Goal: Transaction & Acquisition: Purchase product/service

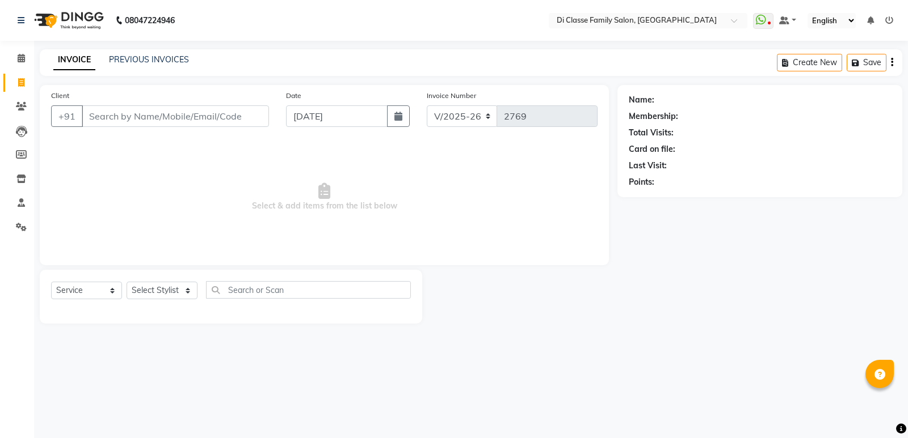
select select "6346"
select select "service"
click at [92, 118] on input "Client" at bounding box center [175, 117] width 187 height 22
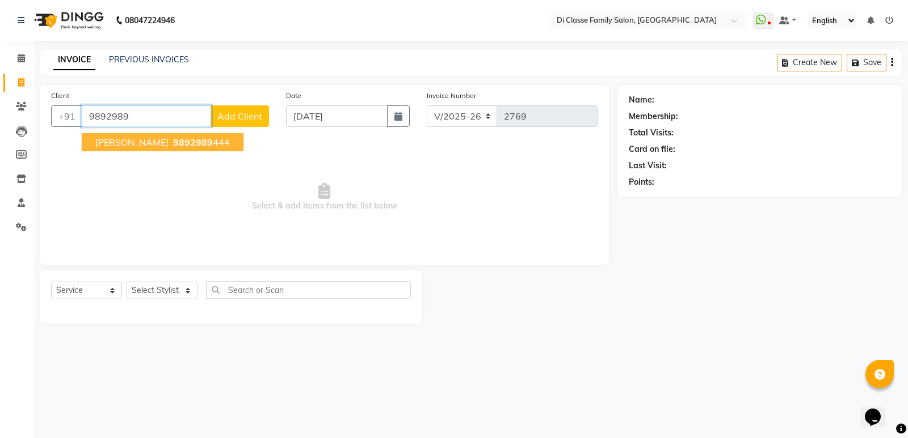
click at [150, 141] on span "[PERSON_NAME]" at bounding box center [131, 142] width 73 height 11
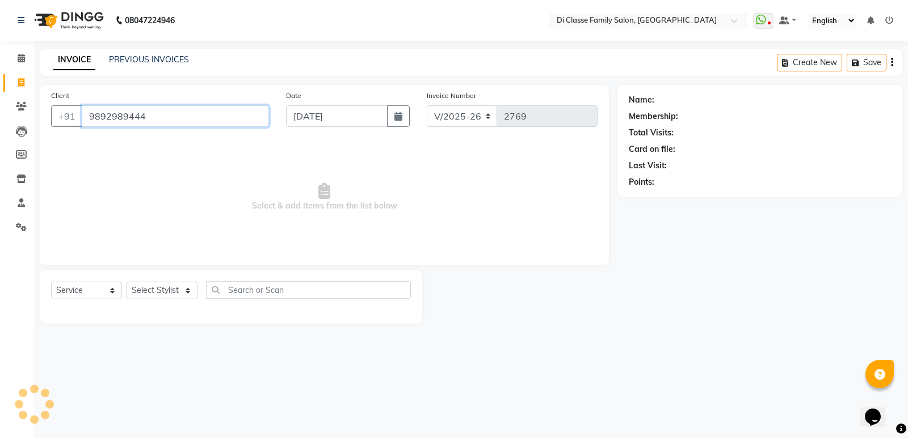
type input "9892989444"
select select "1: Object"
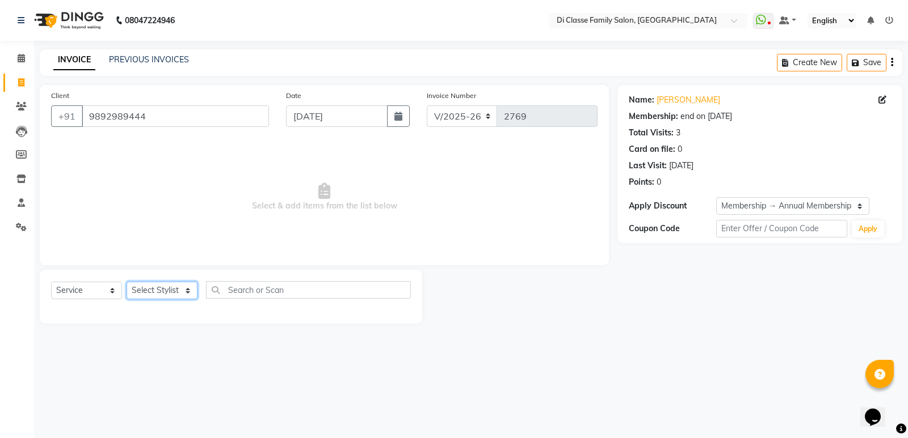
click at [166, 296] on select "Select Stylist ADMIN [PERSON_NAME] [PERSON_NAME] [PERSON_NAME] KAPIL [PERSON_NA…" at bounding box center [161, 291] width 71 height 18
select select "61321"
click at [126, 282] on select "Select Stylist ADMIN [PERSON_NAME] [PERSON_NAME] [PERSON_NAME] KAPIL [PERSON_NA…" at bounding box center [161, 291] width 71 height 18
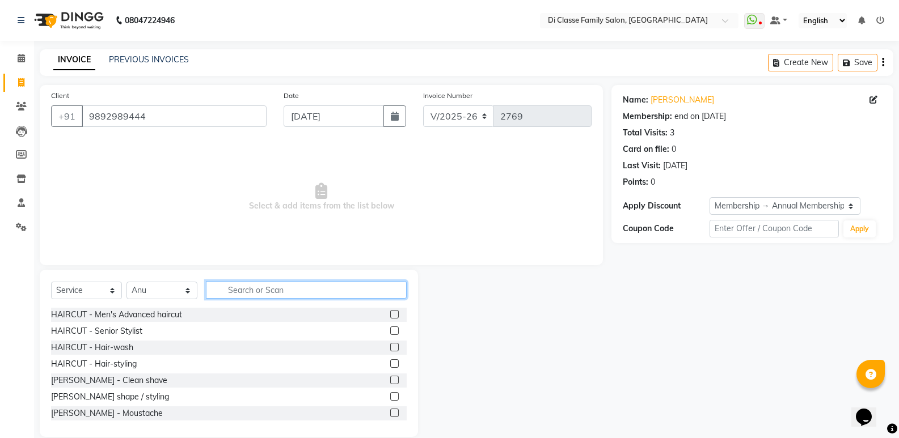
click at [223, 290] on input "text" at bounding box center [306, 290] width 201 height 18
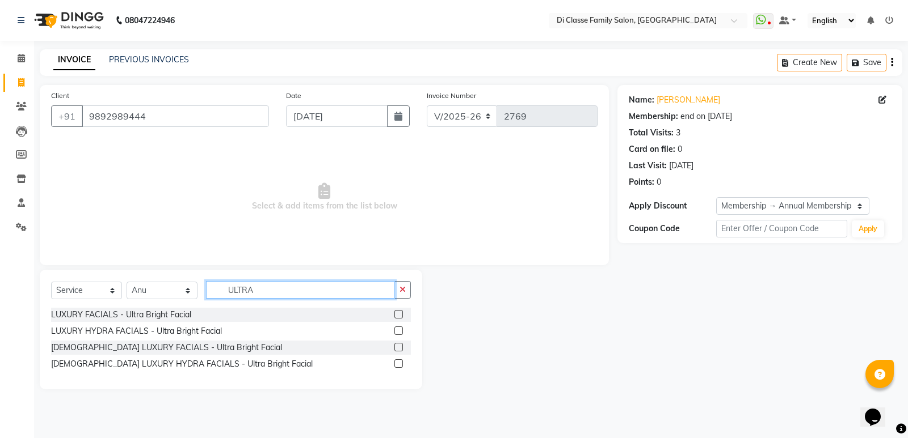
type input "ULTRA"
click at [397, 332] on label at bounding box center [398, 331] width 9 height 9
click at [397, 332] on input "checkbox" at bounding box center [397, 331] width 7 height 7
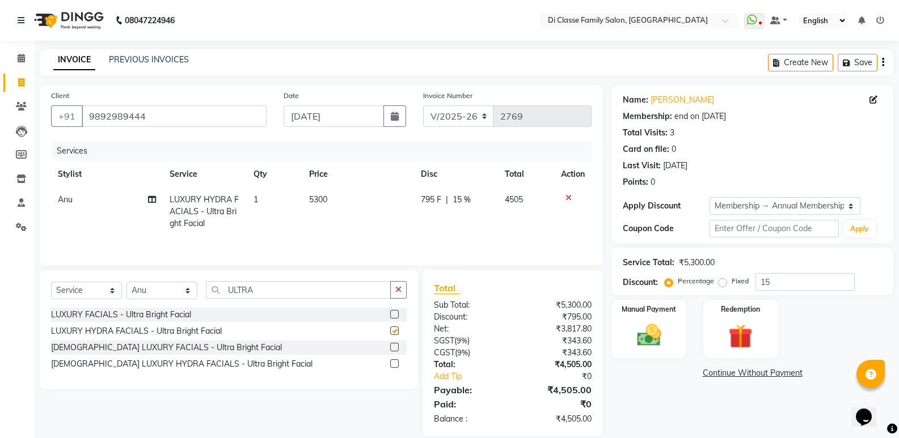
checkbox input "false"
click at [260, 288] on input "ULTRA" at bounding box center [298, 290] width 185 height 18
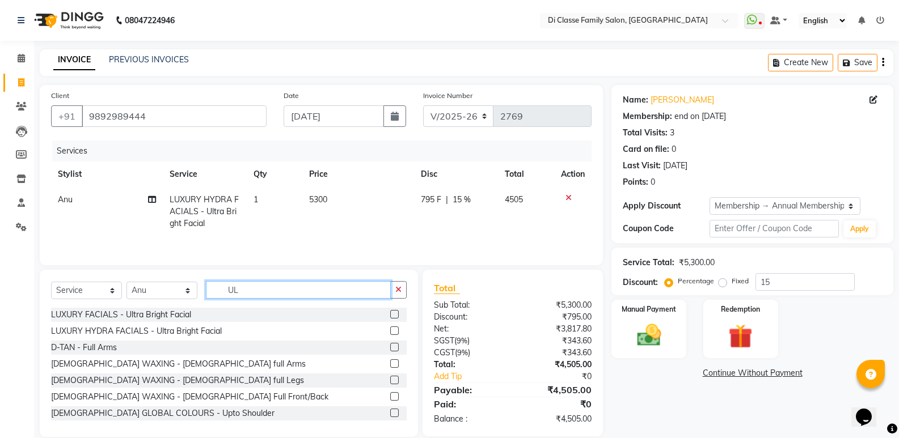
type input "U"
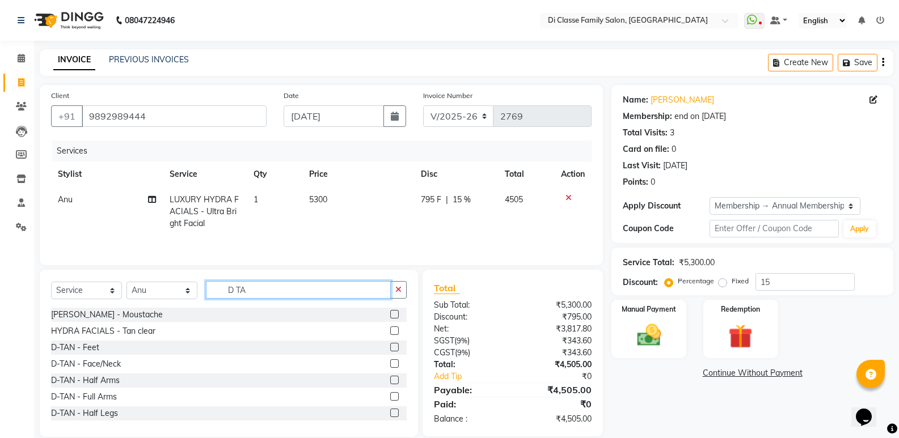
type input "D TA"
click at [390, 363] on label at bounding box center [394, 364] width 9 height 9
click at [390, 363] on input "checkbox" at bounding box center [393, 364] width 7 height 7
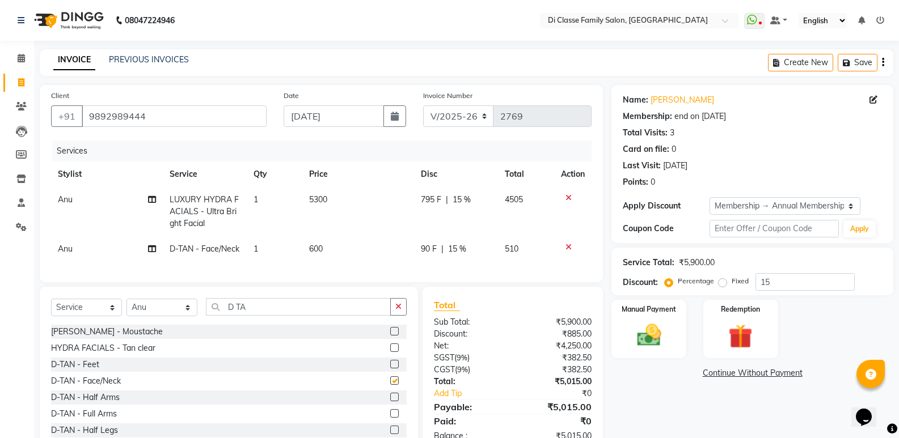
checkbox input "false"
click at [98, 317] on select "Select Service Product Membership Package Voucher Prepaid Gift Card" at bounding box center [86, 308] width 71 height 18
select select "product"
click at [51, 317] on select "Select Service Product Membership Package Voucher Prepaid Gift Card" at bounding box center [86, 308] width 71 height 18
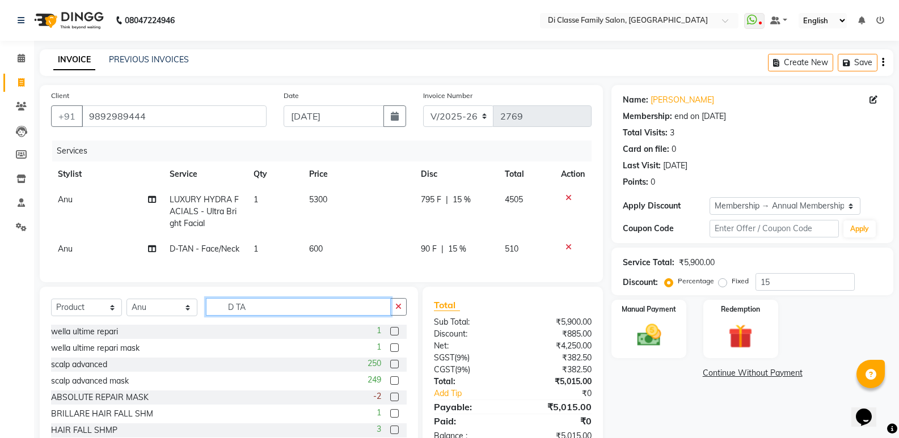
click at [246, 316] on input "D TA" at bounding box center [298, 307] width 185 height 18
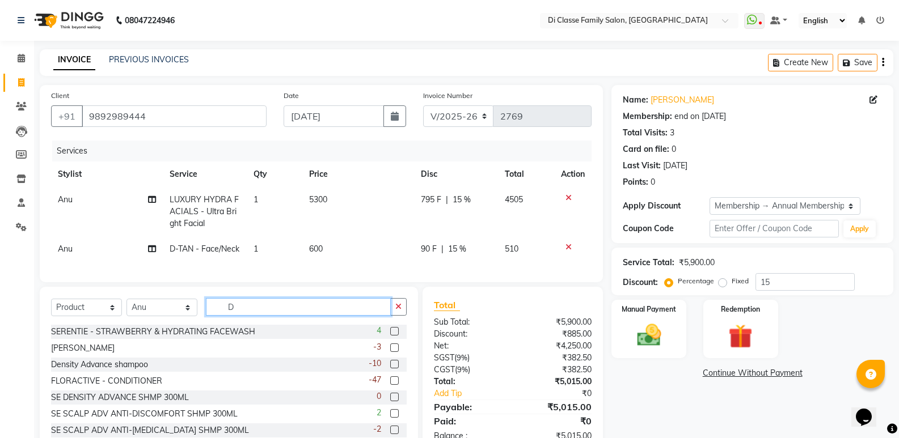
type input "D"
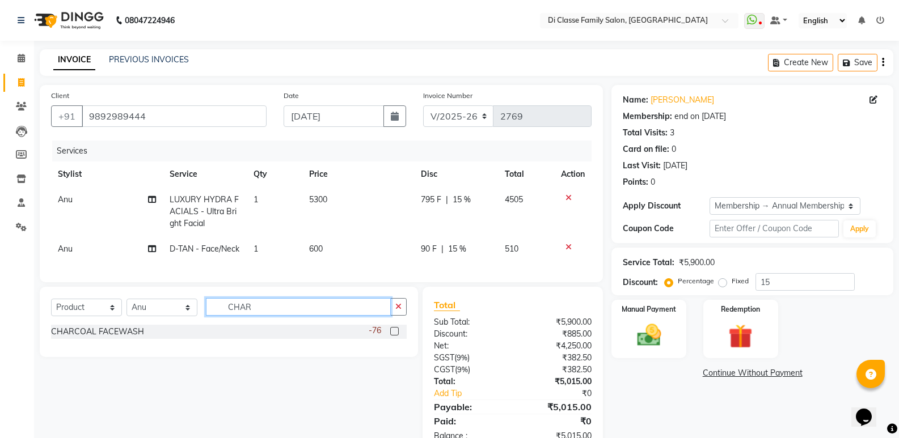
type input "CHAR"
click at [394, 336] on label at bounding box center [394, 331] width 9 height 9
click at [394, 336] on input "checkbox" at bounding box center [393, 331] width 7 height 7
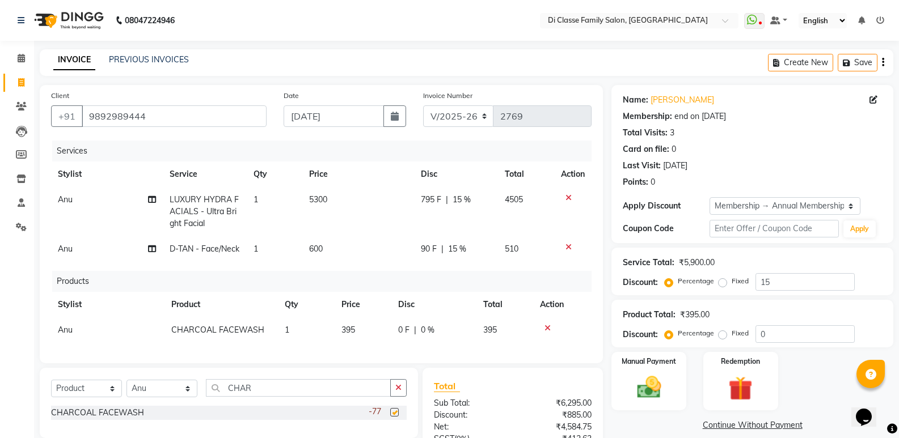
checkbox input "false"
click at [258, 397] on input "CHAR" at bounding box center [298, 388] width 185 height 18
type input "C"
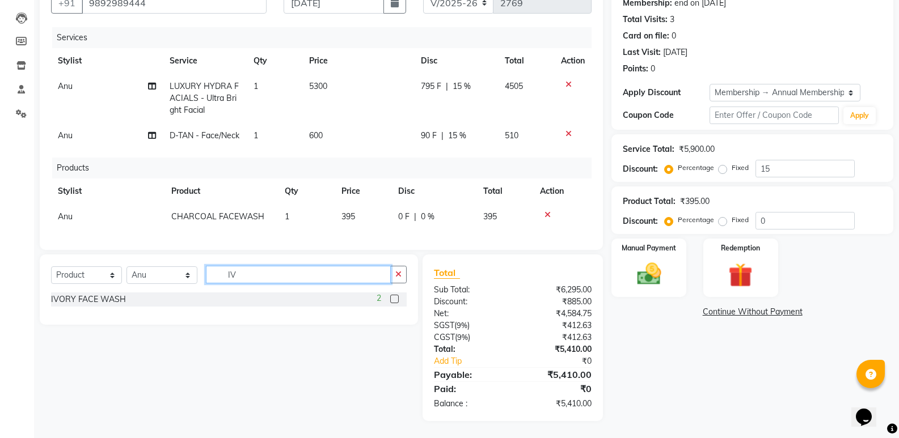
type input "I"
type input "SU"
click at [393, 303] on label at bounding box center [394, 299] width 9 height 9
click at [393, 303] on input "checkbox" at bounding box center [393, 299] width 7 height 7
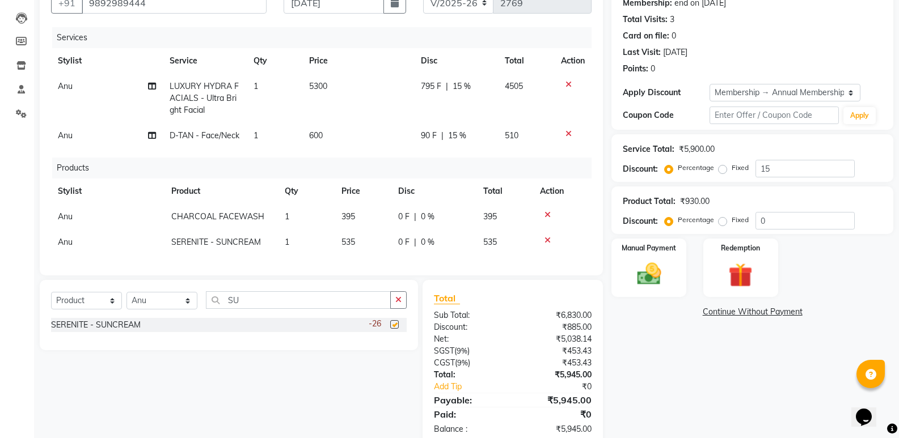
checkbox input "false"
click at [462, 85] on span "15 %" at bounding box center [462, 87] width 18 height 12
select select "61321"
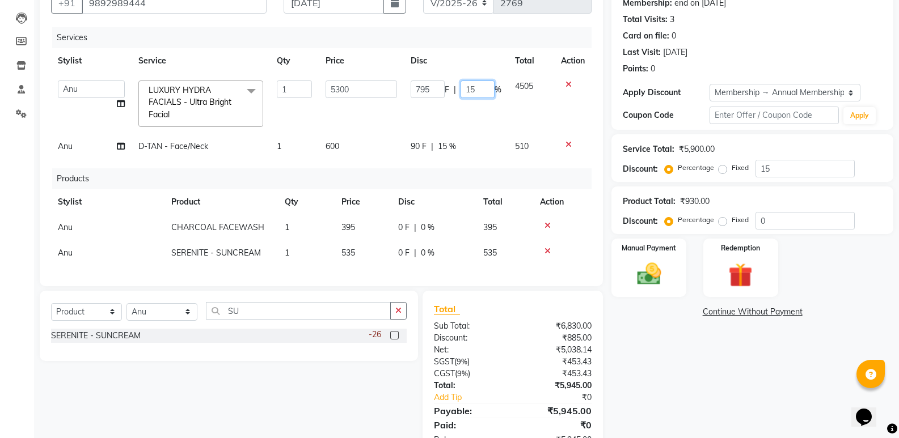
click at [477, 90] on input "15" at bounding box center [478, 90] width 34 height 18
type input "10"
click at [645, 262] on img at bounding box center [649, 274] width 40 height 29
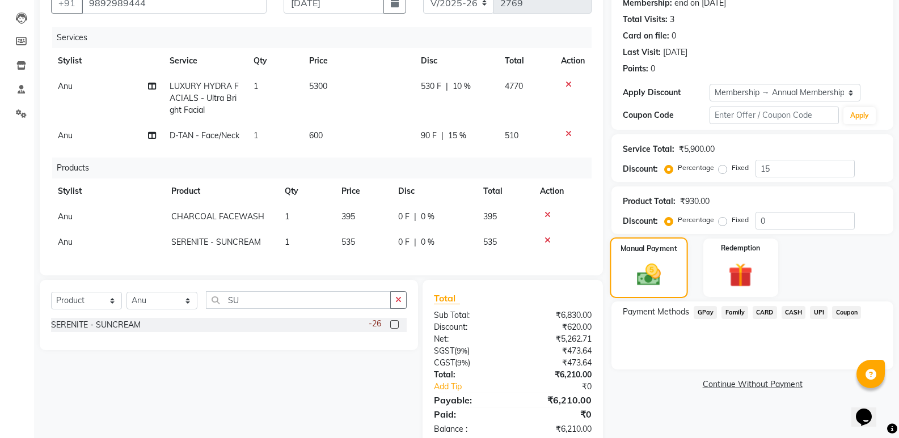
scroll to position [159, 0]
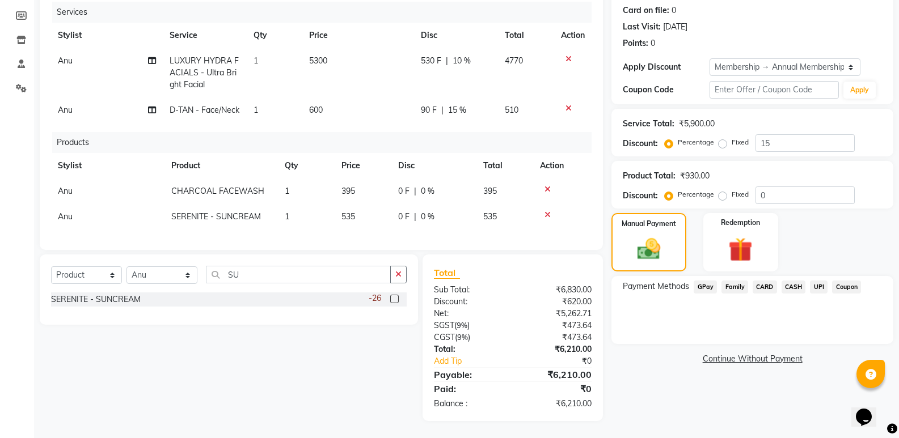
click at [704, 281] on span "GPay" at bounding box center [705, 287] width 23 height 13
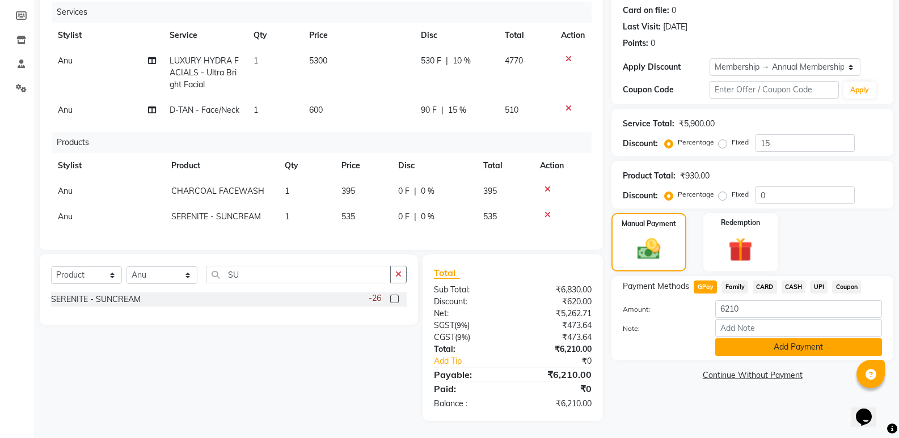
click at [747, 339] on button "Add Payment" at bounding box center [798, 348] width 167 height 18
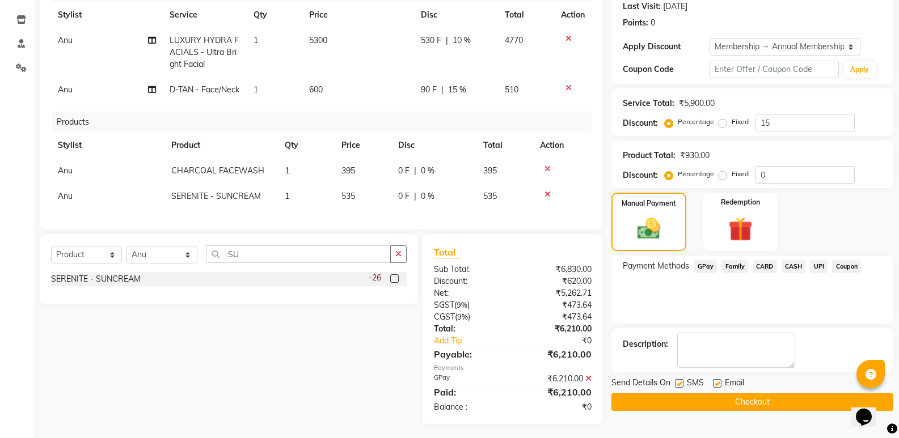
click at [720, 405] on button "Checkout" at bounding box center [752, 403] width 282 height 18
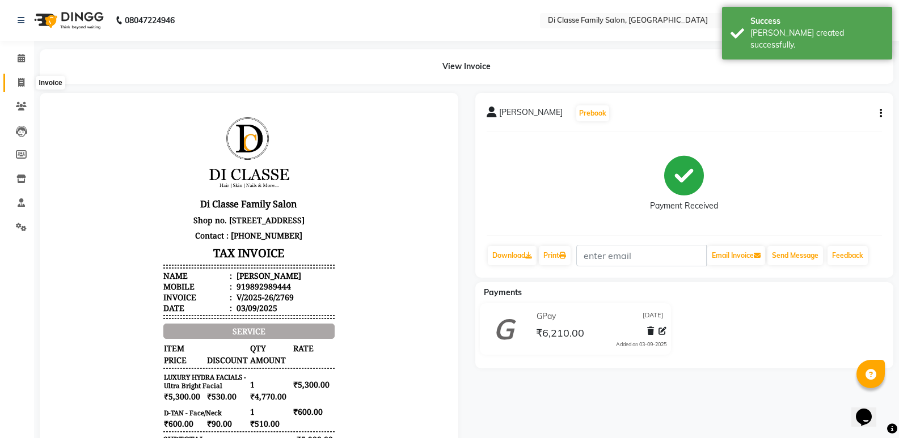
click at [20, 82] on icon at bounding box center [21, 82] width 6 height 9
select select "6346"
select select "service"
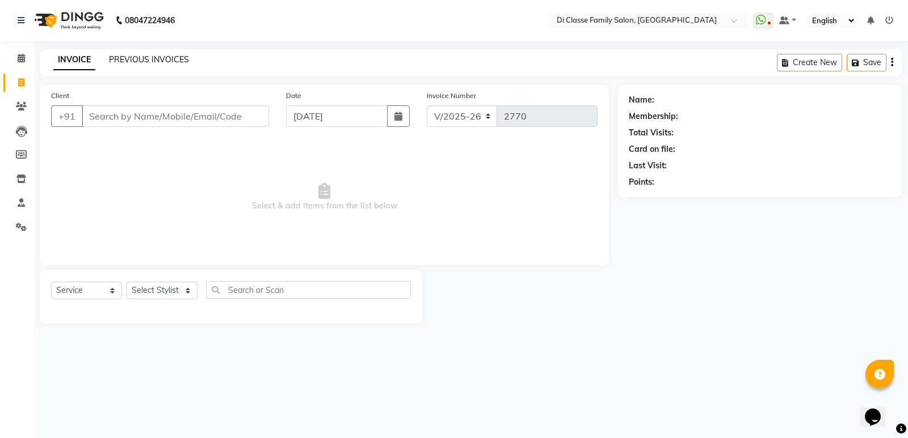
click at [134, 57] on link "PREVIOUS INVOICES" at bounding box center [149, 59] width 80 height 10
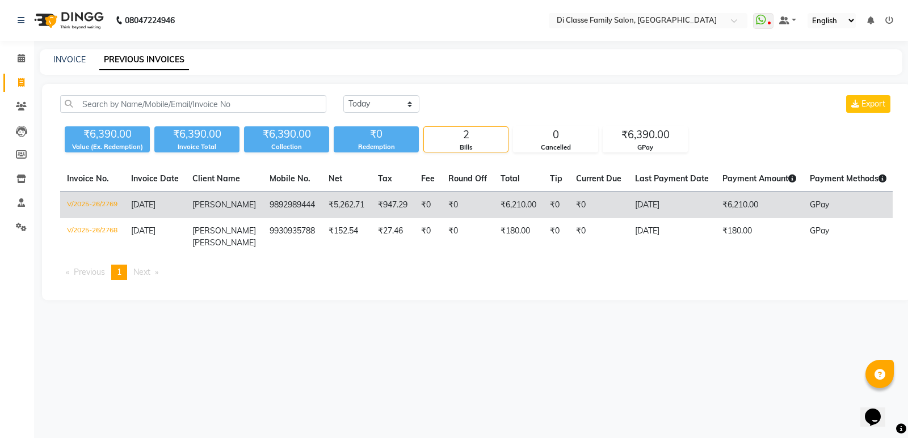
click at [208, 210] on span "Sanjay jankar" at bounding box center [224, 205] width 64 height 10
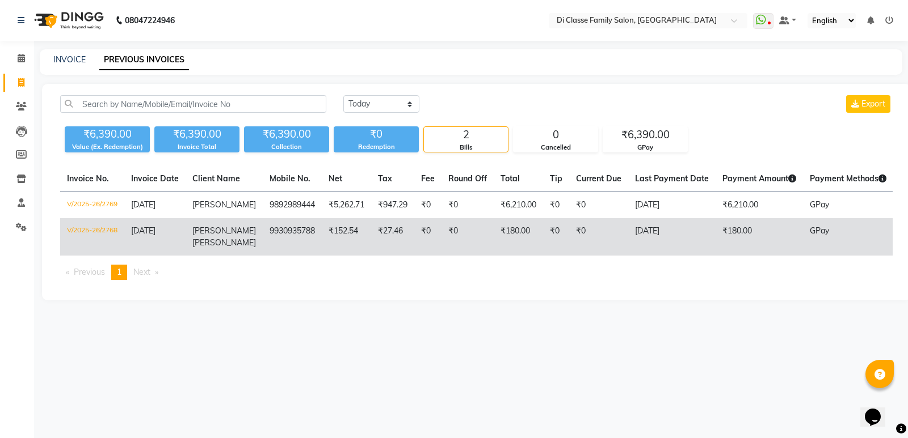
click at [238, 244] on td "Shraddha Khadpe" at bounding box center [223, 236] width 77 height 37
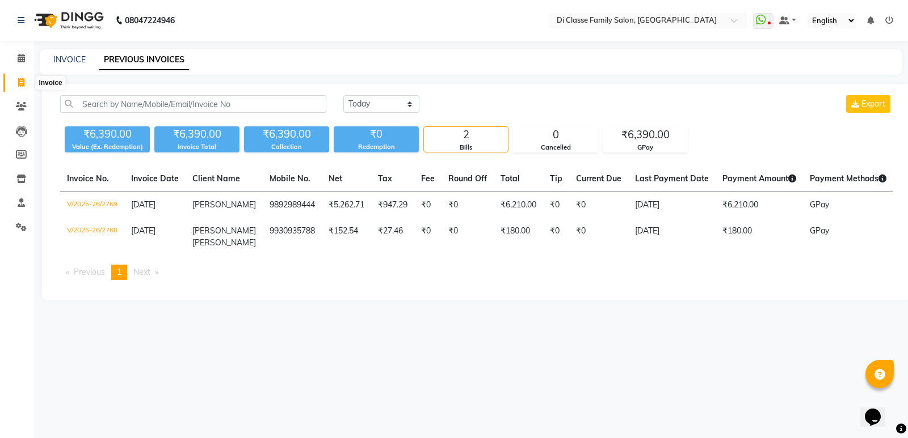
click at [19, 81] on icon at bounding box center [21, 82] width 6 height 9
select select "service"
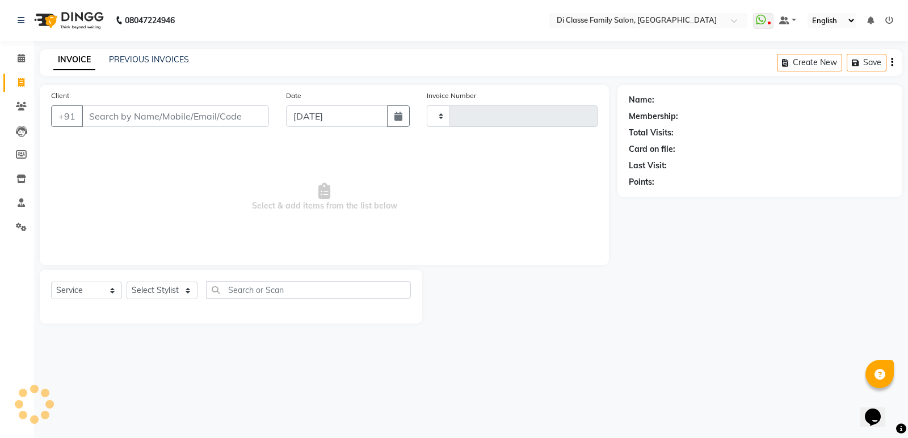
type input "2770"
select select "6346"
click at [133, 53] on div "INVOICE PREVIOUS INVOICES Create New Save" at bounding box center [471, 62] width 862 height 27
click at [126, 60] on link "PREVIOUS INVOICES" at bounding box center [149, 59] width 80 height 10
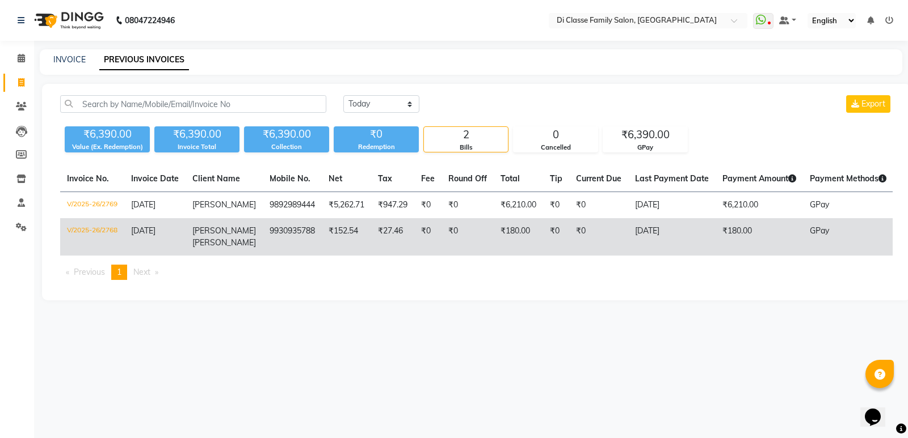
click at [352, 252] on td "₹152.54" at bounding box center [346, 236] width 49 height 37
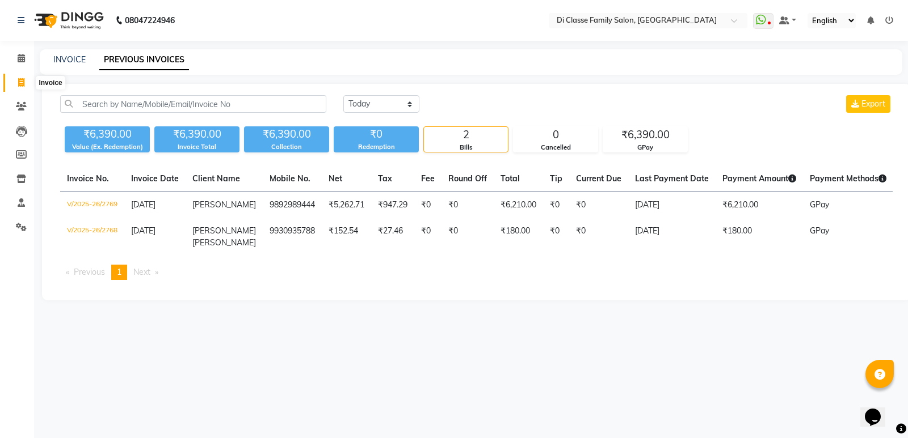
click at [23, 83] on icon at bounding box center [21, 82] width 6 height 9
select select "service"
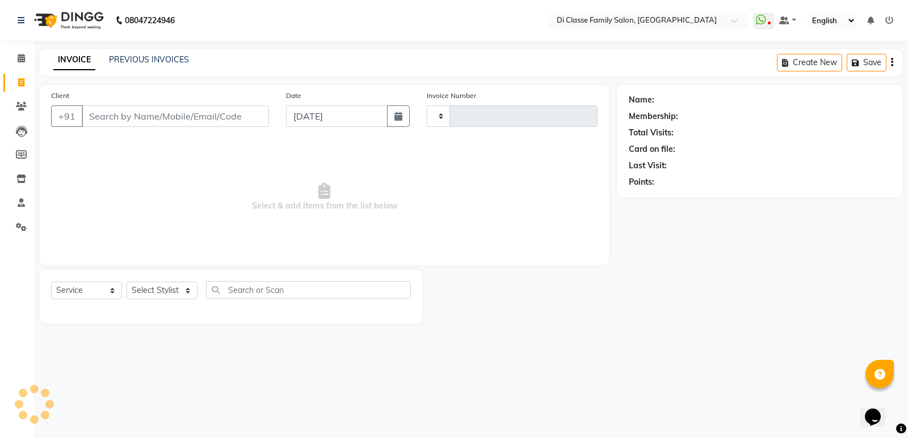
type input "2770"
select select "6346"
click at [88, 169] on span "Select & add items from the list below" at bounding box center [324, 197] width 546 height 113
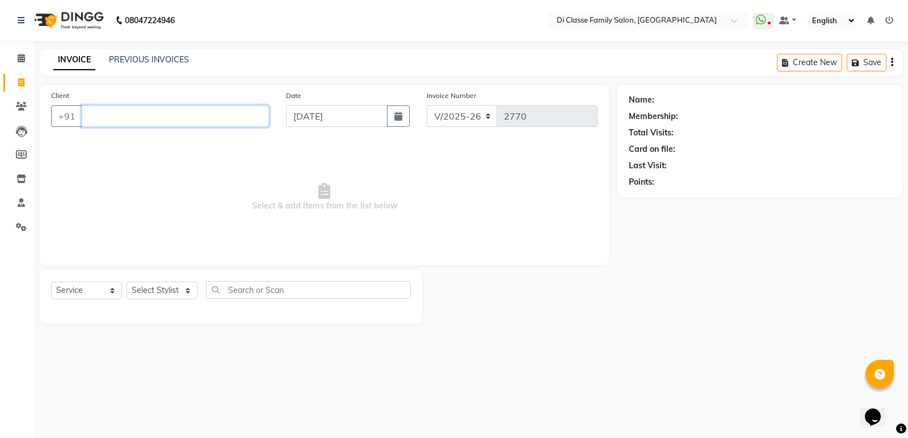
click at [146, 118] on input "Client" at bounding box center [175, 117] width 187 height 22
click at [117, 113] on input "Client" at bounding box center [175, 117] width 187 height 22
type input "9889497735"
click at [244, 119] on span "Add Client" at bounding box center [239, 116] width 45 height 11
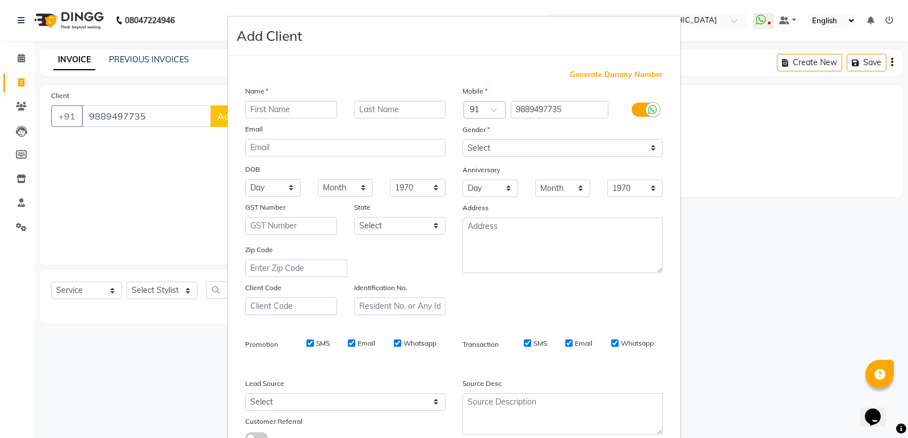
click at [264, 112] on input "text" at bounding box center [291, 110] width 92 height 18
type input "m"
type input "M"
drag, startPoint x: 327, startPoint y: 111, endPoint x: 250, endPoint y: 125, distance: 78.4
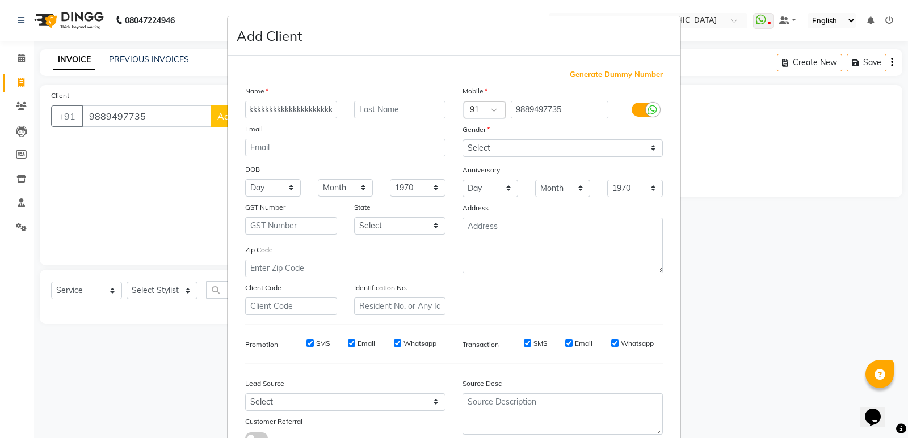
click at [250, 125] on div "Name kkkkkkkkkkkkkkkkkkkkkkkkkkkkkkkkkkkkkkkkkkkkkkkkkkkkkkkkkkkkkkkkkkkkkkkkkk…" at bounding box center [345, 200] width 217 height 230
drag, startPoint x: 326, startPoint y: 106, endPoint x: 234, endPoint y: 121, distance: 93.2
click at [239, 116] on div "kkkkkkkkkkkkkkkkkkkkkkkkkkkkkkkkkkkkkkkkkkkkkkkkkkkkkkkkkkkkkkkkkkkkkkkkkkkkkkk…" at bounding box center [291, 110] width 109 height 18
drag, startPoint x: 330, startPoint y: 108, endPoint x: 234, endPoint y: 120, distance: 96.6
click at [237, 120] on div "Name kkkkkkkkkkkkkkkkkkkkkkkkkkkkkkkkkkkkkkkkkkkkkkkkkkkkkkkkkkkkkkkkkkkkkkkkkk…" at bounding box center [345, 200] width 217 height 230
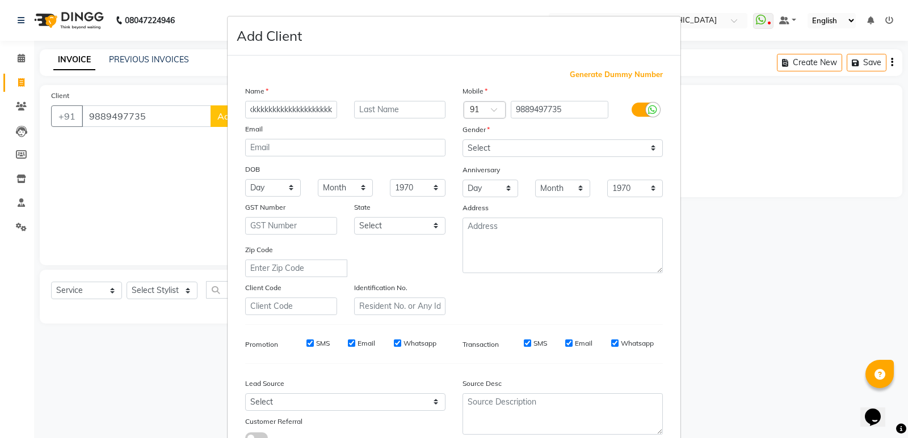
scroll to position [0, 159]
drag, startPoint x: 275, startPoint y: 108, endPoint x: 278, endPoint y: 133, distance: 25.2
click at [339, 109] on div "kkkkkkkkkkkkkkkkkkkkkkkkkkkkkkkkkkkkkkkkkkkkkkkkkkkkkkkkkkk" at bounding box center [291, 110] width 109 height 18
type input "kkkkkkk"
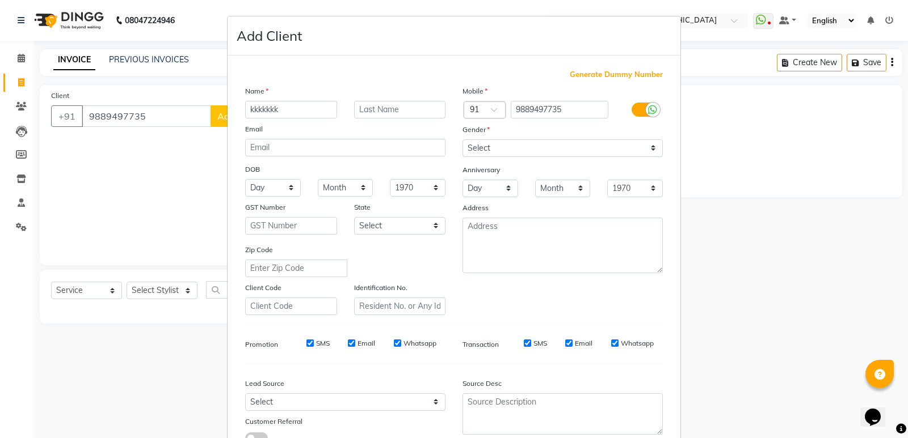
drag, startPoint x: 292, startPoint y: 107, endPoint x: 223, endPoint y: 119, distance: 70.2
click at [227, 119] on div "Generate Dummy Number Name kkkkkkk Email DOB Day 01 02 03 04 05 06 07 08 09 10 …" at bounding box center [453, 259] width 453 height 407
drag, startPoint x: 261, startPoint y: 111, endPoint x: 264, endPoint y: 91, distance: 20.1
click at [263, 111] on input "text" at bounding box center [291, 110] width 92 height 18
click at [252, 104] on input "mayak" at bounding box center [291, 110] width 92 height 18
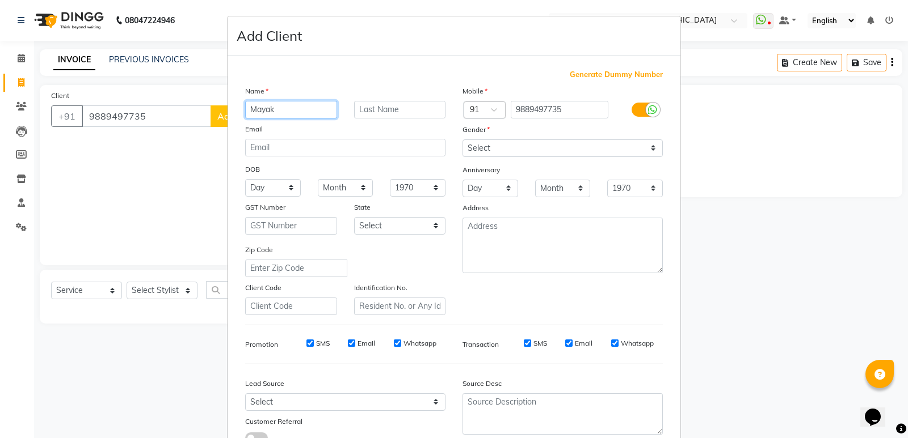
click at [292, 110] on input "Mayak" at bounding box center [291, 110] width 92 height 18
type input "Mayak"
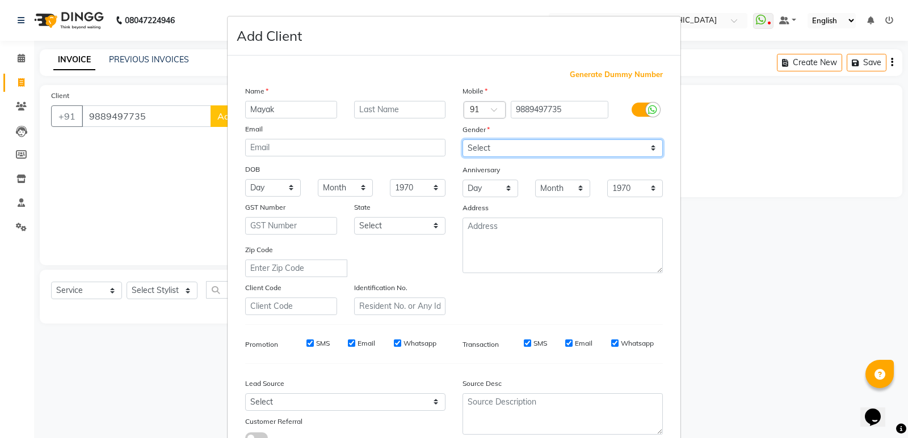
click at [481, 152] on select "Select Male Female Other Prefer Not To Say" at bounding box center [562, 149] width 200 height 18
select select "male"
click at [462, 140] on select "Select Male Female Other Prefer Not To Say" at bounding box center [562, 149] width 200 height 18
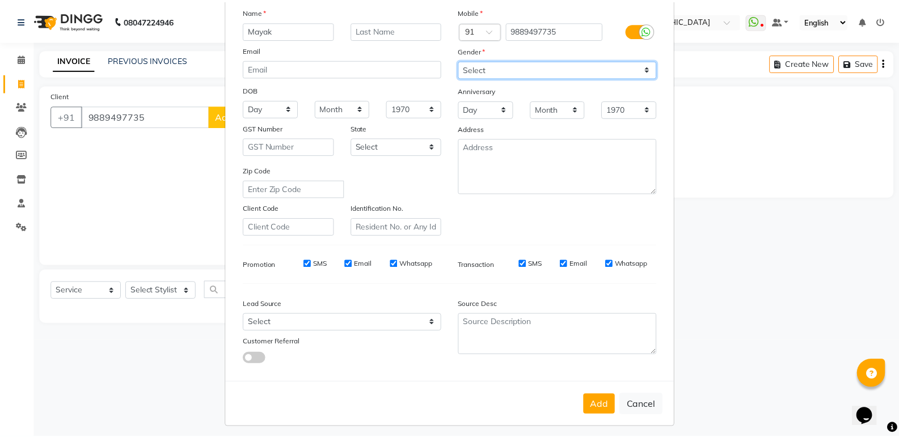
scroll to position [85, 0]
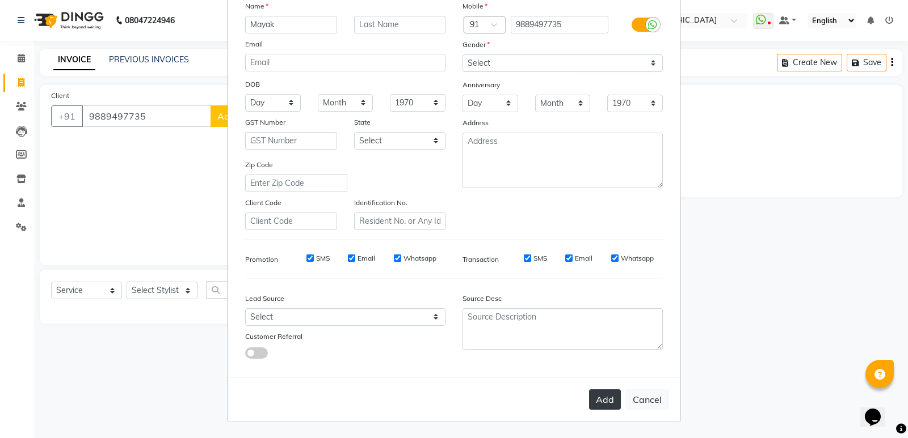
click at [597, 391] on button "Add" at bounding box center [605, 400] width 32 height 20
select select
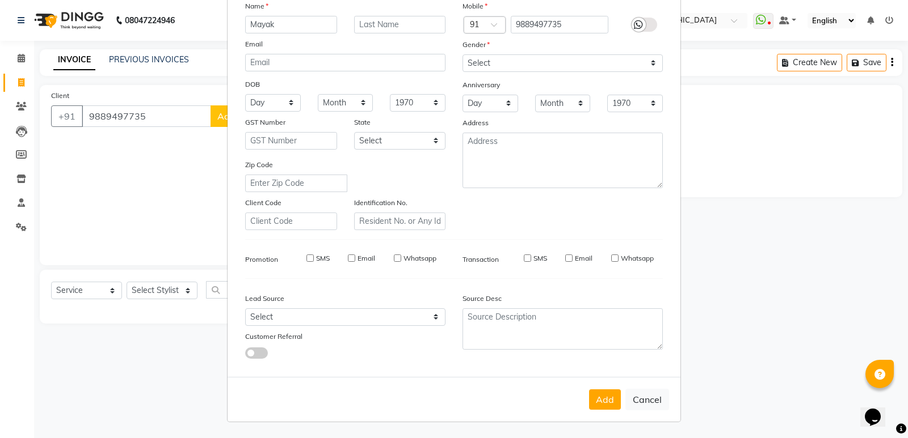
select select
checkbox input "false"
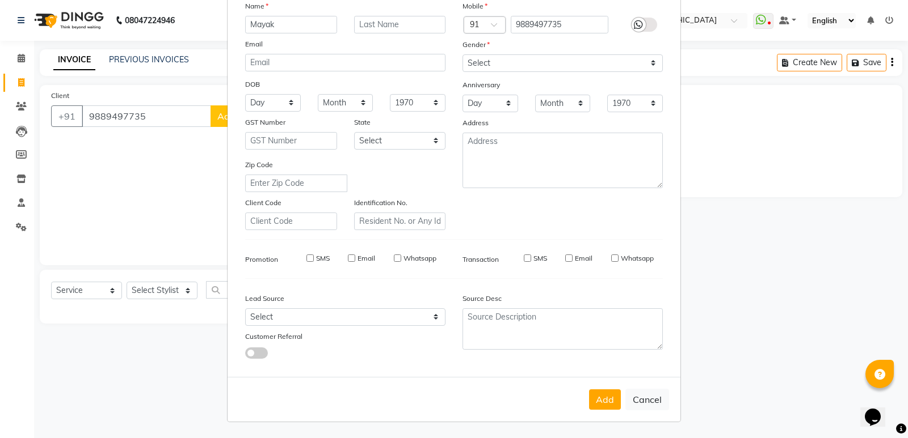
checkbox input "false"
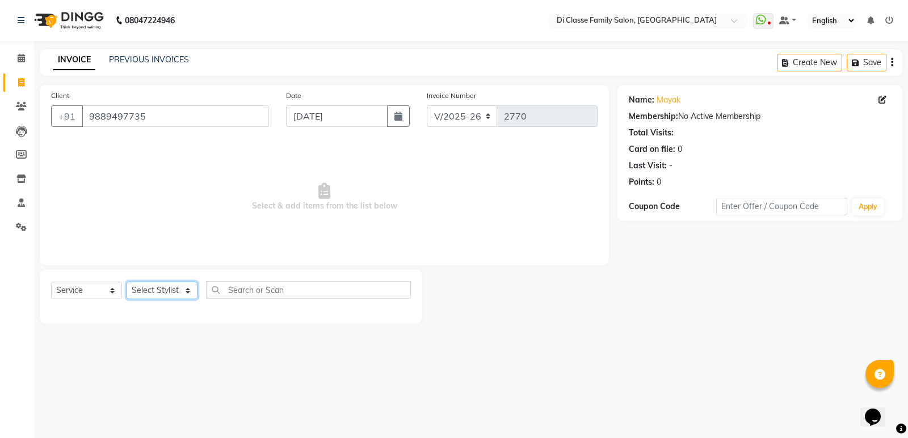
click at [173, 288] on select "Select Stylist ADMIN ANIKET Anu Ayaz Kadri Javed KAPIL SINGH KOMAL Payal Pooja …" at bounding box center [161, 291] width 71 height 18
select select "50058"
click at [126, 282] on select "Select Stylist ADMIN ANIKET Anu Ayaz Kadri Javed KAPIL SINGH KOMAL Payal Pooja …" at bounding box center [161, 291] width 71 height 18
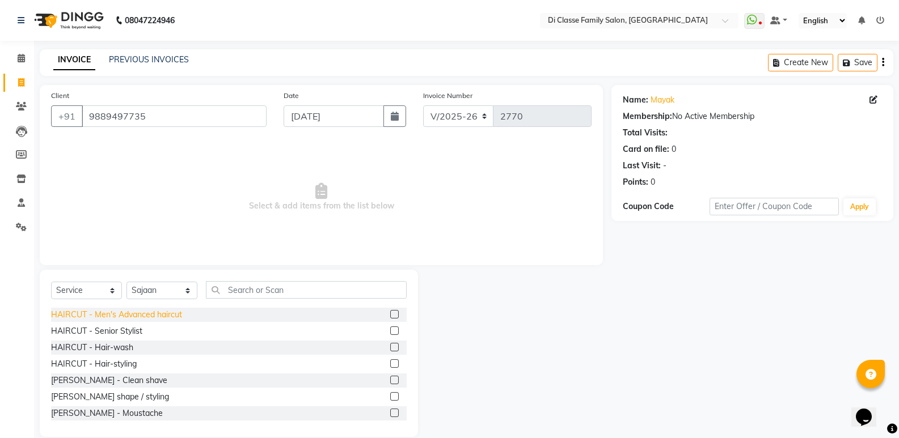
drag, startPoint x: 176, startPoint y: 320, endPoint x: 181, endPoint y: 317, distance: 6.1
click at [176, 319] on div "HAIRCUT - Men's Advanced haircut" at bounding box center [116, 315] width 131 height 12
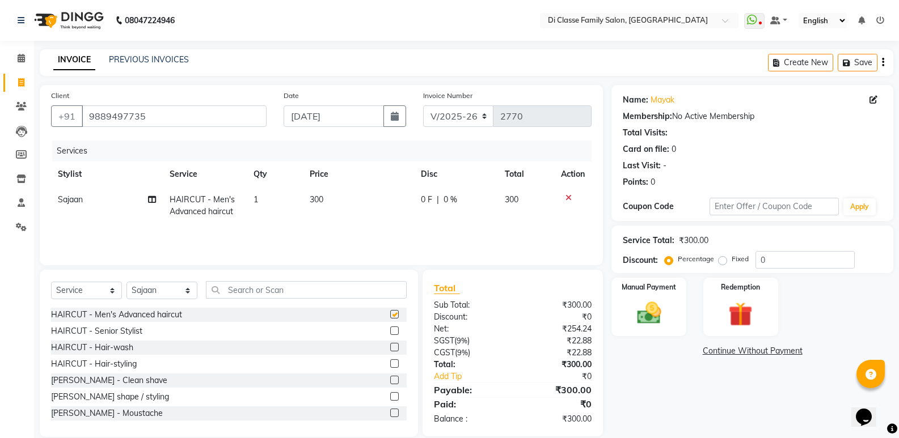
checkbox input "false"
click at [417, 211] on td "0 F | 0 %" at bounding box center [456, 205] width 84 height 37
select select "50058"
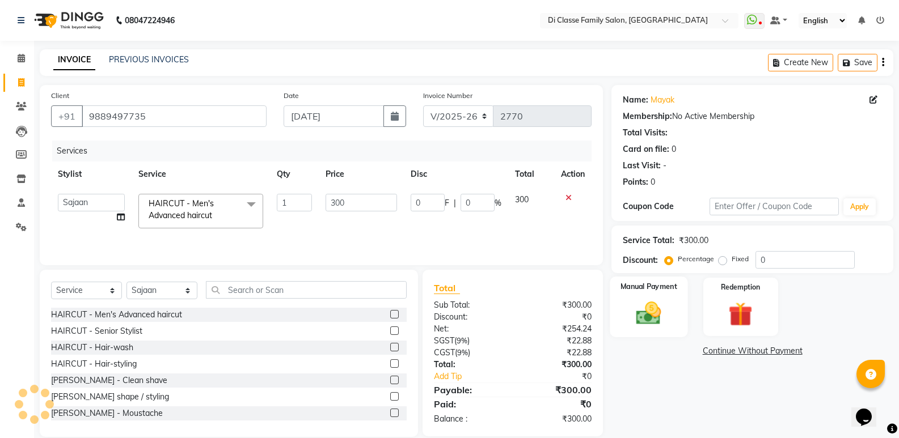
click at [671, 306] on div "Manual Payment" at bounding box center [649, 307] width 78 height 61
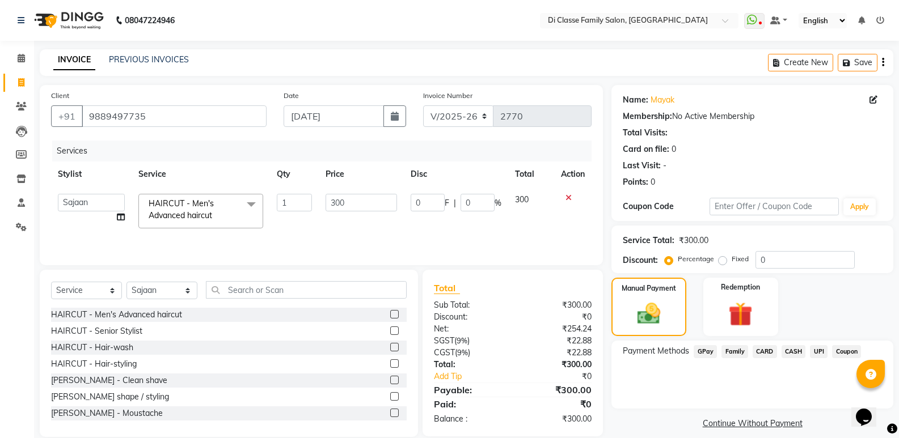
scroll to position [16, 0]
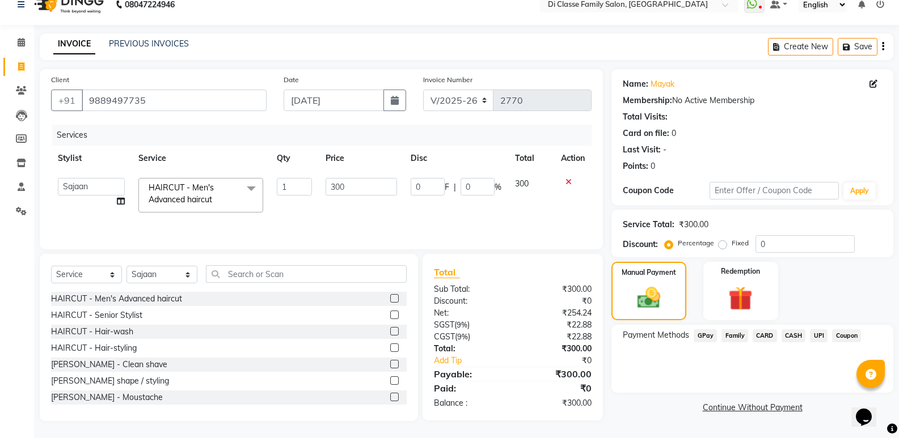
click at [698, 339] on span "GPay" at bounding box center [705, 336] width 23 height 13
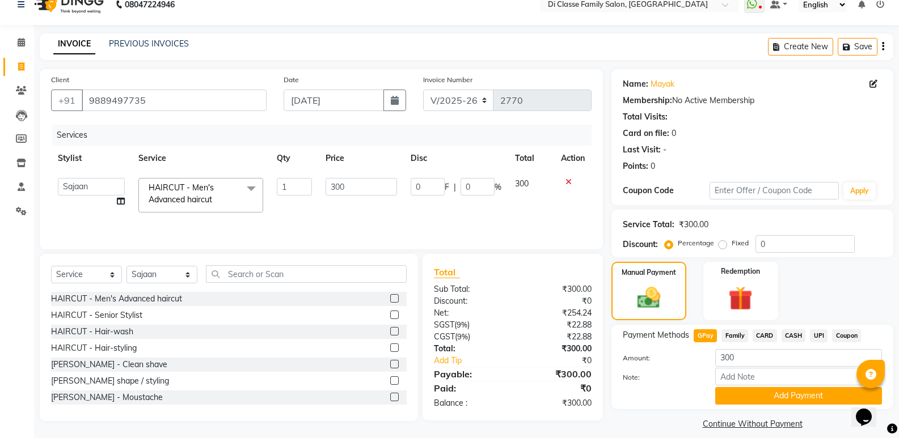
click at [722, 406] on div "Payment Methods GPay Family CARD CASH UPI Coupon Amount: 300 Note: Add Payment" at bounding box center [752, 367] width 282 height 85
click at [723, 386] on input "Note:" at bounding box center [798, 377] width 167 height 18
click at [728, 406] on div "Payment Methods GPay Family CARD CASH UPI Coupon Amount: 300 Note: Add Payment" at bounding box center [752, 367] width 282 height 85
click at [729, 403] on button "Add Payment" at bounding box center [798, 396] width 167 height 18
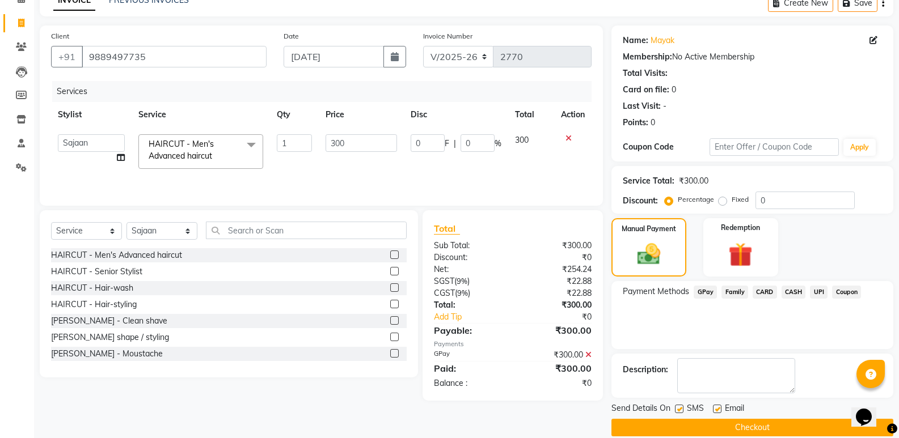
scroll to position [75, 0]
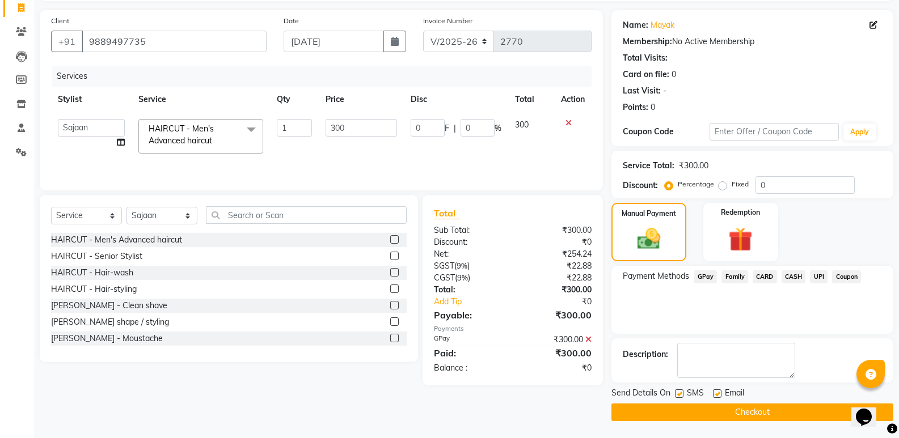
click at [732, 413] on button "Checkout" at bounding box center [752, 413] width 282 height 18
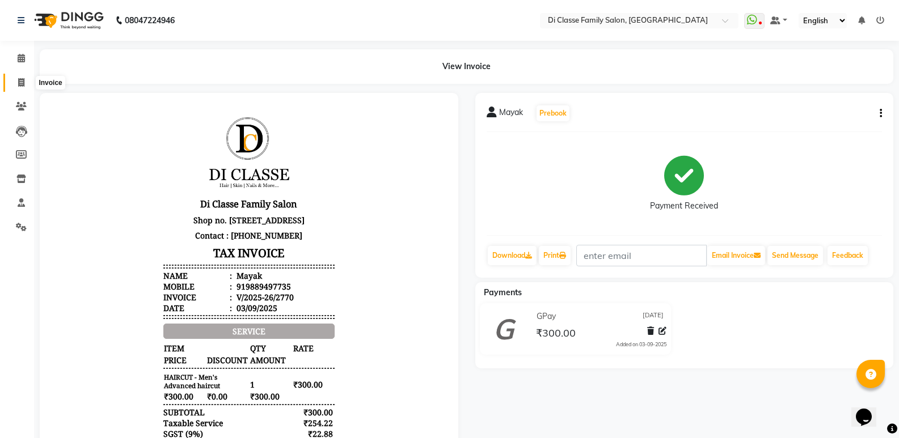
click at [12, 83] on span at bounding box center [21, 83] width 20 height 13
select select "service"
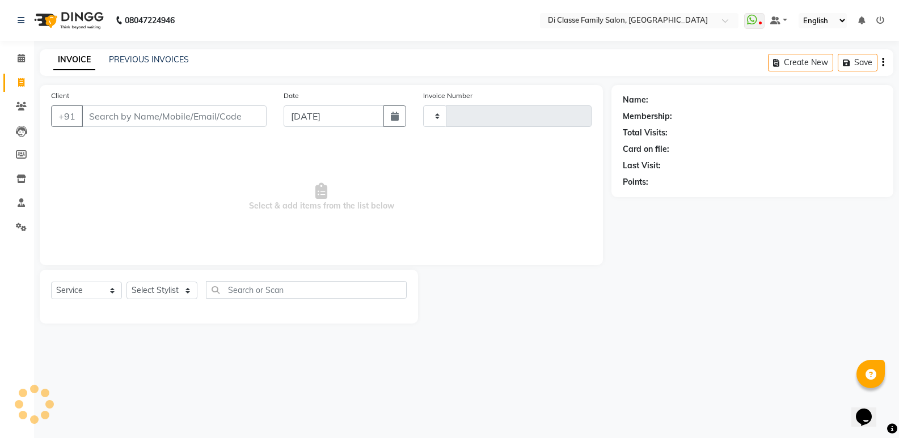
type input "2771"
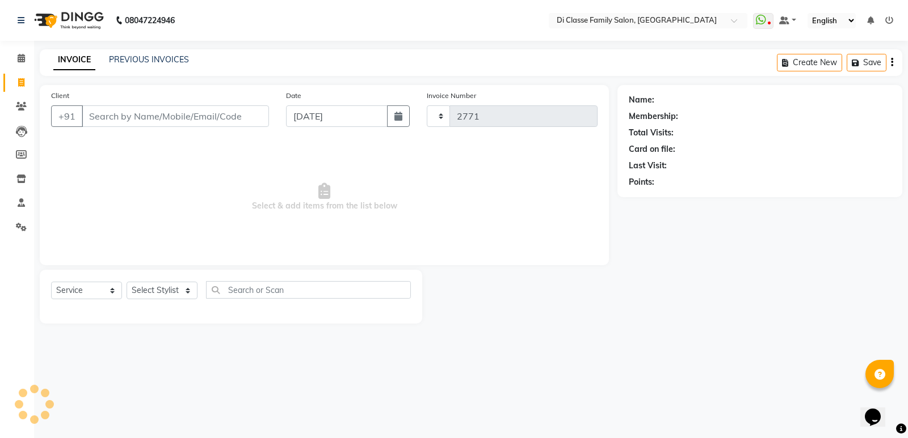
select select "6346"
click at [120, 63] on link "PREVIOUS INVOICES" at bounding box center [149, 59] width 80 height 10
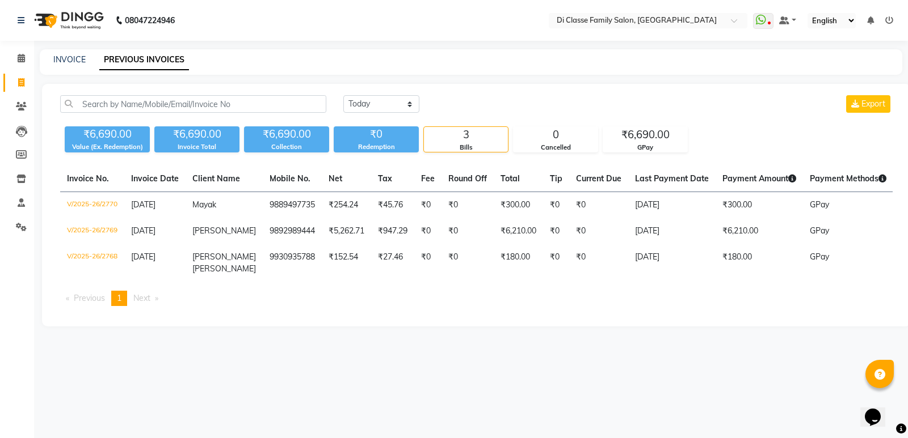
click at [52, 58] on div "INVOICE PREVIOUS INVOICES" at bounding box center [464, 60] width 849 height 12
click at [78, 62] on link "INVOICE" at bounding box center [69, 59] width 32 height 10
select select "6346"
select select "service"
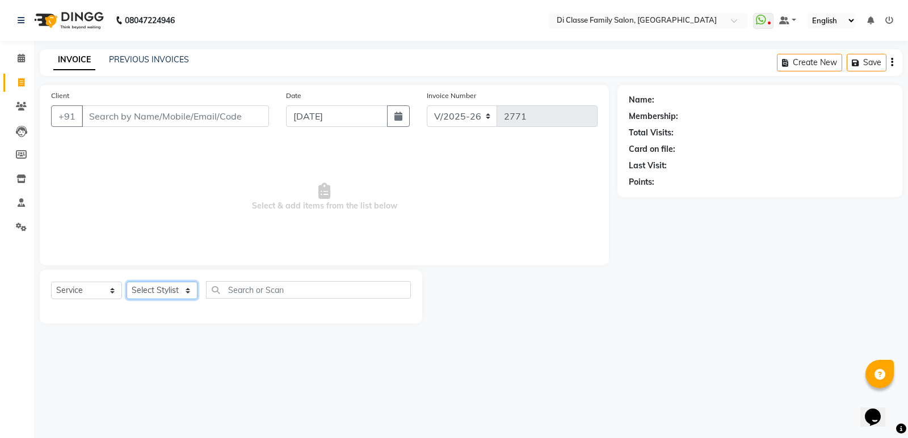
click at [140, 286] on select "Select Stylist ADMIN ANIKET Anu Ayaz Kadri Javed KAPIL SINGH KOMAL Payal Pooja …" at bounding box center [161, 291] width 71 height 18
click at [219, 123] on input "Client" at bounding box center [175, 117] width 187 height 22
drag, startPoint x: 218, startPoint y: 127, endPoint x: 222, endPoint y: 120, distance: 7.9
click at [220, 123] on div "Client +91" at bounding box center [160, 113] width 235 height 47
click at [222, 113] on input "Client" at bounding box center [175, 117] width 187 height 22
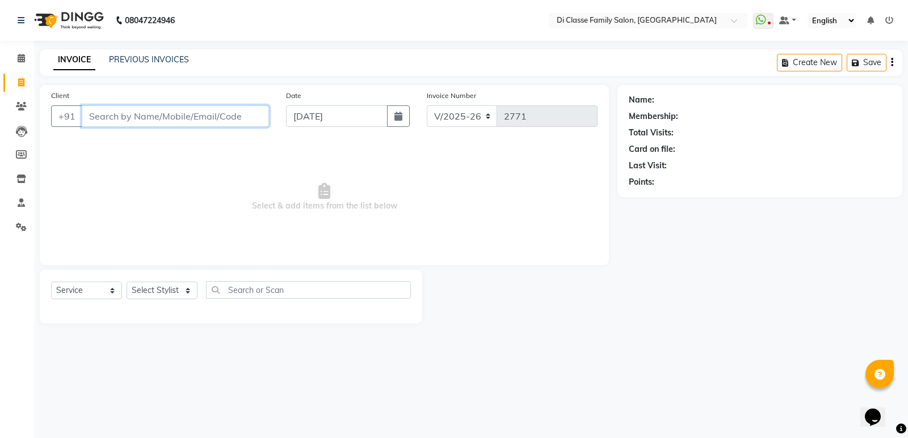
click at [233, 115] on input "Client" at bounding box center [175, 117] width 187 height 22
click at [102, 120] on input "8867800019" at bounding box center [146, 117] width 129 height 22
click at [116, 120] on input "9967800019" at bounding box center [146, 117] width 129 height 22
type input "9967300019"
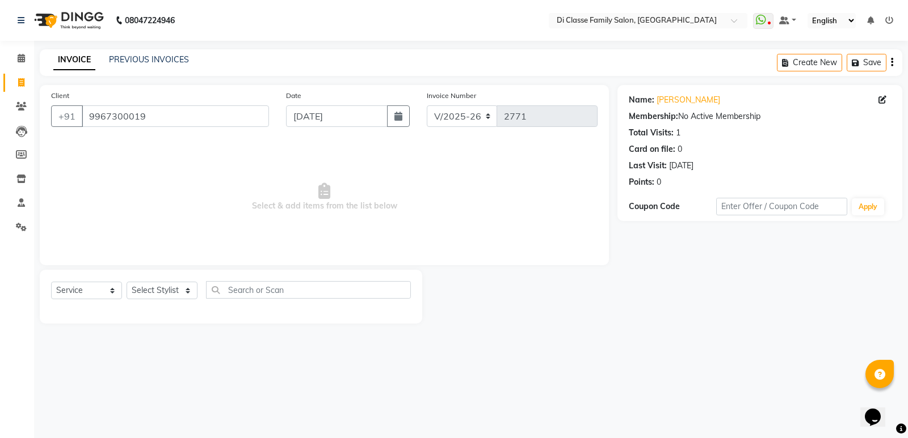
click at [178, 301] on div "Select Service Product Membership Package Voucher Prepaid Gift Card Select Styl…" at bounding box center [231, 294] width 360 height 27
click at [183, 292] on select "Select Stylist ADMIN ANIKET Anu Ayaz Kadri Javed KAPIL SINGH KOMAL Payal Pooja …" at bounding box center [161, 291] width 71 height 18
select select "61321"
click at [126, 282] on select "Select Stylist ADMIN ANIKET Anu Ayaz Kadri Javed KAPIL SINGH KOMAL Payal Pooja …" at bounding box center [161, 291] width 71 height 18
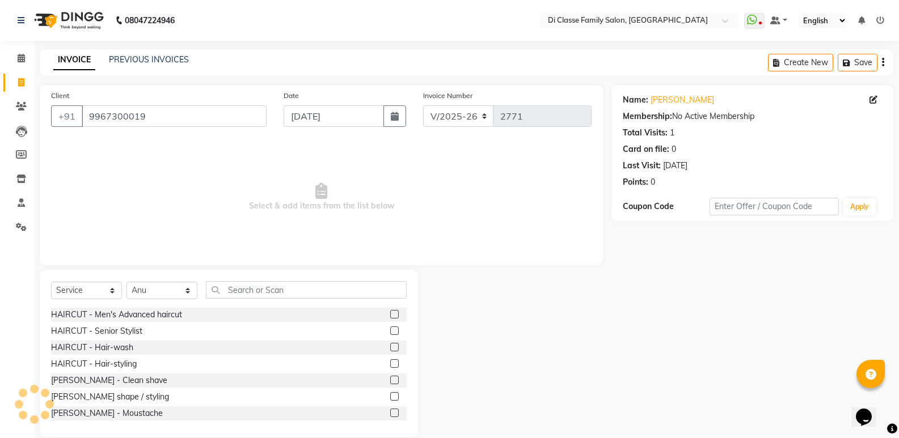
click at [324, 271] on div "Select Service Product Membership Package Voucher Prepaid Gift Card Select Styl…" at bounding box center [229, 353] width 378 height 167
click at [322, 286] on input "text" at bounding box center [306, 290] width 201 height 18
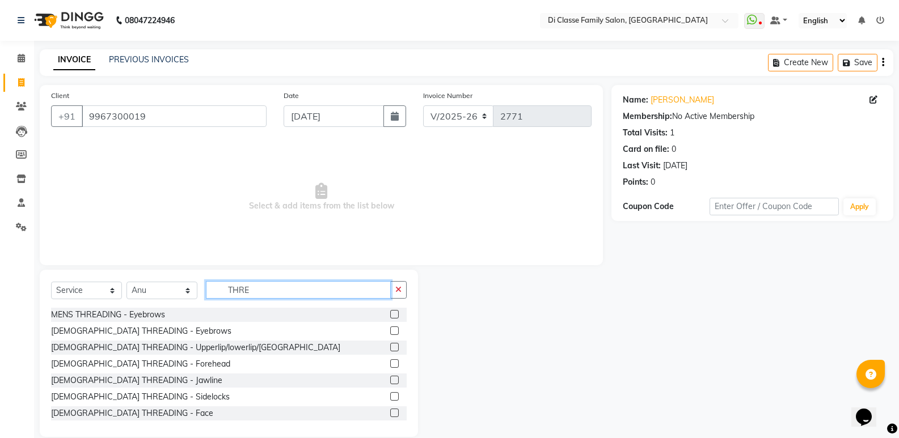
type input "THRE"
click at [390, 328] on label at bounding box center [394, 331] width 9 height 9
click at [390, 328] on input "checkbox" at bounding box center [393, 331] width 7 height 7
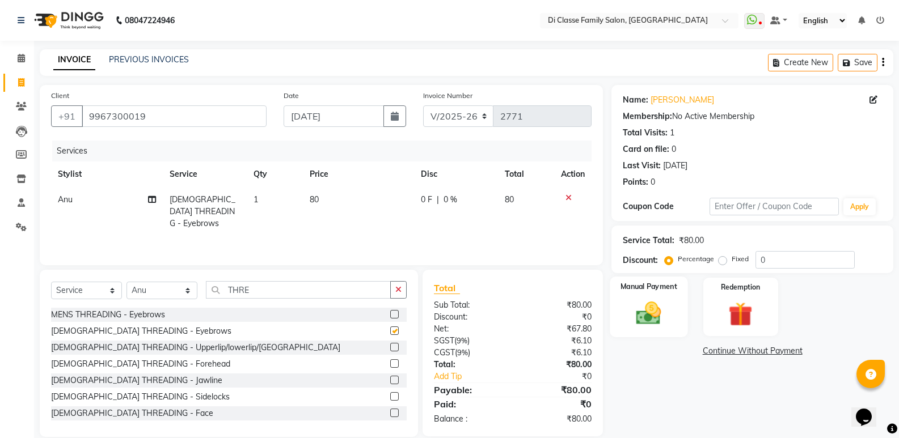
checkbox input "false"
click at [644, 324] on img at bounding box center [649, 313] width 40 height 29
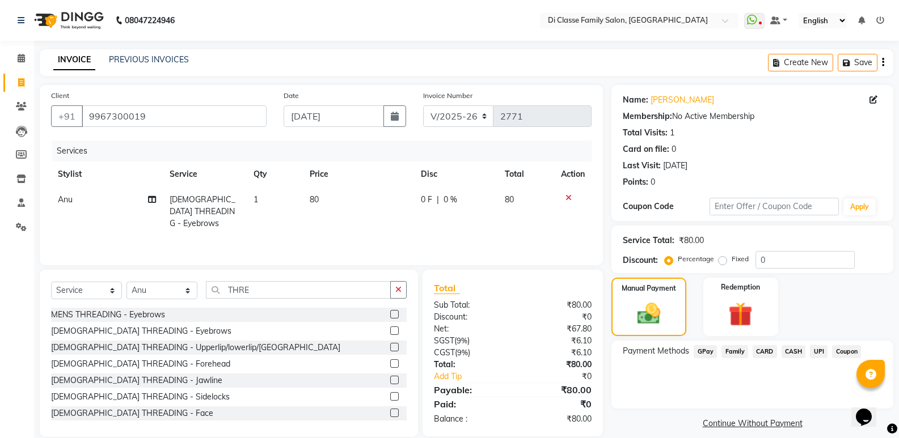
click at [706, 349] on span "GPay" at bounding box center [705, 351] width 23 height 13
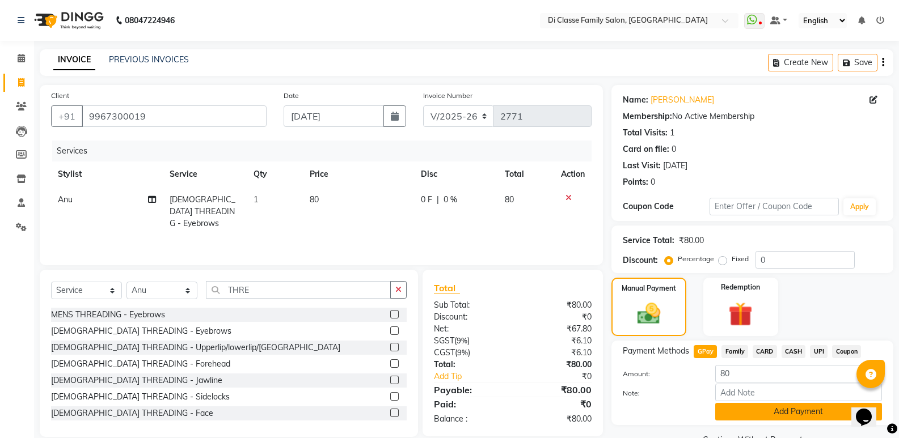
click at [749, 404] on button "Add Payment" at bounding box center [798, 412] width 167 height 18
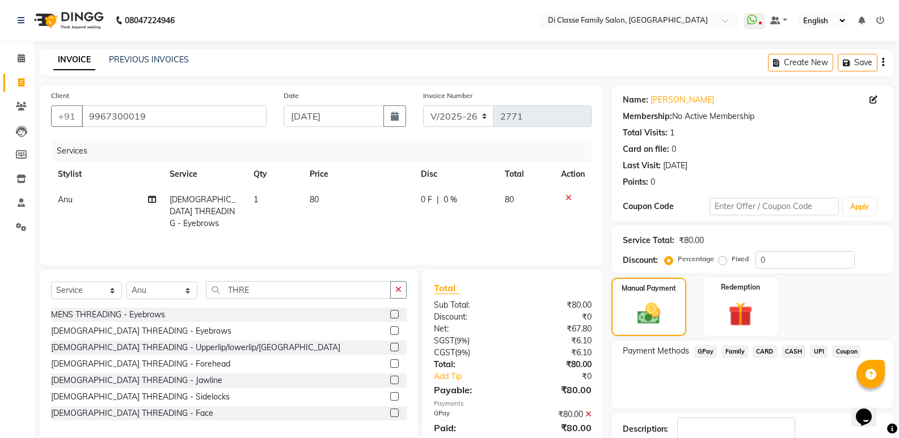
scroll to position [75, 0]
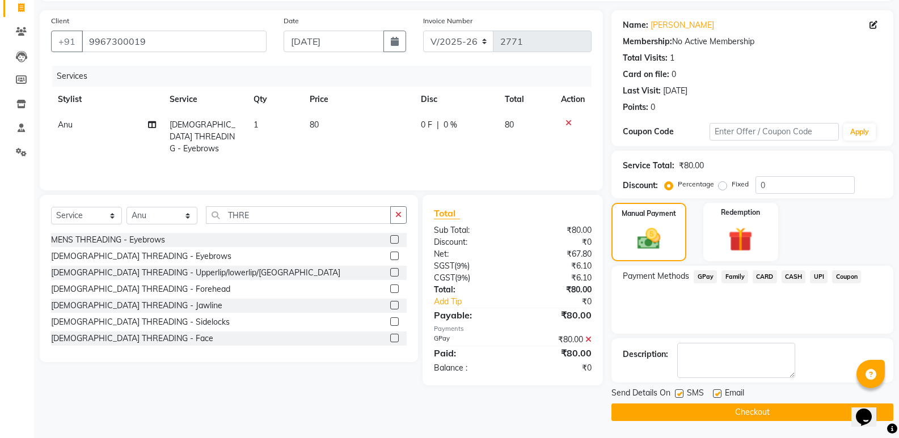
click at [723, 418] on button "Checkout" at bounding box center [752, 413] width 282 height 18
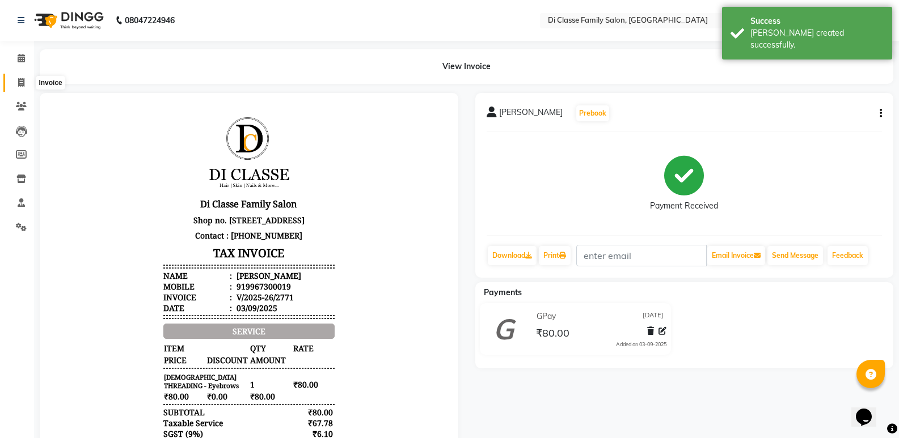
click at [19, 85] on icon at bounding box center [21, 82] width 6 height 9
select select "6346"
select select "service"
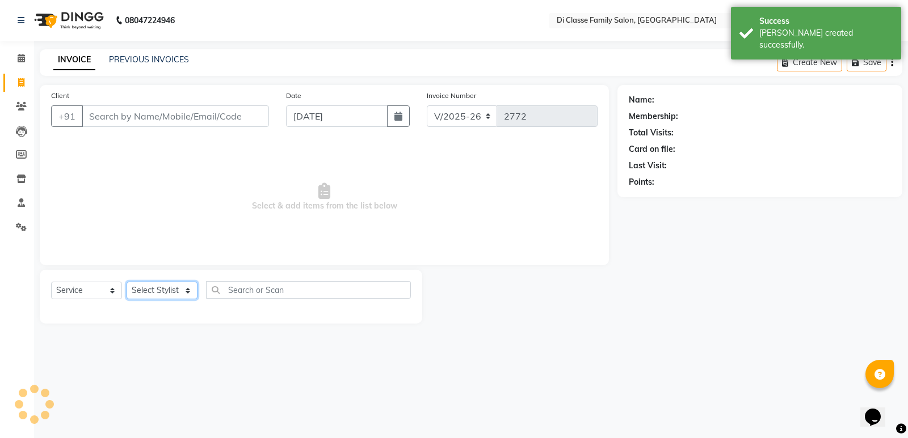
click at [158, 284] on select "Select Stylist ADMIN ANIKET Anu Ayaz Kadri Javed KAPIL SINGH KOMAL Payal Pooja …" at bounding box center [161, 291] width 71 height 18
click at [246, 124] on input "Client" at bounding box center [175, 117] width 187 height 22
click at [233, 126] on input "Client" at bounding box center [175, 117] width 187 height 22
click at [157, 55] on link "PREVIOUS INVOICES" at bounding box center [149, 59] width 80 height 10
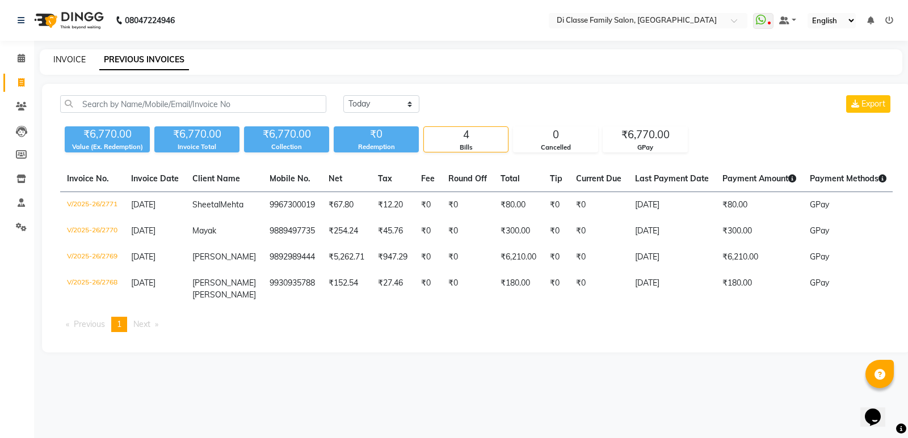
click at [71, 58] on link "INVOICE" at bounding box center [69, 59] width 32 height 10
select select "service"
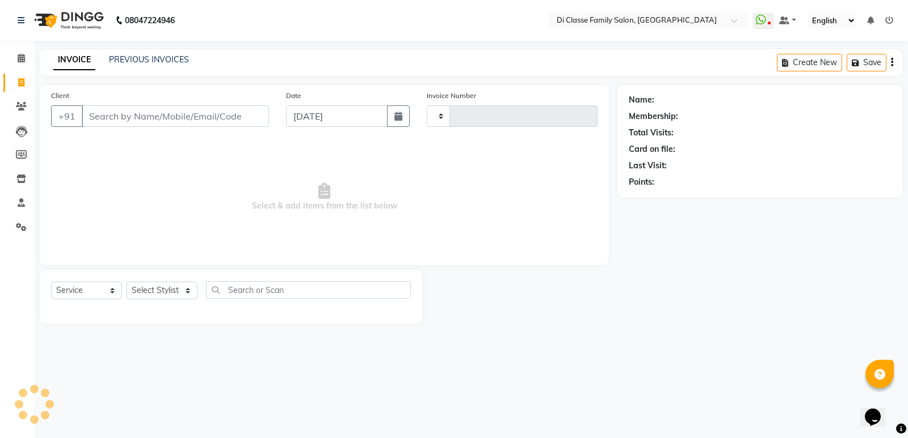
type input "2772"
select select "6346"
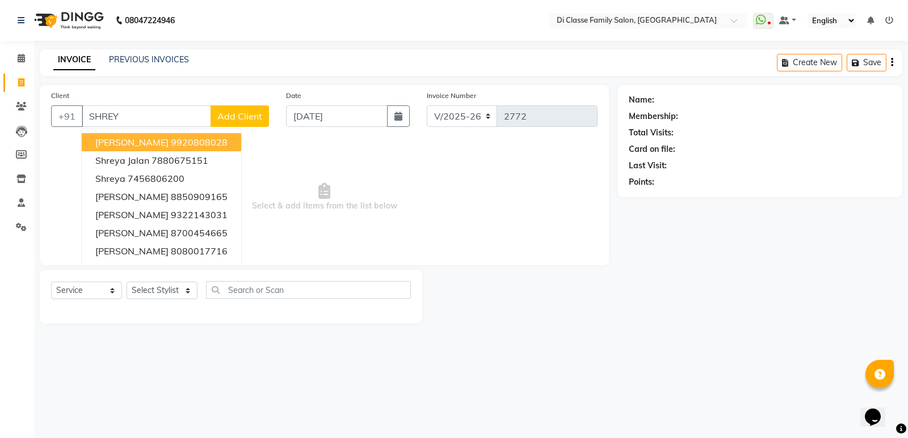
click at [171, 142] on ngb-highlight "9920808028" at bounding box center [199, 142] width 57 height 11
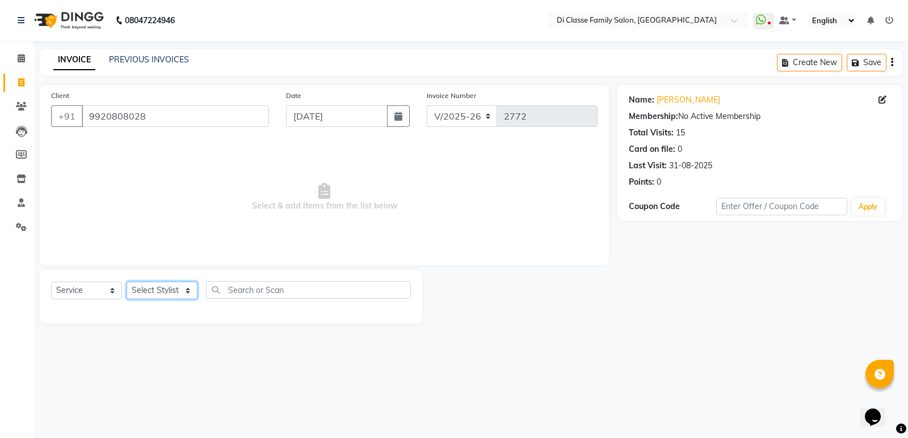
click at [191, 298] on select "Select Stylist ADMIN ANIKET Anu Ayaz Kadri Javed KAPIL SINGH KOMAL Payal Pooja …" at bounding box center [161, 291] width 71 height 18
drag, startPoint x: 290, startPoint y: 217, endPoint x: 280, endPoint y: 202, distance: 17.9
click at [291, 217] on span "Select & add items from the list below" at bounding box center [324, 197] width 546 height 113
click at [217, 116] on input "9920808028" at bounding box center [175, 117] width 187 height 22
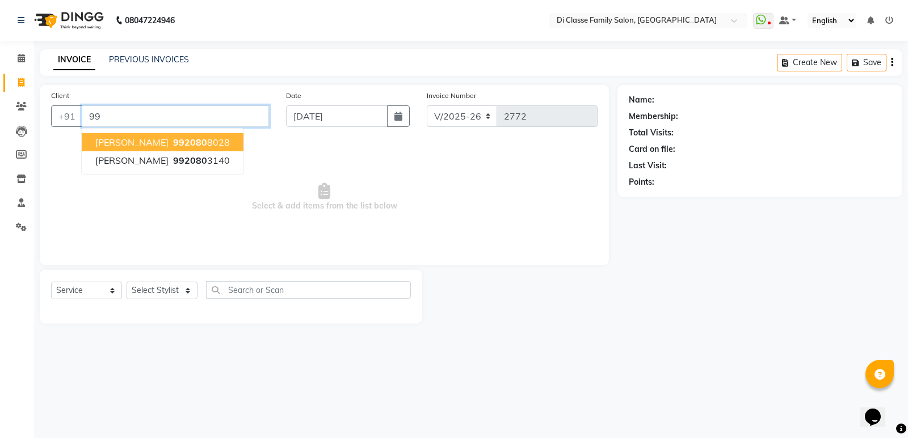
type input "9"
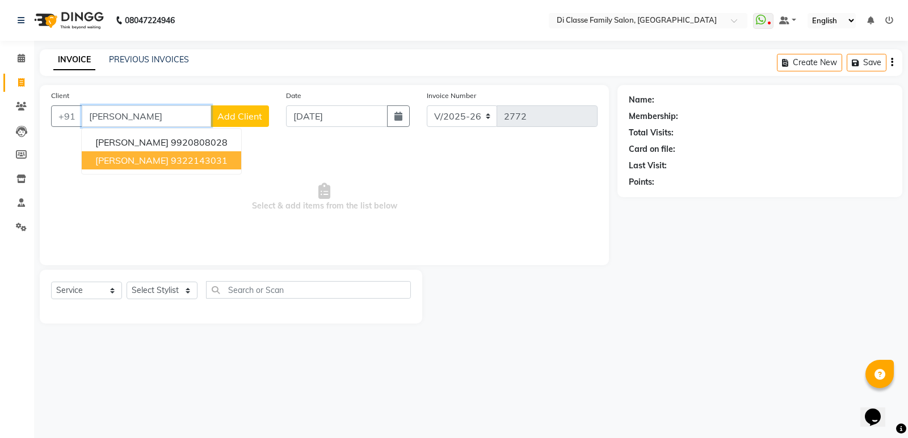
click at [187, 163] on ngb-highlight "9322143031" at bounding box center [199, 160] width 57 height 11
type input "9322143031"
select select "1: Object"
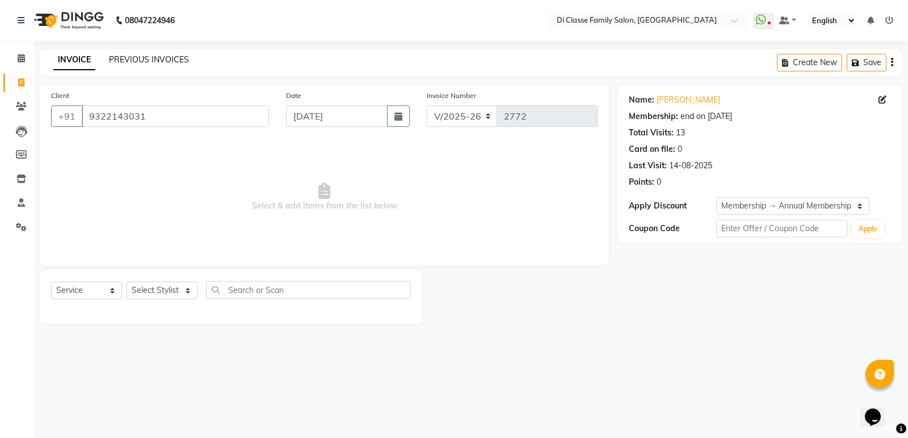
click at [149, 62] on link "PREVIOUS INVOICES" at bounding box center [149, 59] width 80 height 10
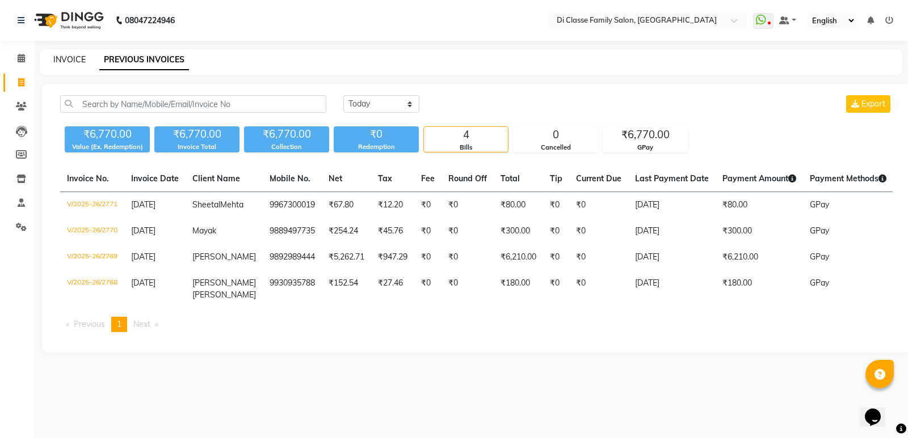
click at [66, 61] on link "INVOICE" at bounding box center [69, 59] width 32 height 10
select select "service"
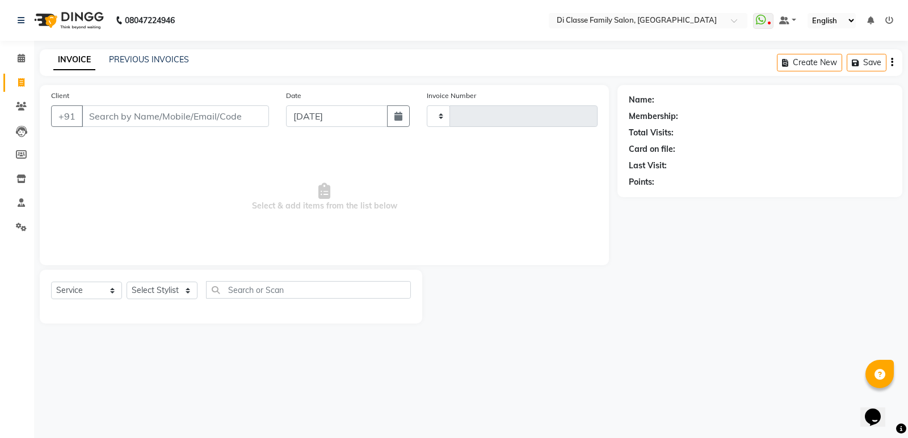
type input "2772"
select select "6346"
click at [151, 125] on input "Client" at bounding box center [175, 117] width 187 height 22
click at [144, 70] on div "INVOICE PREVIOUS INVOICES Create New Save" at bounding box center [471, 62] width 862 height 27
click at [147, 57] on link "PREVIOUS INVOICES" at bounding box center [149, 59] width 80 height 10
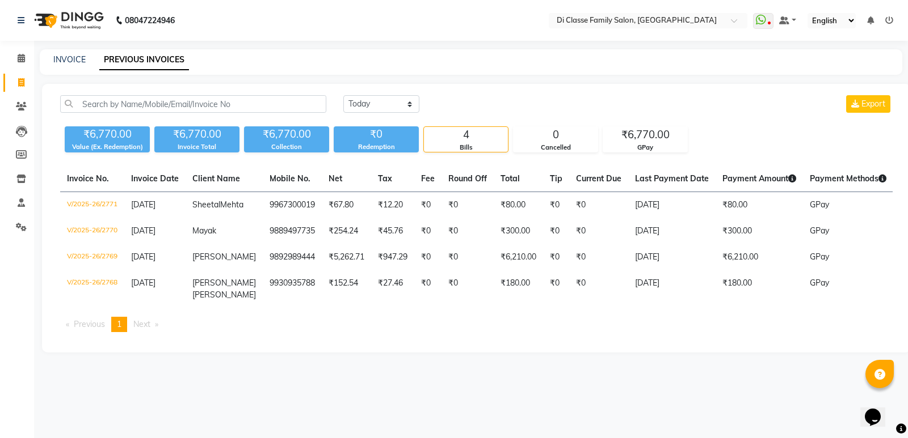
click at [275, 76] on main "INVOICE PREVIOUS INVOICES Today Yesterday Custom Range Export ₹6,770.00 Value (…" at bounding box center [471, 209] width 874 height 320
click at [250, 341] on div "Invoice No. Invoice Date Client Name Mobile No. Net Tax Fee Round Off Total Tip…" at bounding box center [476, 253] width 846 height 175
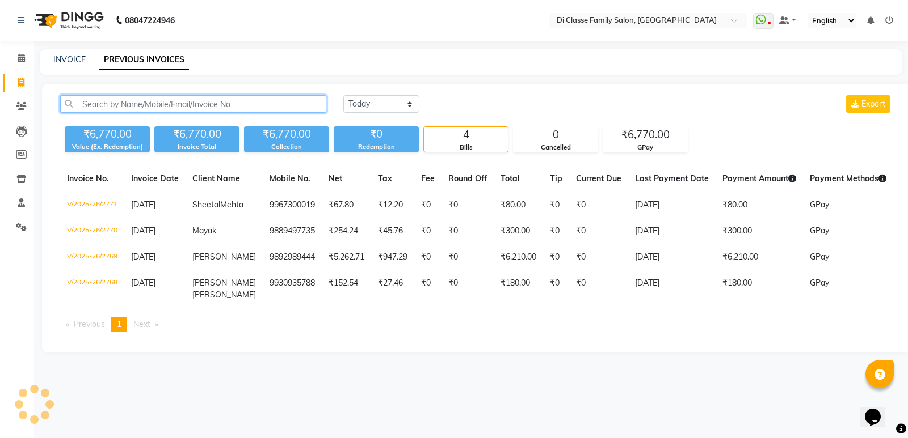
click at [94, 103] on input "text" at bounding box center [193, 104] width 266 height 18
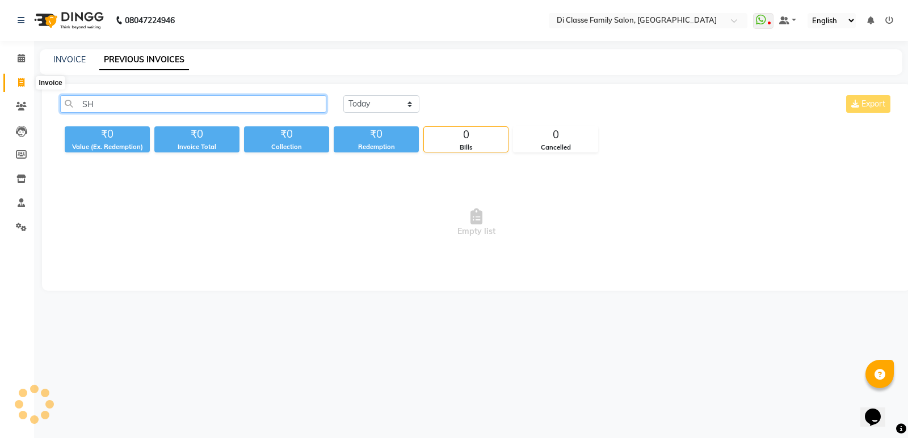
type input "S"
type input "s"
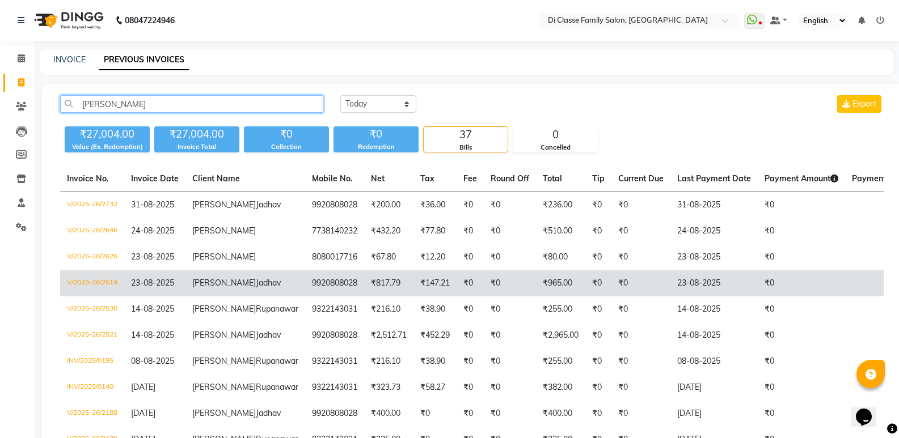
type input "Shrey"
click at [305, 297] on td "9920808028" at bounding box center [334, 284] width 59 height 26
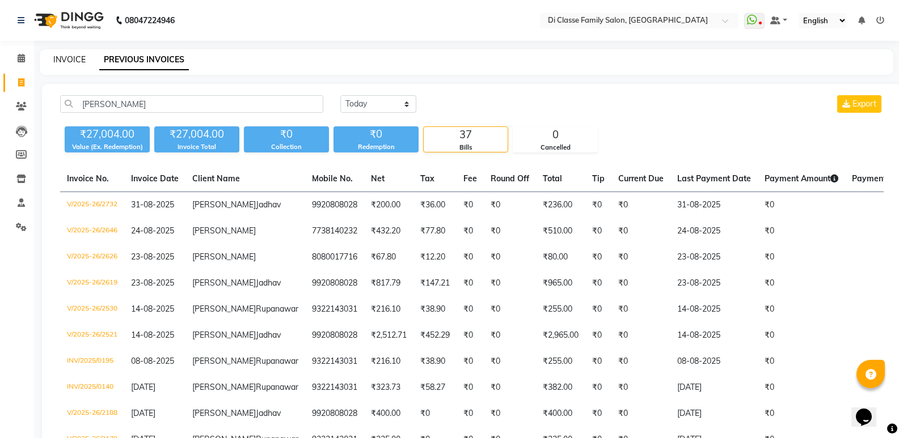
click at [70, 63] on link "INVOICE" at bounding box center [69, 59] width 32 height 10
select select "service"
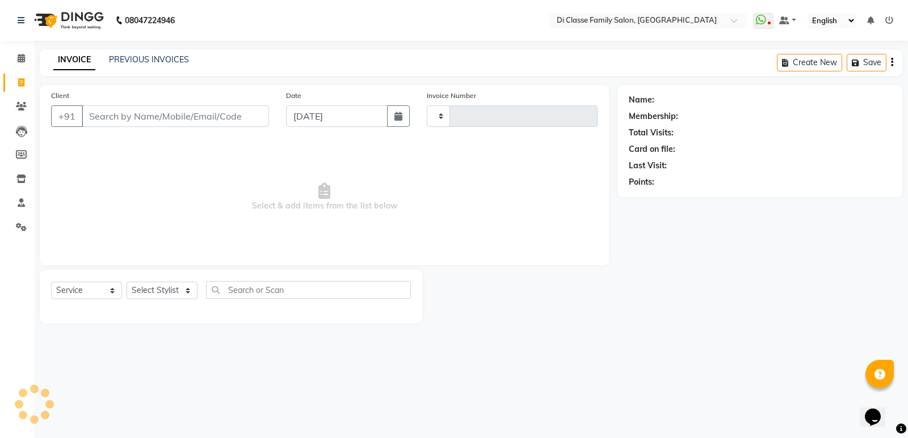
type input "2772"
click at [71, 57] on link "INVOICE" at bounding box center [74, 60] width 42 height 20
select select "6346"
click at [141, 108] on input "Client" at bounding box center [175, 117] width 187 height 22
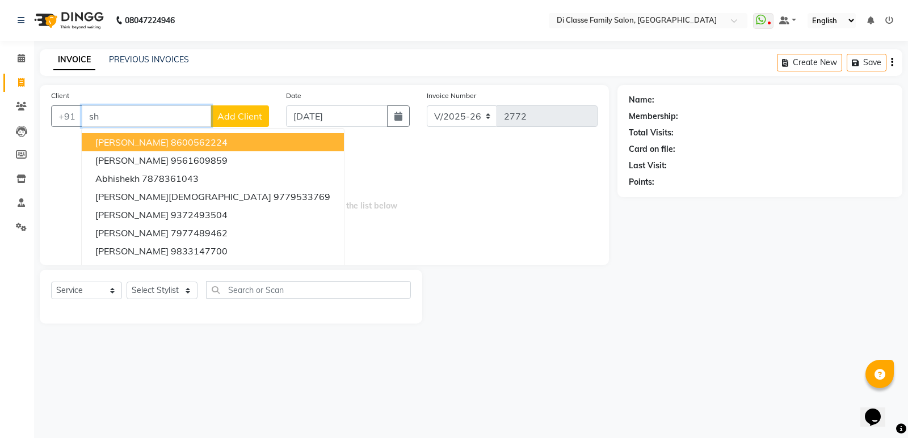
type input "s"
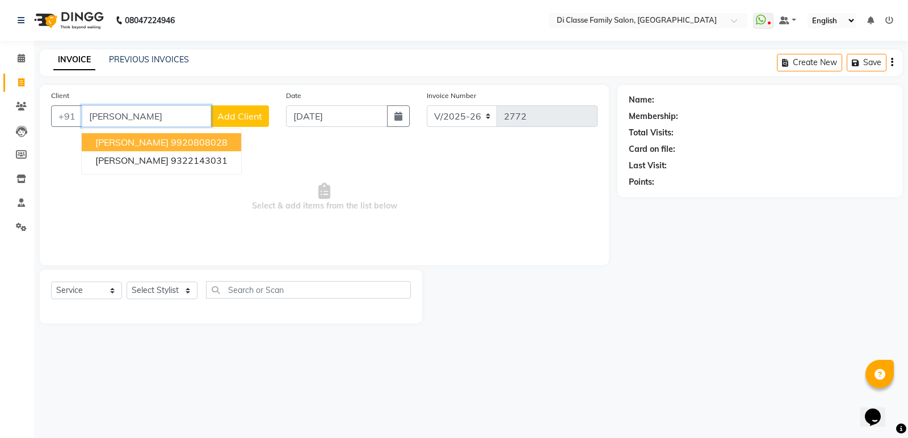
click at [171, 138] on ngb-highlight "9920808028" at bounding box center [199, 142] width 57 height 11
type input "9920808028"
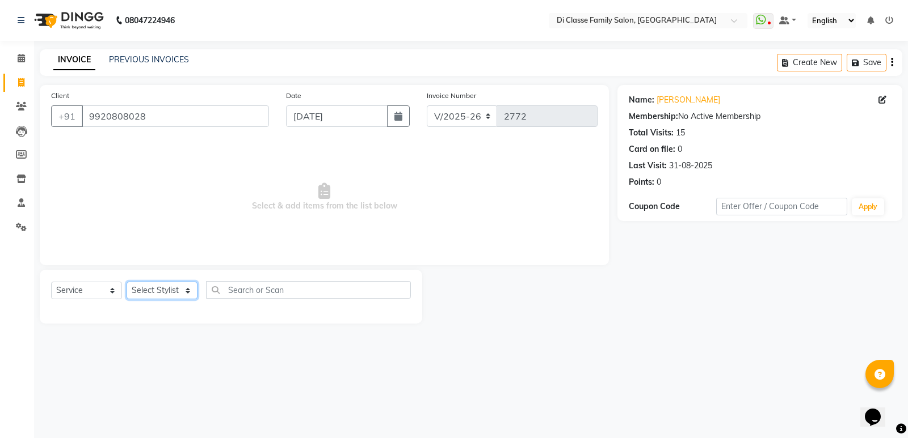
click at [174, 294] on select "Select Stylist ADMIN ANIKET Anu Ayaz Kadri Javed KAPIL SINGH KOMAL Payal Pooja …" at bounding box center [161, 291] width 71 height 18
select select "50058"
click at [126, 282] on select "Select Stylist ADMIN ANIKET Anu Ayaz Kadri Javed KAPIL SINGH KOMAL Payal Pooja …" at bounding box center [161, 291] width 71 height 18
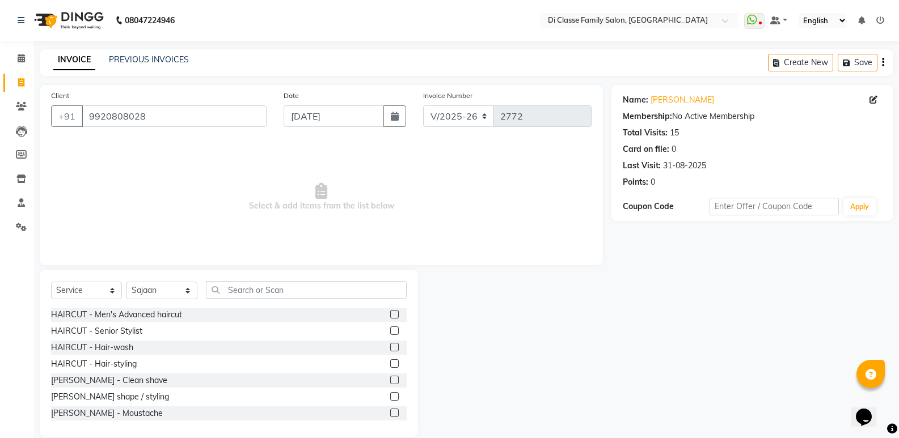
drag, startPoint x: 147, startPoint y: 313, endPoint x: 156, endPoint y: 307, distance: 9.9
click at [147, 313] on div "HAIRCUT - Men's Advanced haircut" at bounding box center [116, 315] width 131 height 12
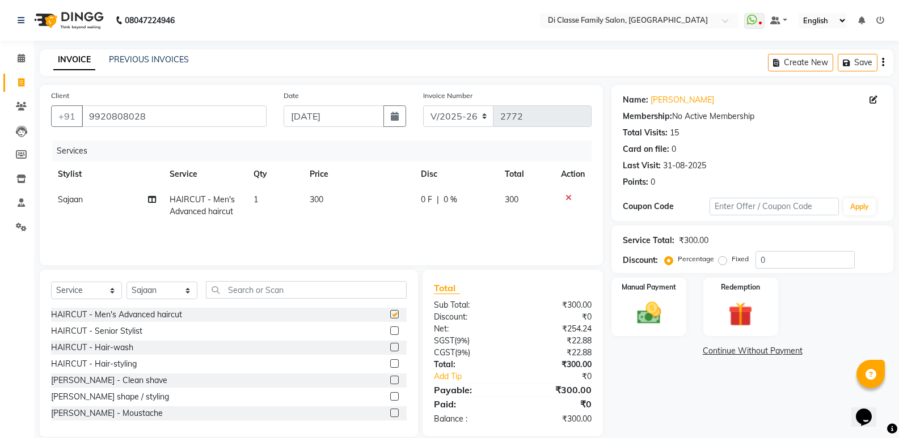
checkbox input "false"
drag, startPoint x: 371, startPoint y: 225, endPoint x: 424, endPoint y: 210, distance: 55.3
click at [372, 224] on div "Services Stylist Service Qty Price Disc Total Action Sajaan HAIRCUT - Men's Adv…" at bounding box center [321, 197] width 541 height 113
click at [431, 209] on td "0 F | 0 %" at bounding box center [456, 205] width 84 height 37
select select "50058"
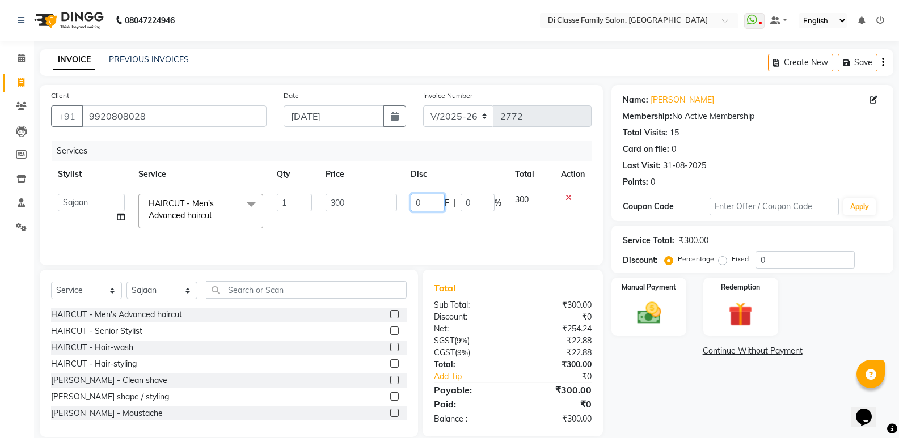
drag, startPoint x: 431, startPoint y: 209, endPoint x: 420, endPoint y: 203, distance: 12.9
click at [377, 212] on tr "ADMIN ANIKET Anu Ayaz Kadri Javed KAPIL SINGH KOMAL Payal Pooja rahul Rutik Sac…" at bounding box center [321, 211] width 541 height 48
click at [421, 201] on input "0" at bounding box center [428, 203] width 34 height 18
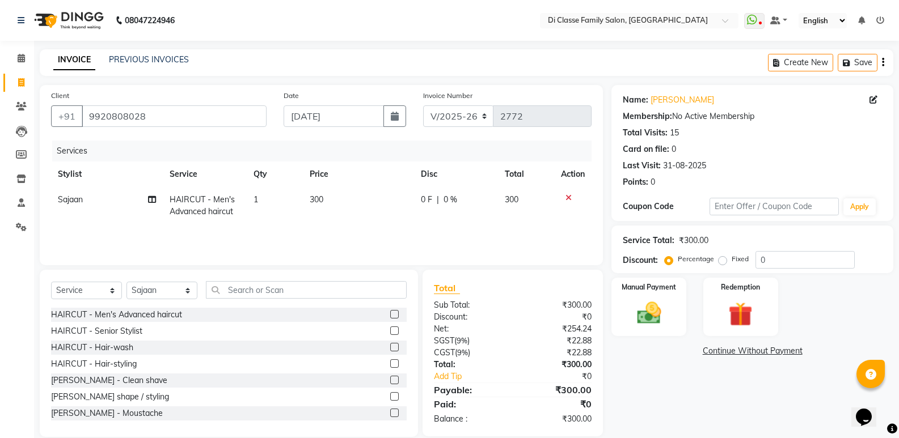
click at [402, 204] on td "300" at bounding box center [359, 205] width 112 height 37
select select "50058"
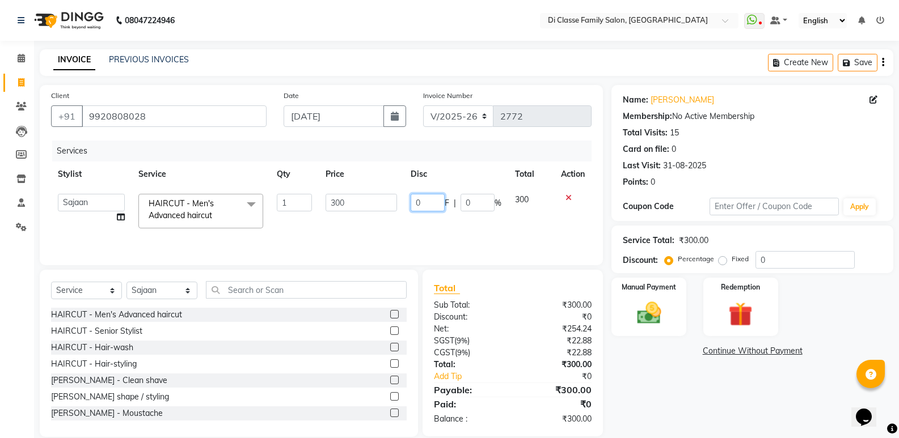
click at [421, 200] on input "0" at bounding box center [428, 203] width 34 height 18
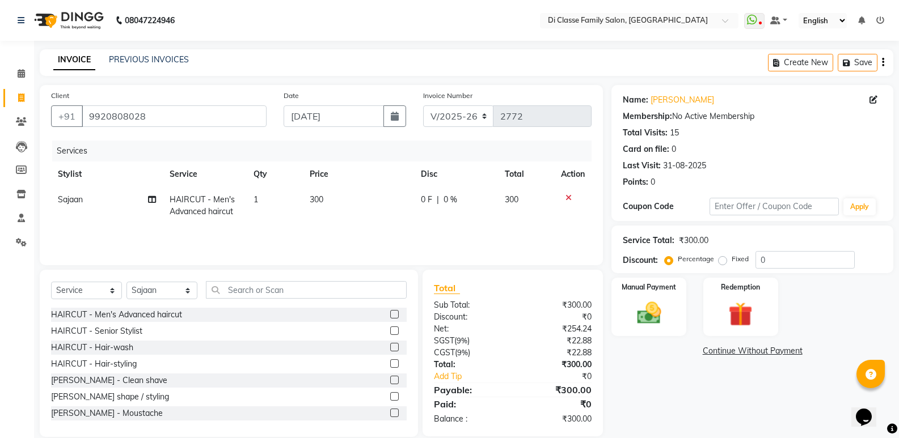
click at [623, 172] on div "Last Visit: 31-08-2025" at bounding box center [752, 166] width 259 height 12
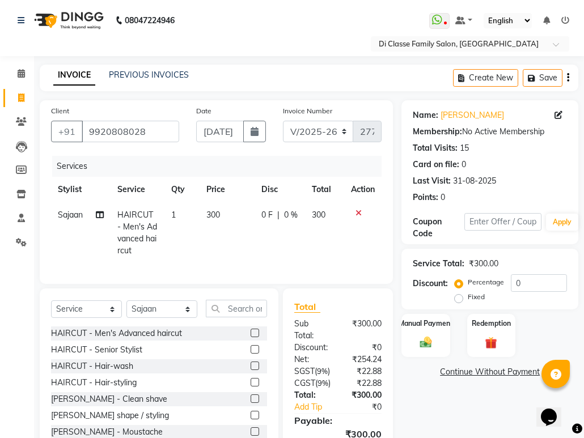
click at [338, 36] on nav "08047224946 Select Location × Di Classe Family Salon, Ghansoli WhatsApp Status …" at bounding box center [292, 28] width 584 height 56
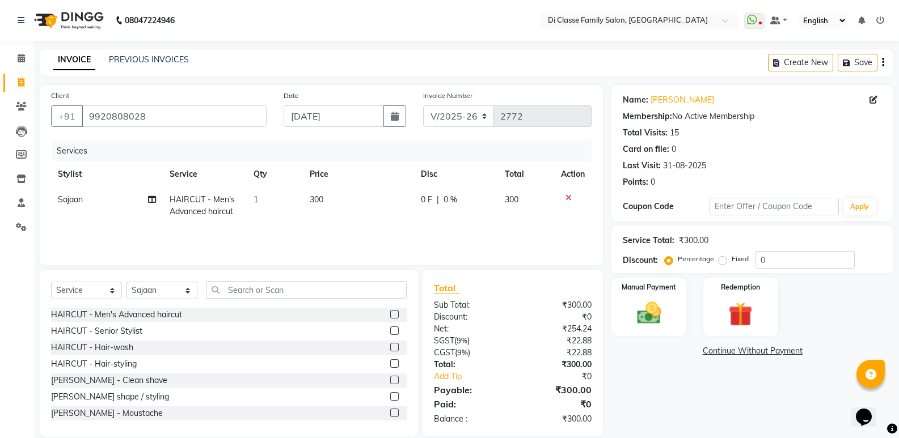
click at [427, 208] on td "0 F | 0 %" at bounding box center [456, 205] width 84 height 37
select select "50058"
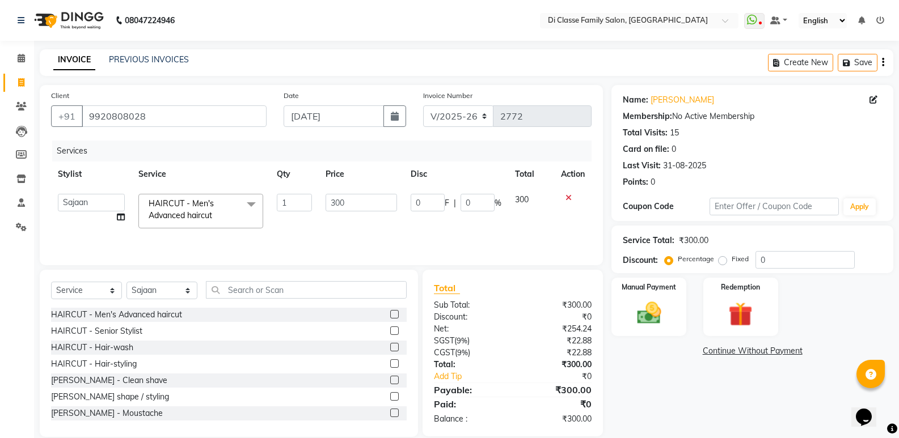
click at [413, 199] on input "0" at bounding box center [428, 203] width 34 height 18
type input "50"
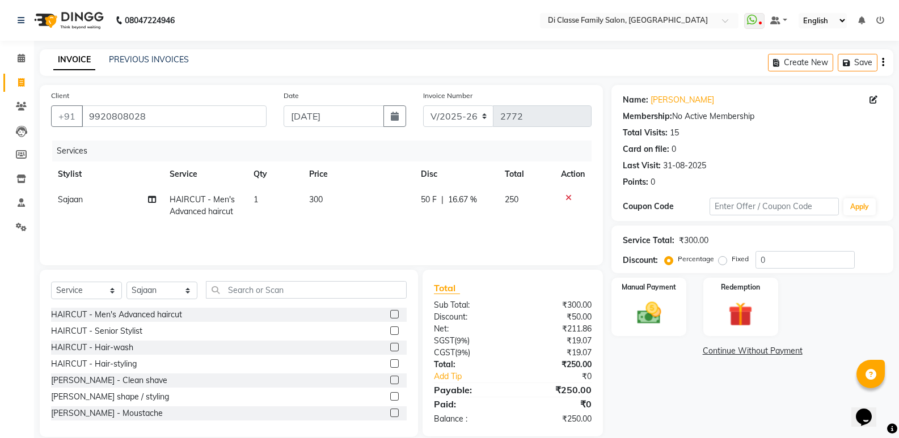
drag, startPoint x: 676, startPoint y: 427, endPoint x: 670, endPoint y: 384, distance: 43.6
click at [676, 425] on div "Name: Shreyas Jadhav Membership: No Active Membership Total Visits: 15 Card on …" at bounding box center [756, 261] width 290 height 352
click at [675, 311] on div "Manual Payment" at bounding box center [649, 307] width 78 height 61
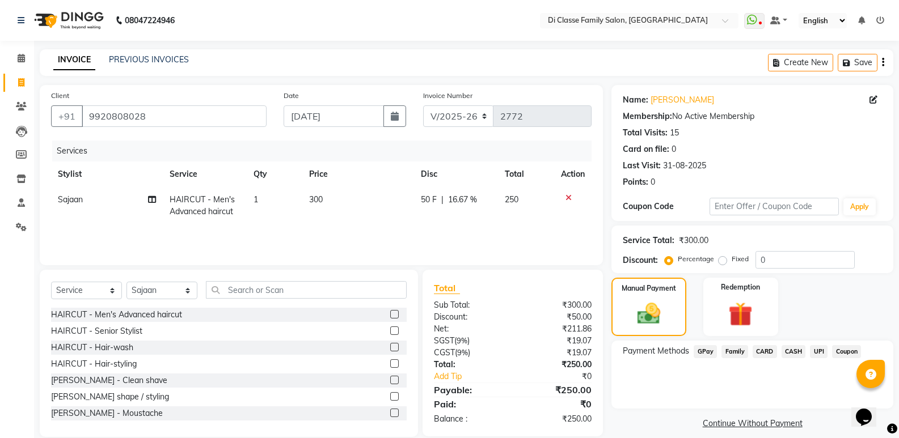
scroll to position [16, 0]
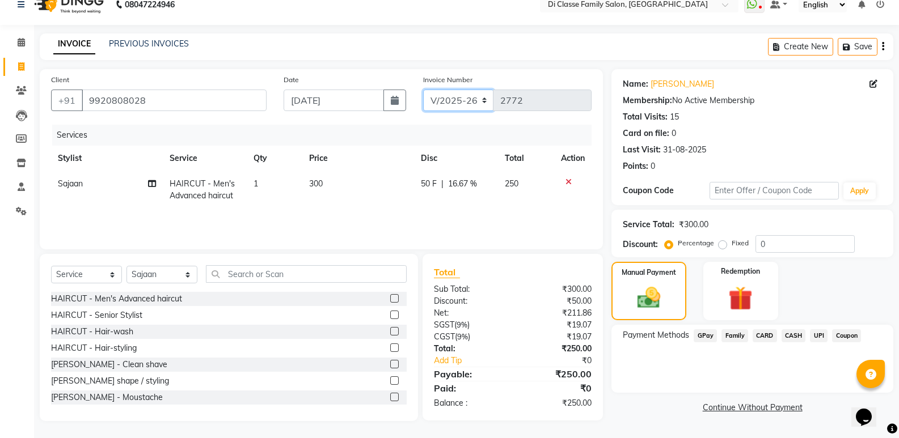
click at [458, 98] on select "INV/2025 V/2025-26" at bounding box center [458, 101] width 71 height 22
click at [602, 350] on div "Total Sub Total: ₹300.00 Discount: ₹50.00 Net: ₹211.86 SGST ( 9% ) ₹19.07 CGST …" at bounding box center [513, 337] width 180 height 167
click at [467, 90] on select "INV/2025 V/2025-26" at bounding box center [458, 101] width 71 height 22
click at [710, 336] on span "GPay" at bounding box center [705, 336] width 23 height 13
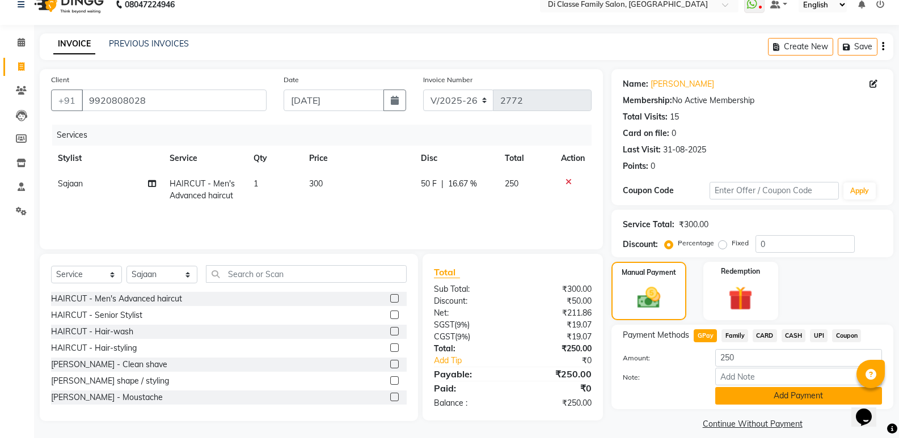
click at [745, 398] on button "Add Payment" at bounding box center [798, 396] width 167 height 18
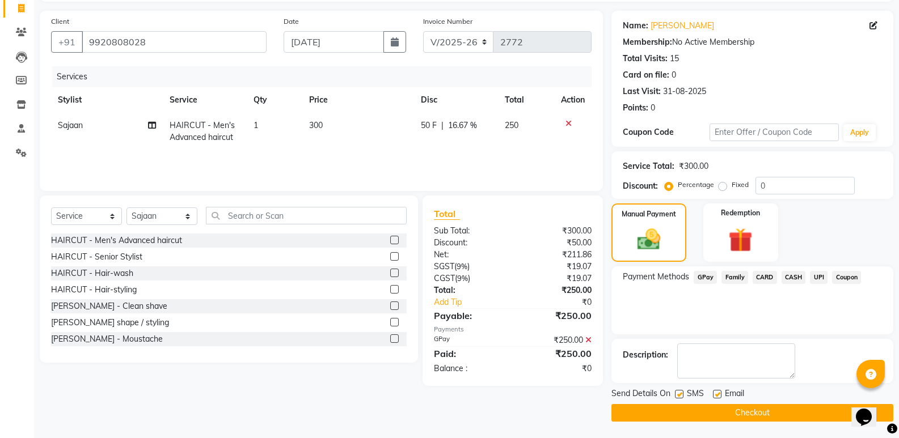
scroll to position [75, 0]
click at [743, 416] on button "Checkout" at bounding box center [752, 413] width 282 height 18
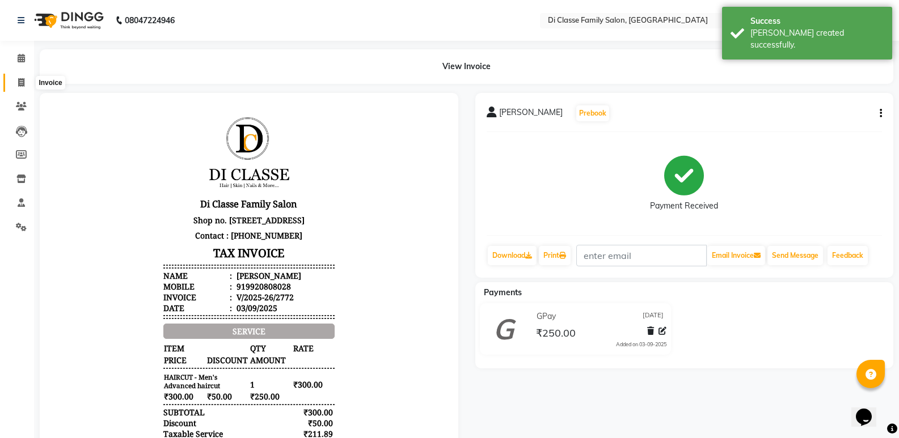
click at [27, 81] on span at bounding box center [21, 83] width 20 height 13
select select "service"
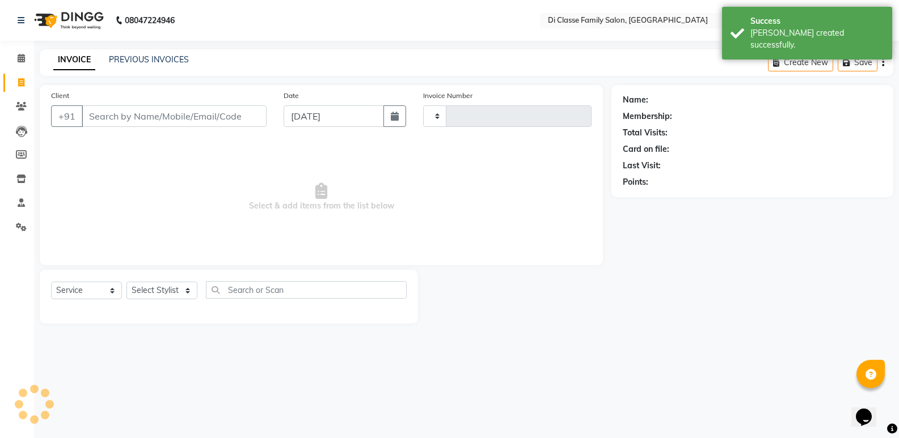
type input "2773"
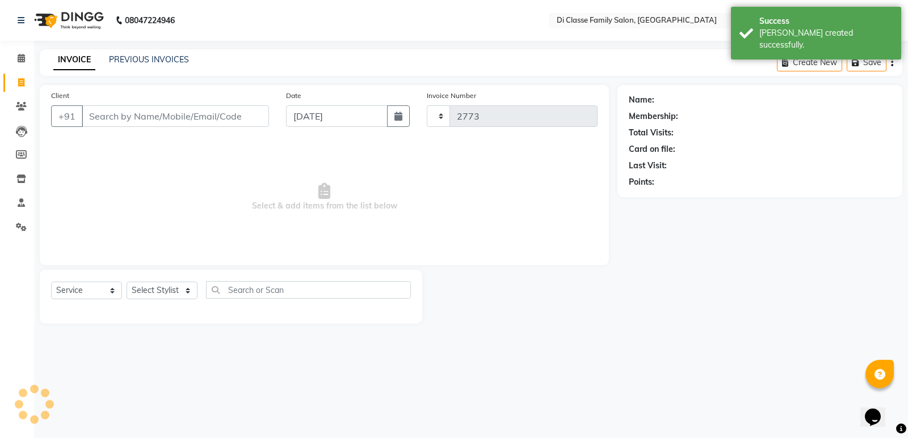
select select "6346"
click at [129, 61] on link "PREVIOUS INVOICES" at bounding box center [149, 59] width 80 height 10
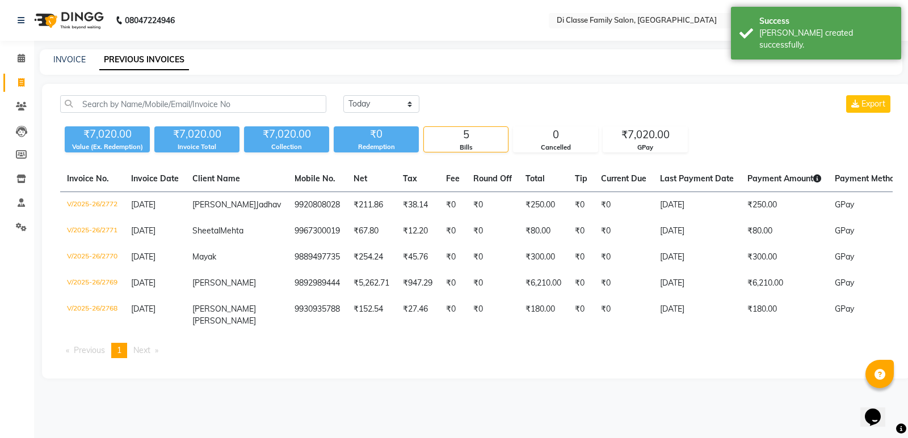
click at [319, 61] on div "INVOICE PREVIOUS INVOICES" at bounding box center [464, 60] width 849 height 12
click at [70, 57] on link "INVOICE" at bounding box center [69, 59] width 32 height 10
select select "6346"
select select "service"
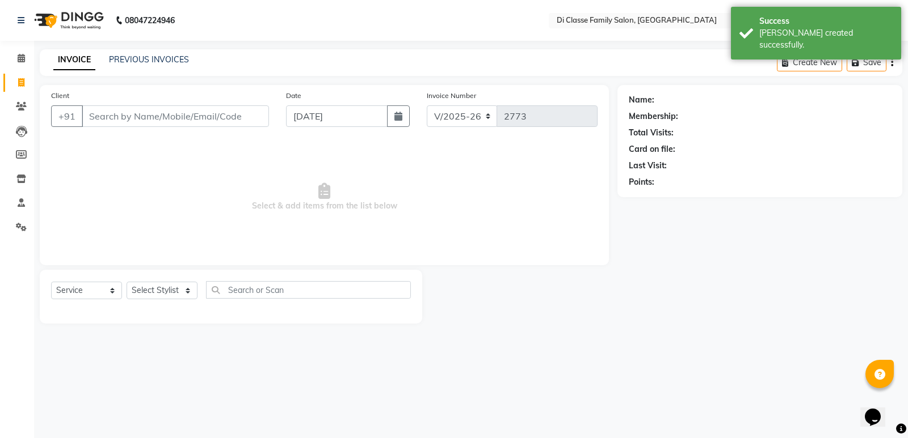
click at [189, 79] on main "INVOICE PREVIOUS INVOICES Create New Save Client +91 Date 03-09-2025 Invoice Nu…" at bounding box center [471, 195] width 874 height 292
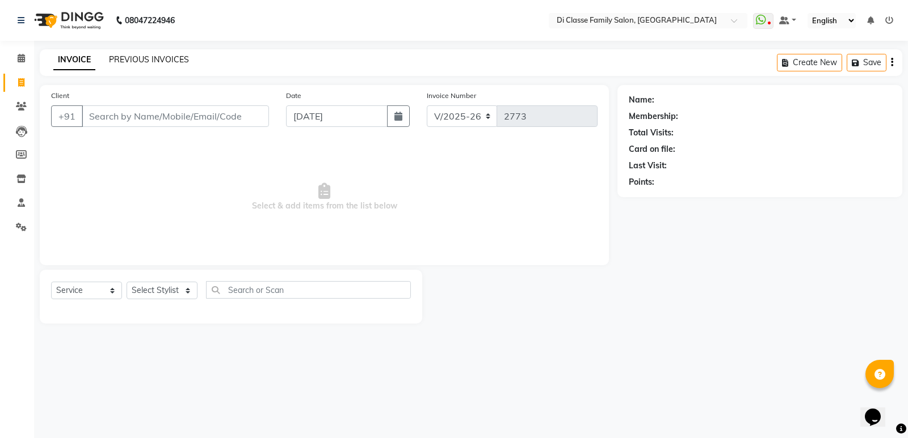
click at [176, 61] on link "PREVIOUS INVOICES" at bounding box center [149, 59] width 80 height 10
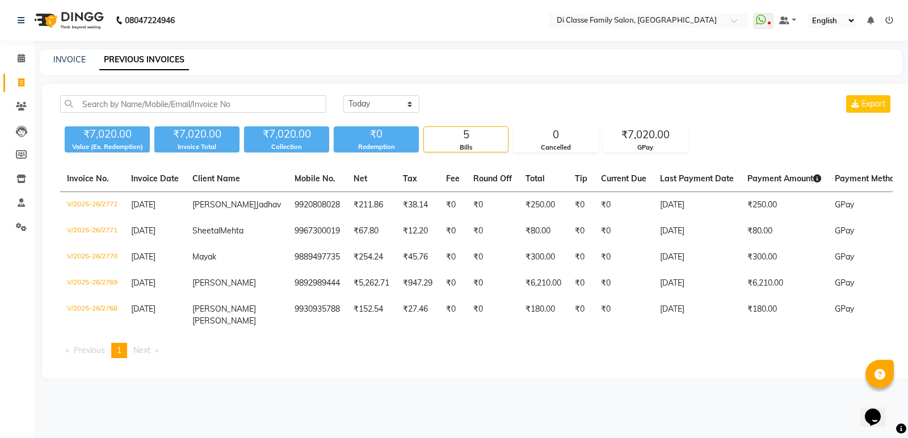
click at [321, 82] on main "INVOICE PREVIOUS INVOICES Today Yesterday Custom Range Export ₹7,020.00 Value (…" at bounding box center [471, 222] width 874 height 347
click at [62, 58] on link "INVOICE" at bounding box center [69, 59] width 32 height 10
select select "6346"
select select "service"
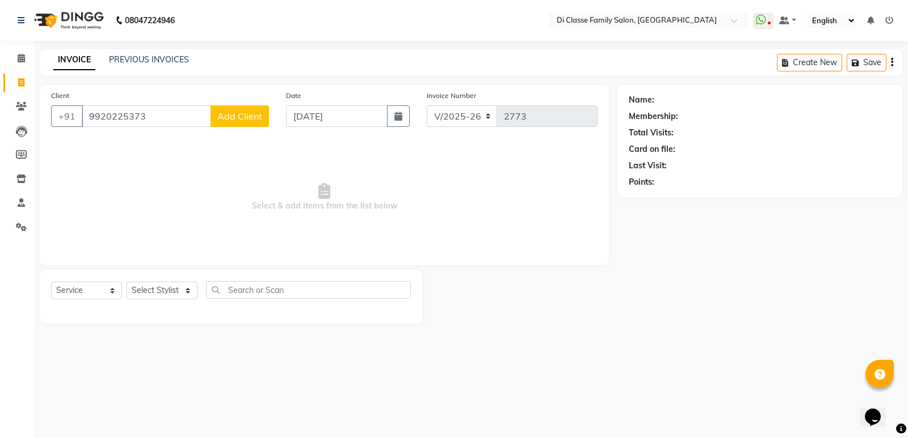
click at [163, 111] on input "9920225373" at bounding box center [146, 117] width 129 height 22
click at [115, 107] on input "9920225373" at bounding box center [146, 117] width 129 height 22
click at [116, 107] on input "9920225373" at bounding box center [146, 117] width 129 height 22
click at [158, 107] on input "9920225373" at bounding box center [146, 117] width 129 height 22
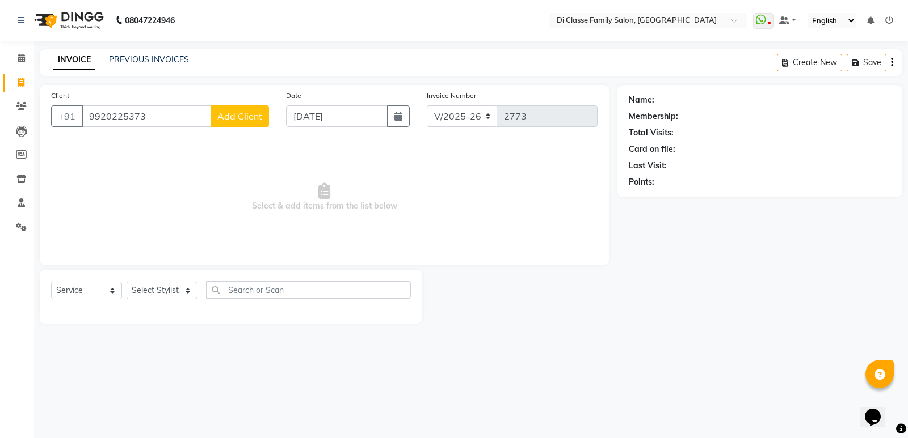
click at [200, 119] on input "9920225373" at bounding box center [146, 117] width 129 height 22
drag, startPoint x: 160, startPoint y: 121, endPoint x: 85, endPoint y: 120, distance: 74.9
click at [85, 120] on input "9920225373" at bounding box center [146, 117] width 129 height 22
type input "9920225373"
click at [219, 182] on span "Select & add items from the list below" at bounding box center [324, 197] width 546 height 113
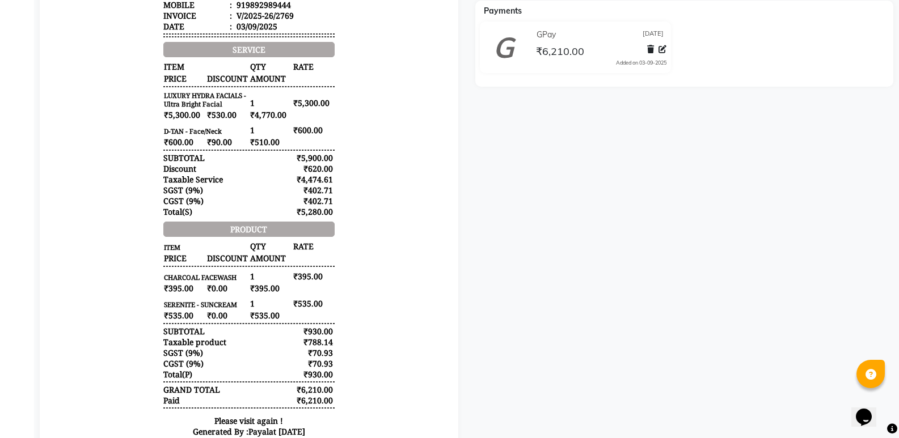
scroll to position [284, 0]
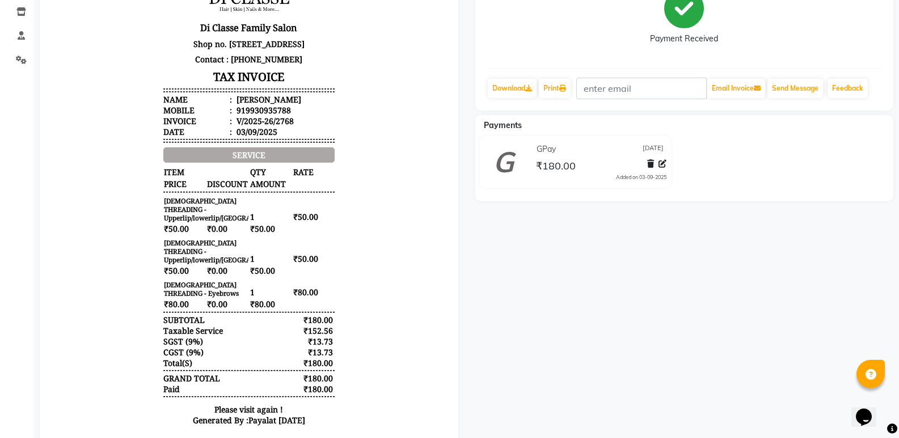
scroll to position [170, 0]
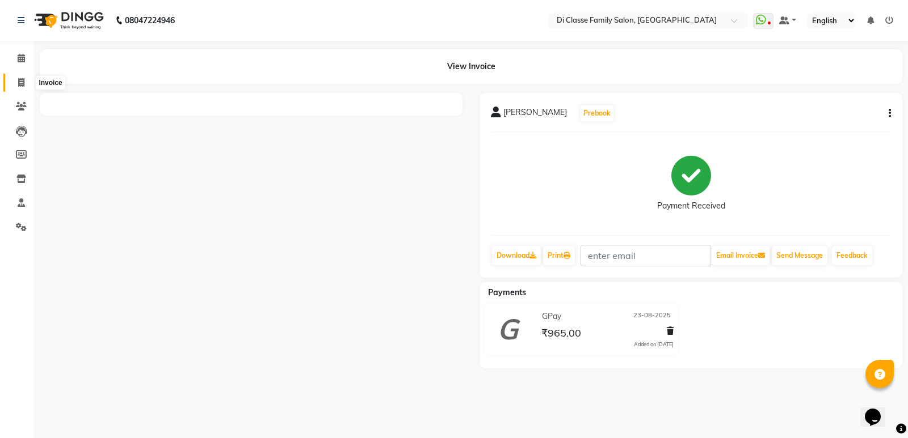
click at [27, 79] on span at bounding box center [21, 83] width 20 height 13
select select "6346"
select select "service"
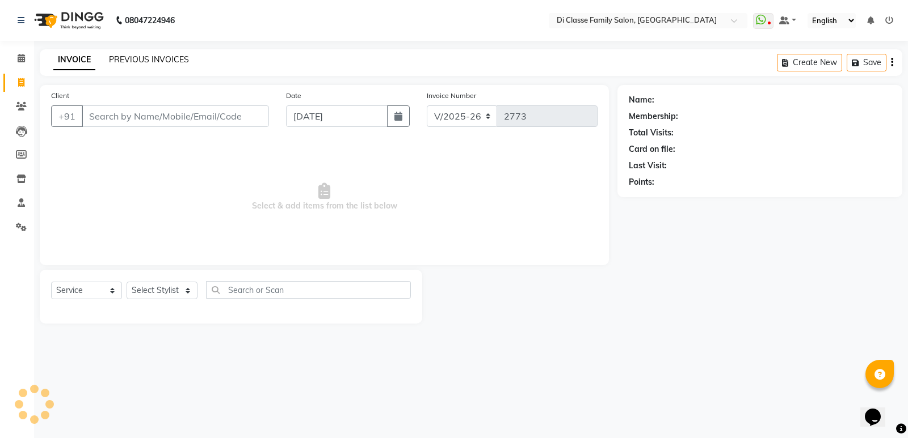
click at [149, 60] on link "PREVIOUS INVOICES" at bounding box center [149, 59] width 80 height 10
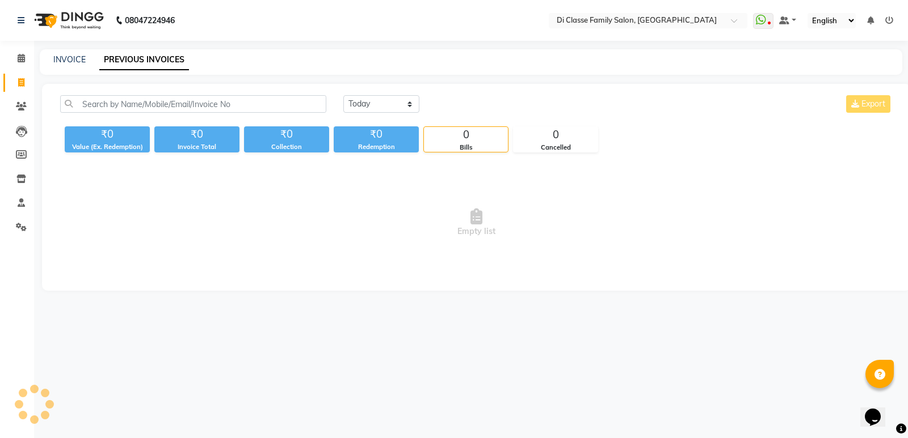
click at [276, 57] on div "INVOICE PREVIOUS INVOICES" at bounding box center [464, 60] width 849 height 12
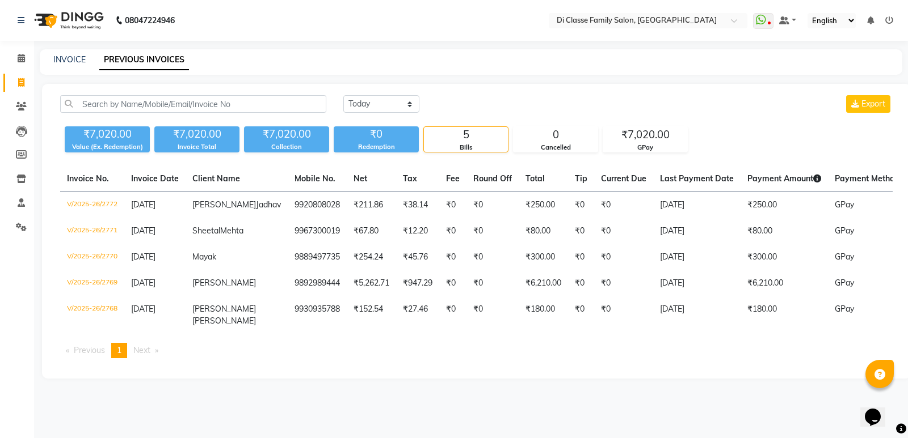
click at [51, 234] on div "Today Yesterday Custom Range Export ₹7,020.00 Value (Ex. Redemption) ₹7,020.00 …" at bounding box center [476, 231] width 868 height 295
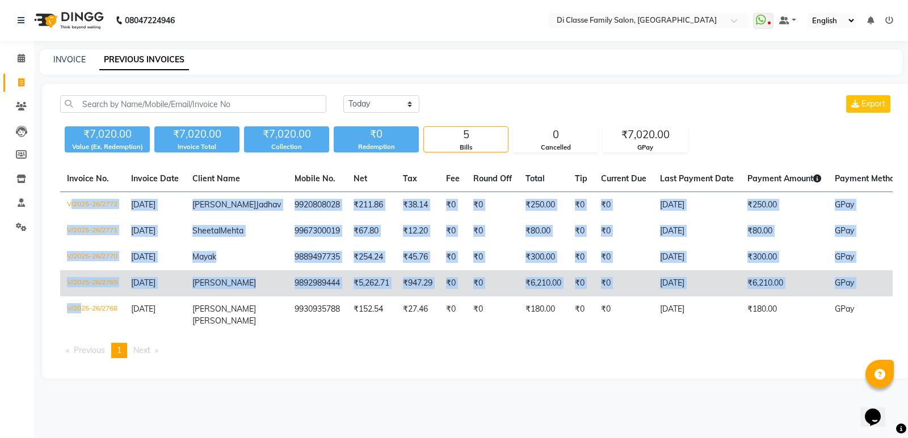
drag, startPoint x: 46, startPoint y: 217, endPoint x: 64, endPoint y: 329, distance: 113.1
click at [78, 339] on div "Today Yesterday Custom Range Export ₹7,020.00 Value (Ex. Redemption) ₹7,020.00 …" at bounding box center [476, 231] width 868 height 295
click at [61, 297] on td "V/2025-26/2769" at bounding box center [92, 284] width 64 height 26
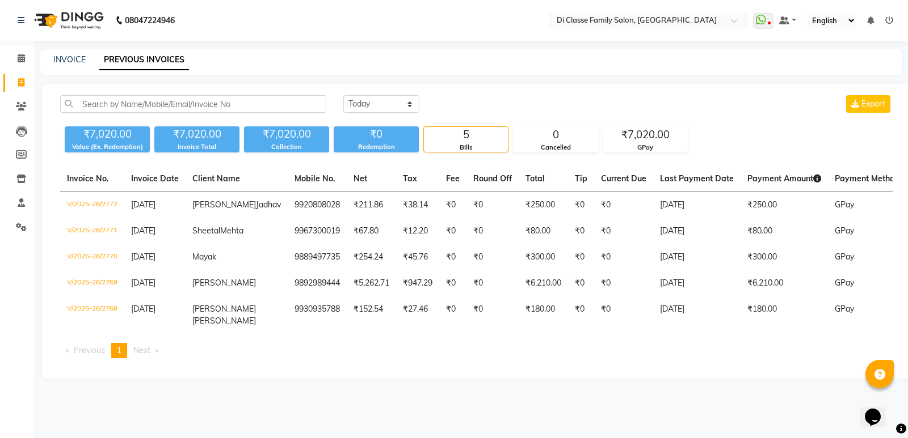
drag, startPoint x: 265, startPoint y: 45, endPoint x: 281, endPoint y: 62, distance: 22.9
click at [271, 49] on div "08047224946 Select Location × Di Classe Family Salon, Ghansoli WhatsApp Status …" at bounding box center [454, 219] width 908 height 438
click at [289, 51] on div "INVOICE PREVIOUS INVOICES" at bounding box center [471, 62] width 862 height 26
click at [246, 64] on div "INVOICE PREVIOUS INVOICES" at bounding box center [464, 60] width 849 height 12
click at [74, 58] on link "INVOICE" at bounding box center [69, 59] width 32 height 10
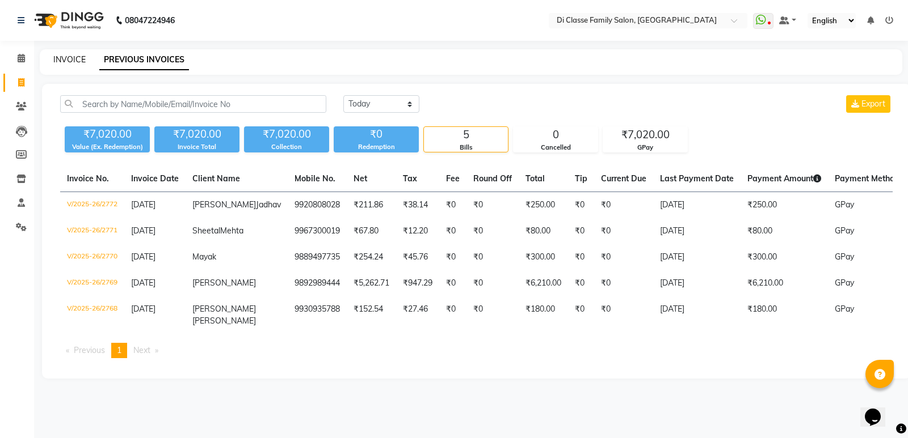
select select "service"
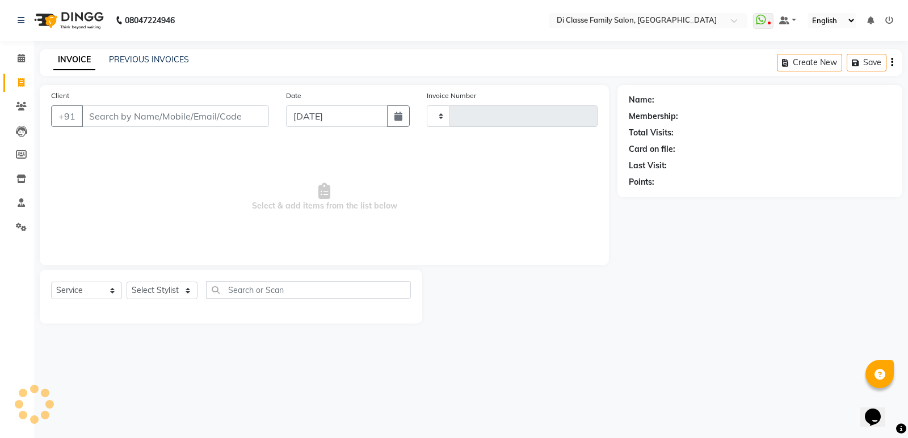
type input "2773"
select select "6346"
click at [133, 112] on input "Client" at bounding box center [175, 117] width 187 height 22
type input "8454018695"
click at [232, 118] on span "Add Client" at bounding box center [239, 116] width 45 height 11
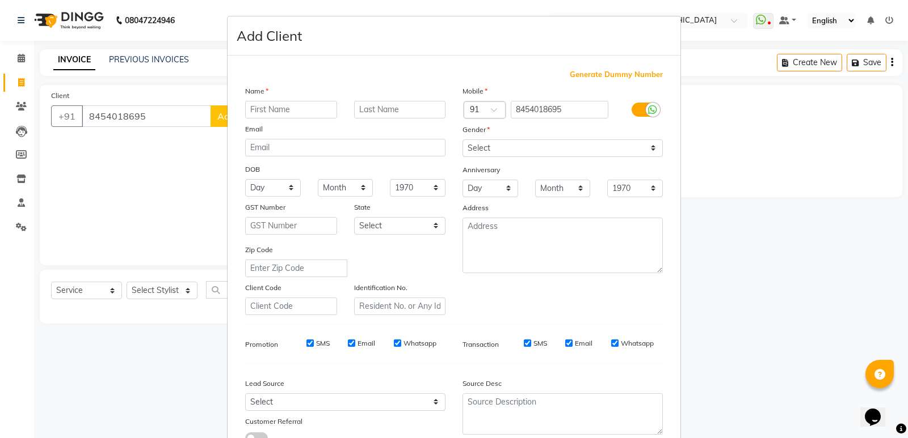
click at [269, 106] on input "text" at bounding box center [291, 110] width 92 height 18
type input "k"
type input "Krishna"
click at [378, 103] on input "text" at bounding box center [400, 110] width 92 height 18
type input "c"
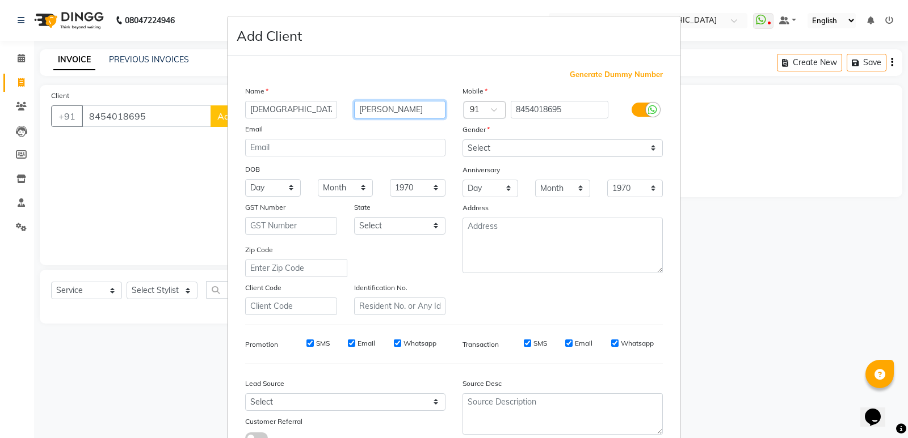
type input "Choudhari"
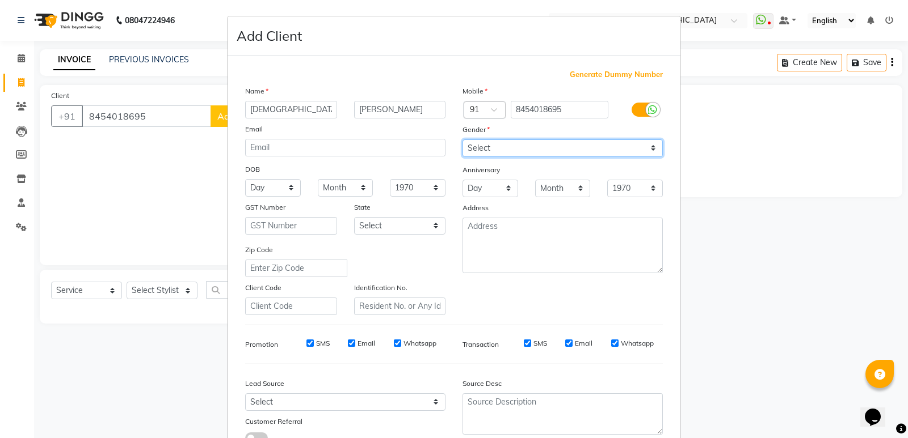
click at [566, 151] on select "Select [DEMOGRAPHIC_DATA] [DEMOGRAPHIC_DATA] Other Prefer Not To Say" at bounding box center [562, 149] width 200 height 18
select select "male"
click at [462, 140] on select "Select [DEMOGRAPHIC_DATA] [DEMOGRAPHIC_DATA] Other Prefer Not To Say" at bounding box center [562, 149] width 200 height 18
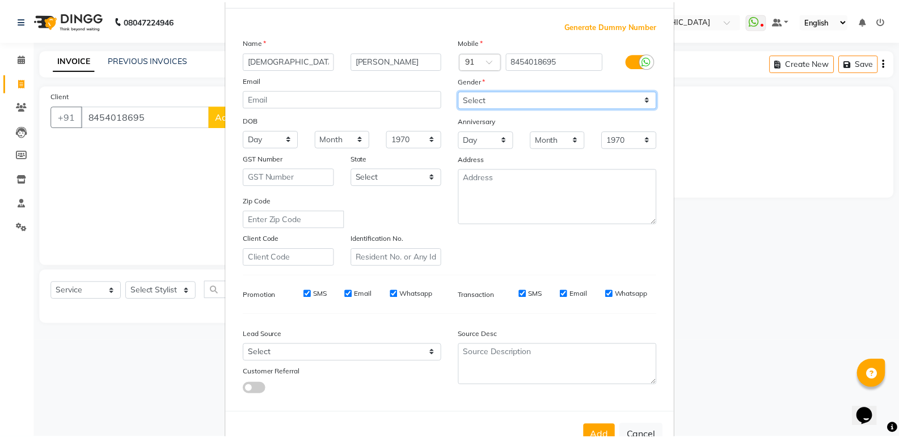
scroll to position [85, 0]
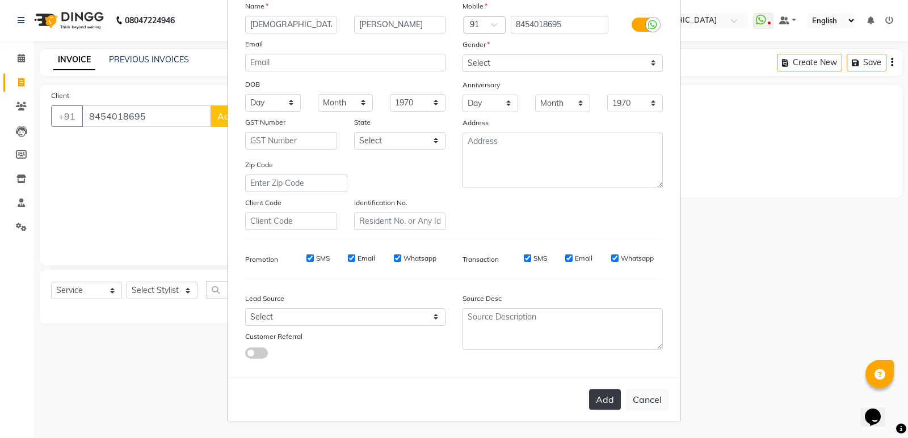
click at [593, 400] on button "Add" at bounding box center [605, 400] width 32 height 20
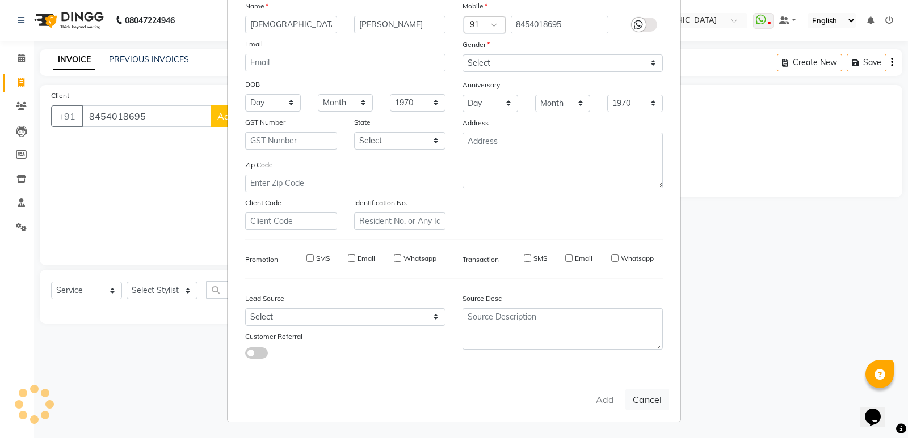
select select
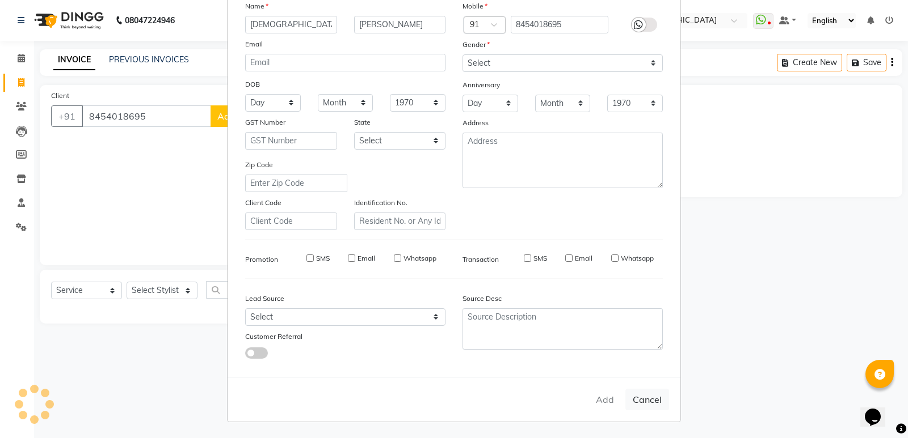
select select
checkbox input "false"
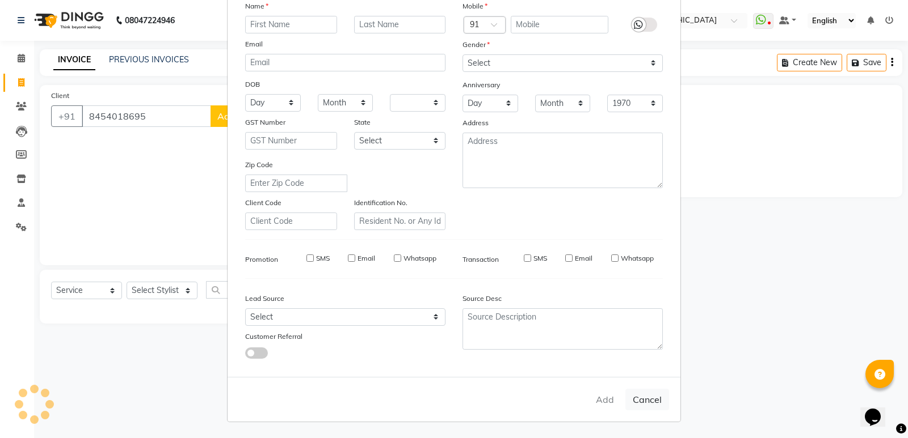
checkbox input "false"
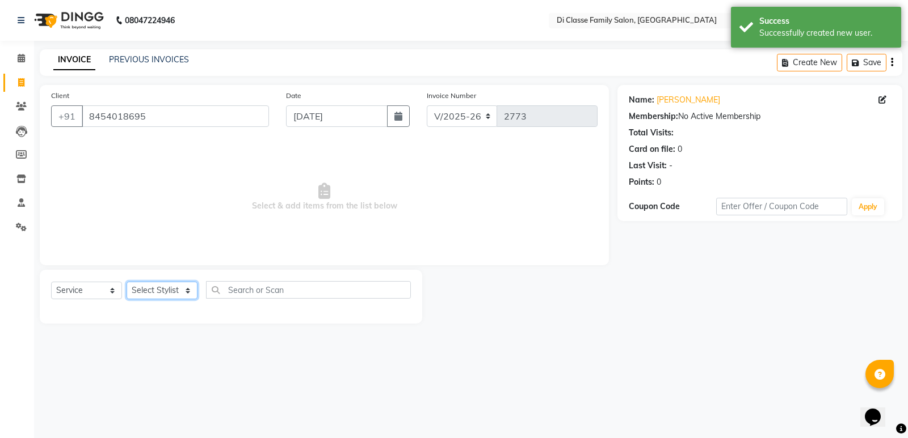
click at [178, 290] on select "Select Stylist ADMIN [PERSON_NAME] [PERSON_NAME] [PERSON_NAME] KAPIL [PERSON_NA…" at bounding box center [161, 291] width 71 height 18
select select "47551"
click at [126, 282] on select "Select Stylist ADMIN [PERSON_NAME] [PERSON_NAME] [PERSON_NAME] KAPIL [PERSON_NA…" at bounding box center [161, 291] width 71 height 18
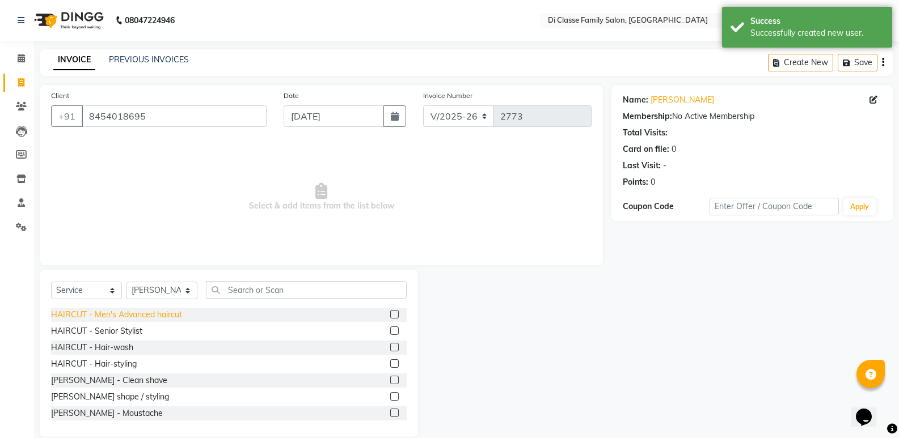
click at [154, 309] on div "HAIRCUT - Men's Advanced haircut" at bounding box center [229, 315] width 356 height 14
click at [154, 316] on div "HAIRCUT - Men's Advanced haircut" at bounding box center [116, 315] width 131 height 12
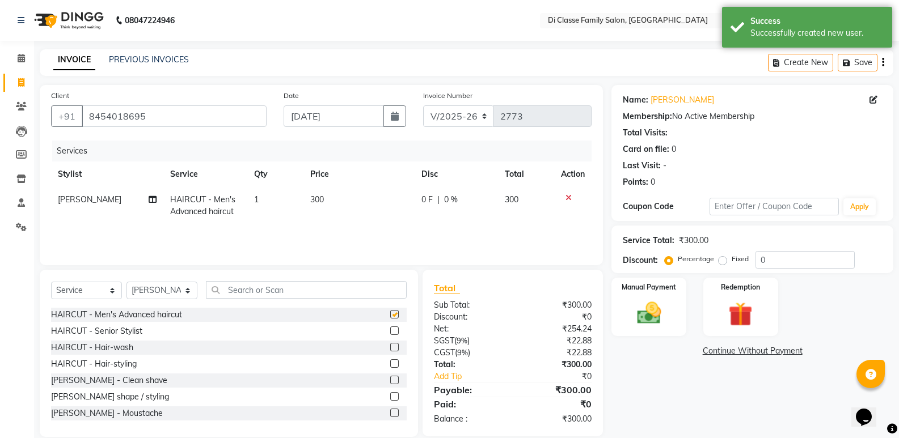
checkbox input "false"
click at [121, 379] on div "[PERSON_NAME] - Clean shave" at bounding box center [109, 381] width 116 height 12
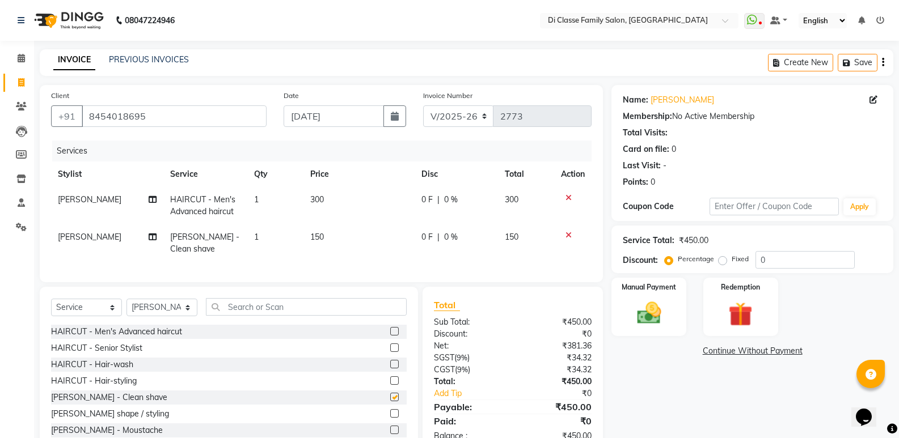
checkbox input "false"
click at [404, 204] on td "300" at bounding box center [358, 205] width 111 height 37
select select "47551"
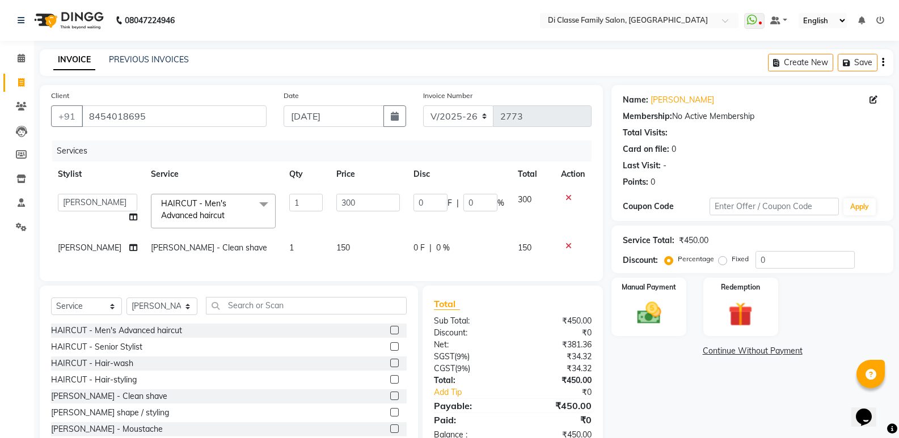
click at [449, 204] on span "F" at bounding box center [450, 203] width 5 height 12
drag, startPoint x: 440, startPoint y: 205, endPoint x: 400, endPoint y: 213, distance: 40.5
click at [400, 213] on tr "ADMIN ANIKET Anu Ayaz Kadri Javed KAPIL SINGH KOMAL Payal Pooja rahul Rutik Sac…" at bounding box center [321, 211] width 541 height 48
type input "300"
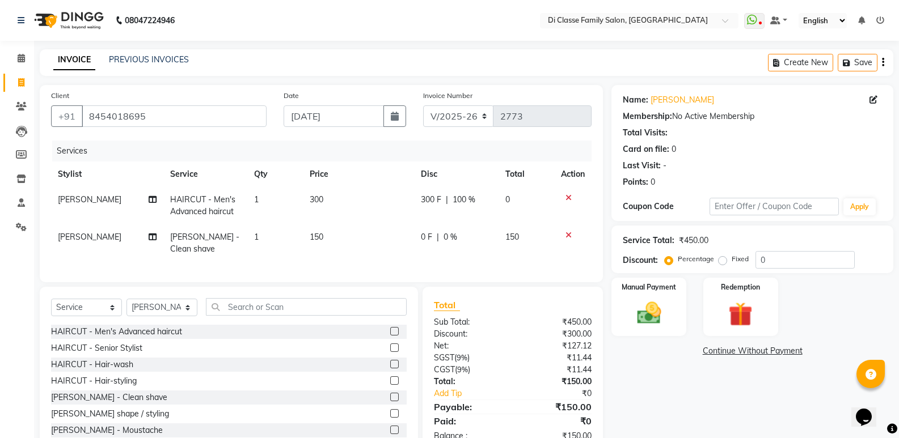
click at [637, 397] on div "Name: Krishna Choudhari Membership: No Active Membership Total Visits: Card on …" at bounding box center [756, 269] width 290 height 369
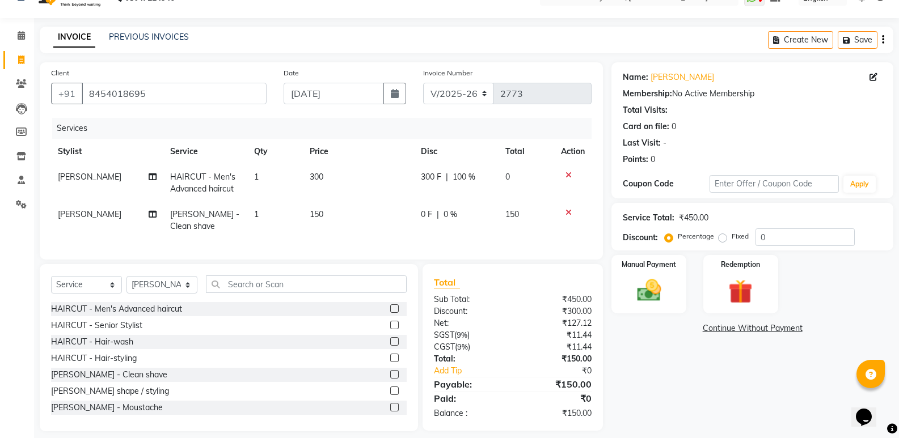
scroll to position [41, 0]
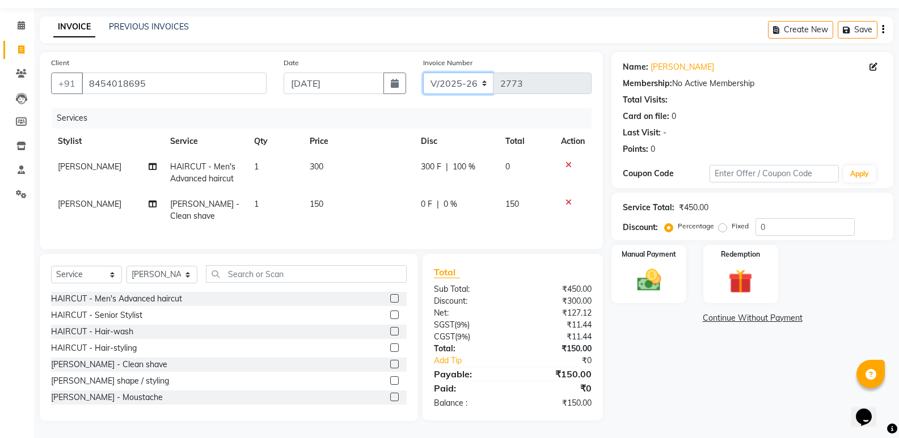
click at [463, 81] on select "INV/2025 V/2025-26" at bounding box center [458, 84] width 71 height 22
select select "8538"
click at [423, 73] on select "INV/2025 V/2025-26" at bounding box center [458, 84] width 71 height 22
type input "0314"
click at [634, 271] on img at bounding box center [649, 280] width 40 height 29
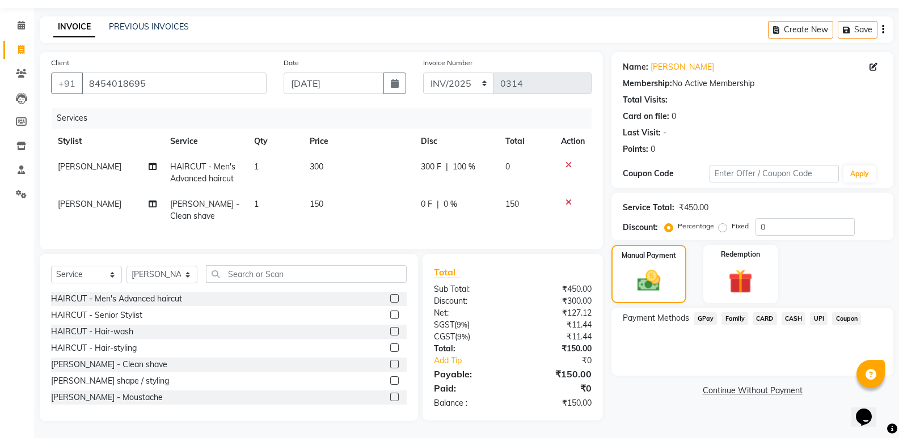
click at [790, 313] on span "CASH" at bounding box center [794, 319] width 24 height 13
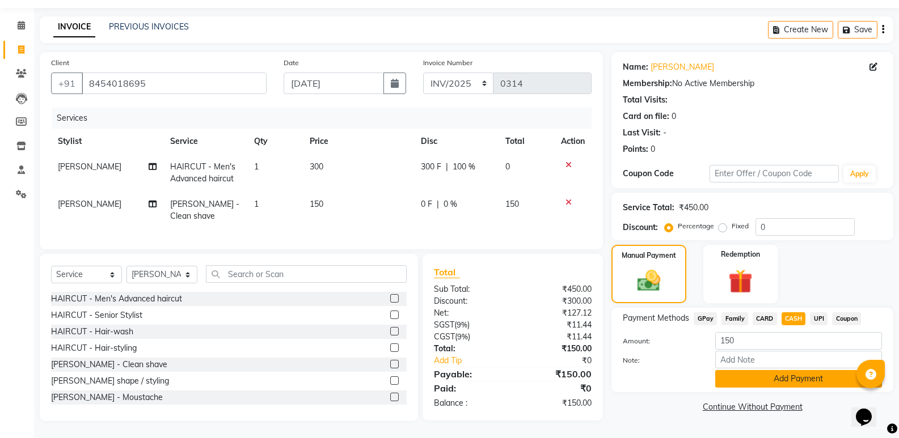
click at [755, 370] on button "Add Payment" at bounding box center [798, 379] width 167 height 18
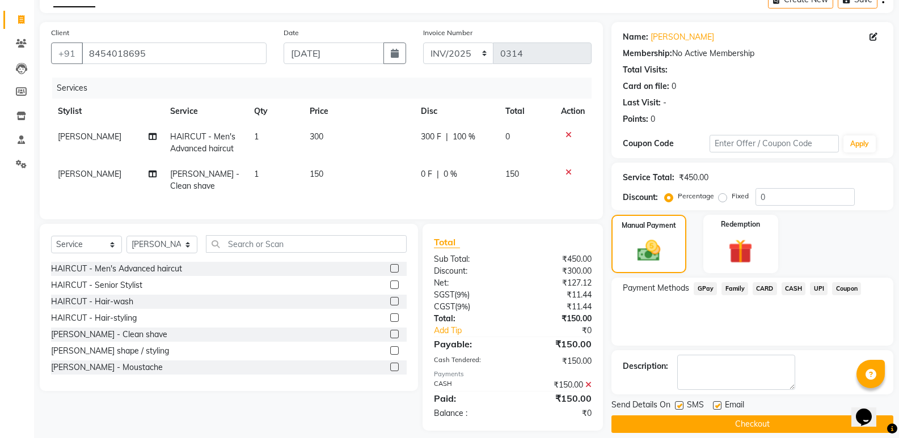
scroll to position [81, 0]
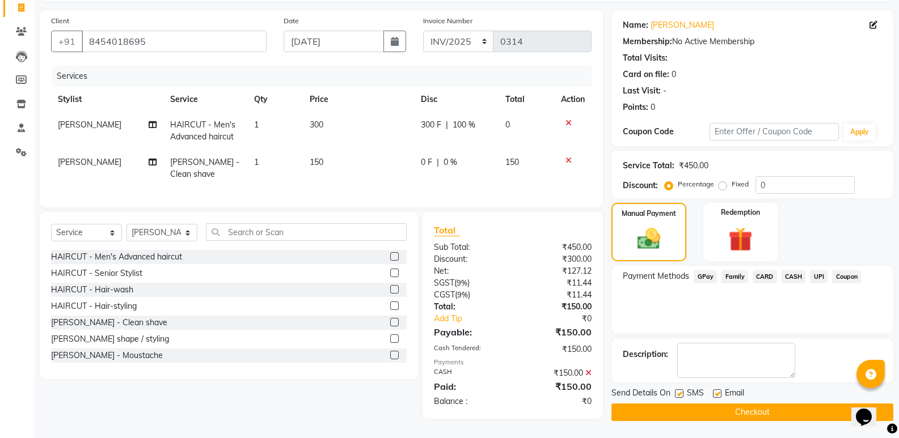
click at [749, 404] on button "Checkout" at bounding box center [752, 413] width 282 height 18
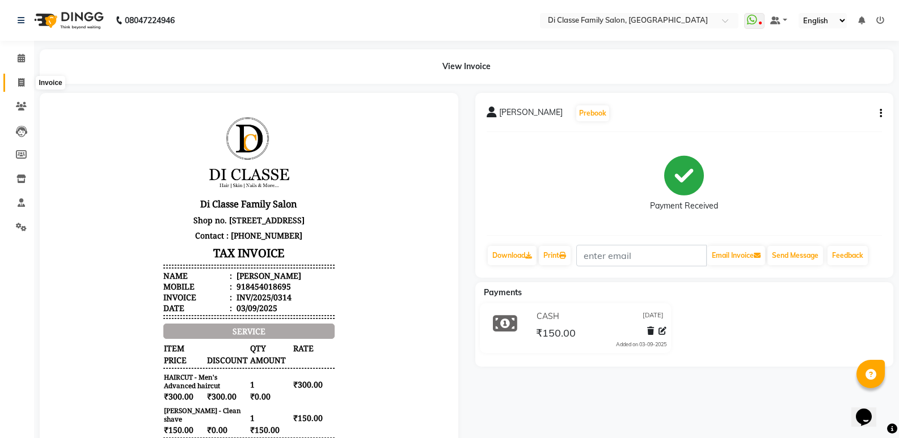
click at [18, 87] on span at bounding box center [21, 83] width 20 height 13
select select "6346"
select select "service"
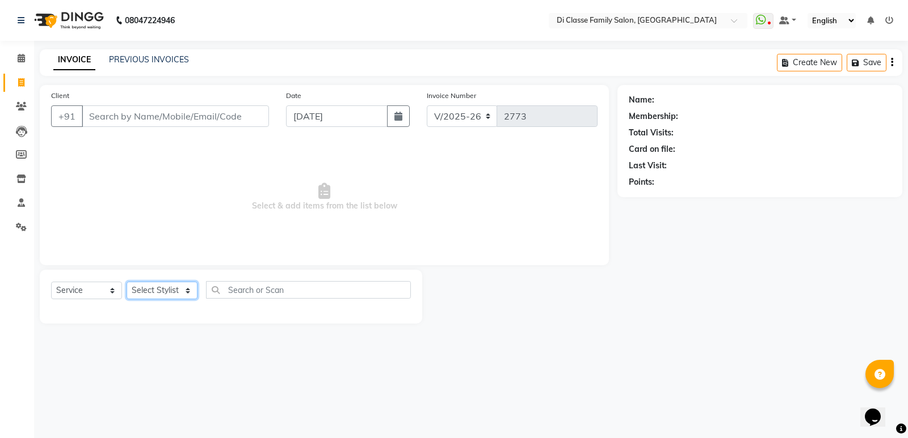
click at [169, 294] on select "Select Stylist ADMIN [PERSON_NAME] [PERSON_NAME] [PERSON_NAME] KAPIL [PERSON_NA…" at bounding box center [161, 291] width 71 height 18
select select "50058"
click at [126, 282] on select "Select Stylist ADMIN ANIKET Anu Ayaz Kadri Javed KAPIL SINGH KOMAL Payal Pooja …" at bounding box center [161, 291] width 71 height 18
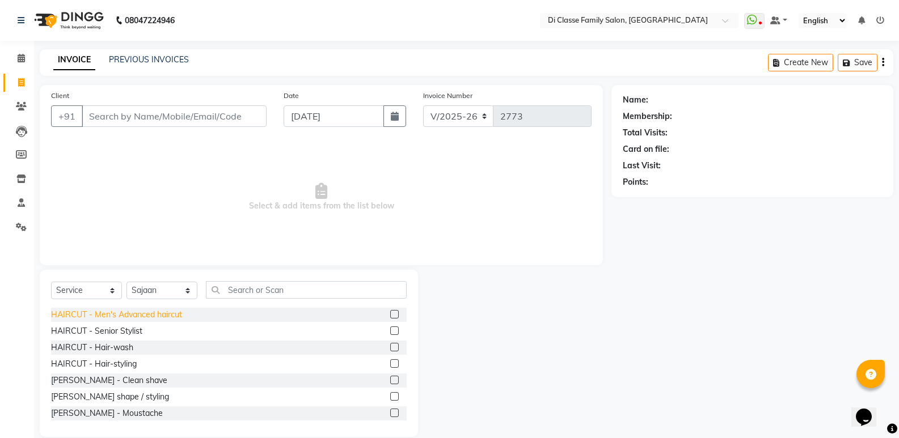
click at [164, 313] on div "HAIRCUT - Men's Advanced haircut" at bounding box center [116, 315] width 131 height 12
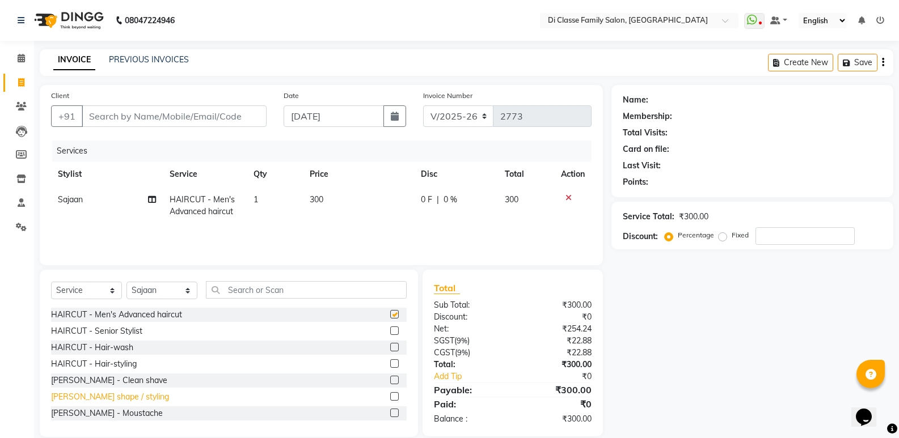
checkbox input "false"
drag, startPoint x: 116, startPoint y: 398, endPoint x: 120, endPoint y: 390, distance: 8.9
click at [117, 398] on div "[PERSON_NAME] shape / styling" at bounding box center [110, 397] width 118 height 12
checkbox input "false"
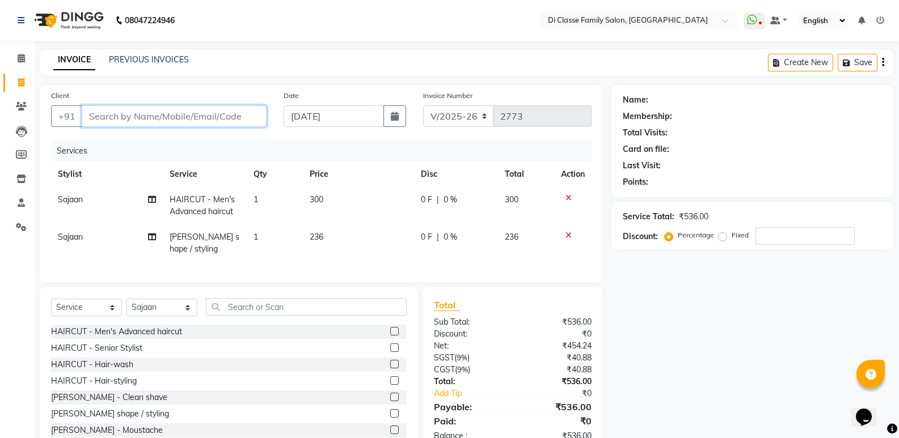
click at [163, 119] on input "Client" at bounding box center [174, 117] width 185 height 22
drag, startPoint x: 209, startPoint y: 113, endPoint x: 219, endPoint y: 129, distance: 18.1
click at [210, 115] on input "Client" at bounding box center [174, 117] width 185 height 22
click at [226, 124] on input "Client" at bounding box center [174, 117] width 185 height 22
click at [129, 112] on input "Client" at bounding box center [174, 117] width 185 height 22
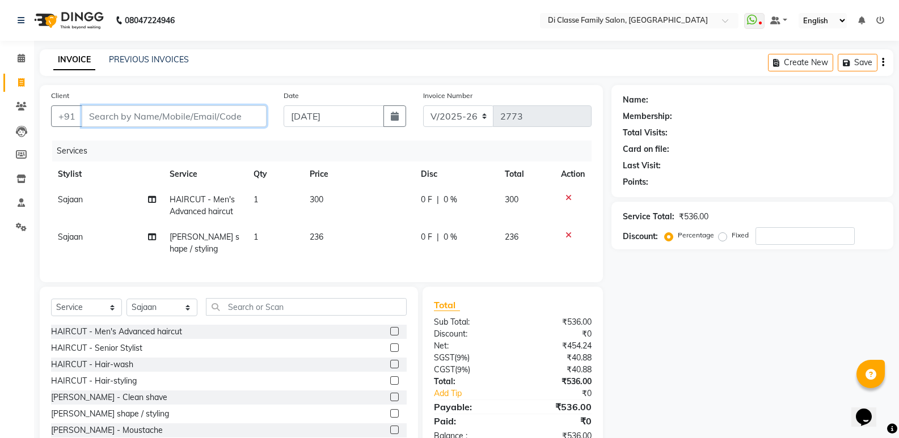
type input "9"
type input "0"
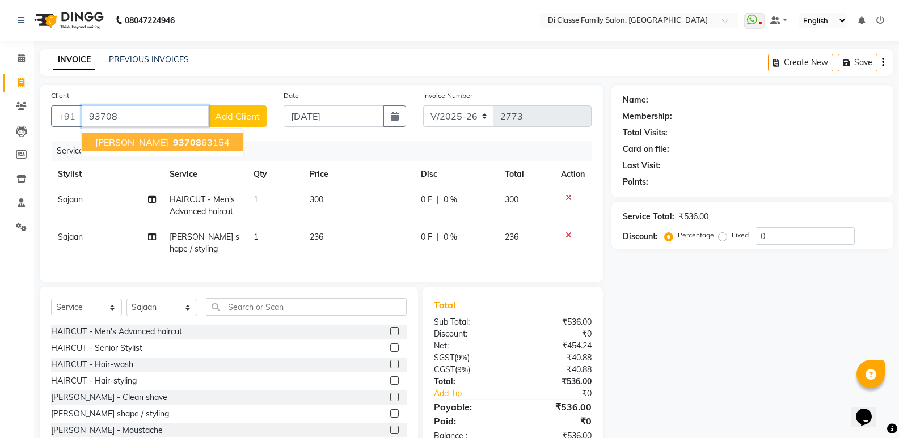
click at [178, 145] on span "93708" at bounding box center [187, 142] width 28 height 11
type input "9370863154"
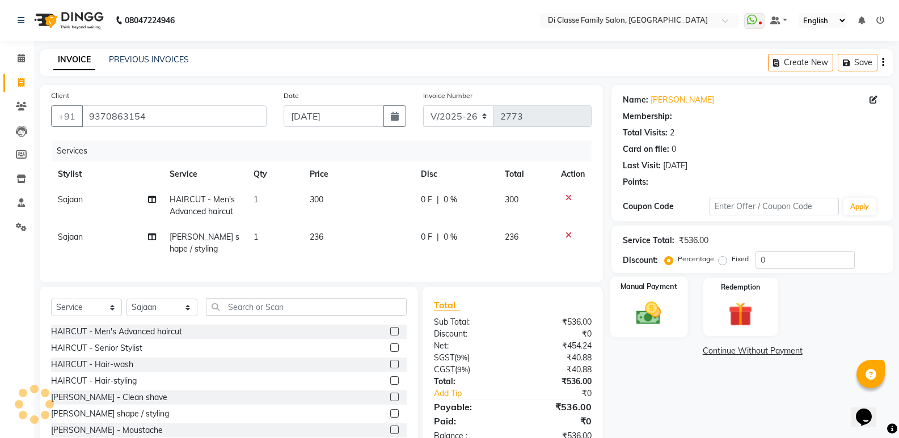
select select "1: Object"
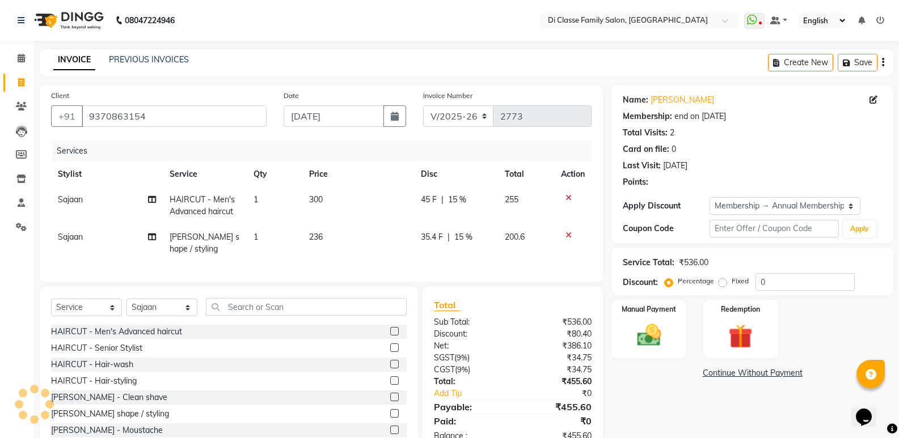
type input "15"
drag, startPoint x: 672, startPoint y: 397, endPoint x: 650, endPoint y: 373, distance: 32.1
click at [670, 397] on div "Name: Nilesh Shelar Membership: end on 29-06-2026 Total Visits: 2 Card on file:…" at bounding box center [756, 269] width 290 height 369
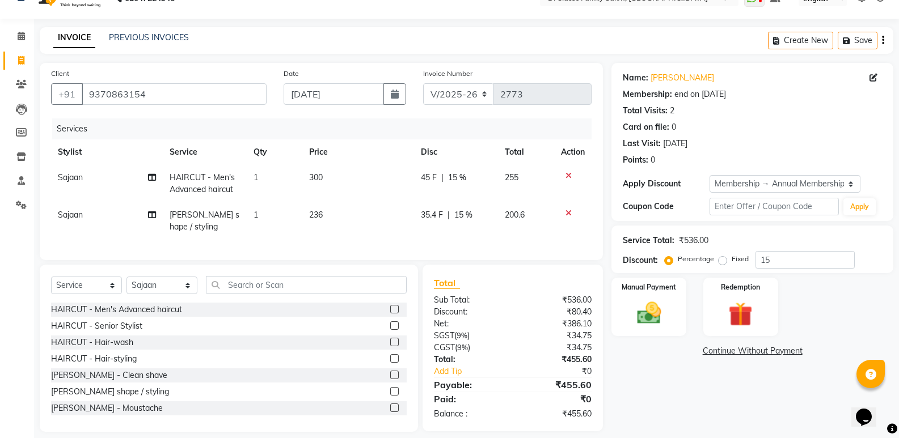
scroll to position [41, 0]
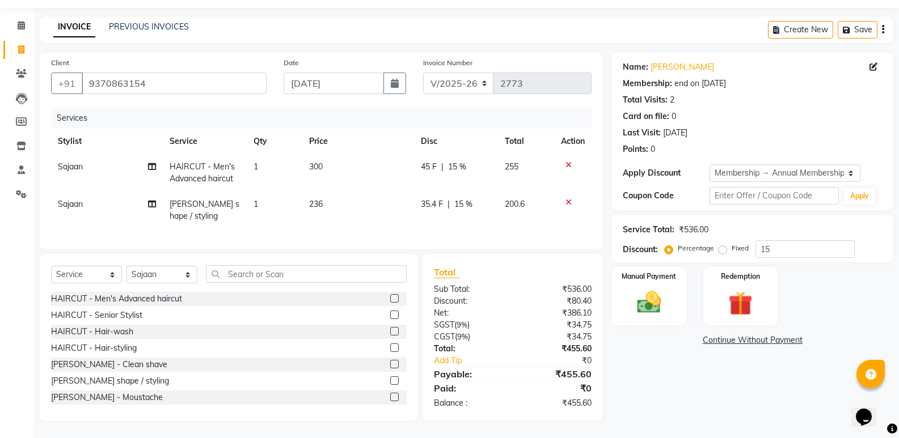
drag, startPoint x: 652, startPoint y: 391, endPoint x: 651, endPoint y: 346, distance: 44.8
click at [652, 390] on div "Name: Nilesh Shelar Membership: end on 29-06-2026 Total Visits: 2 Card on file:…" at bounding box center [756, 236] width 290 height 369
click at [661, 292] on img at bounding box center [649, 302] width 40 height 29
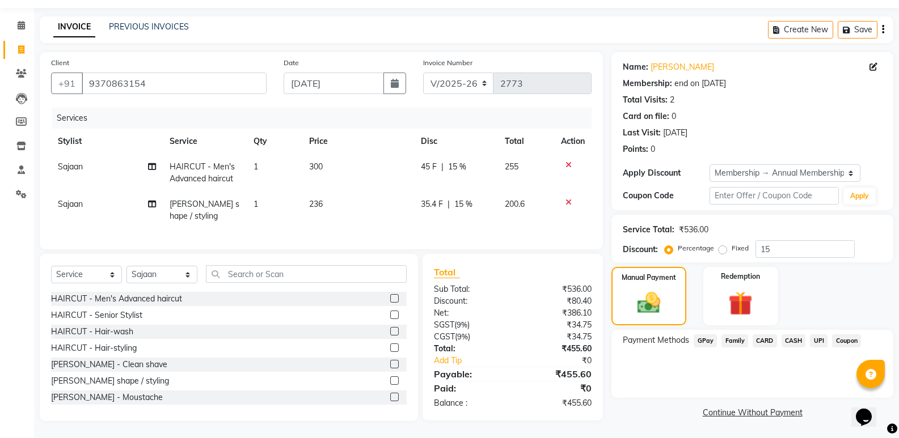
click at [400, 192] on td "236" at bounding box center [357, 210] width 111 height 37
select select "50058"
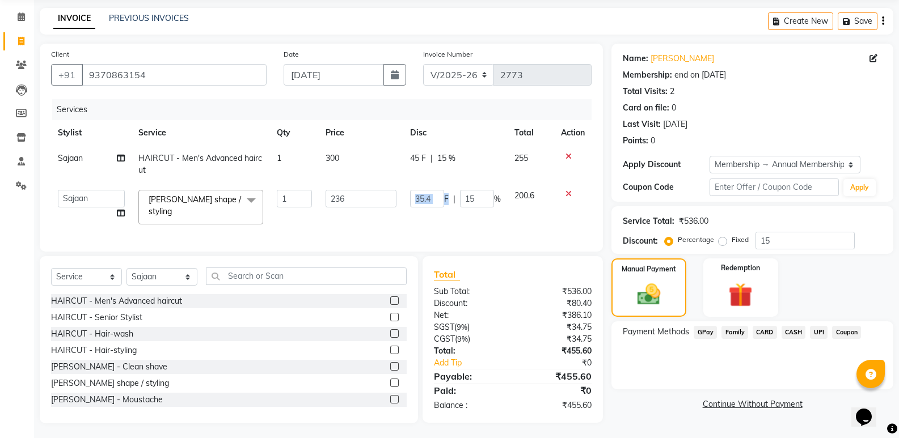
drag, startPoint x: 448, startPoint y: 193, endPoint x: 435, endPoint y: 199, distance: 14.7
click at [435, 199] on div "35.4 F | 15 %" at bounding box center [455, 199] width 91 height 18
click at [433, 199] on input "35.4" at bounding box center [427, 199] width 34 height 18
type input "36"
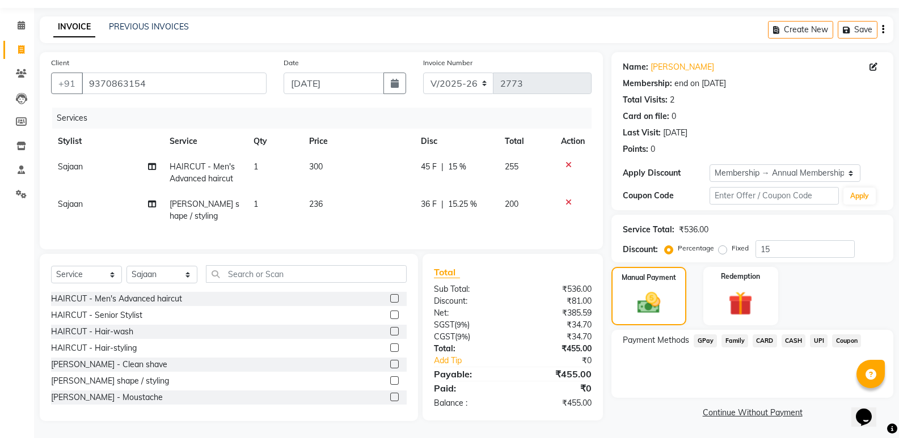
click at [664, 392] on div "Name: Nilesh Shelar Membership: end on 29-06-2026 Total Visits: 2 Card on file:…" at bounding box center [756, 236] width 290 height 369
click at [703, 335] on span "GPay" at bounding box center [705, 341] width 23 height 13
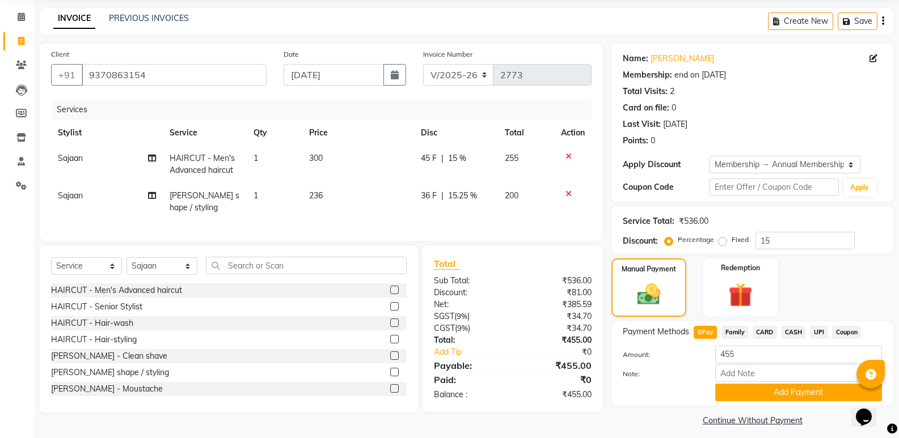
click at [744, 403] on div "Payment Methods GPay Family CARD CASH UPI Coupon Amount: 455 Note: Add Payment" at bounding box center [752, 364] width 282 height 85
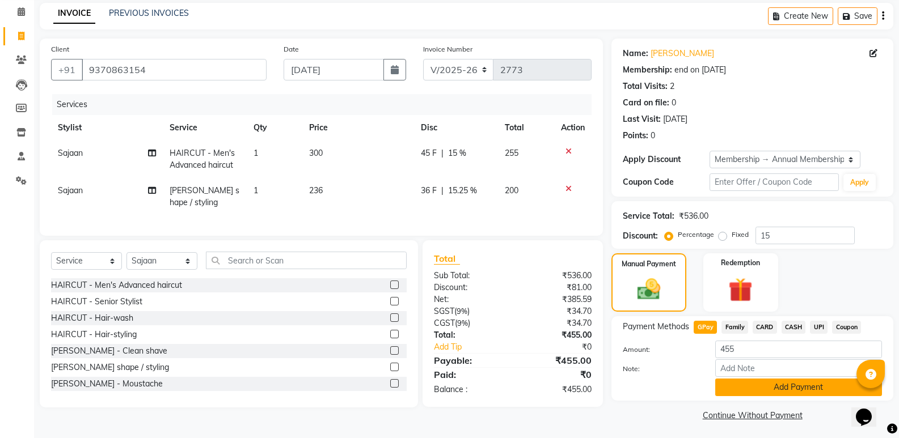
scroll to position [49, 0]
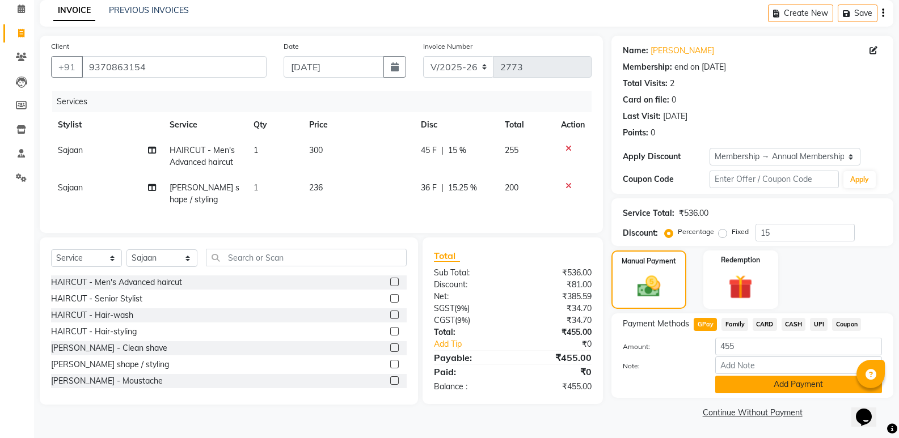
click at [739, 381] on button "Add Payment" at bounding box center [798, 385] width 167 height 18
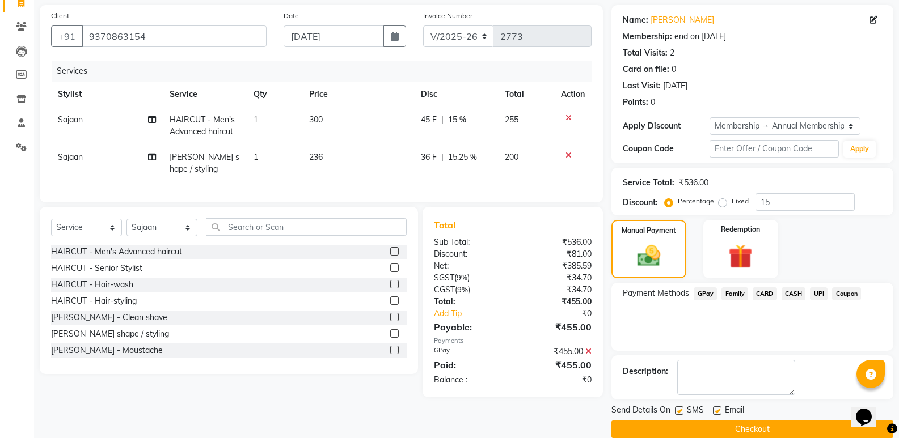
scroll to position [97, 0]
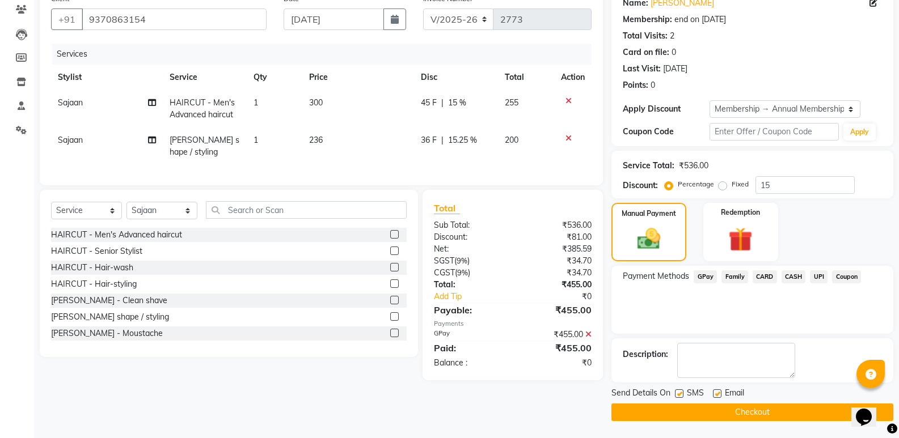
click at [670, 420] on button "Checkout" at bounding box center [752, 413] width 282 height 18
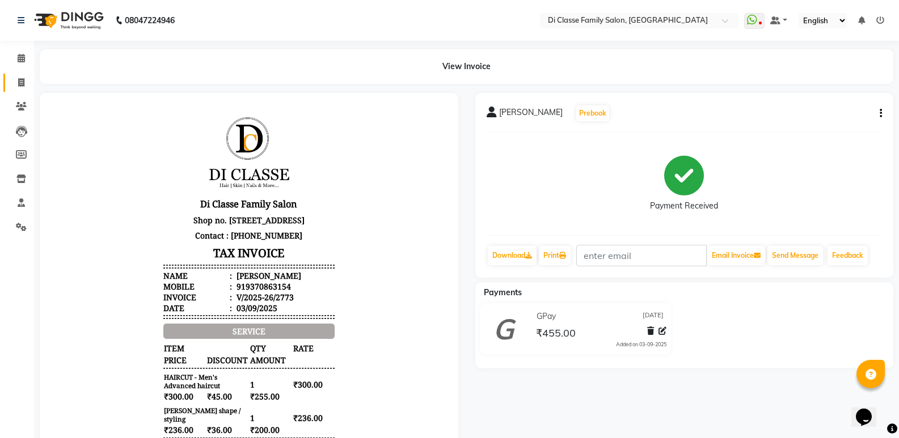
click at [21, 91] on link "Invoice" at bounding box center [16, 83] width 27 height 19
select select "service"
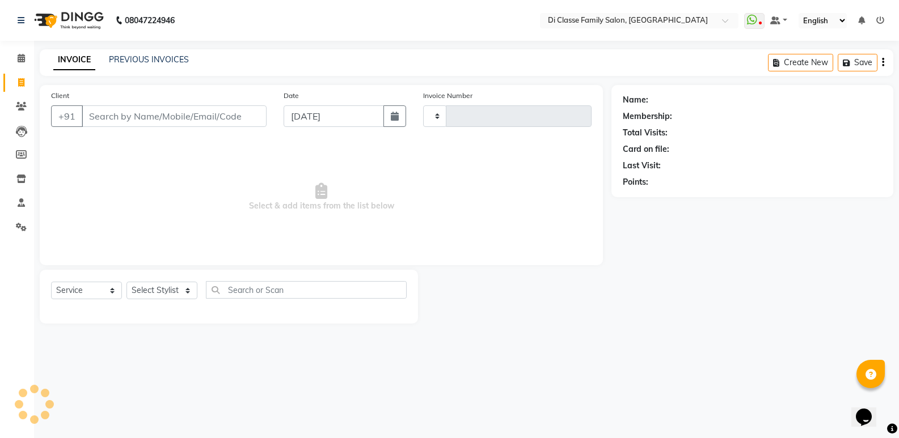
type input "2774"
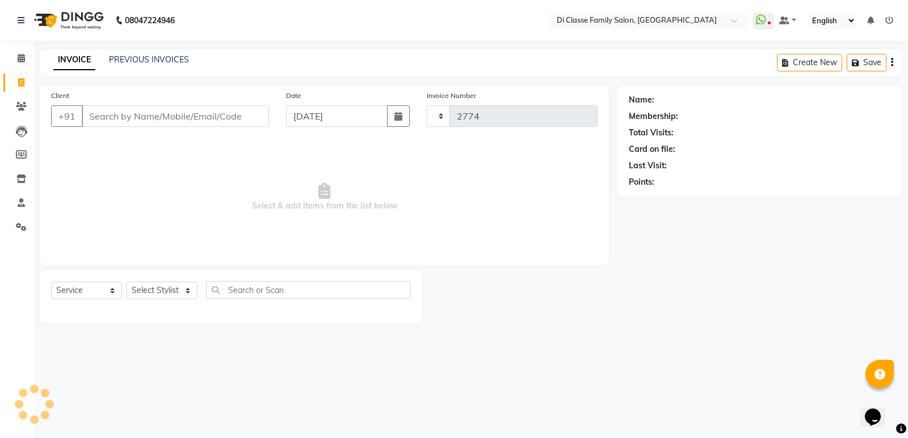
select select "6346"
click at [144, 121] on input "Client" at bounding box center [175, 117] width 187 height 22
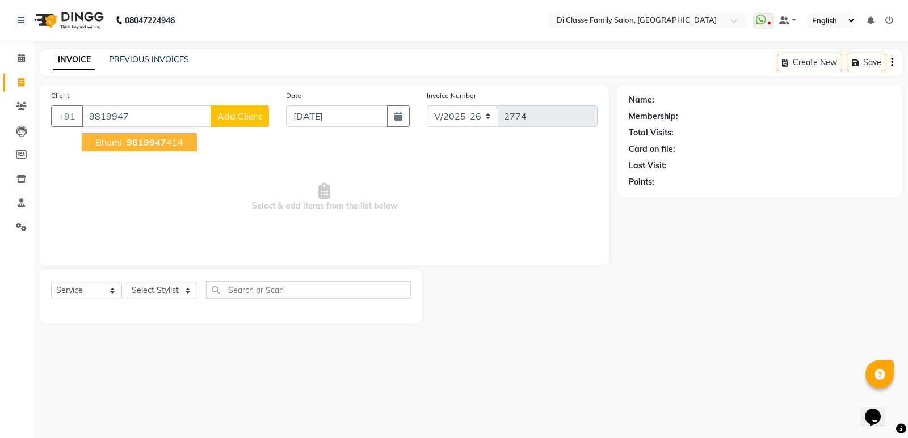
click at [176, 137] on ngb-highlight "9819947 414" at bounding box center [153, 142] width 59 height 11
type input "9819947414"
click at [176, 138] on div "Client +91 9819947414 Bhumi 9819947 414 Add Client Date 03-09-2025 Invoice Numb…" at bounding box center [324, 175] width 569 height 180
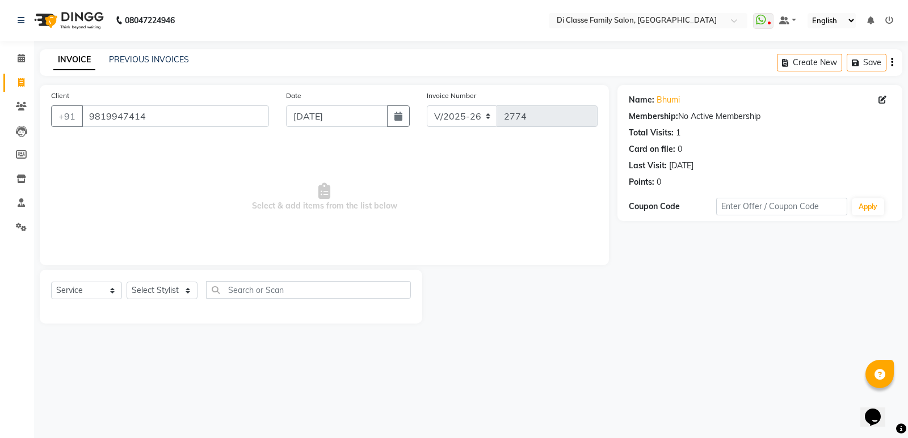
click at [878, 102] on icon at bounding box center [882, 100] width 8 height 8
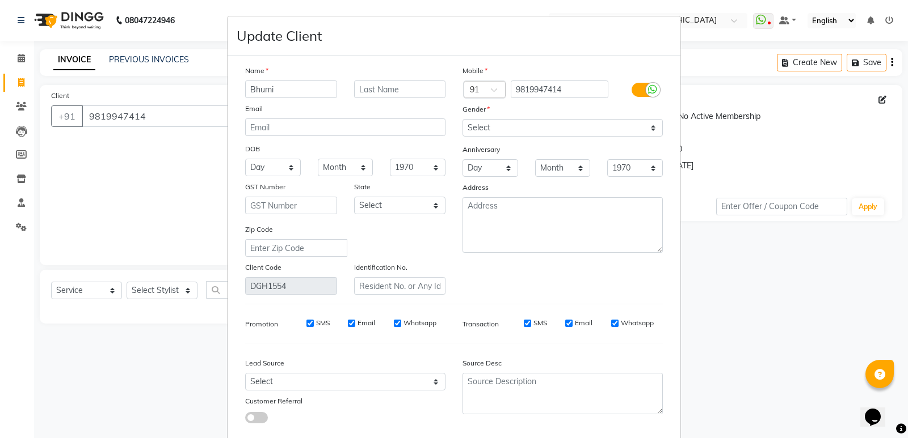
click at [296, 83] on input "Bhumi" at bounding box center [291, 90] width 92 height 18
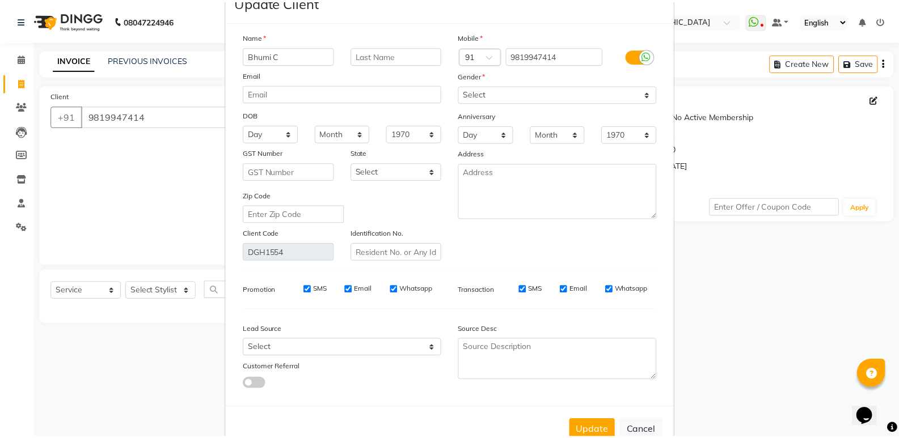
scroll to position [65, 0]
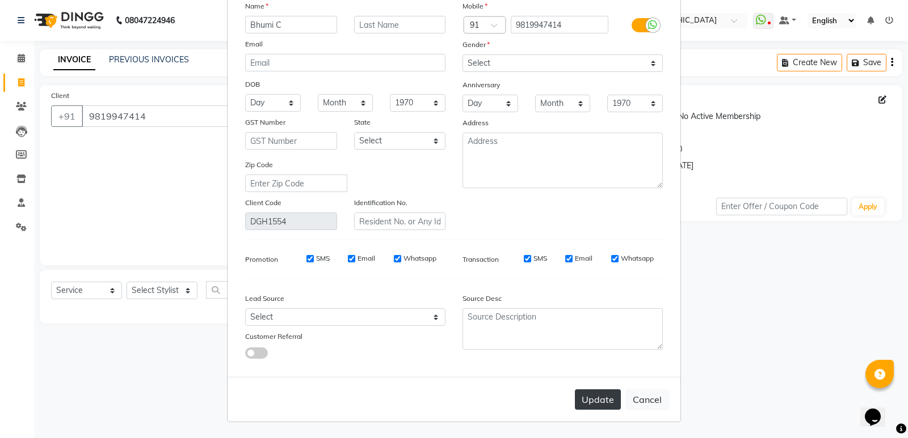
type input "Bhumi C"
drag, startPoint x: 601, startPoint y: 404, endPoint x: 594, endPoint y: 393, distance: 12.5
click at [601, 403] on button "Update" at bounding box center [598, 400] width 46 height 20
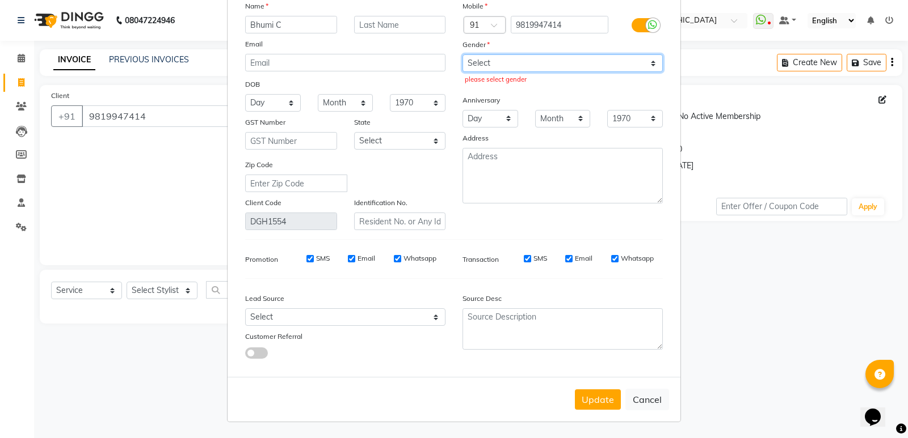
click at [502, 63] on select "Select Male Female Other Prefer Not To Say" at bounding box center [562, 63] width 200 height 18
select select "female"
click at [462, 54] on select "Select Male Female Other Prefer Not To Say" at bounding box center [562, 63] width 200 height 18
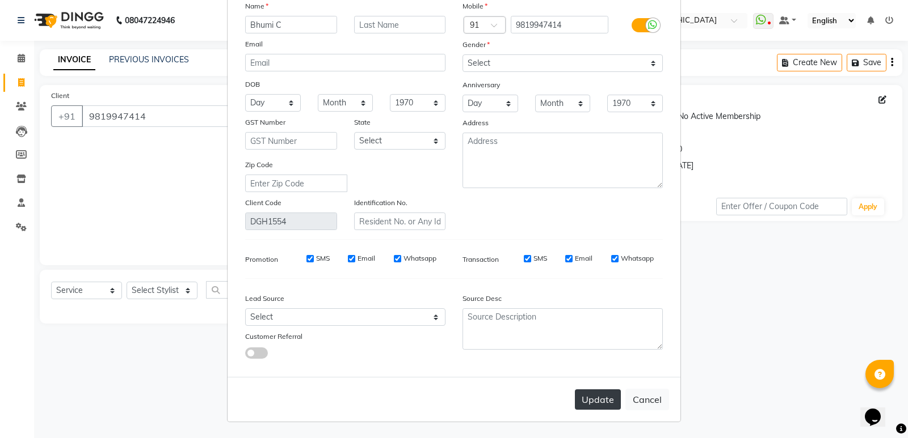
click at [602, 397] on button "Update" at bounding box center [598, 400] width 46 height 20
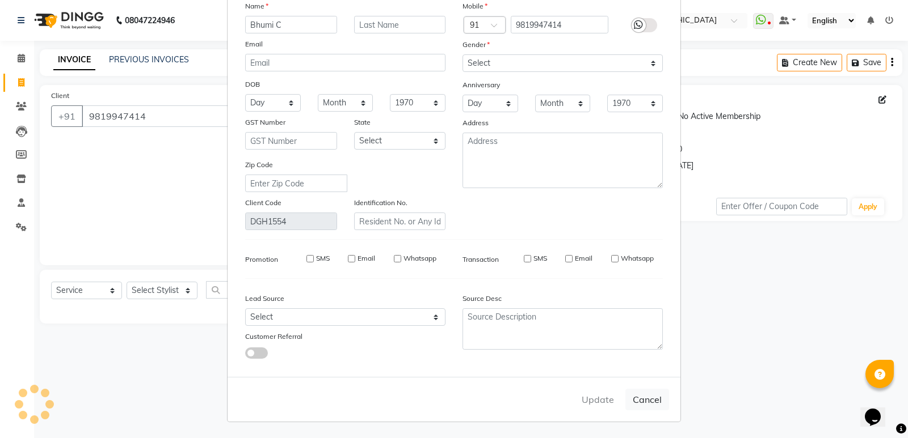
select select
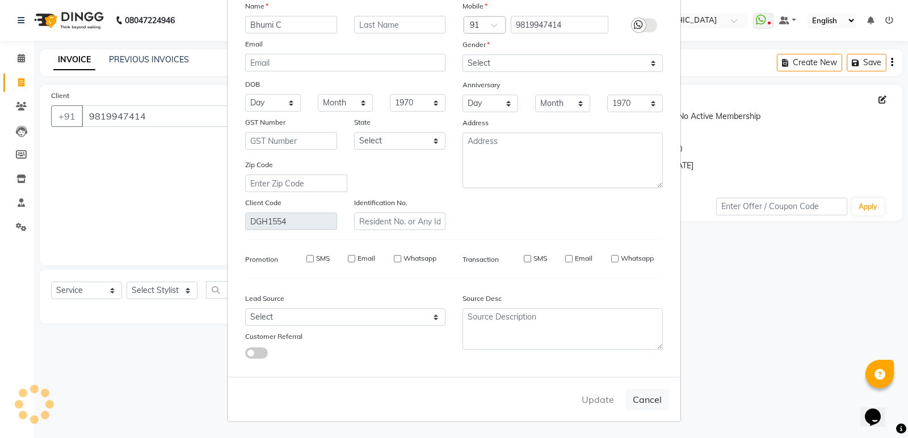
select select
checkbox input "false"
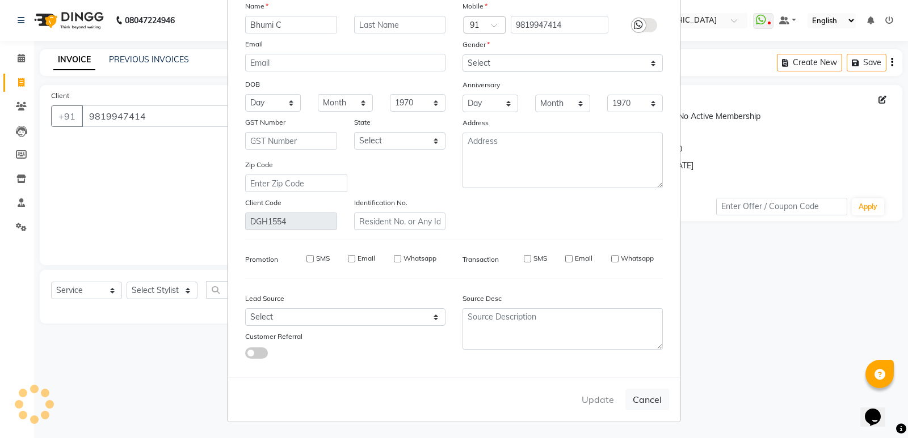
checkbox input "false"
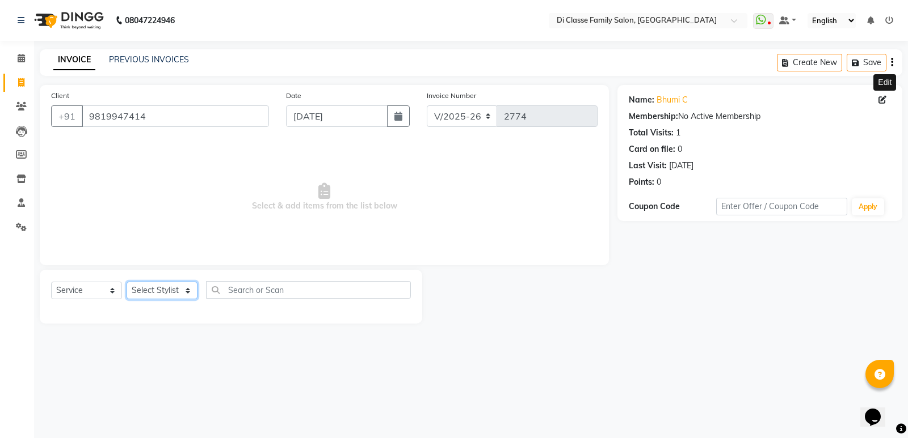
click at [176, 291] on select "Select Stylist ADMIN ANIKET Anu Ayaz Kadri Javed KAPIL SINGH KOMAL Payal Pooja …" at bounding box center [161, 291] width 71 height 18
select select "59840"
click at [126, 282] on select "Select Stylist ADMIN ANIKET Anu Ayaz Kadri Javed KAPIL SINGH KOMAL Payal Pooja …" at bounding box center [161, 291] width 71 height 18
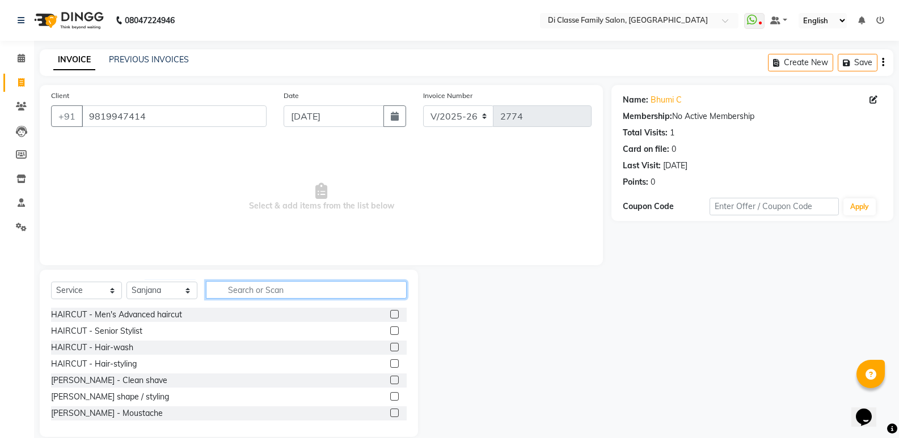
click at [281, 287] on input "text" at bounding box center [306, 290] width 201 height 18
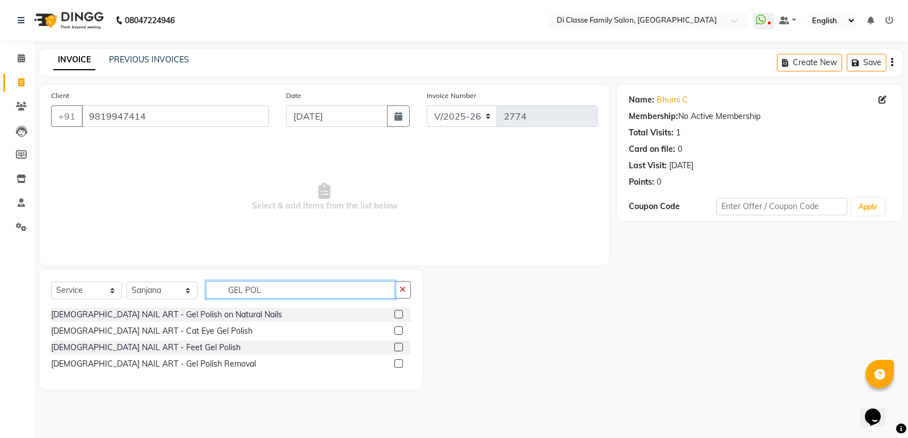
type input "GEL POL"
click at [398, 314] on label at bounding box center [398, 314] width 9 height 9
click at [398, 314] on input "checkbox" at bounding box center [397, 314] width 7 height 7
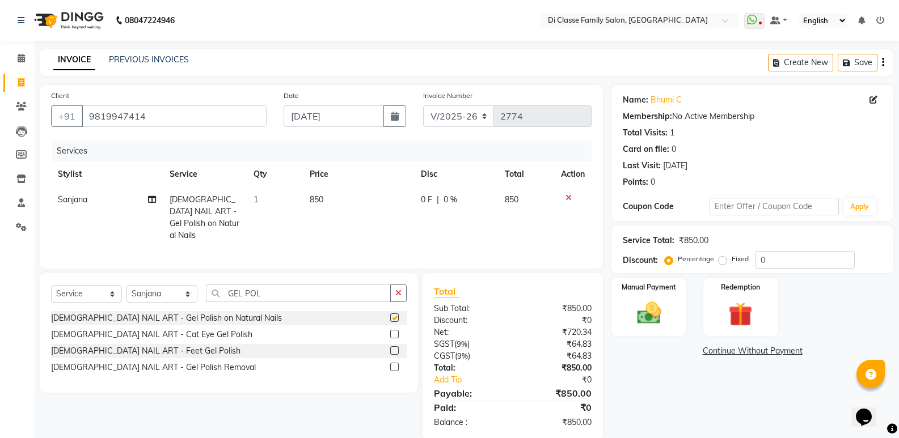
click at [412, 190] on td "850" at bounding box center [359, 217] width 112 height 61
checkbox input "false"
select select "59840"
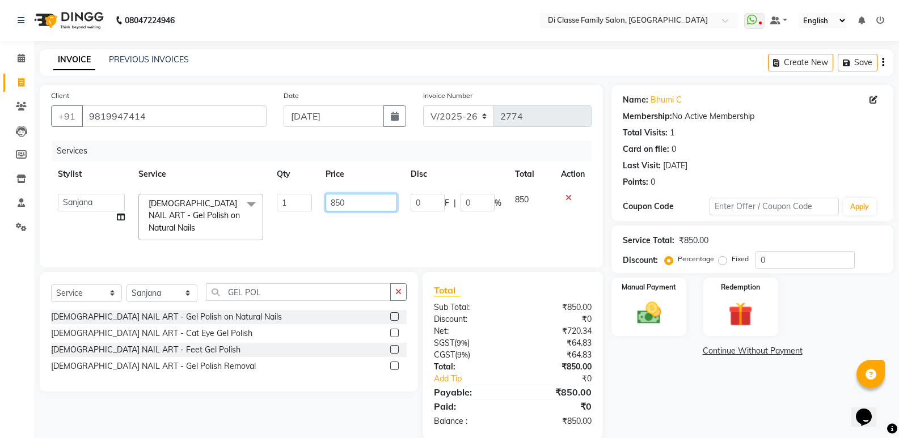
click at [345, 206] on input "850" at bounding box center [361, 203] width 71 height 18
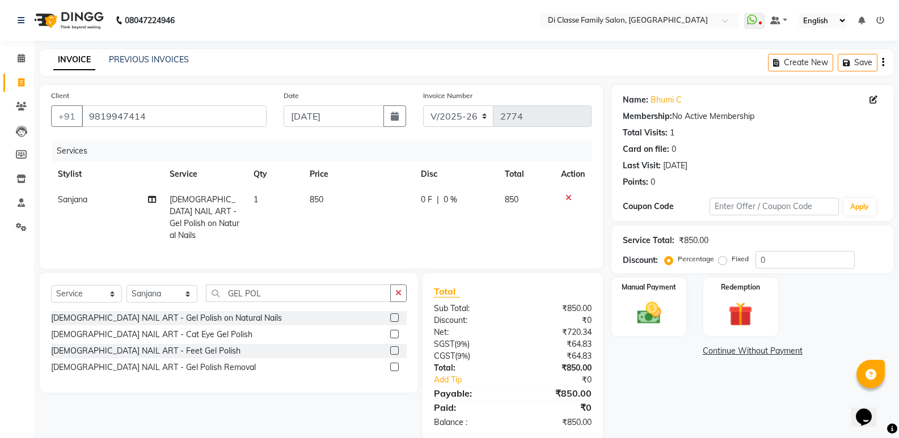
drag, startPoint x: 358, startPoint y: 201, endPoint x: 356, endPoint y: 193, distance: 7.6
click at [359, 199] on td "850" at bounding box center [359, 217] width 112 height 61
select select "59840"
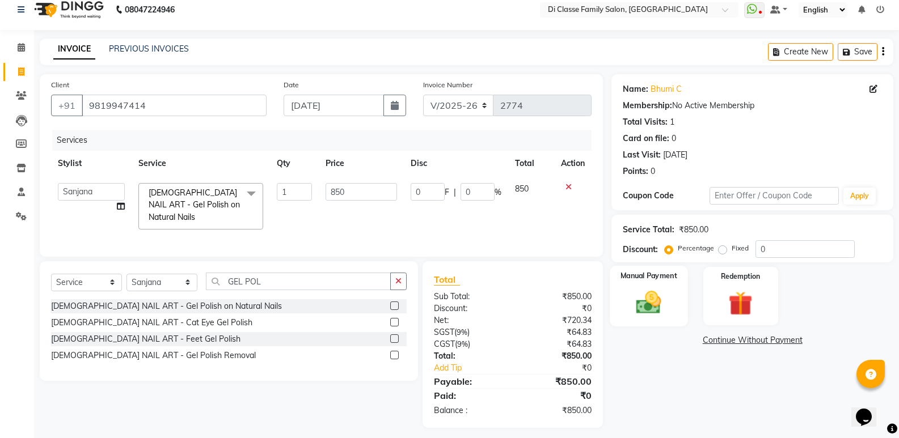
scroll to position [15, 0]
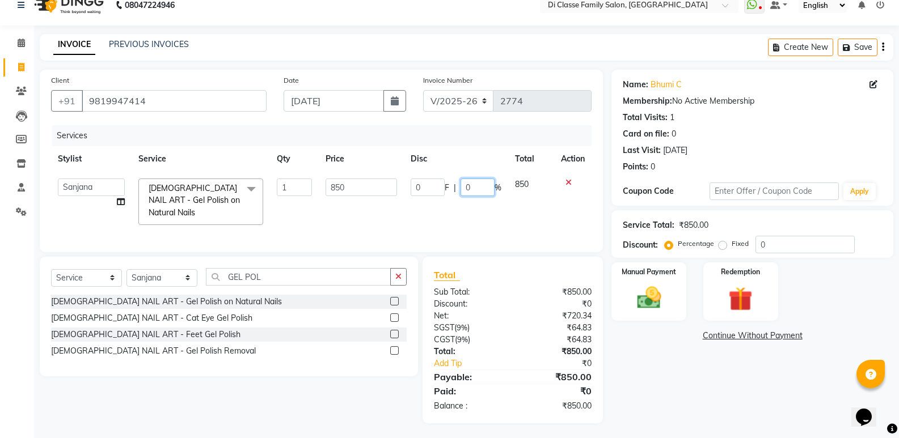
click at [473, 192] on input "0" at bounding box center [478, 188] width 34 height 18
type input "0100"
click at [14, 349] on div "Calendar Invoice Clients Leads Members Inventory Staff Settings Completed InPro…" at bounding box center [76, 220] width 153 height 407
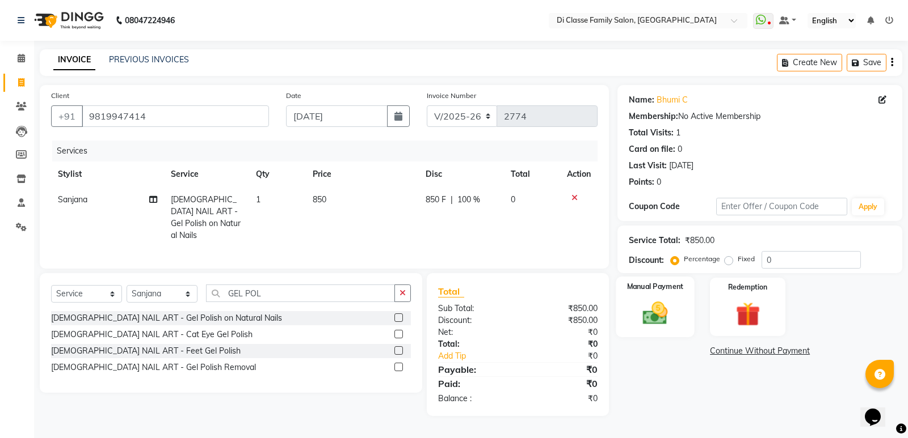
click at [641, 327] on img at bounding box center [655, 313] width 41 height 29
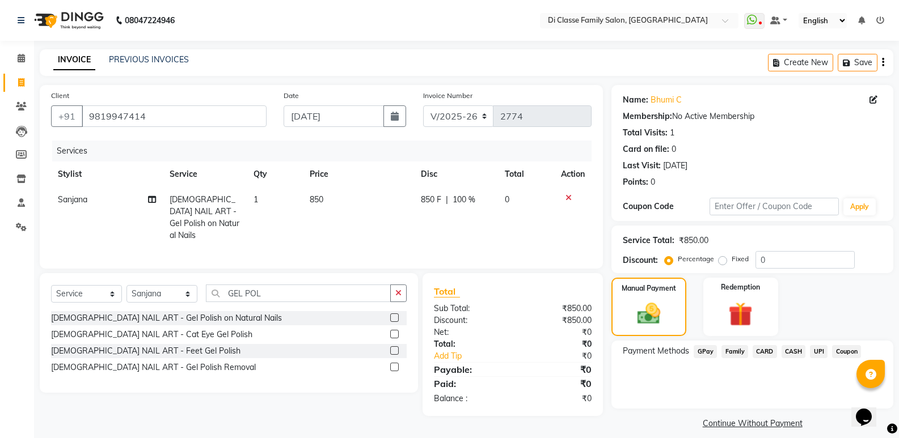
click at [706, 353] on span "GPay" at bounding box center [705, 351] width 23 height 13
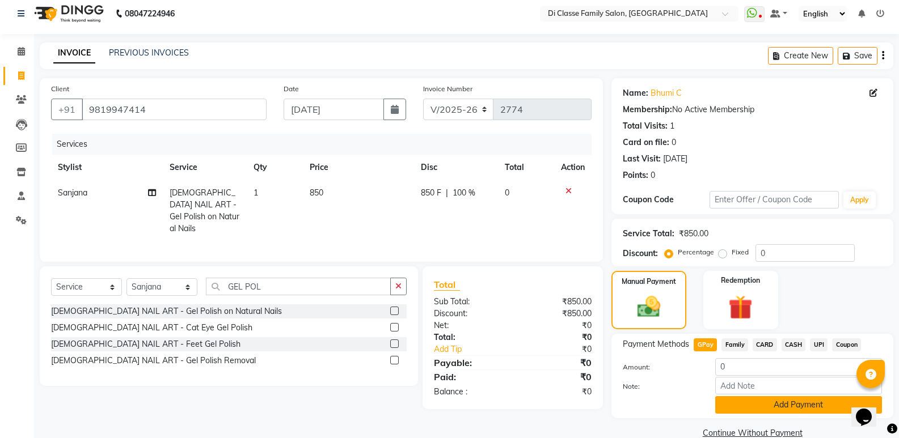
scroll to position [27, 0]
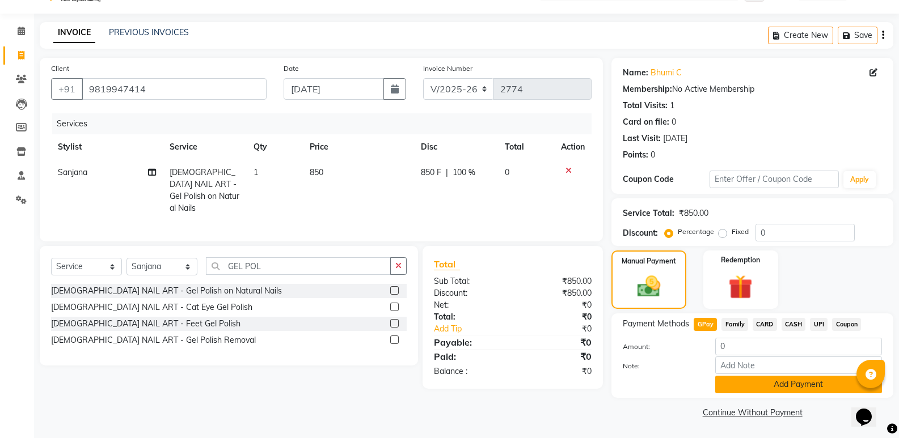
click at [743, 382] on button "Add Payment" at bounding box center [798, 385] width 167 height 18
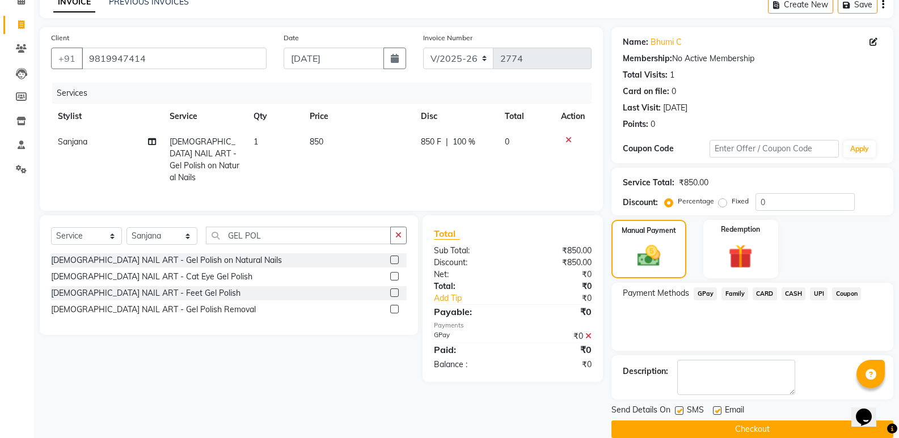
scroll to position [75, 0]
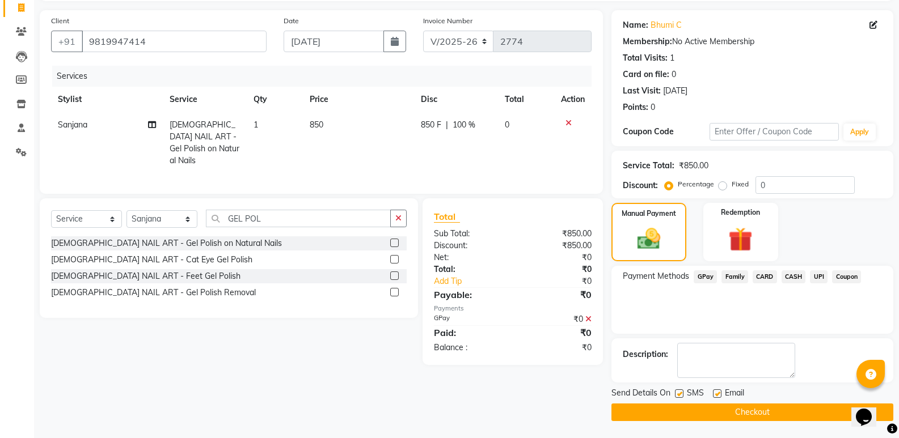
click at [737, 416] on button "Checkout" at bounding box center [752, 413] width 282 height 18
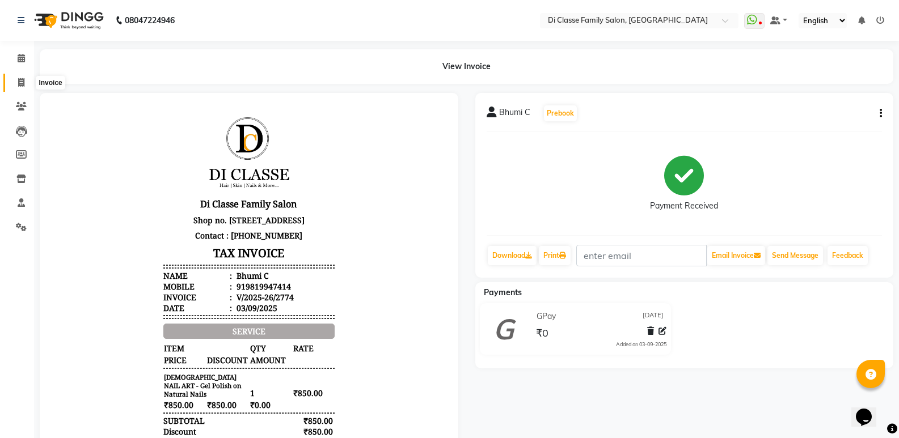
click at [14, 77] on span at bounding box center [21, 83] width 20 height 13
select select "service"
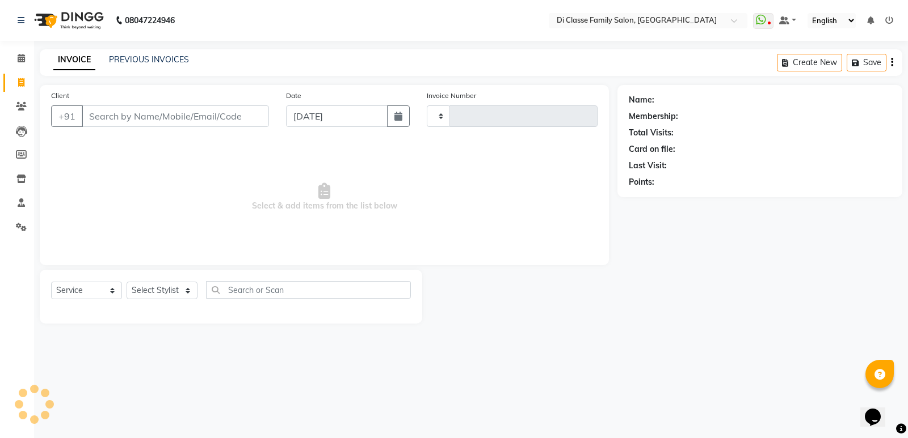
type input "2776"
select select "6346"
click at [143, 60] on link "PREVIOUS INVOICES" at bounding box center [149, 59] width 80 height 10
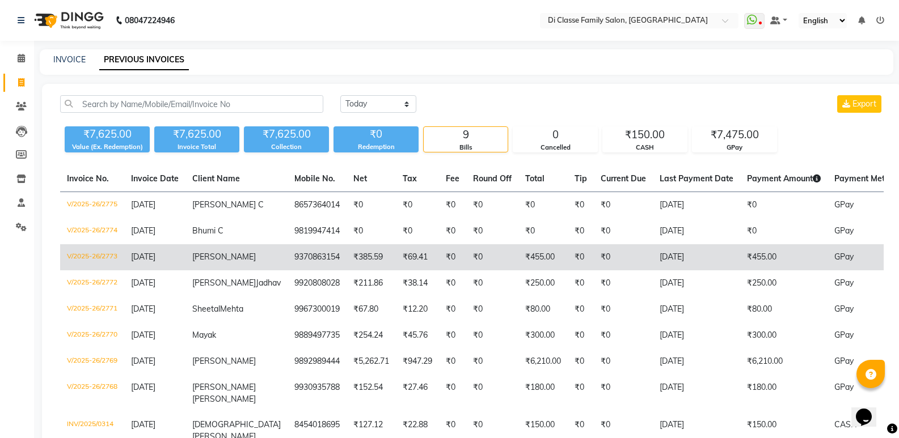
click at [466, 264] on td "₹0" at bounding box center [492, 257] width 52 height 26
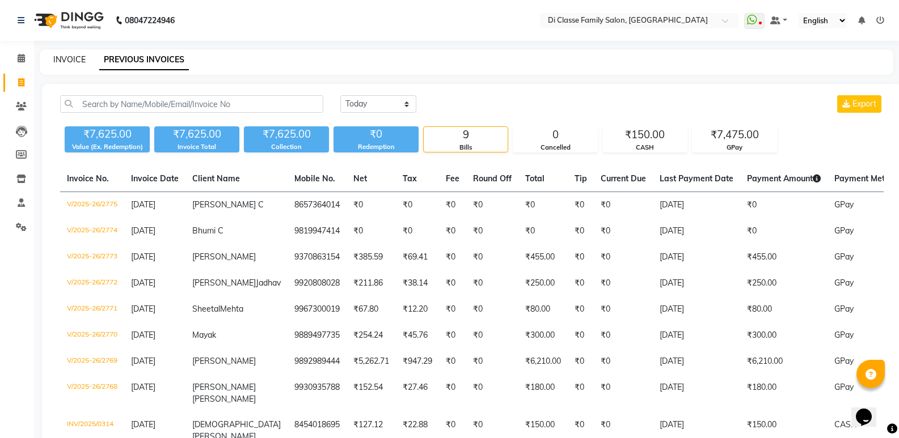
click at [78, 60] on link "INVOICE" at bounding box center [69, 59] width 32 height 10
select select "service"
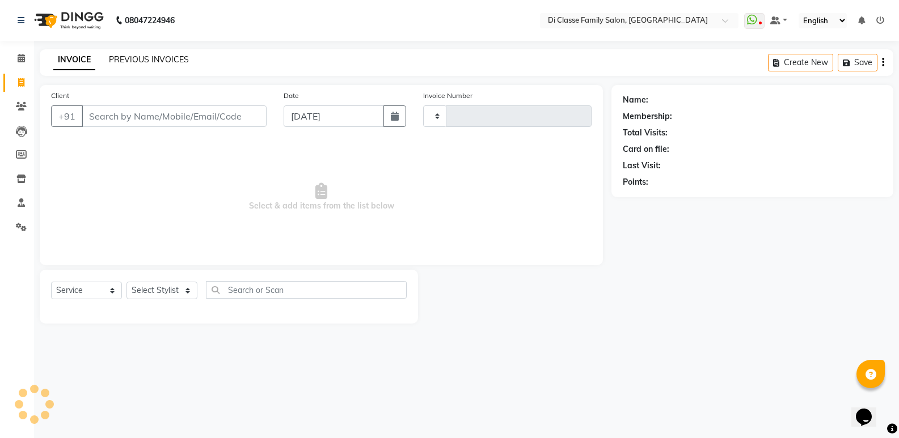
type input "2776"
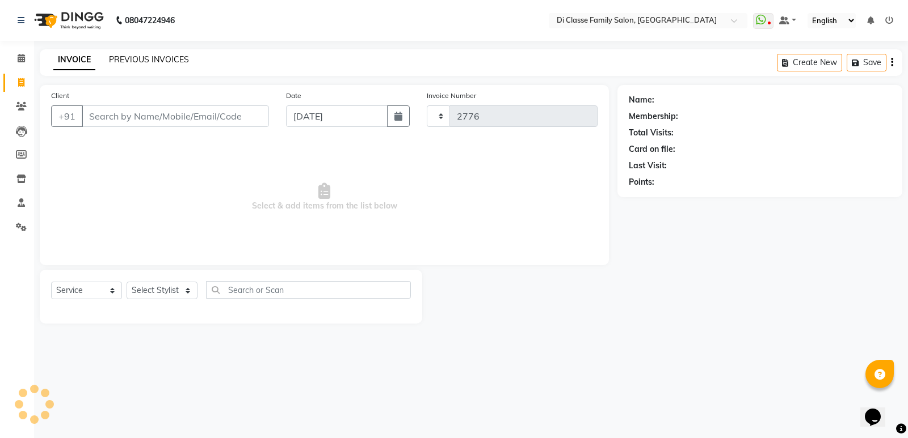
select select "6346"
click at [133, 56] on link "PREVIOUS INVOICES" at bounding box center [149, 59] width 80 height 10
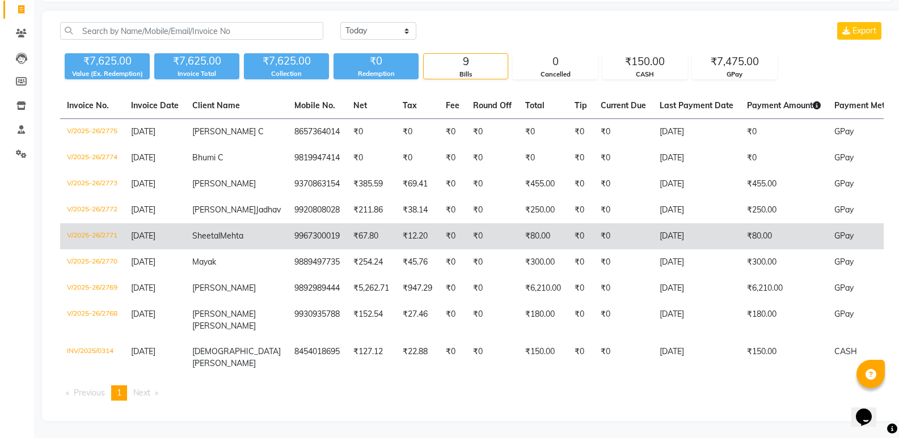
scroll to position [113, 0]
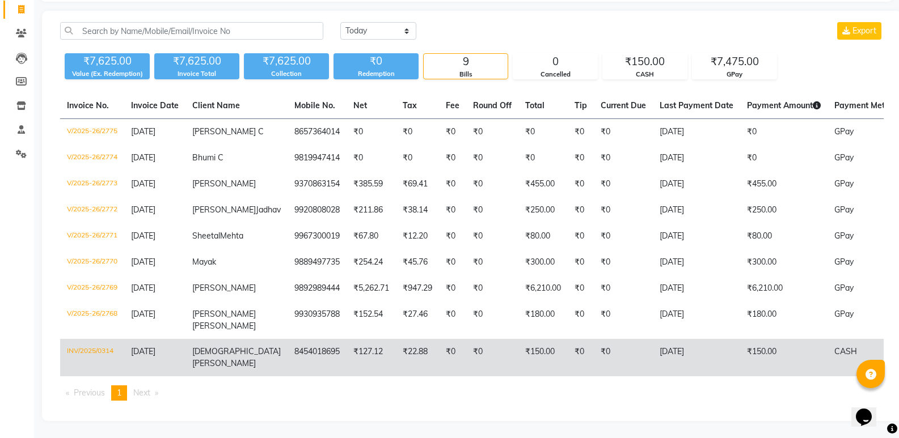
click at [396, 356] on td "₹22.88" at bounding box center [417, 357] width 43 height 37
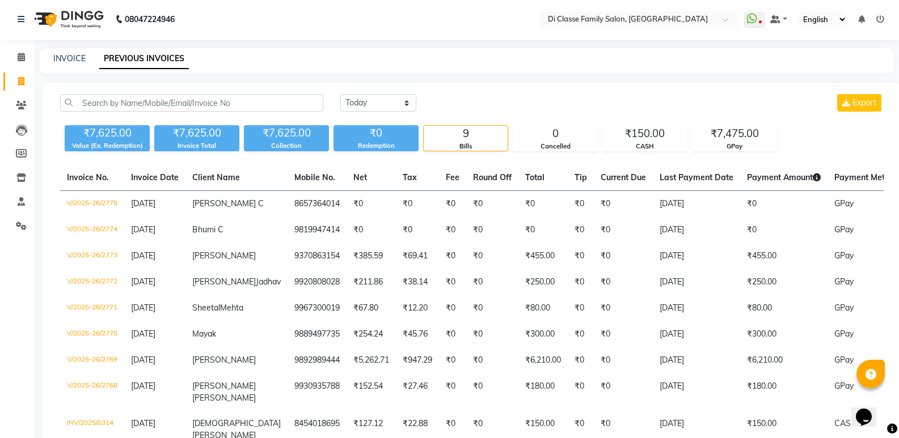
scroll to position [0, 0]
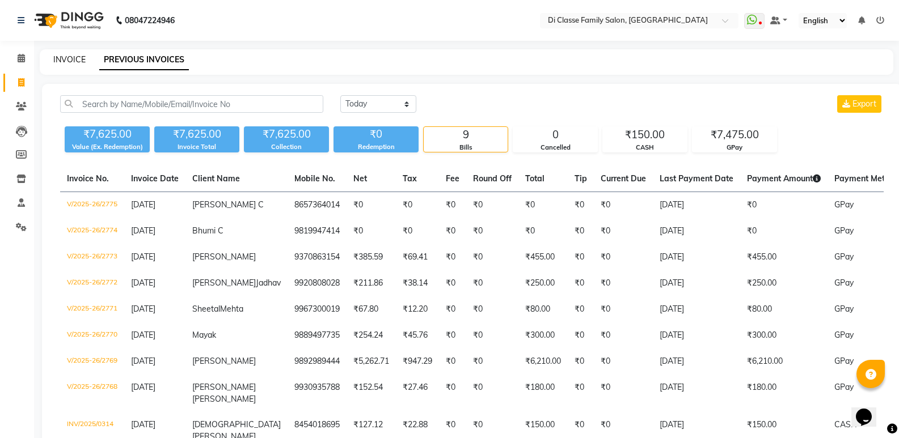
click at [69, 61] on link "INVOICE" at bounding box center [69, 59] width 32 height 10
select select "6346"
select select "service"
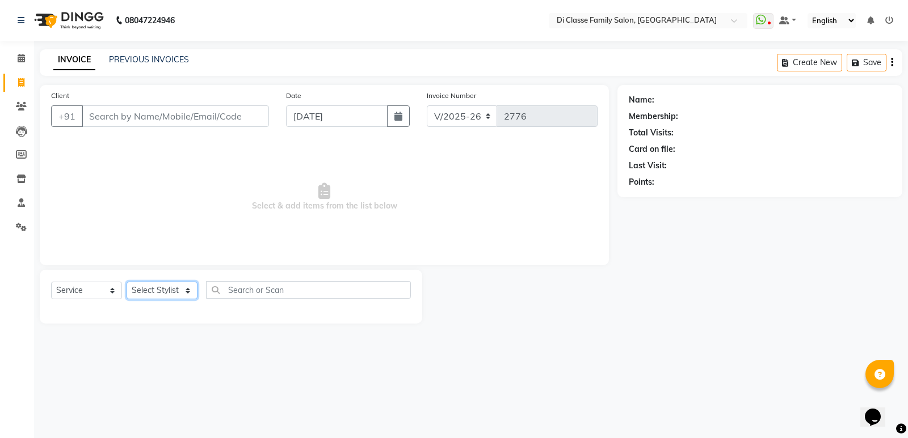
click at [176, 285] on select "Select Stylist ADMIN ANIKET Anu Ayaz Kadri Javed KAPIL SINGH KOMAL Payal Pooja …" at bounding box center [161, 291] width 71 height 18
select select "61321"
click at [126, 282] on select "Select Stylist ADMIN ANIKET Anu Ayaz Kadri Javed KAPIL SINGH KOMAL Payal Pooja …" at bounding box center [161, 291] width 71 height 18
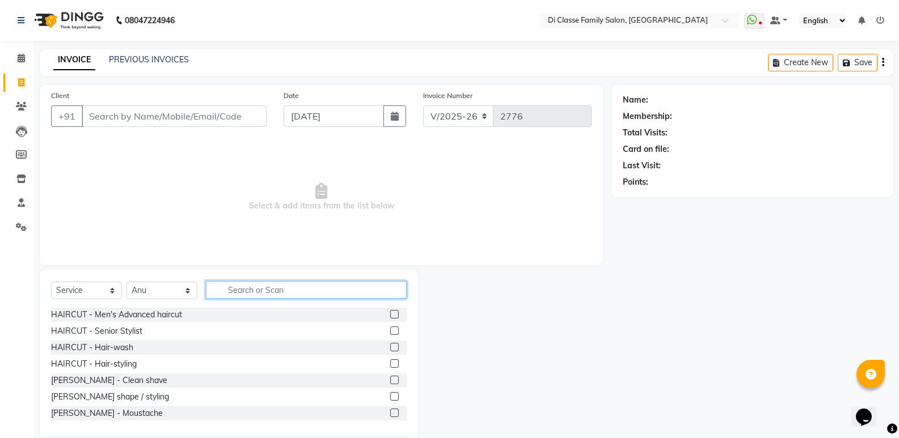
click at [277, 292] on input "text" at bounding box center [306, 290] width 201 height 18
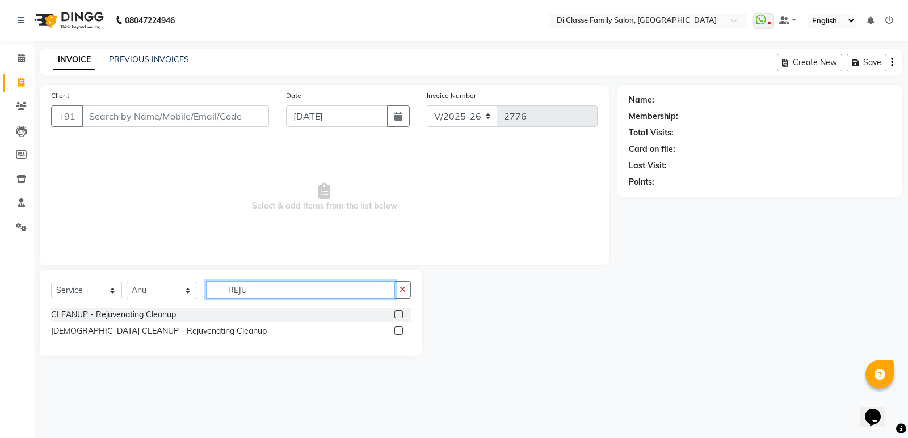
type input "REJU"
click at [403, 314] on div at bounding box center [402, 315] width 16 height 14
click at [399, 313] on label at bounding box center [398, 314] width 9 height 9
click at [399, 313] on input "checkbox" at bounding box center [397, 314] width 7 height 7
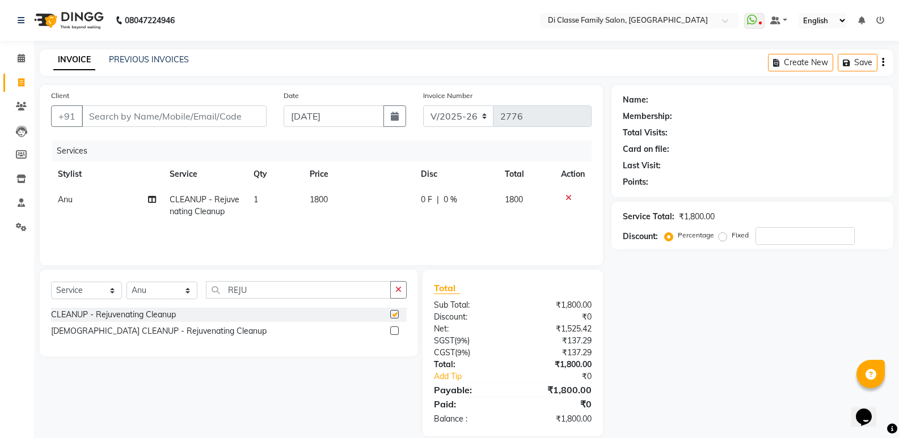
checkbox input "false"
click at [240, 119] on input "Client" at bounding box center [174, 117] width 185 height 22
click at [396, 296] on button "button" at bounding box center [398, 290] width 16 height 18
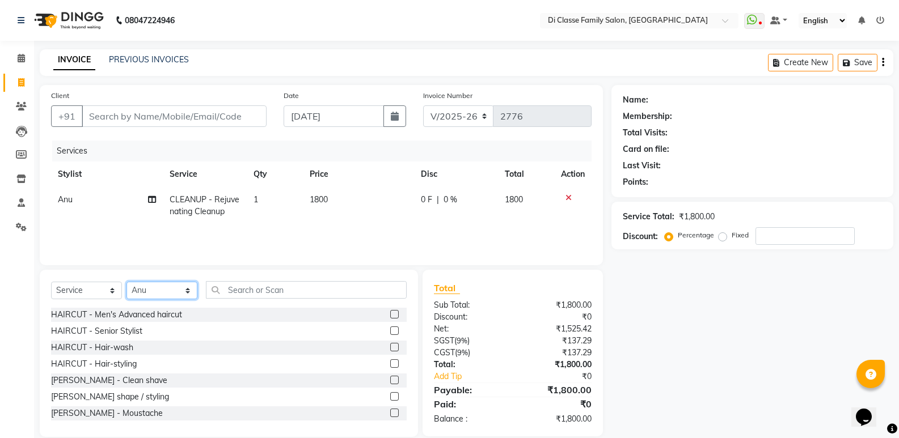
click at [157, 298] on select "Select Stylist ADMIN ANIKET Anu Ayaz Kadri Javed KAPIL SINGH KOMAL Payal Pooja …" at bounding box center [161, 291] width 71 height 18
click at [158, 60] on link "PREVIOUS INVOICES" at bounding box center [149, 59] width 80 height 10
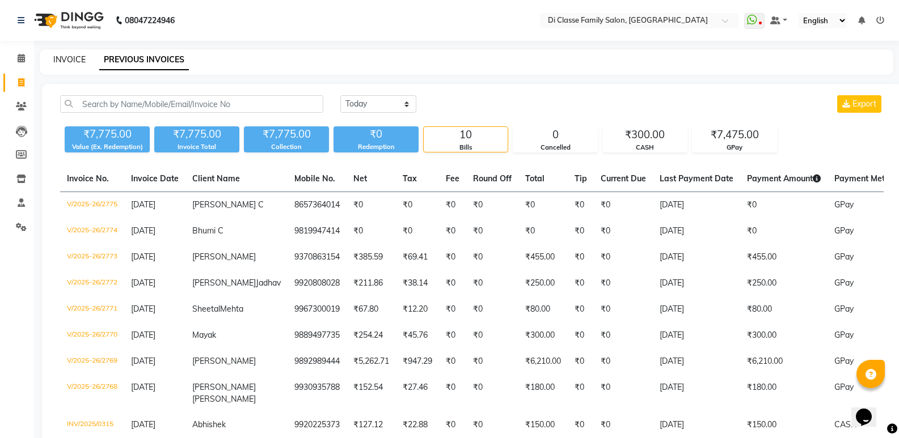
click at [64, 62] on link "INVOICE" at bounding box center [69, 59] width 32 height 10
select select "6346"
select select "service"
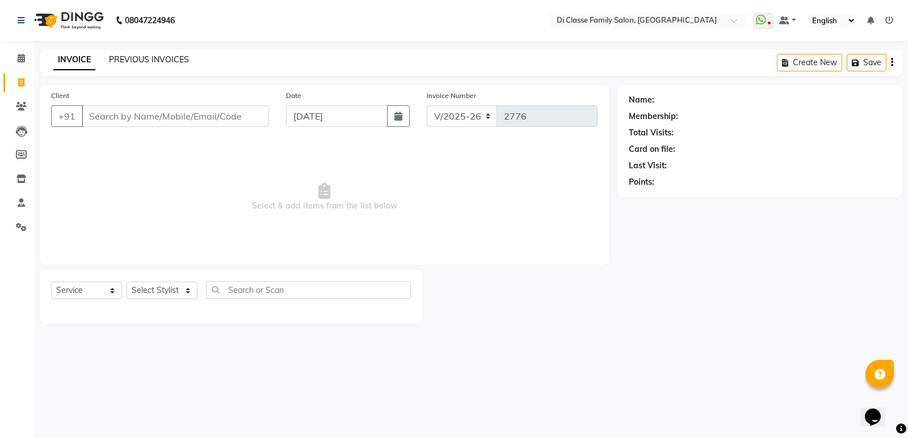
click at [127, 60] on link "PREVIOUS INVOICES" at bounding box center [149, 59] width 80 height 10
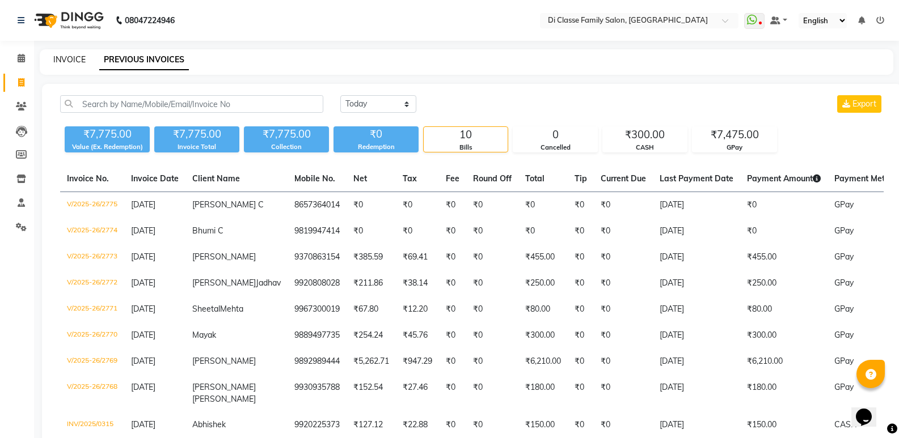
click at [72, 59] on link "INVOICE" at bounding box center [69, 59] width 32 height 10
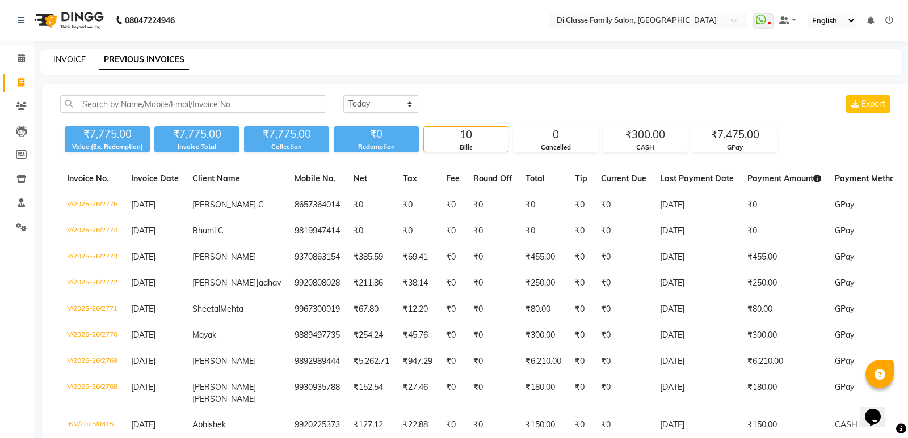
select select "6346"
select select "service"
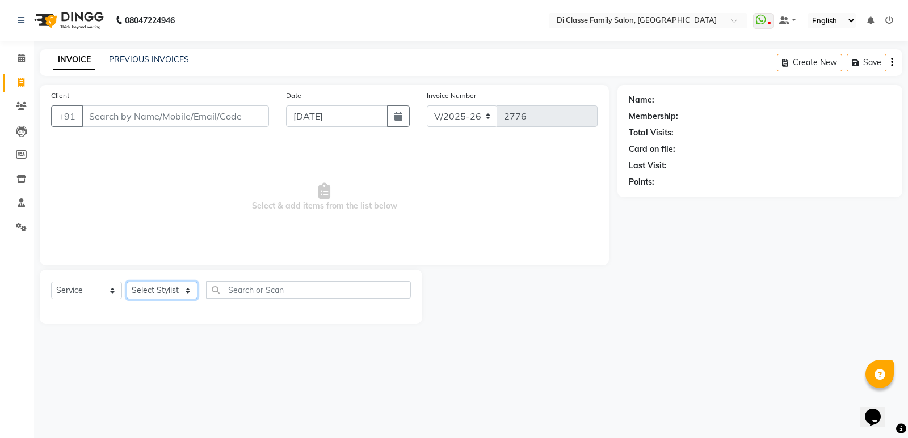
click at [158, 288] on select "Select Stylist ADMIN ANIKET Anu Ayaz Kadri Javed KAPIL SINGH KOMAL Payal Pooja …" at bounding box center [161, 291] width 71 height 18
select select "59840"
click at [126, 282] on select "Select Stylist ADMIN ANIKET Anu Ayaz Kadri Javed KAPIL SINGH KOMAL Payal Pooja …" at bounding box center [161, 291] width 71 height 18
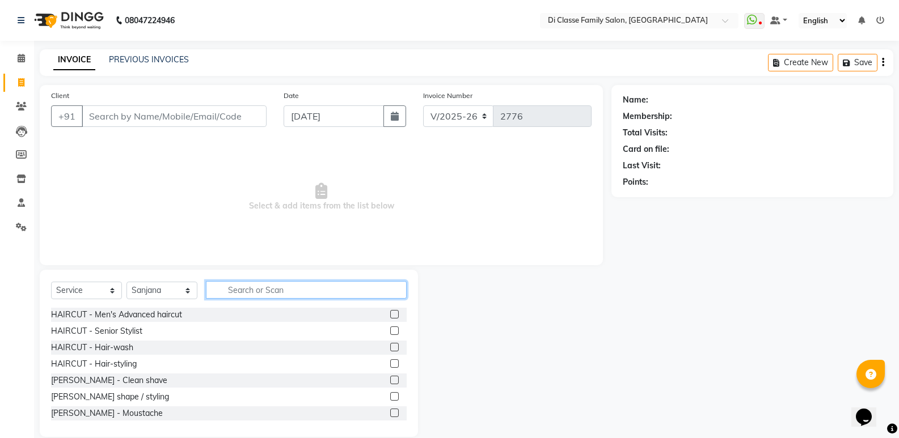
click at [258, 287] on input "text" at bounding box center [306, 290] width 201 height 18
click at [141, 98] on div "Client +91" at bounding box center [159, 113] width 233 height 47
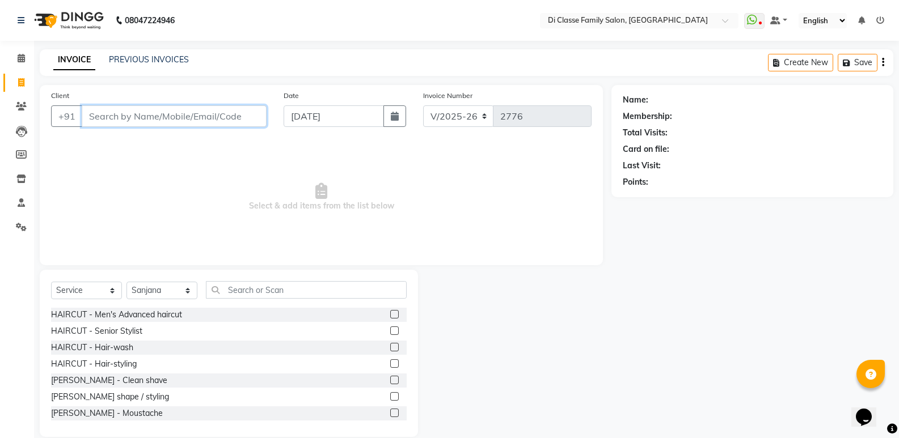
click at [142, 126] on input "Client" at bounding box center [174, 117] width 185 height 22
click at [141, 113] on input "Client" at bounding box center [174, 117] width 185 height 22
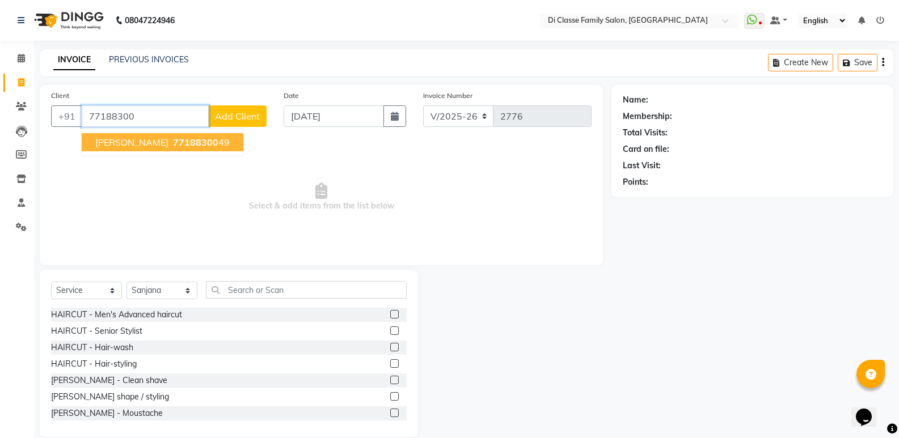
click at [126, 141] on span "Anjali Singh" at bounding box center [131, 142] width 73 height 11
type input "7718830049"
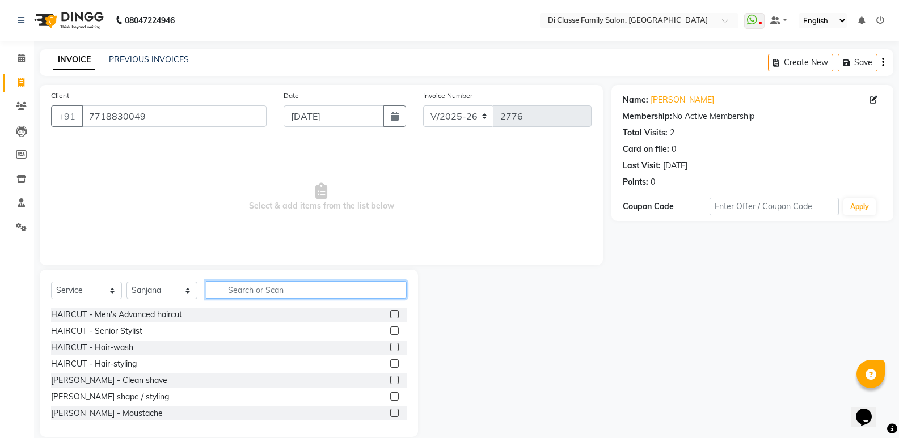
click at [268, 286] on input "text" at bounding box center [306, 290] width 201 height 18
click at [247, 291] on input "text" at bounding box center [306, 290] width 201 height 18
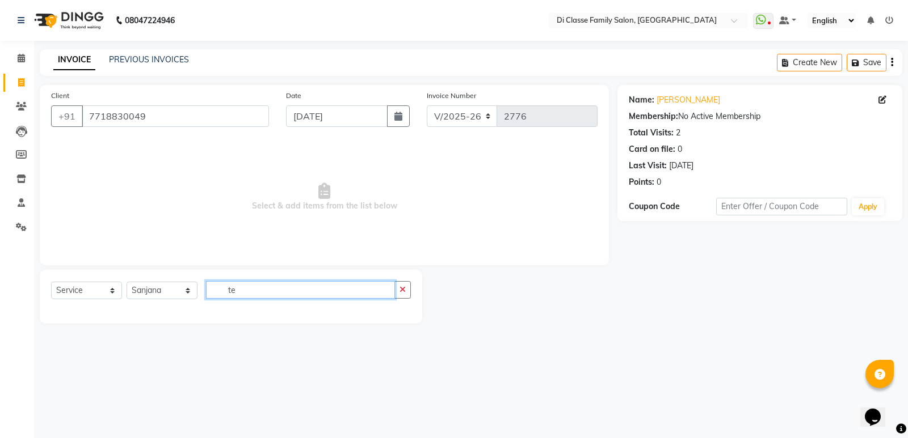
type input "t"
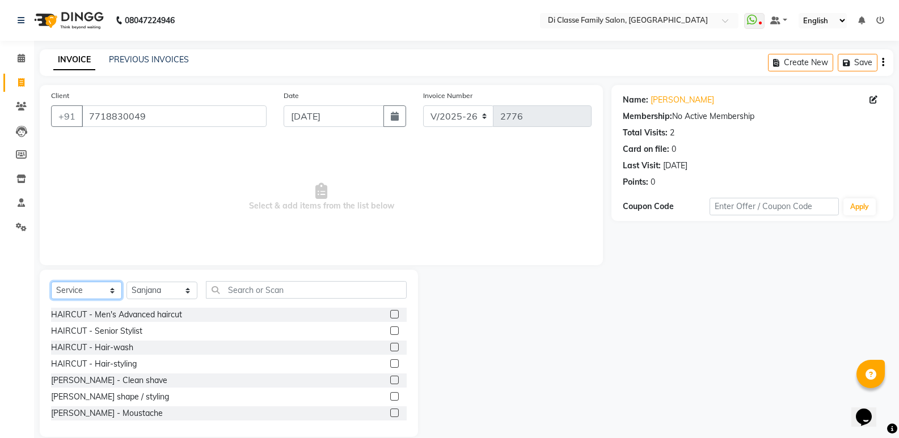
click at [95, 289] on select "Select Service Product Membership Package Voucher Prepaid Gift Card" at bounding box center [86, 291] width 71 height 18
click at [51, 282] on select "Select Service Product Membership Package Voucher Prepaid Gift Card" at bounding box center [86, 291] width 71 height 18
click at [245, 297] on input "text" at bounding box center [306, 290] width 201 height 18
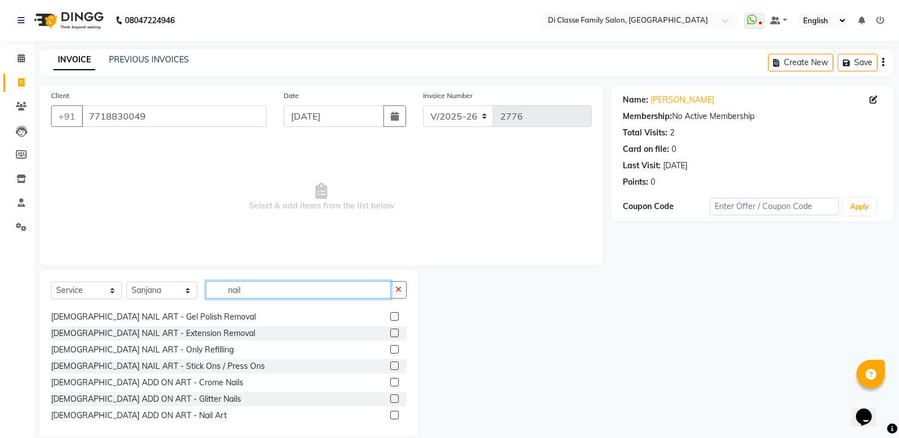
scroll to position [113, 0]
type input "nail"
click at [390, 366] on label at bounding box center [394, 365] width 9 height 9
click at [390, 366] on input "checkbox" at bounding box center [393, 365] width 7 height 7
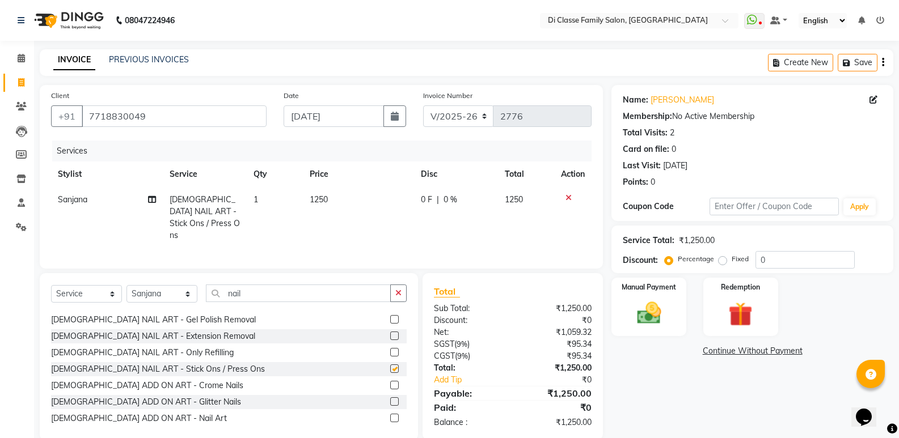
checkbox input "false"
click at [457, 191] on td "0 F | 0 %" at bounding box center [456, 217] width 84 height 61
select select "59840"
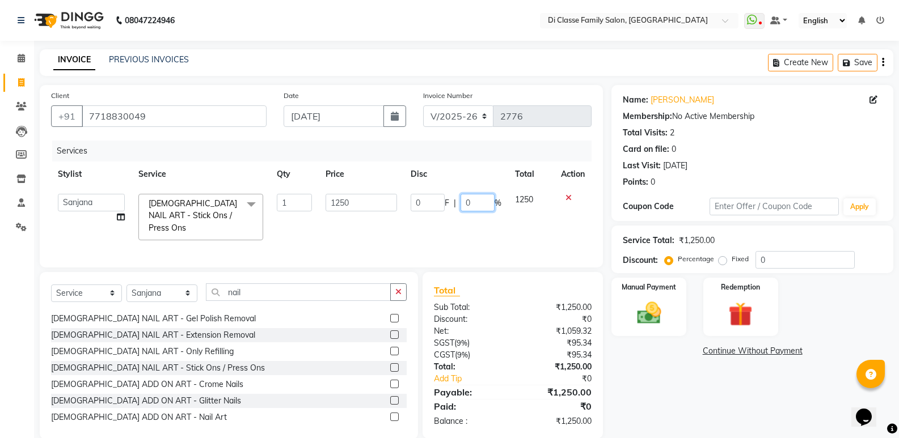
click at [471, 204] on input "0" at bounding box center [478, 203] width 34 height 18
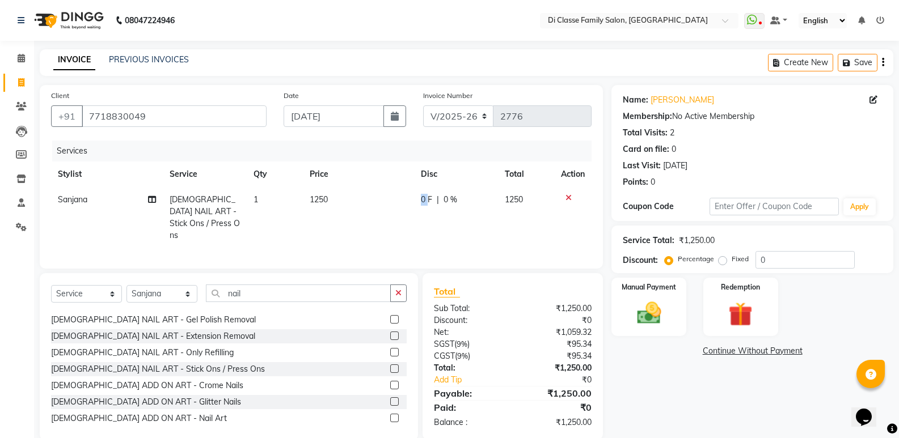
click at [419, 204] on td "0 F | 0 %" at bounding box center [456, 217] width 84 height 61
select select "59840"
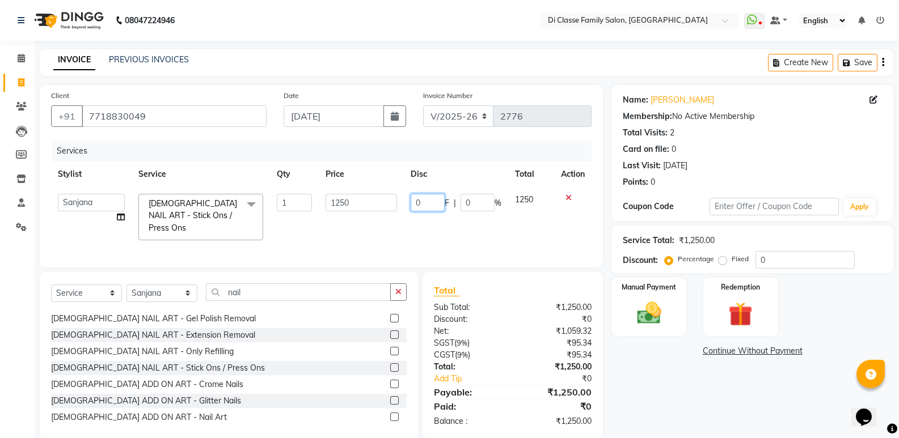
click at [419, 204] on input "0" at bounding box center [428, 203] width 34 height 18
type input "250"
click at [461, 124] on select "INV/2025 V/2025-26" at bounding box center [458, 117] width 71 height 22
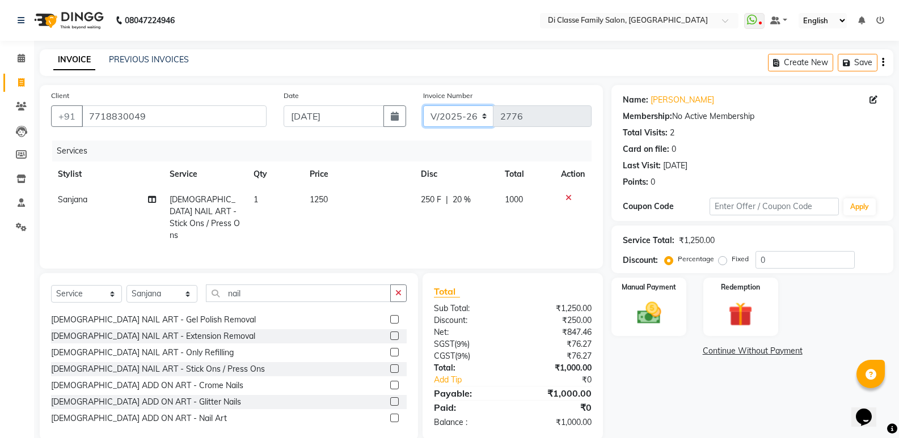
select select "8538"
click at [423, 106] on select "INV/2025 V/2025-26" at bounding box center [458, 117] width 71 height 22
type input "0316"
click at [423, 203] on span "250 F" at bounding box center [431, 200] width 20 height 12
select select "59840"
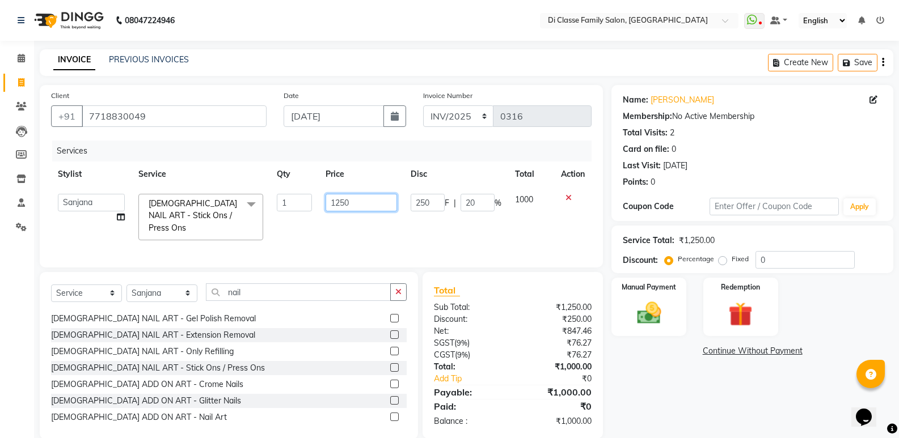
click at [369, 200] on input "1250" at bounding box center [361, 203] width 71 height 18
type input "1"
type input "1500"
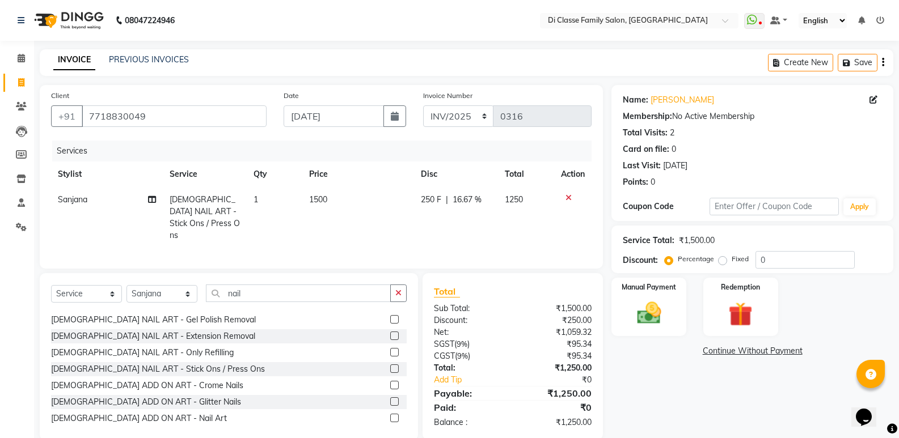
click at [433, 196] on span "250 F" at bounding box center [431, 200] width 20 height 12
select select "59840"
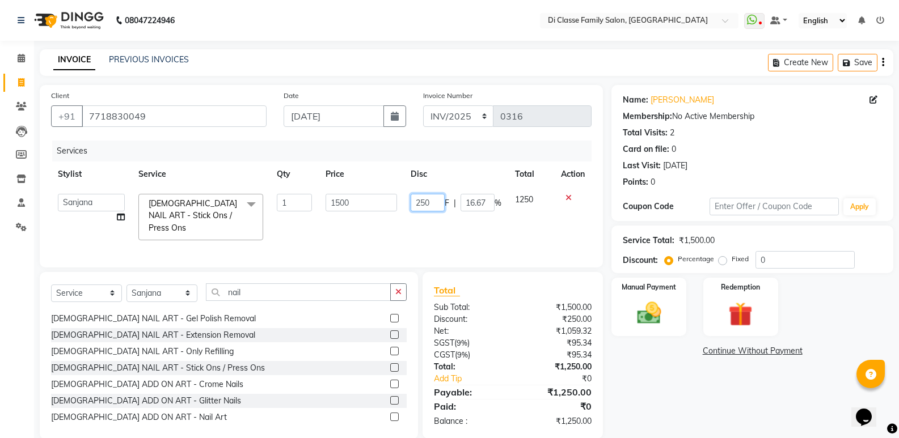
click at [433, 196] on input "250" at bounding box center [428, 203] width 34 height 18
type input "2"
type input "500"
click at [2, 329] on div "Calendar Invoice Clients Leads Members Inventory Staff Settings Completed InPro…" at bounding box center [76, 235] width 153 height 407
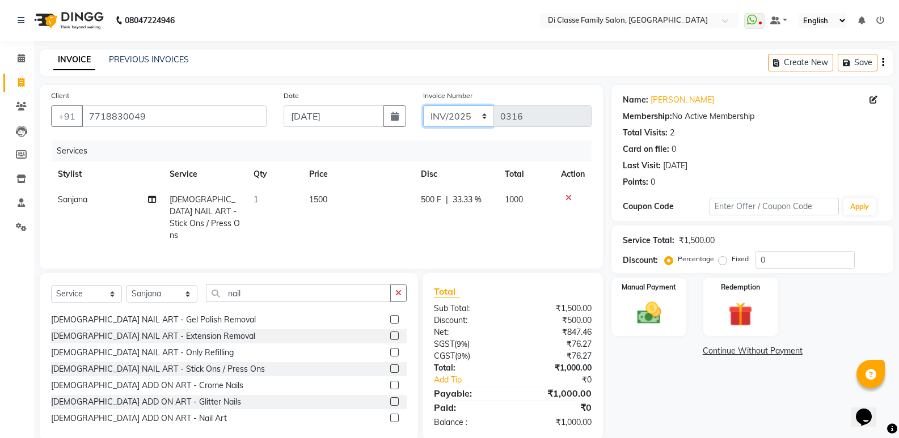
click at [447, 123] on select "INV/2025 V/2025-26" at bounding box center [458, 117] width 71 height 22
click at [423, 106] on select "INV/2025 V/2025-26" at bounding box center [458, 117] width 71 height 22
click at [647, 302] on img at bounding box center [649, 313] width 40 height 29
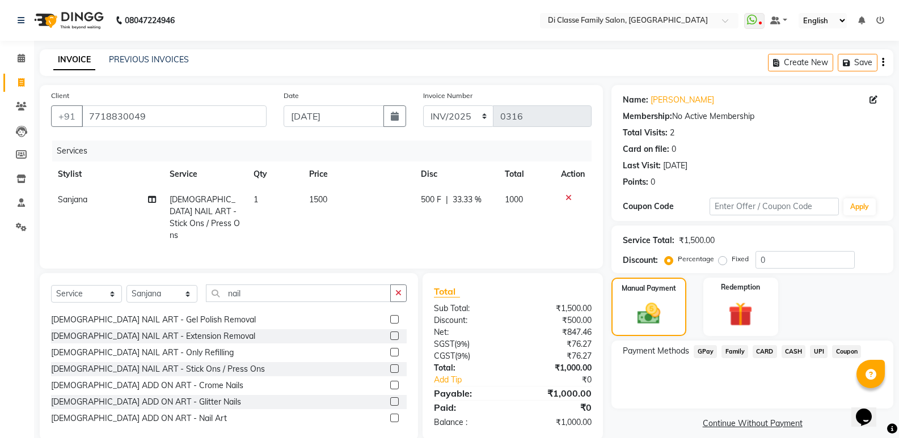
click at [793, 351] on span "CASH" at bounding box center [794, 351] width 24 height 13
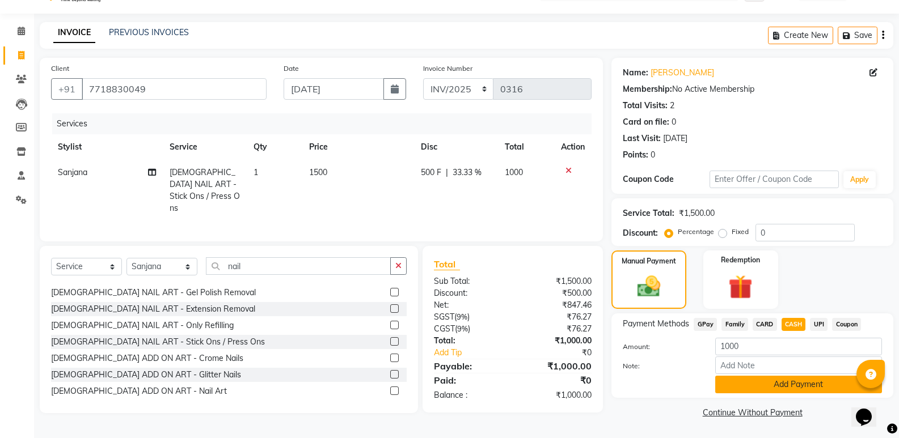
click at [775, 382] on button "Add Payment" at bounding box center [798, 385] width 167 height 18
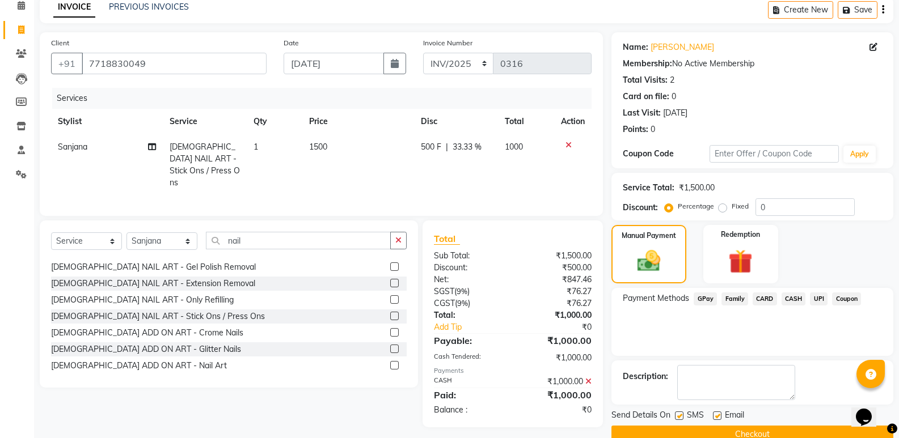
scroll to position [75, 0]
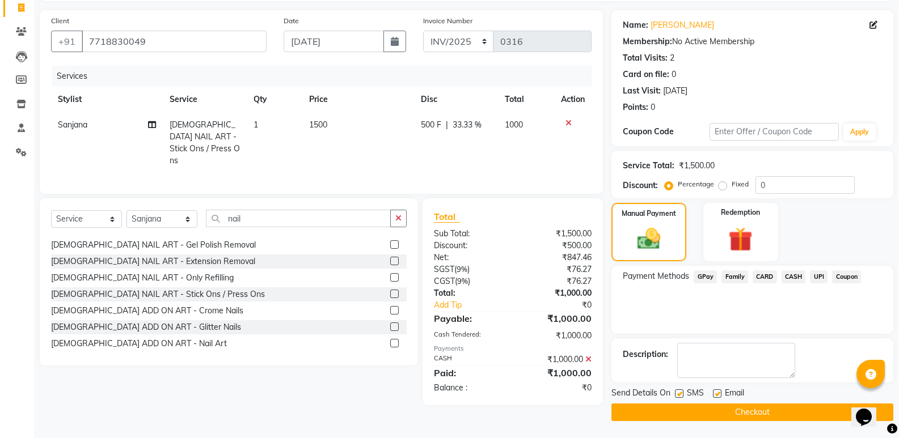
click at [781, 417] on button "Checkout" at bounding box center [752, 413] width 282 height 18
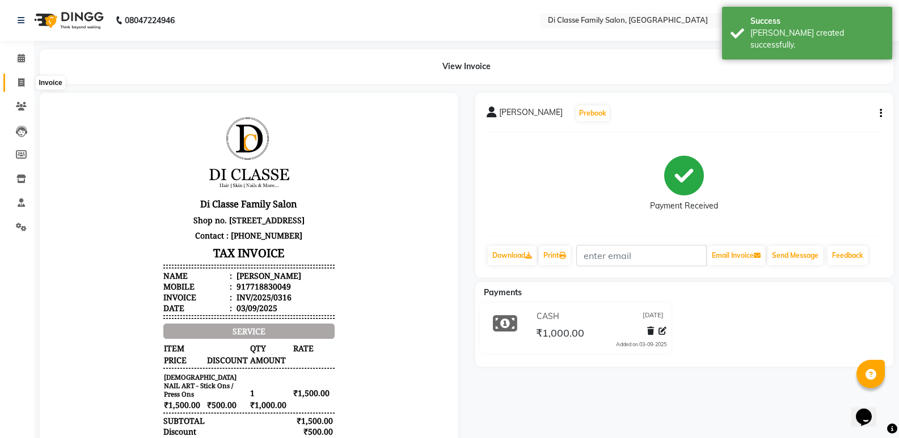
click at [20, 85] on icon at bounding box center [21, 82] width 6 height 9
select select "service"
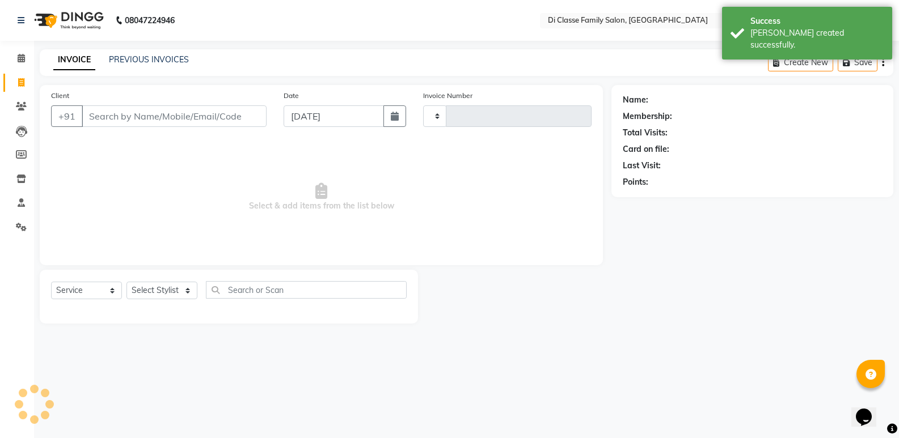
type input "2776"
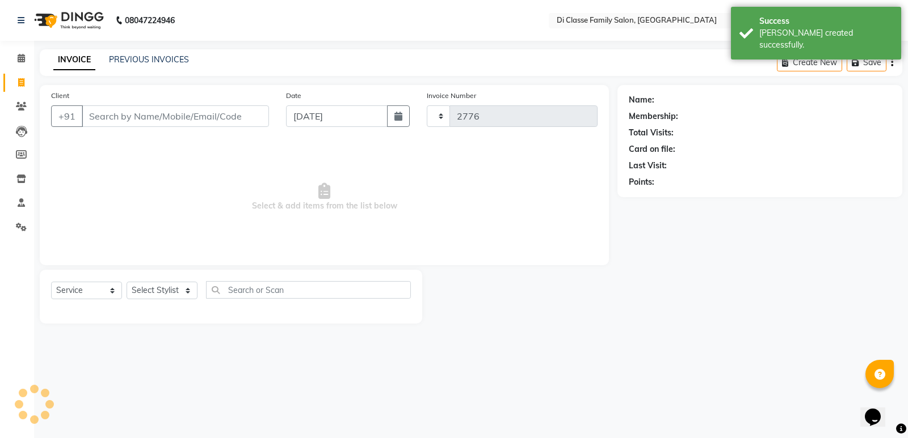
select select "6346"
click at [113, 65] on div "PREVIOUS INVOICES" at bounding box center [149, 60] width 80 height 12
click at [111, 60] on link "PREVIOUS INVOICES" at bounding box center [149, 59] width 80 height 10
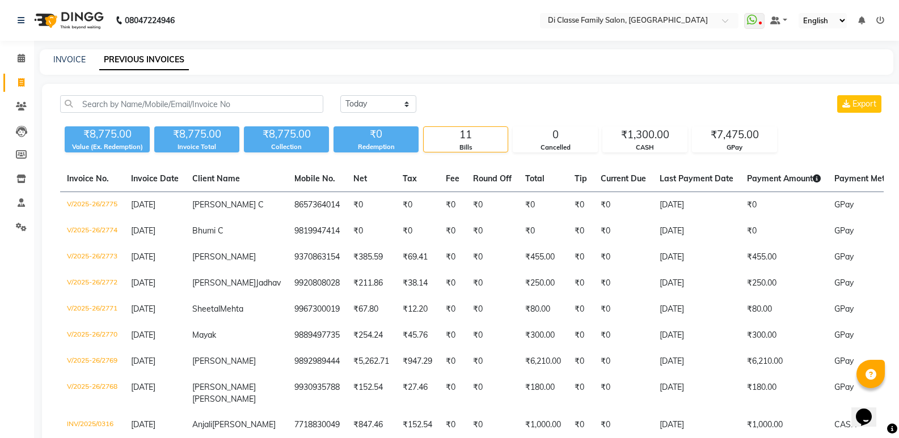
click at [318, 43] on div "08047224946 Select Location × Di Classe Family Salon, Ghansoli WhatsApp Status …" at bounding box center [449, 282] width 899 height 564
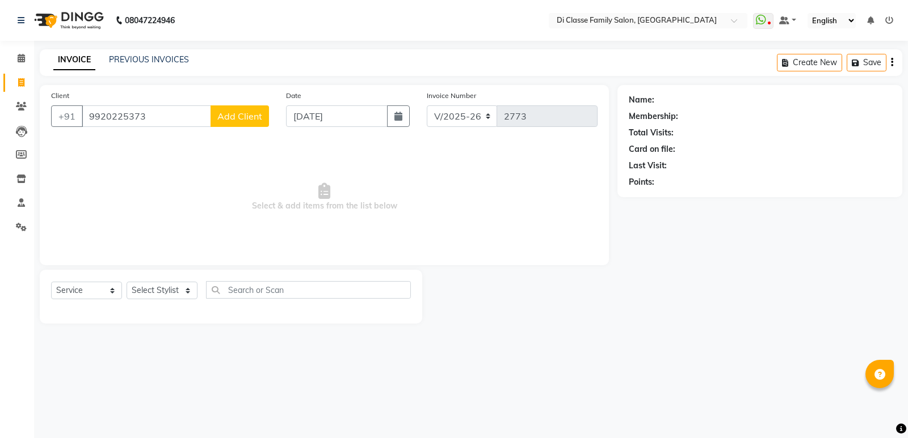
select select "6346"
select select "service"
click at [172, 289] on select "Select Stylist ADMIN [PERSON_NAME] [PERSON_NAME] [PERSON_NAME] KAPIL [PERSON_NA…" at bounding box center [161, 291] width 71 height 18
select select "50727"
click at [126, 282] on select "Select Stylist ADMIN [PERSON_NAME] [PERSON_NAME] [PERSON_NAME] KAPIL [PERSON_NA…" at bounding box center [161, 291] width 71 height 18
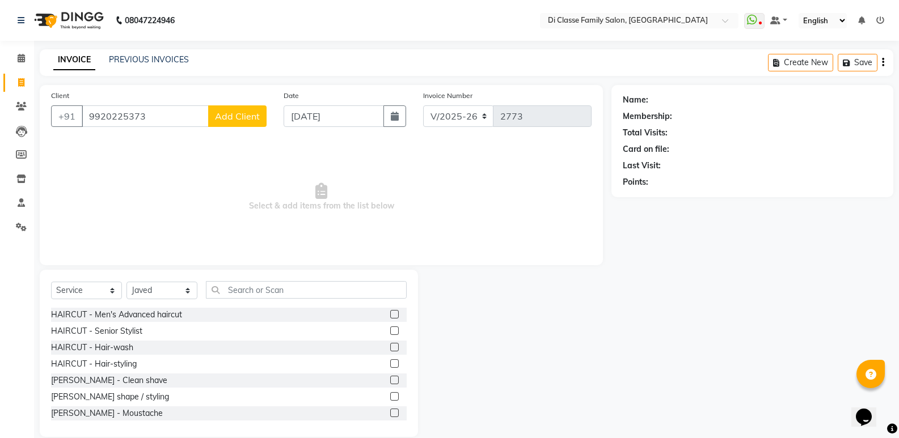
click at [390, 315] on label at bounding box center [394, 314] width 9 height 9
click at [390, 315] on input "checkbox" at bounding box center [393, 314] width 7 height 7
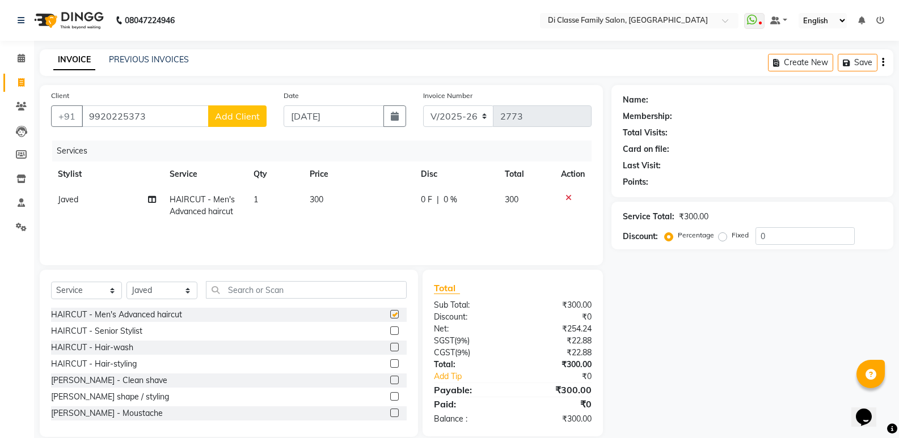
checkbox input "false"
click at [390, 378] on label at bounding box center [394, 380] width 9 height 9
click at [390, 378] on input "checkbox" at bounding box center [393, 380] width 7 height 7
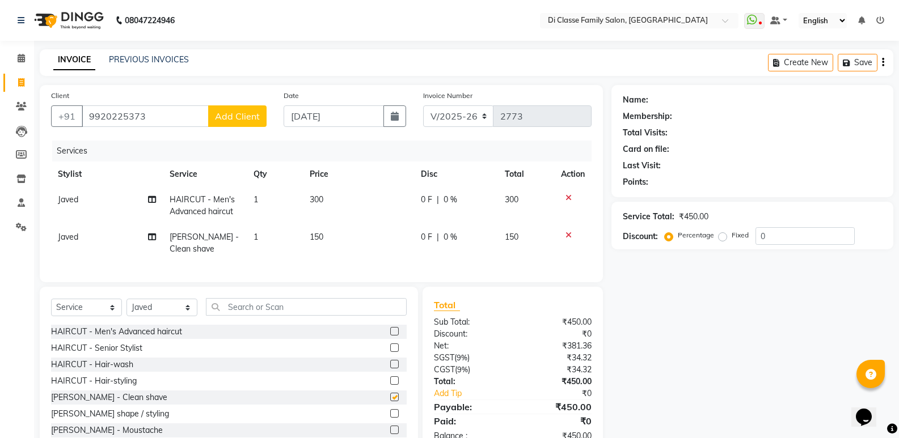
checkbox input "false"
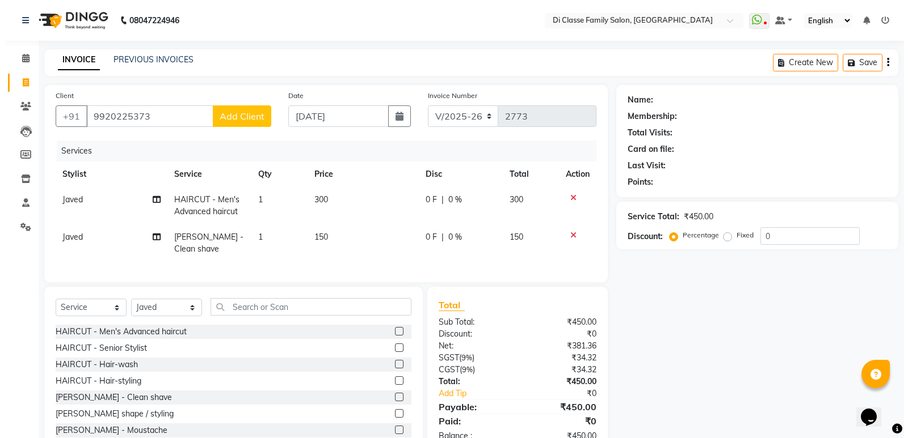
scroll to position [41, 0]
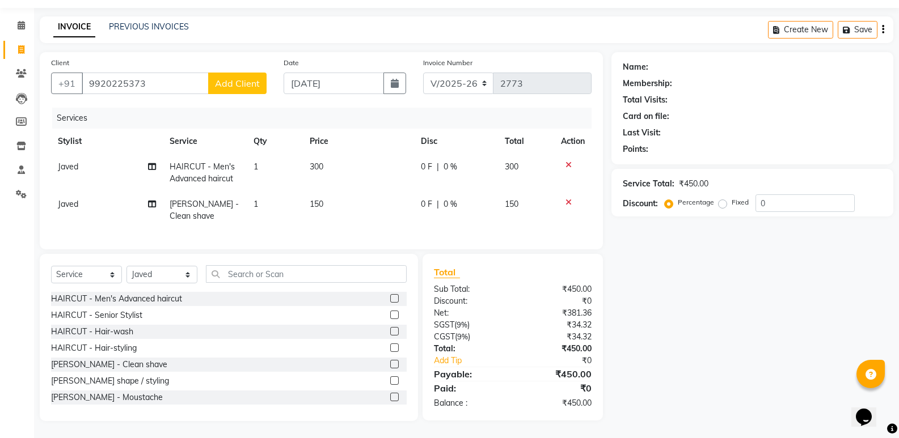
click at [254, 78] on span "Add Client" at bounding box center [237, 83] width 45 height 11
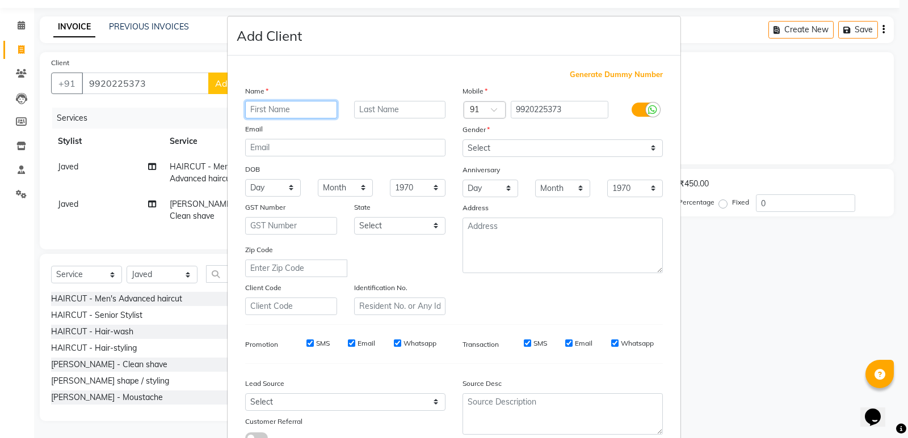
click at [288, 111] on input "text" at bounding box center [291, 110] width 92 height 18
click at [298, 111] on input "text" at bounding box center [291, 110] width 92 height 18
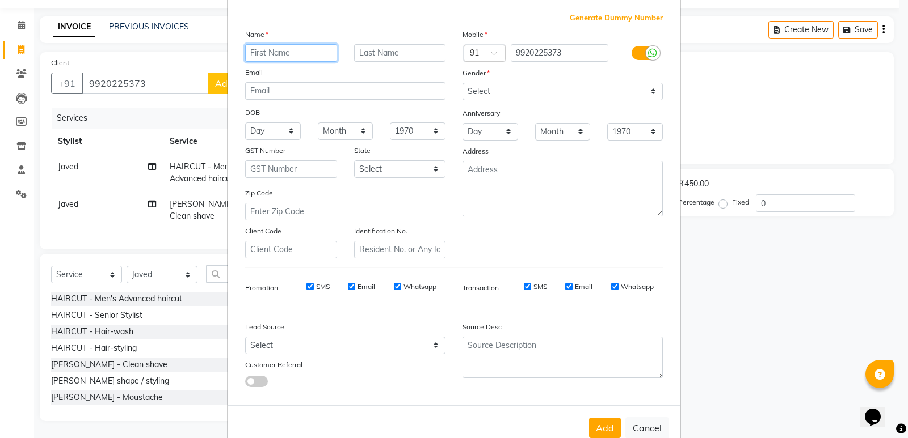
click at [276, 60] on input "text" at bounding box center [291, 53] width 92 height 18
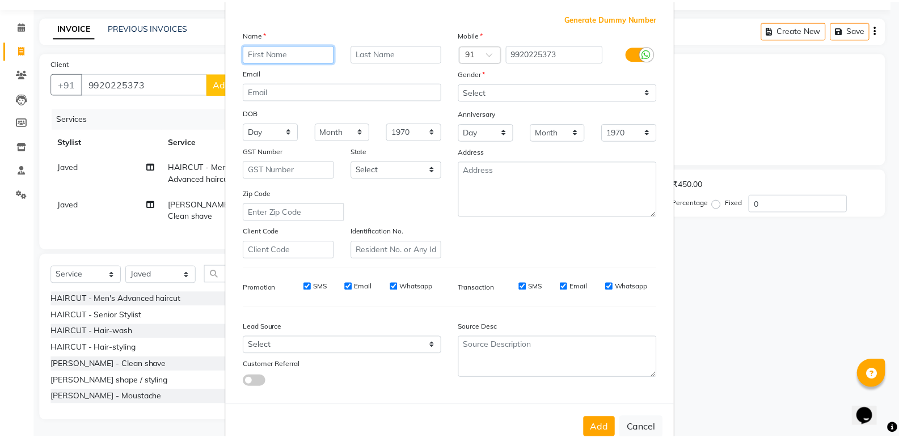
scroll to position [85, 0]
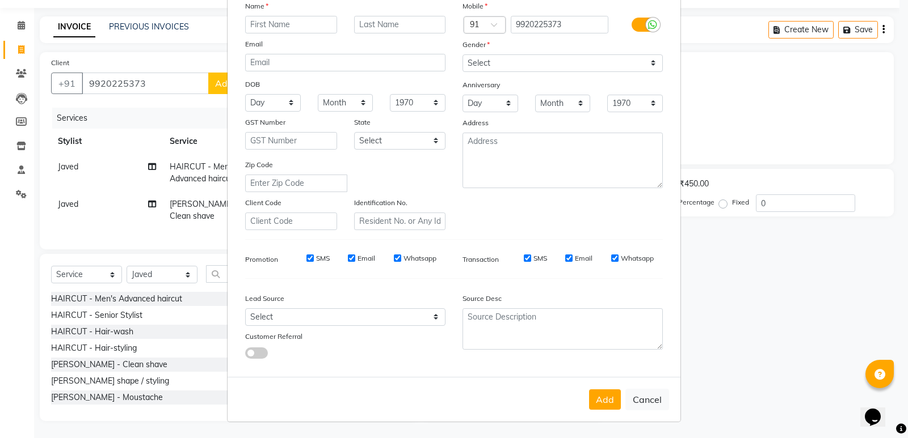
click at [815, 327] on ngb-modal-window "Add Client Generate Dummy Number Name Email DOB Day 01 02 03 04 05 06 07 08 09 …" at bounding box center [454, 219] width 908 height 438
click at [289, 28] on input "text" at bounding box center [291, 25] width 92 height 18
click at [275, 32] on input "text" at bounding box center [291, 25] width 92 height 18
type input "a"
type input "A"
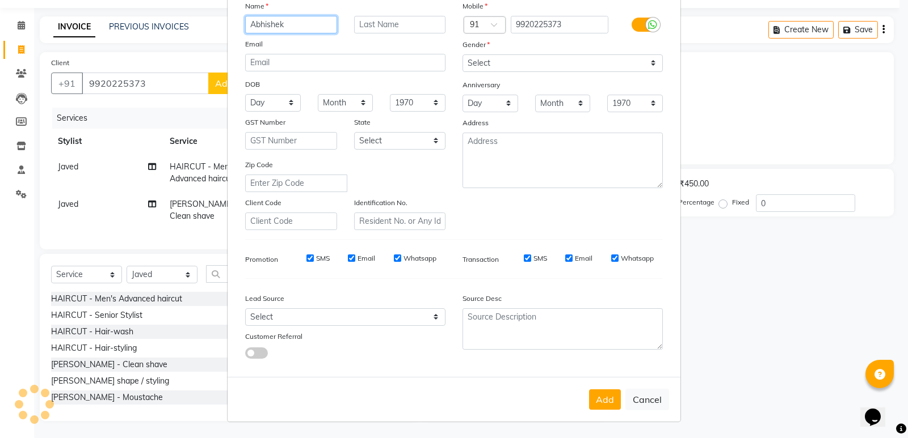
type input "Abhishek"
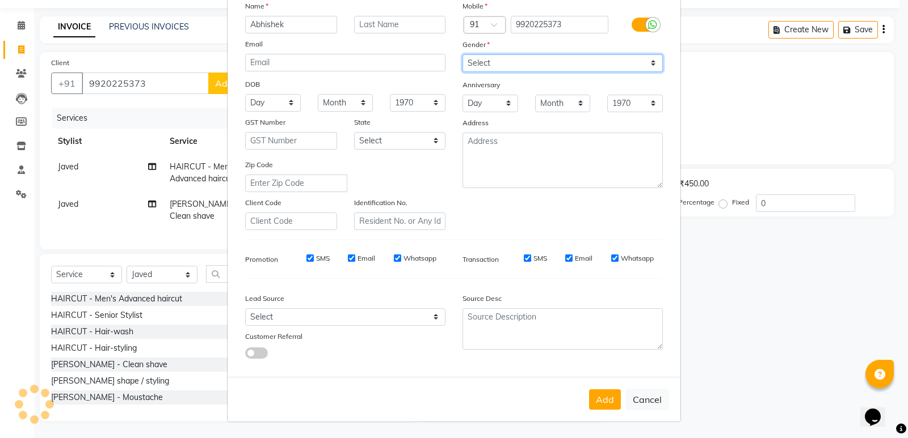
click at [479, 62] on select "Select [DEMOGRAPHIC_DATA] [DEMOGRAPHIC_DATA] Other Prefer Not To Say" at bounding box center [562, 63] width 200 height 18
select select "male"
click at [462, 54] on select "Select [DEMOGRAPHIC_DATA] [DEMOGRAPHIC_DATA] Other Prefer Not To Say" at bounding box center [562, 63] width 200 height 18
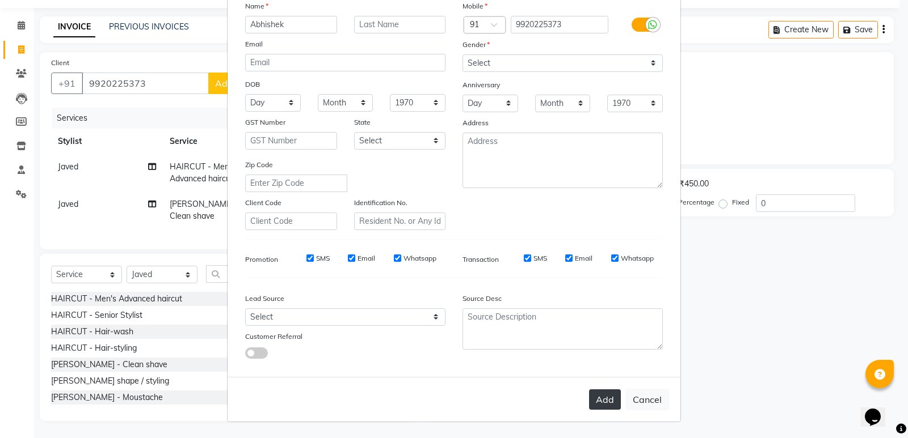
click at [596, 403] on button "Add" at bounding box center [605, 400] width 32 height 20
select select
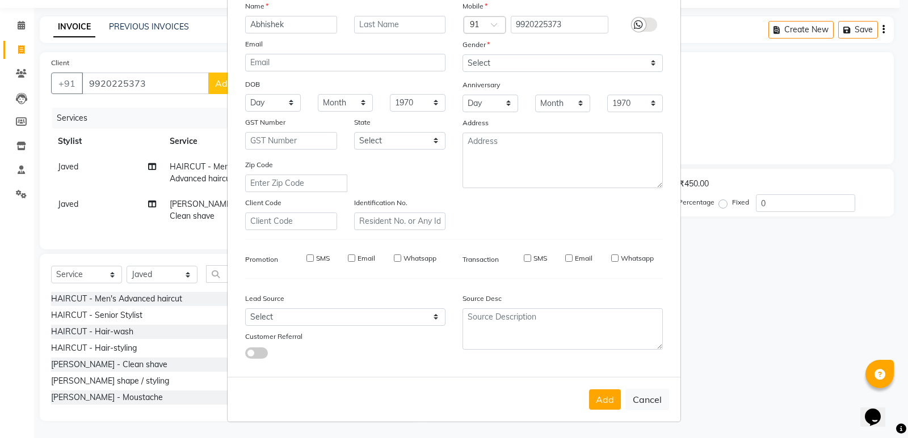
select select
checkbox input "false"
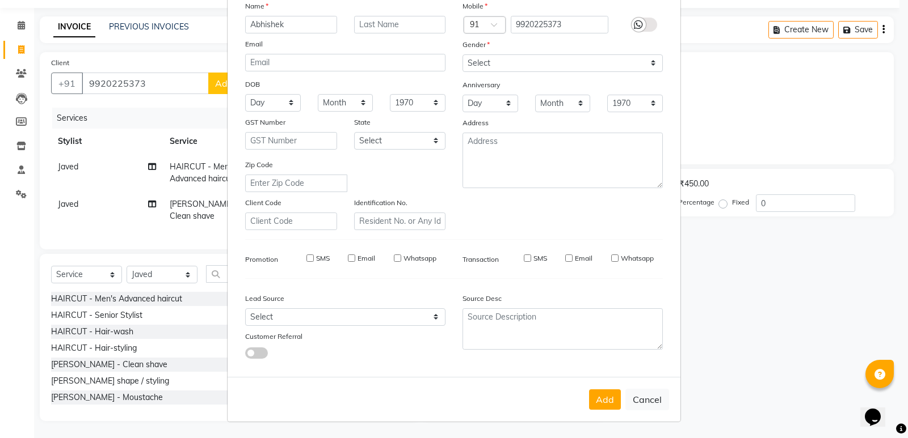
checkbox input "false"
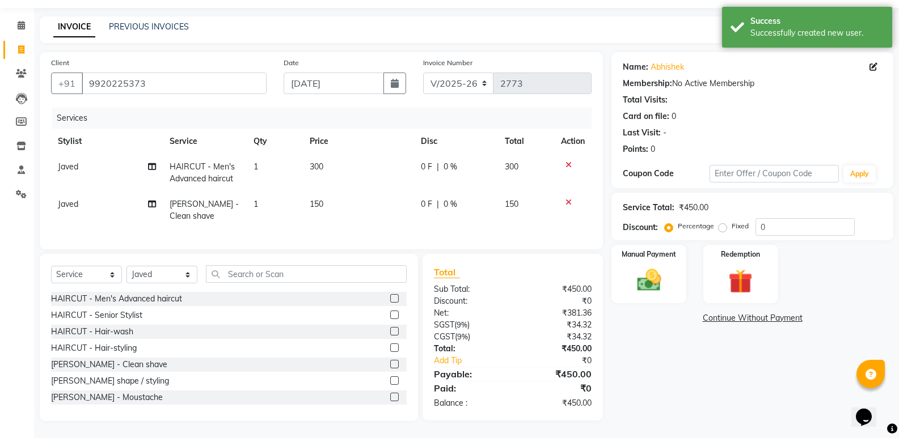
click at [472, 166] on td "0 F | 0 %" at bounding box center [456, 172] width 84 height 37
select select "50727"
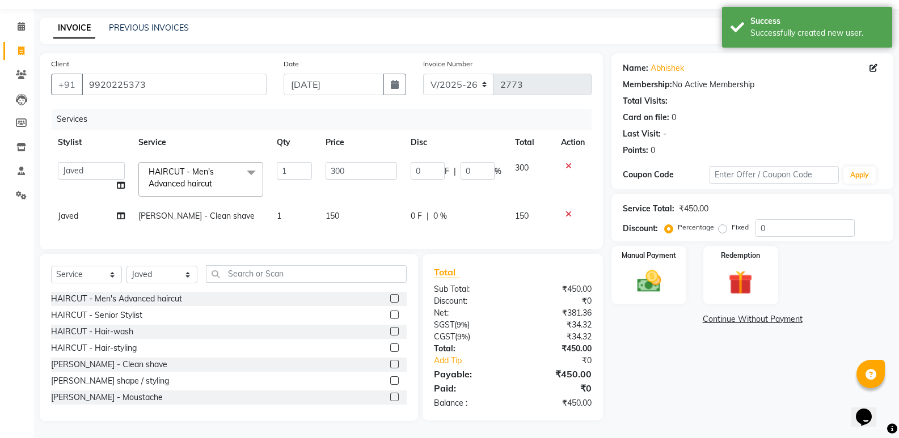
scroll to position [40, 0]
click at [475, 163] on input "0" at bounding box center [478, 171] width 34 height 18
type input "0100"
click at [0, 288] on div "Calendar Invoice Clients Leads Members Inventory Staff Settings Completed InPro…" at bounding box center [76, 211] width 153 height 421
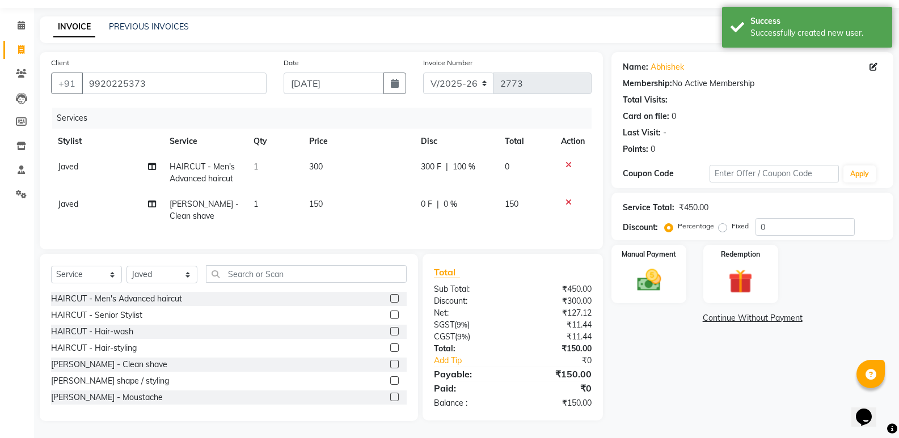
click at [449, 62] on div "Invoice Number INV/2025 V/2025-26 2773" at bounding box center [508, 80] width 186 height 47
click at [447, 77] on select "INV/2025 V/2025-26" at bounding box center [458, 84] width 71 height 22
select select "8538"
click at [423, 73] on select "INV/2025 V/2025-26" at bounding box center [458, 84] width 71 height 22
type input "0314"
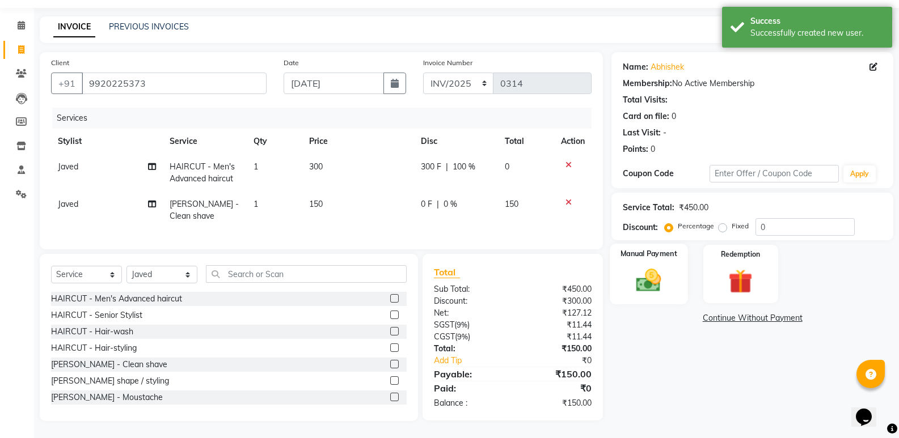
drag, startPoint x: 697, startPoint y: 277, endPoint x: 668, endPoint y: 279, distance: 29.6
click at [694, 276] on div "Manual Payment Redemption" at bounding box center [752, 274] width 299 height 58
click at [649, 282] on img at bounding box center [649, 280] width 40 height 29
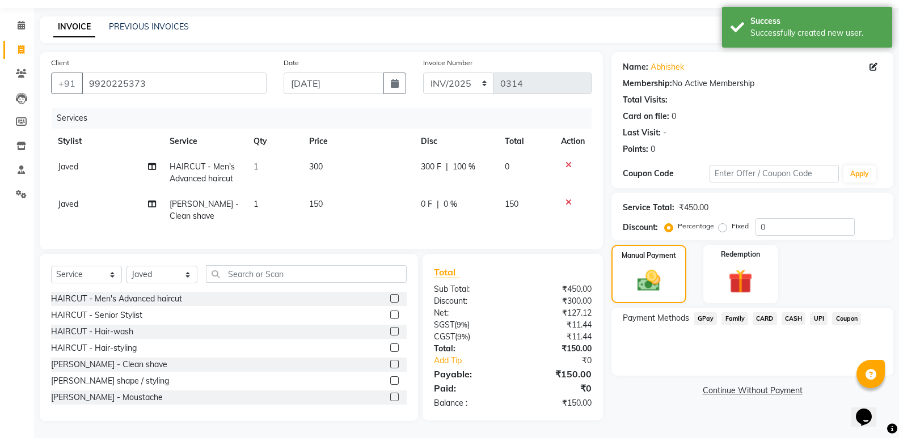
click at [788, 313] on span "CASH" at bounding box center [794, 319] width 24 height 13
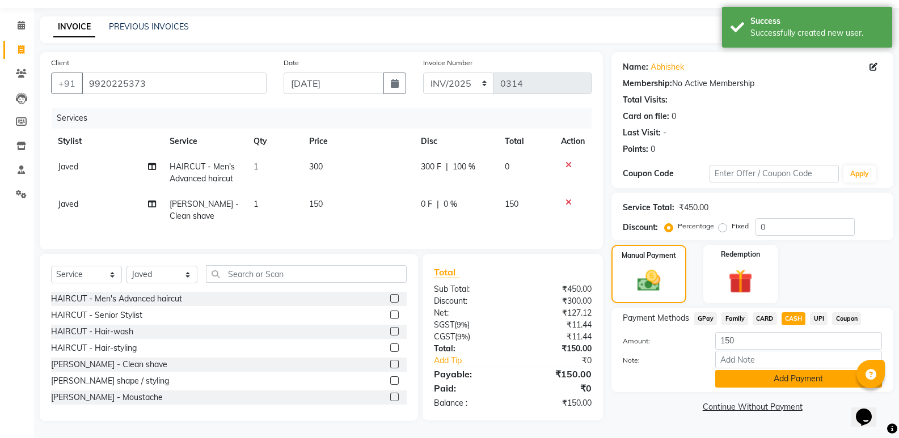
click at [792, 379] on button "Add Payment" at bounding box center [798, 379] width 167 height 18
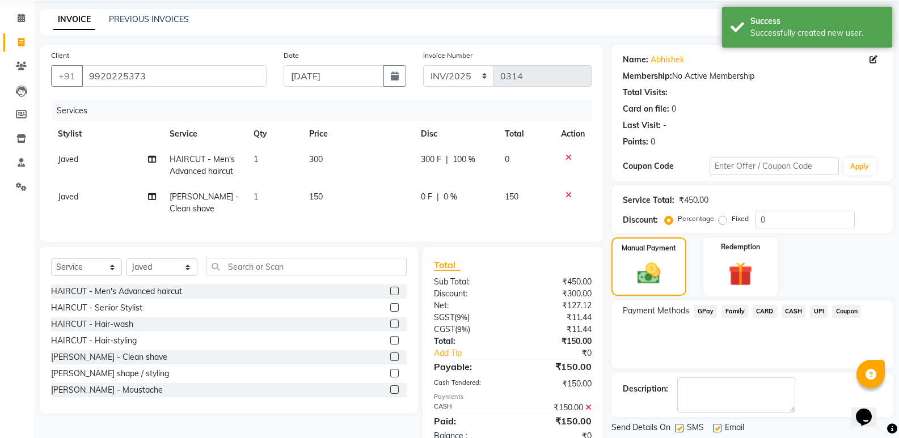
scroll to position [81, 0]
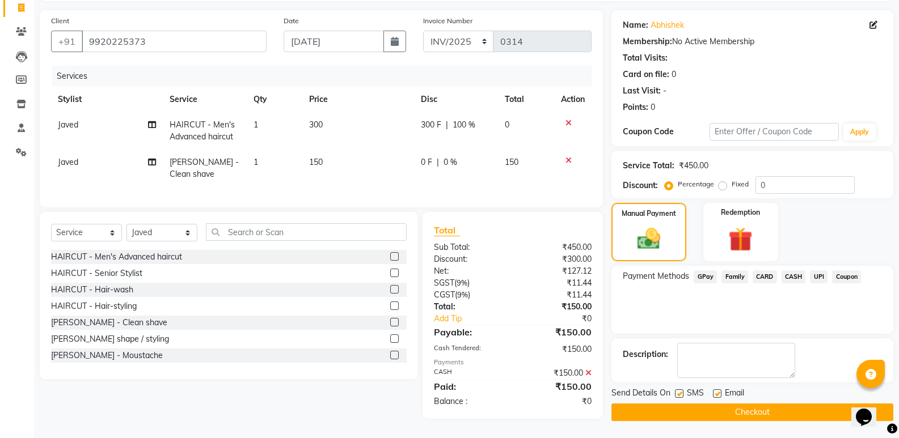
click at [586, 374] on icon at bounding box center [588, 373] width 6 height 8
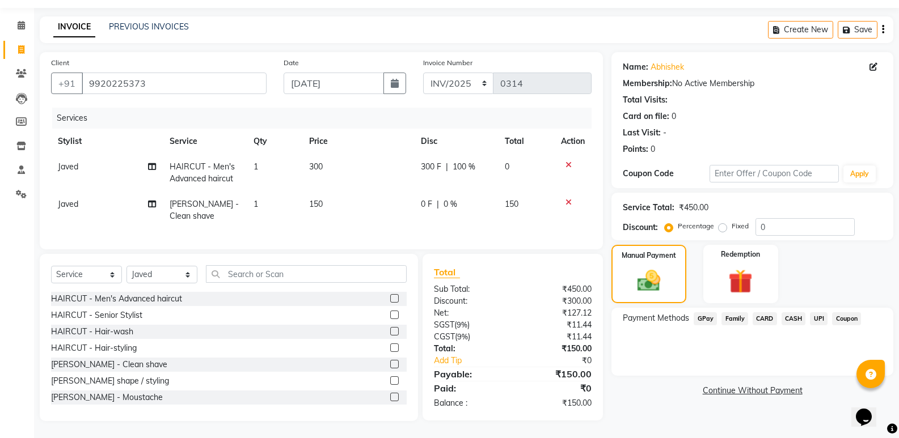
drag, startPoint x: 789, startPoint y: 311, endPoint x: 774, endPoint y: 322, distance: 17.9
click at [788, 313] on span "CASH" at bounding box center [794, 319] width 24 height 13
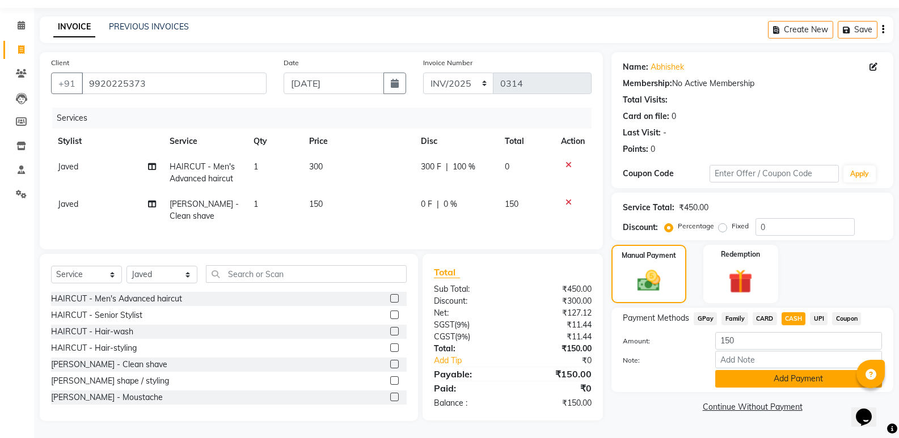
click at [764, 372] on button "Add Payment" at bounding box center [798, 379] width 167 height 18
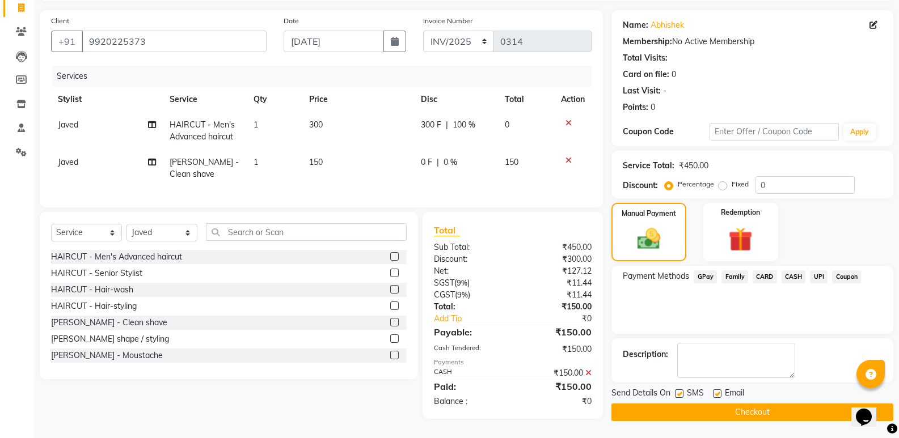
scroll to position [81, 0]
click at [766, 404] on button "Checkout" at bounding box center [752, 413] width 282 height 18
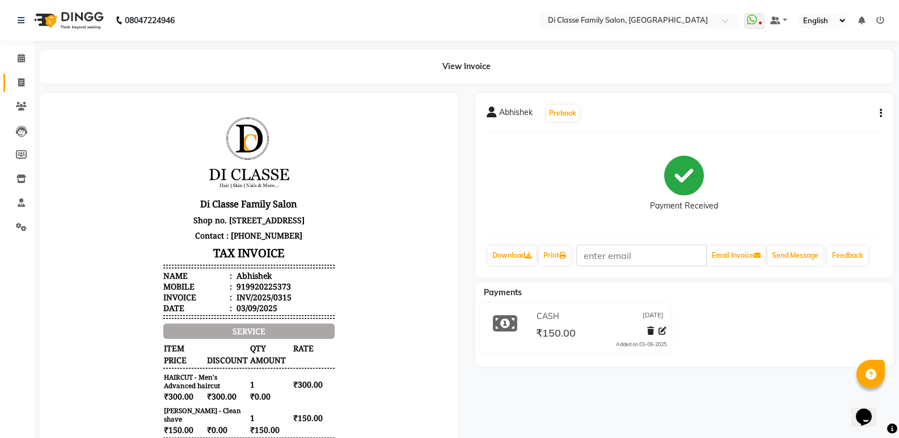
click at [26, 81] on span at bounding box center [21, 83] width 20 height 13
select select "service"
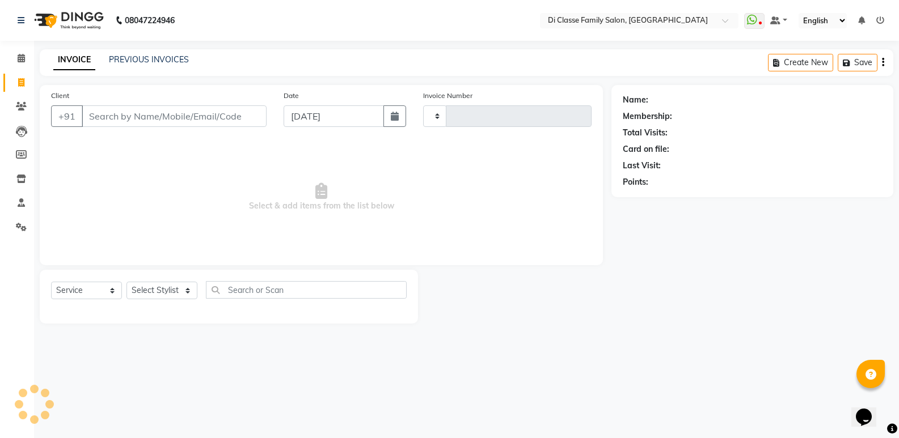
type input "2776"
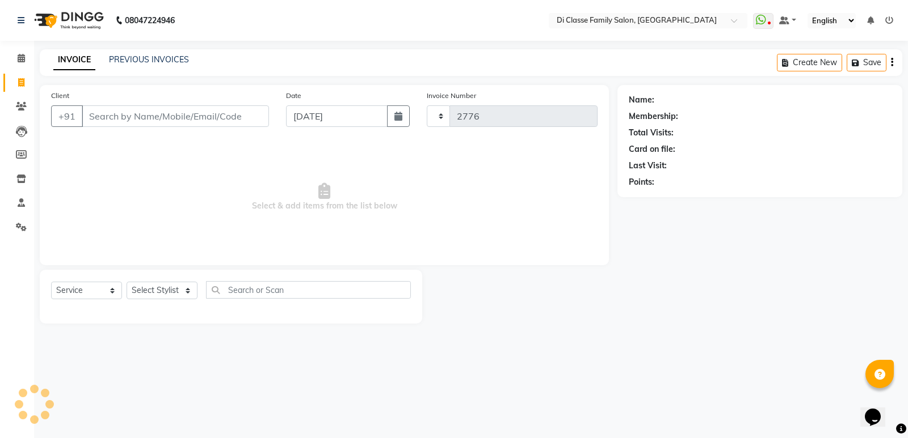
select select "6346"
click at [113, 61] on link "PREVIOUS INVOICES" at bounding box center [149, 59] width 80 height 10
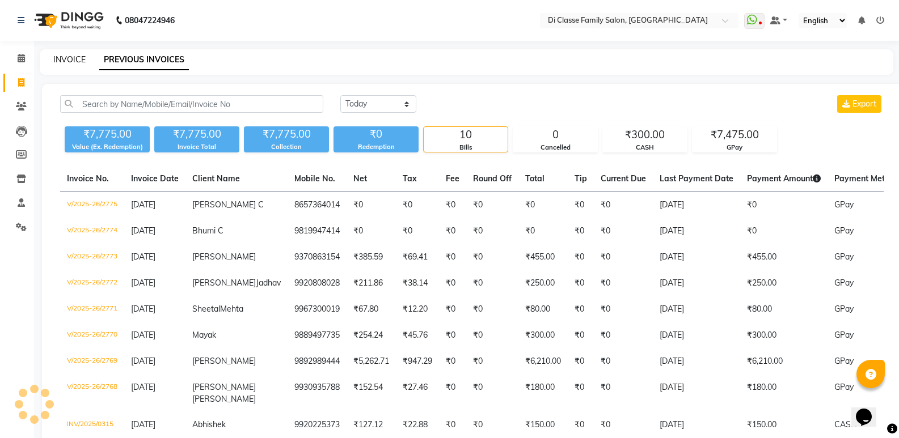
click at [76, 62] on link "INVOICE" at bounding box center [69, 59] width 32 height 10
select select "service"
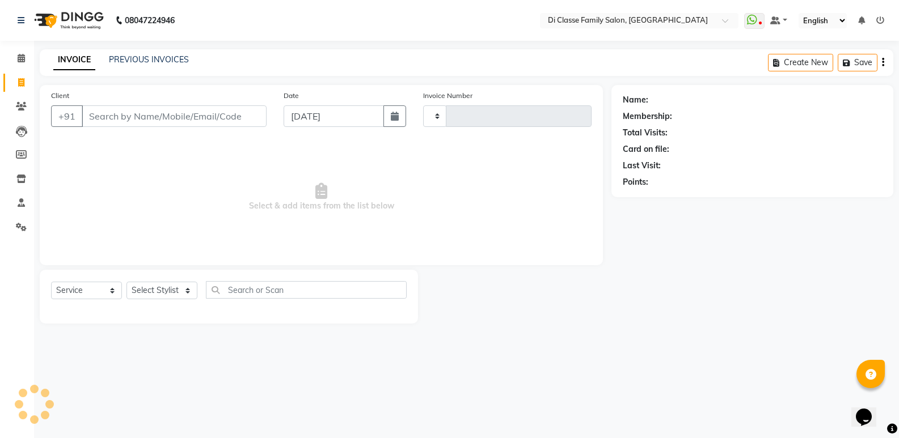
type input "2776"
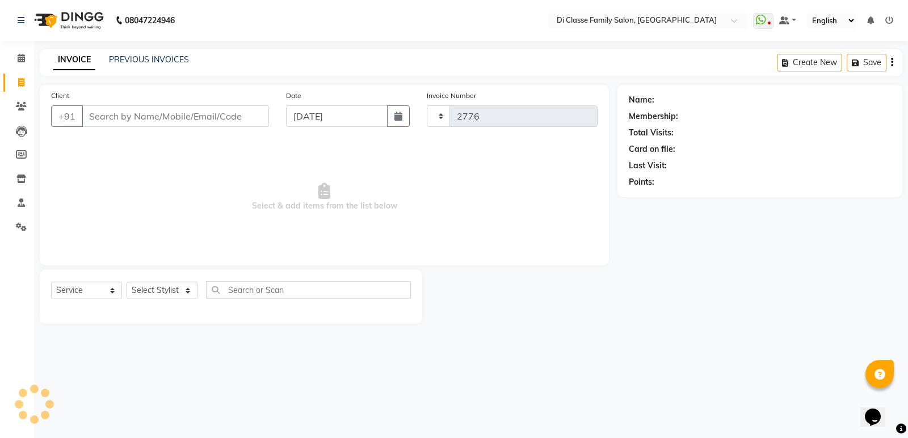
select select "6346"
click at [141, 61] on link "PREVIOUS INVOICES" at bounding box center [149, 59] width 80 height 10
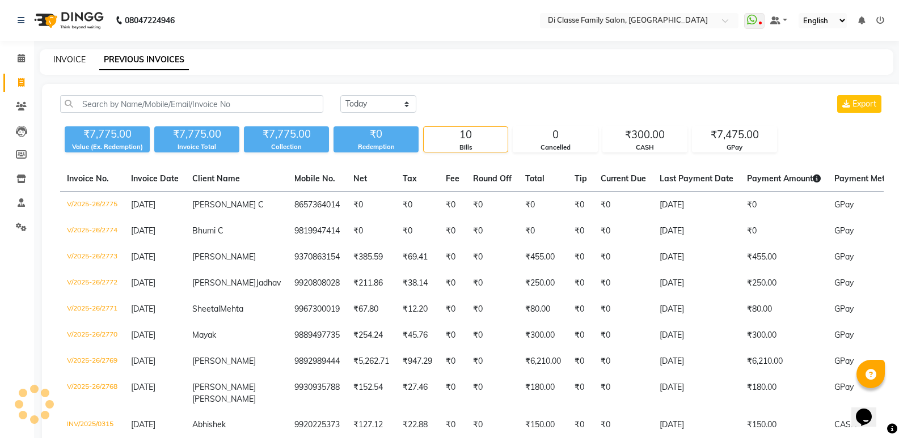
click at [59, 60] on link "INVOICE" at bounding box center [69, 59] width 32 height 10
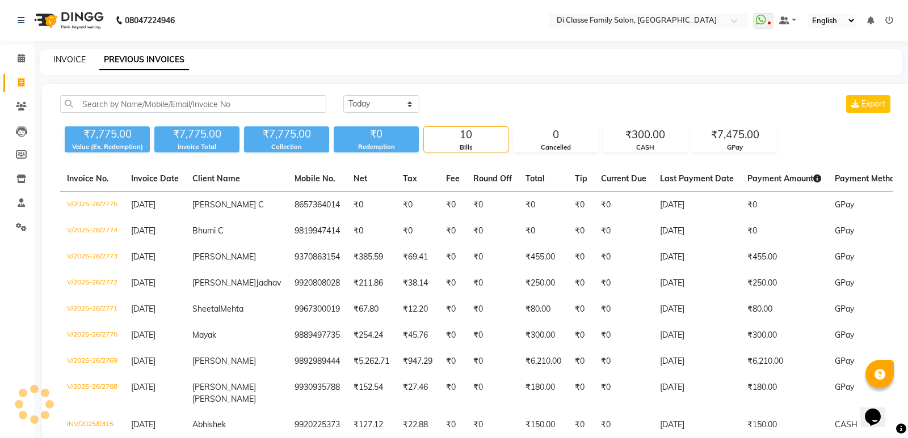
select select "6346"
select select "service"
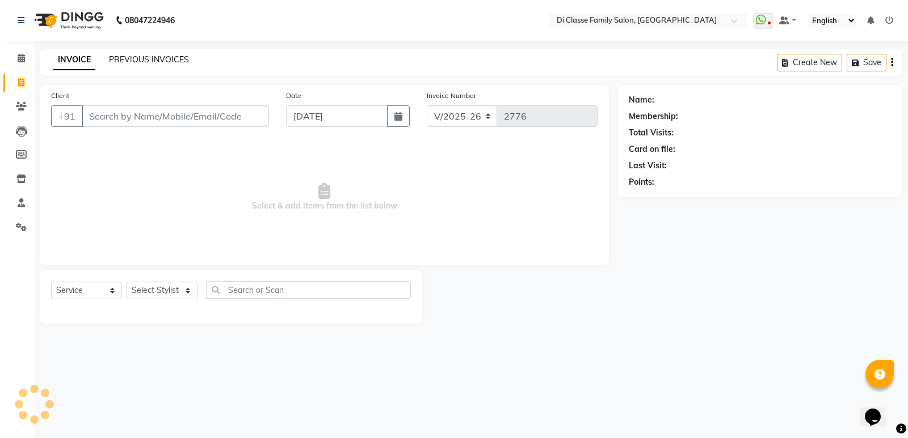
click at [141, 62] on link "PREVIOUS INVOICES" at bounding box center [149, 59] width 80 height 10
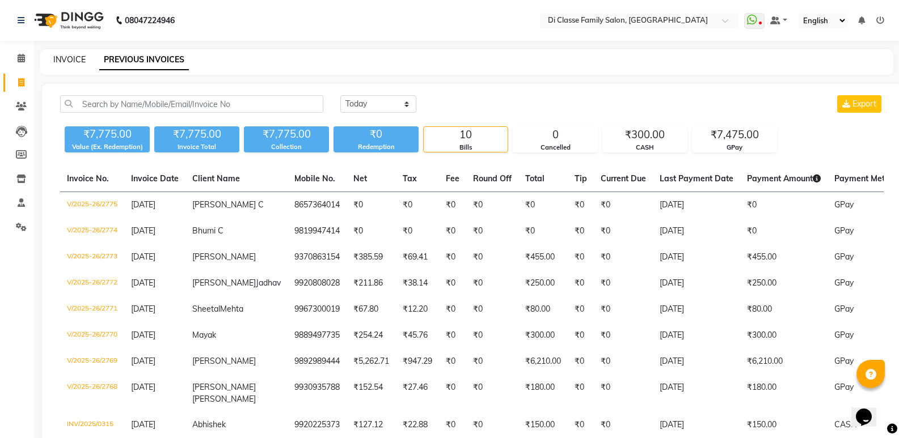
click at [60, 61] on link "INVOICE" at bounding box center [69, 59] width 32 height 10
select select "6346"
select select "service"
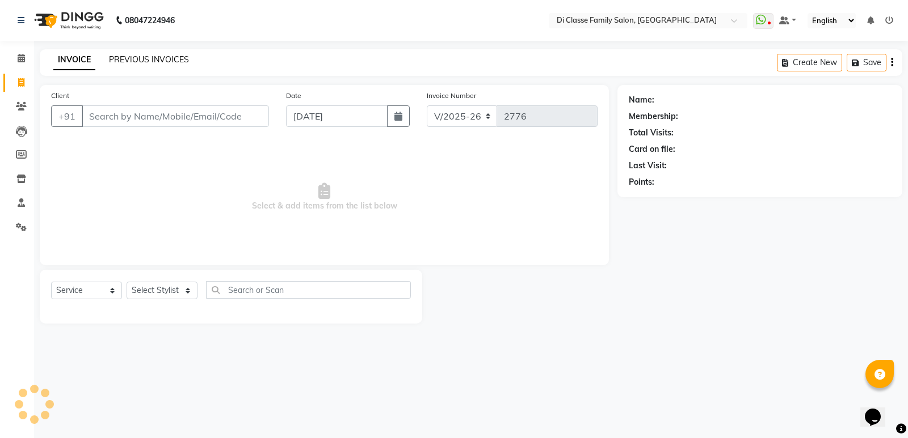
click at [149, 64] on link "PREVIOUS INVOICES" at bounding box center [149, 59] width 80 height 10
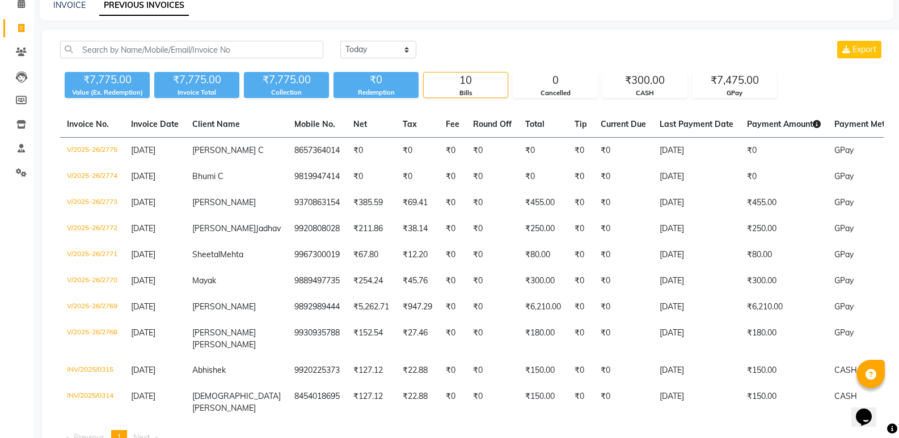
scroll to position [40, 0]
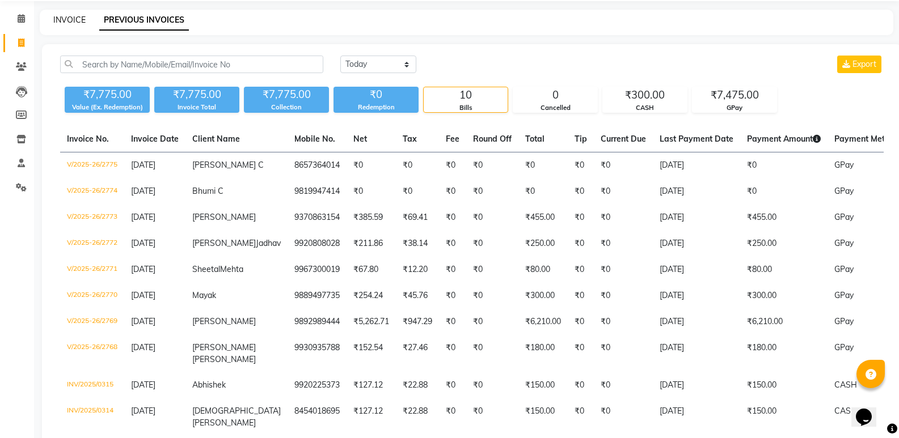
click at [65, 19] on link "INVOICE" at bounding box center [69, 20] width 32 height 10
select select "6346"
select select "service"
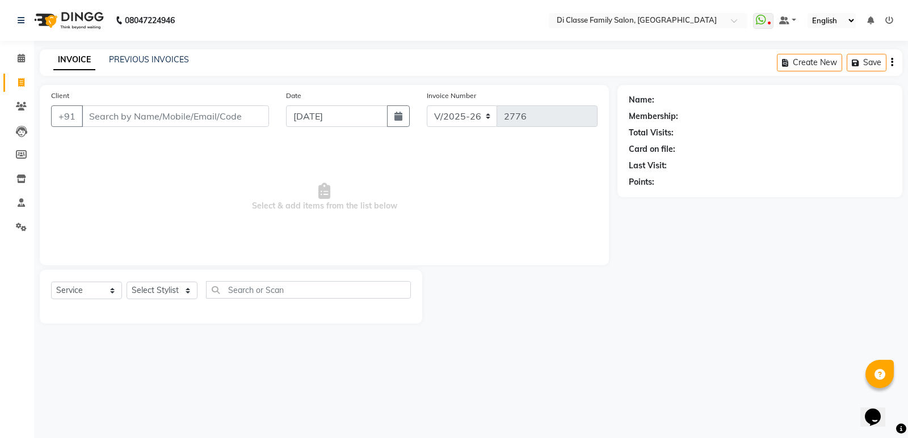
drag, startPoint x: 145, startPoint y: 125, endPoint x: 152, endPoint y: 125, distance: 7.4
click at [149, 125] on input "Client" at bounding box center [175, 117] width 187 height 22
type input "9820473474"
click at [220, 117] on span "Add Client" at bounding box center [239, 116] width 45 height 11
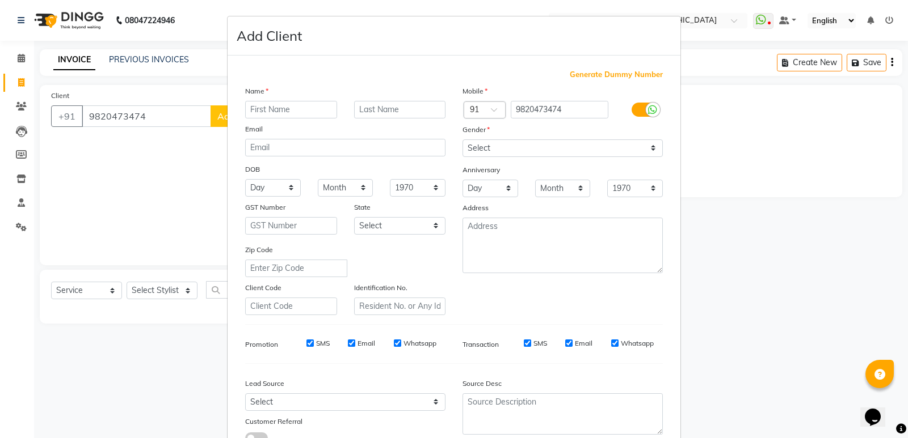
click at [245, 102] on input "text" at bounding box center [291, 110] width 92 height 18
type input "s"
type input "Sahil Powar"
click at [559, 145] on select "Select Male Female Other Prefer Not To Say" at bounding box center [562, 149] width 200 height 18
select select "male"
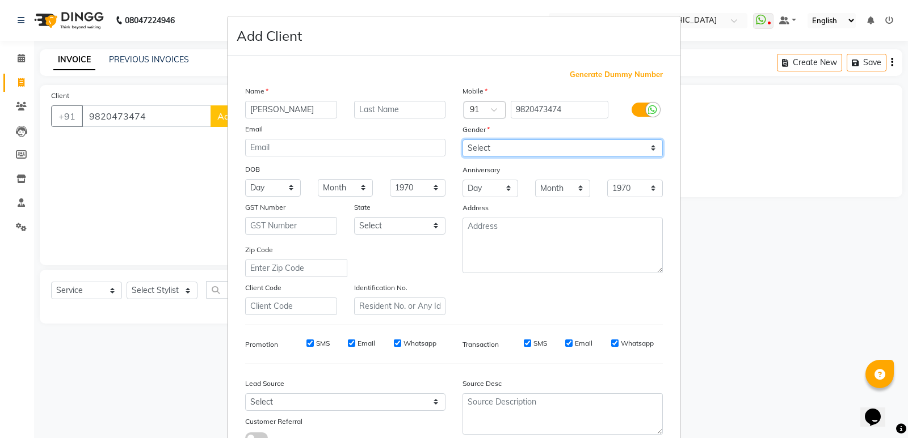
click at [462, 140] on select "Select Male Female Other Prefer Not To Say" at bounding box center [562, 149] width 200 height 18
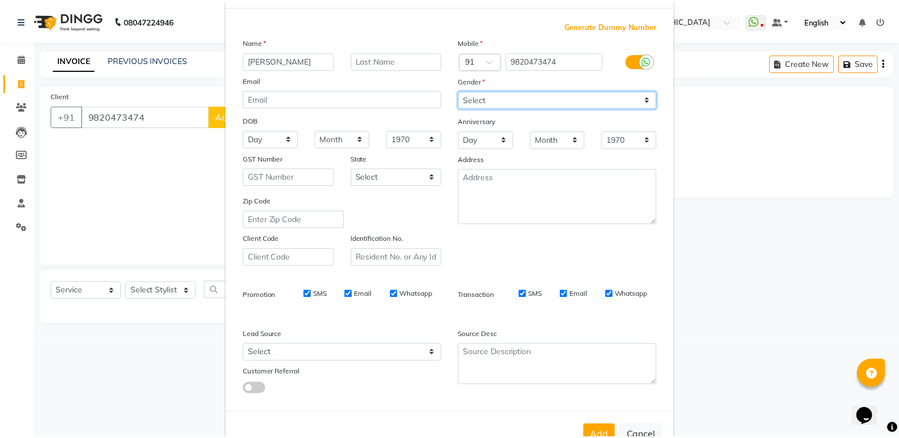
scroll to position [85, 0]
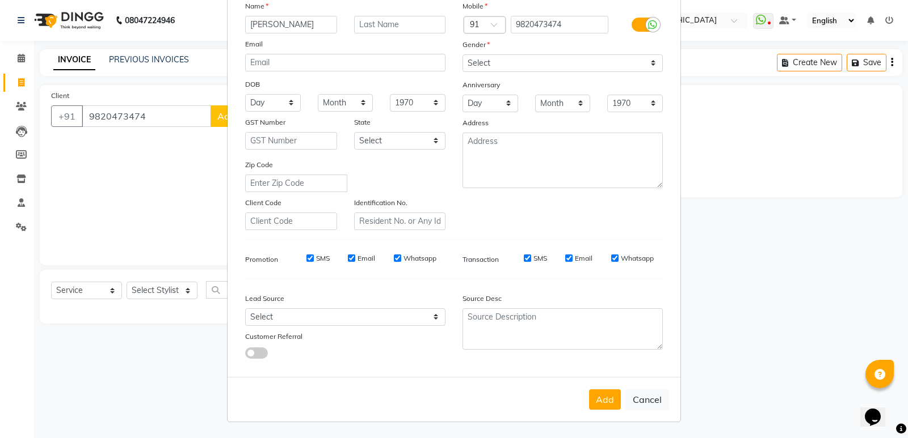
click at [602, 399] on button "Add" at bounding box center [605, 400] width 32 height 20
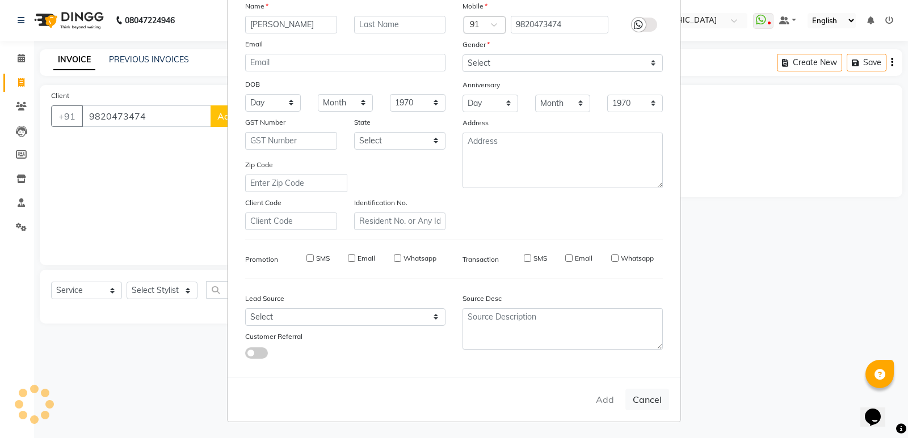
select select
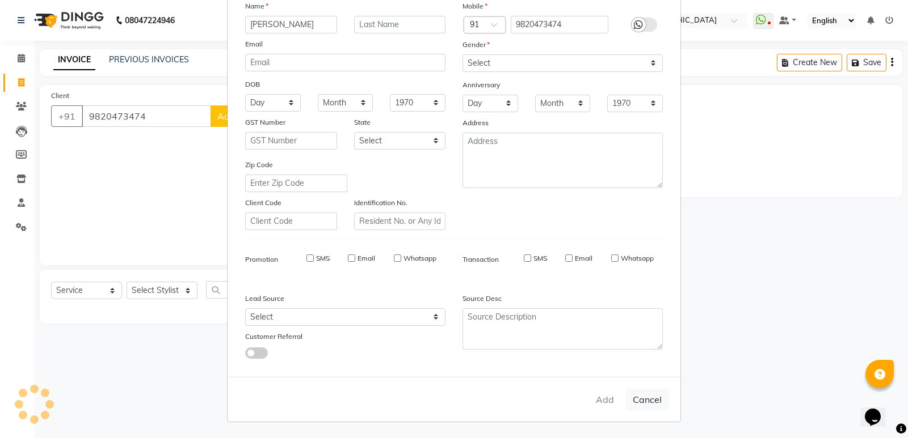
select select
checkbox input "false"
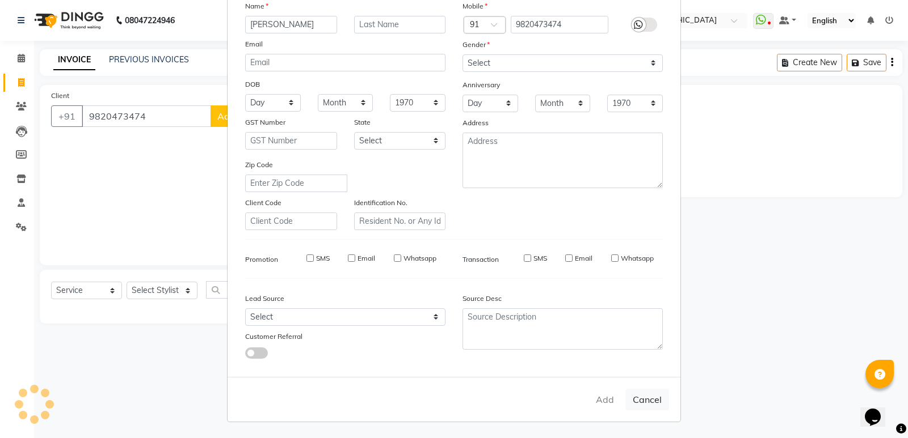
checkbox input "false"
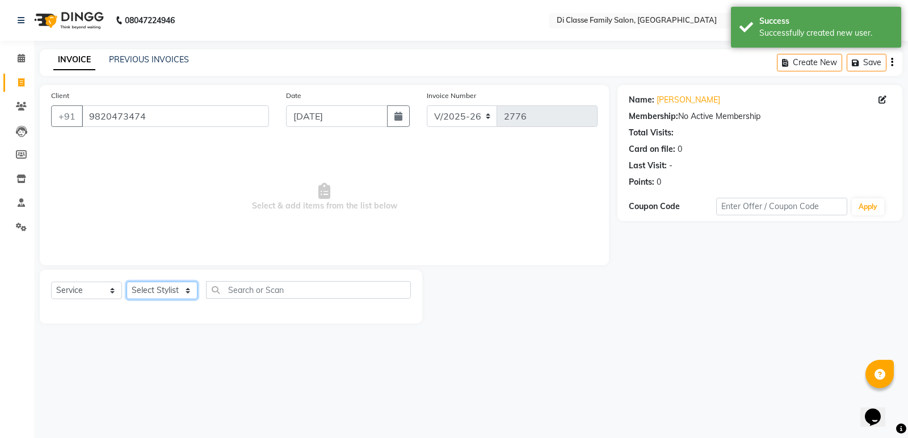
click at [148, 286] on select "Select Stylist ADMIN ANIKET Anu Ayaz Kadri Javed KAPIL SINGH KOMAL Payal Pooja …" at bounding box center [161, 291] width 71 height 18
click at [297, 200] on span "Select & add items from the list below" at bounding box center [324, 197] width 546 height 113
click at [162, 288] on select "Select Stylist ADMIN ANIKET Anu Ayaz Kadri Javed KAPIL SINGH KOMAL Payal Pooja …" at bounding box center [161, 291] width 71 height 18
select select "61321"
click at [126, 282] on select "Select Stylist ADMIN ANIKET Anu Ayaz Kadri Javed KAPIL SINGH KOMAL Payal Pooja …" at bounding box center [161, 291] width 71 height 18
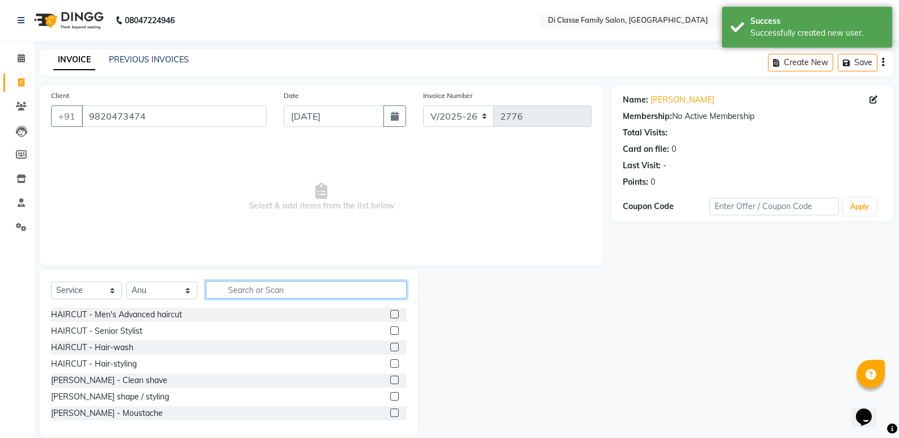
click at [243, 283] on input "text" at bounding box center [306, 290] width 201 height 18
click at [187, 284] on select "Select Stylist ADMIN ANIKET Anu Ayaz Kadri Javed KAPIL SINGH KOMAL Payal Pooja …" at bounding box center [161, 291] width 71 height 18
click at [390, 312] on label at bounding box center [394, 314] width 9 height 9
click at [390, 312] on input "checkbox" at bounding box center [393, 314] width 7 height 7
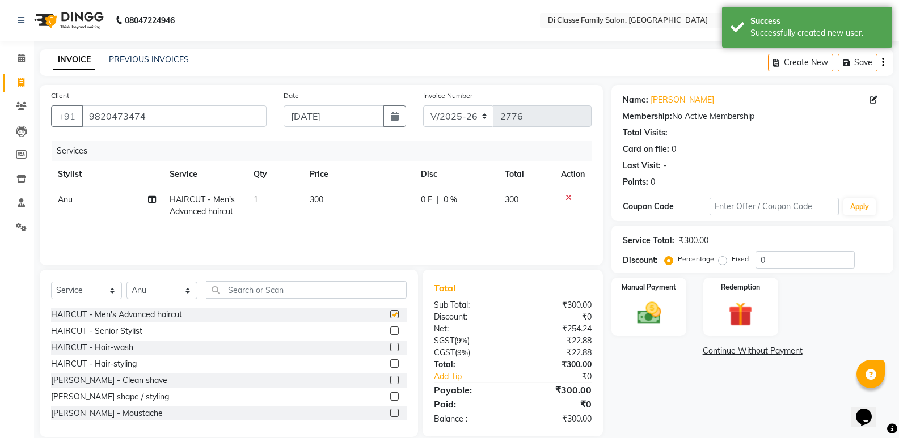
checkbox input "false"
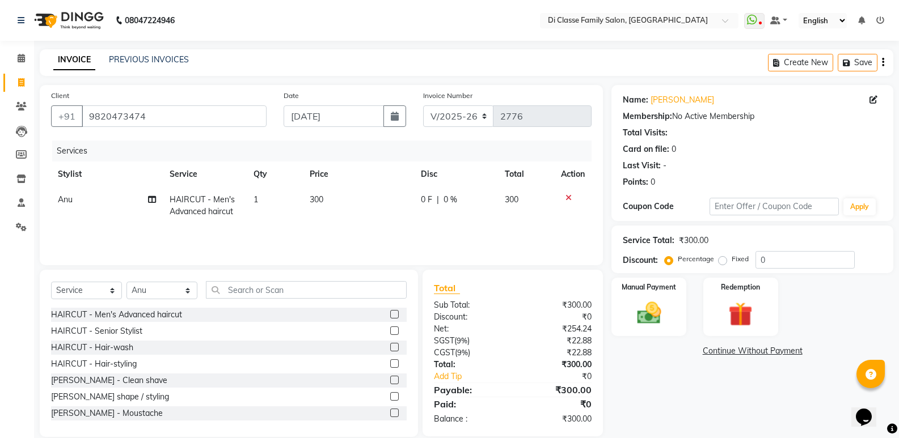
click at [390, 380] on label at bounding box center [394, 380] width 9 height 9
click at [390, 380] on input "checkbox" at bounding box center [393, 380] width 7 height 7
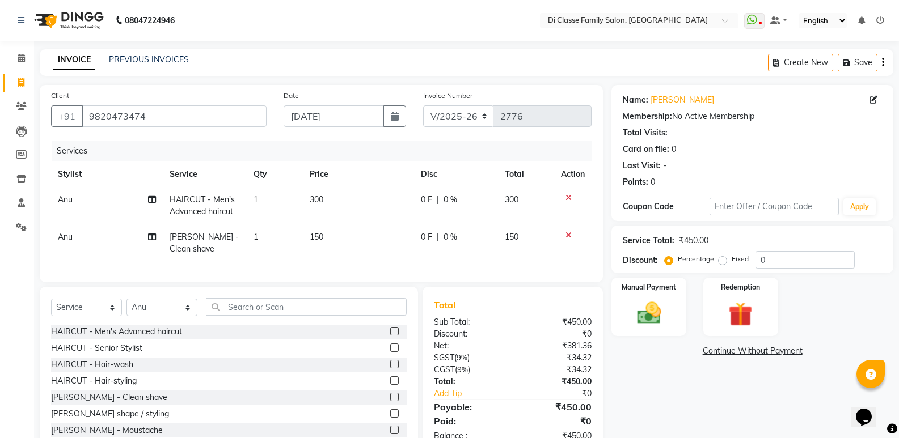
click at [390, 402] on label at bounding box center [394, 397] width 9 height 9
click at [390, 402] on input "checkbox" at bounding box center [393, 397] width 7 height 7
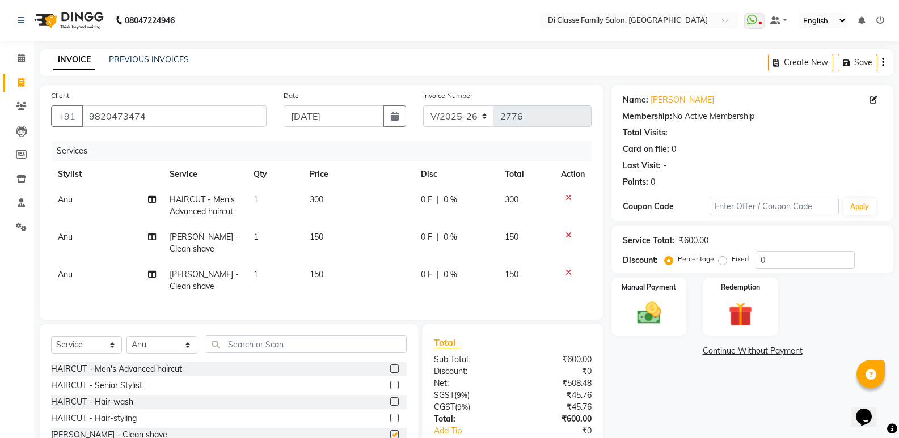
scroll to position [79, 0]
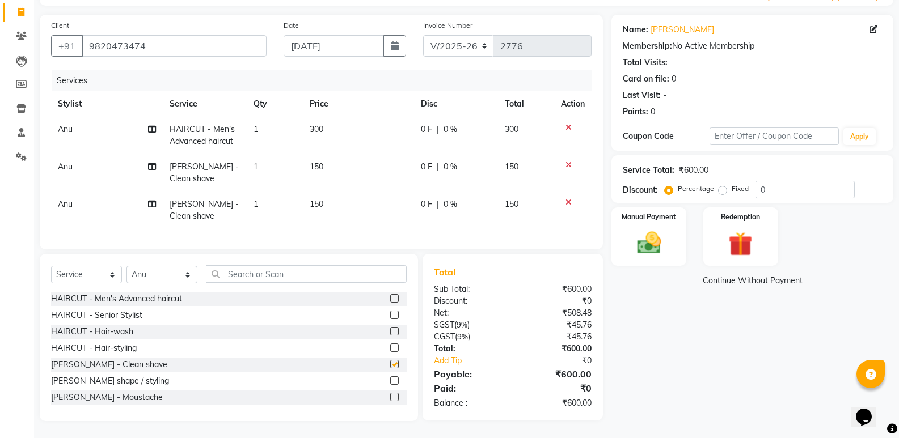
checkbox input "false"
click at [176, 269] on select "Select Stylist ADMIN ANIKET Anu Ayaz Kadri Javed KAPIL SINGH KOMAL Payal Pooja …" at bounding box center [161, 275] width 71 height 18
click at [126, 266] on select "Select Stylist ADMIN ANIKET Anu Ayaz Kadri Javed KAPIL SINGH KOMAL Payal Pooja …" at bounding box center [161, 275] width 71 height 18
click at [265, 273] on input "text" at bounding box center [306, 274] width 201 height 18
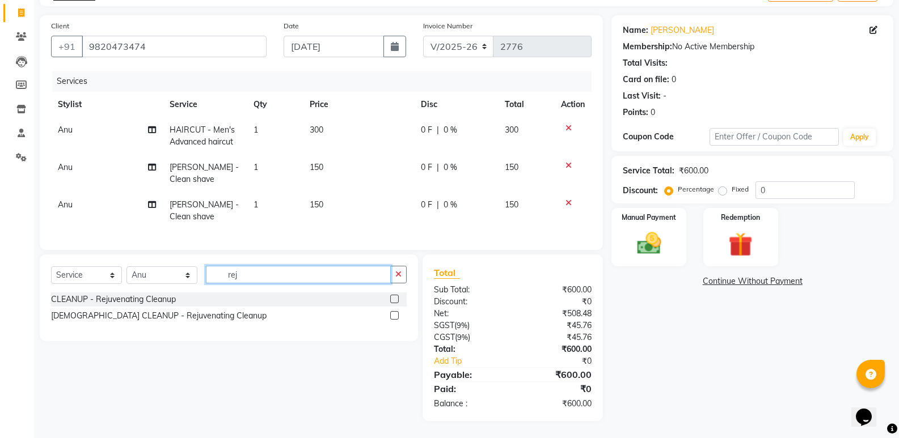
scroll to position [78, 0]
type input "reju"
click at [397, 299] on label at bounding box center [394, 299] width 9 height 9
click at [397, 299] on input "checkbox" at bounding box center [393, 299] width 7 height 7
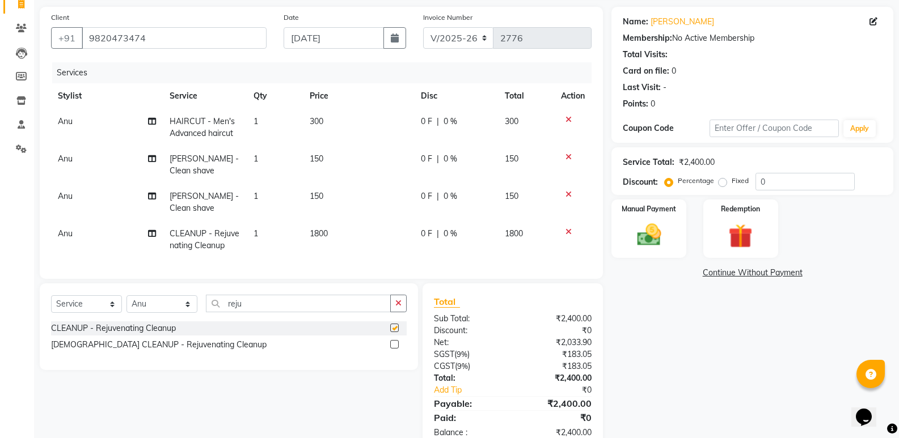
checkbox input "false"
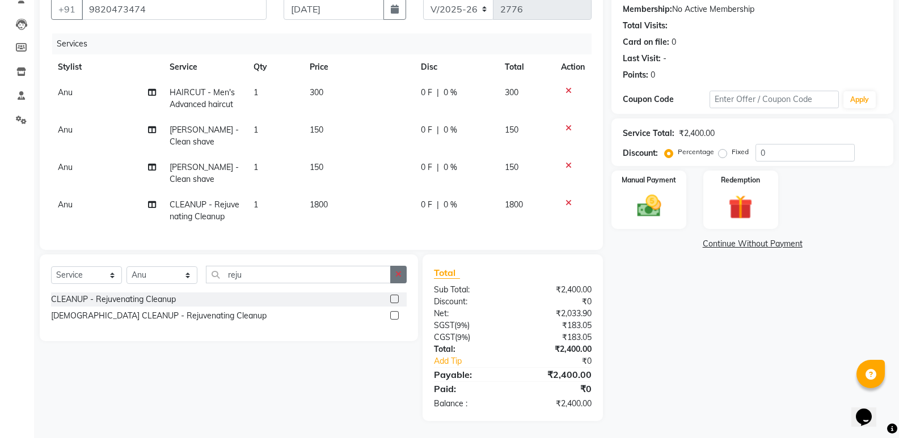
click at [401, 282] on button "button" at bounding box center [398, 275] width 16 height 18
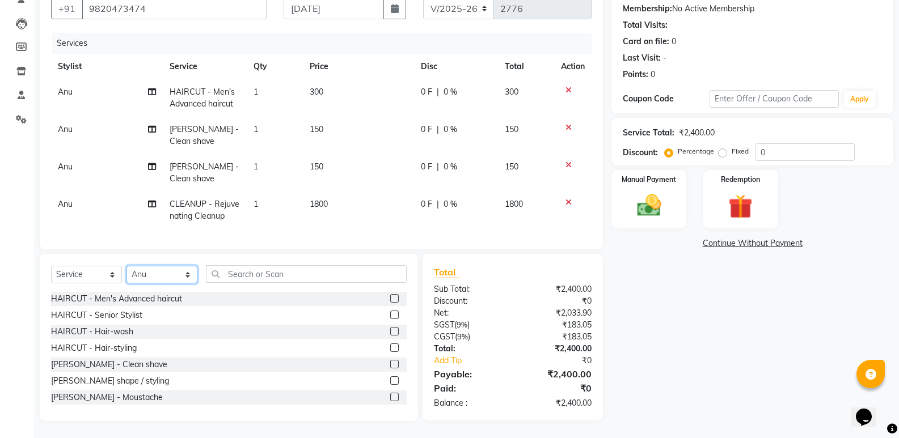
click at [142, 272] on select "Select Stylist ADMIN ANIKET Anu Ayaz Kadri Javed KAPIL SINGH KOMAL Payal Pooja …" at bounding box center [161, 275] width 71 height 18
select select "47552"
click at [126, 267] on select "Select Stylist ADMIN ANIKET Anu Ayaz Kadri Javed KAPIL SINGH KOMAL Payal Pooja …" at bounding box center [161, 275] width 71 height 18
click at [237, 280] on input "text" at bounding box center [306, 274] width 201 height 18
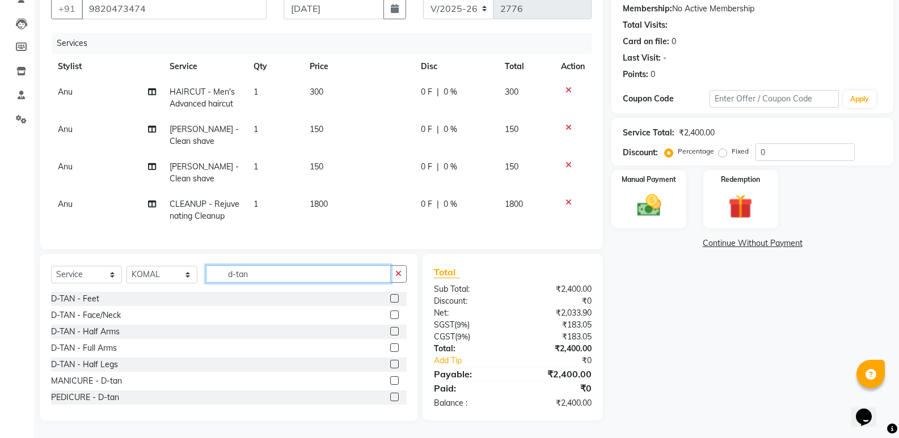
type input "d-tan"
click at [390, 314] on label at bounding box center [394, 315] width 9 height 9
click at [390, 314] on input "checkbox" at bounding box center [393, 315] width 7 height 7
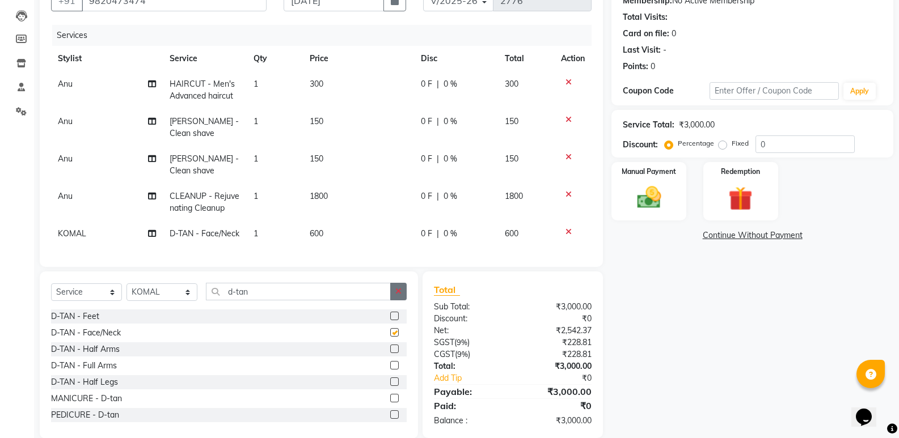
checkbox input "false"
click at [394, 301] on button "button" at bounding box center [398, 292] width 16 height 18
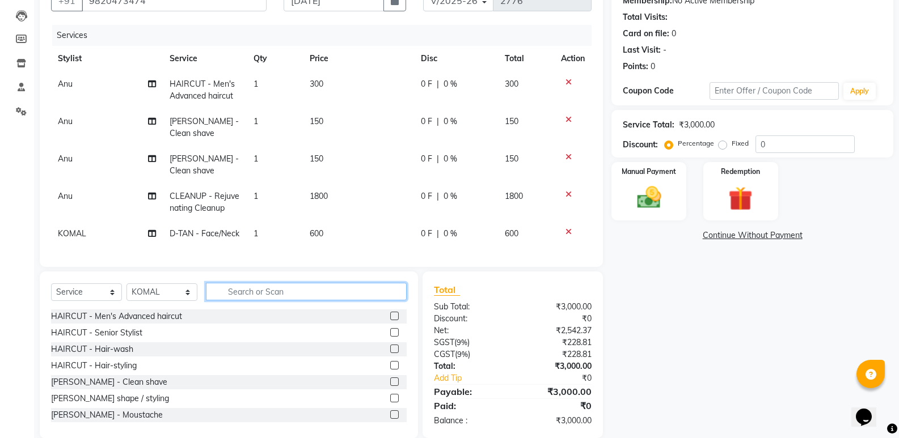
scroll to position [154, 0]
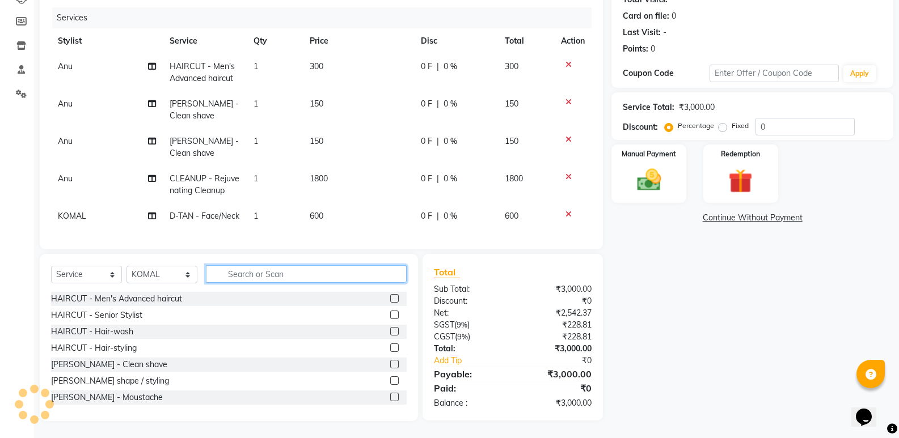
click at [247, 273] on input "text" at bounding box center [306, 274] width 201 height 18
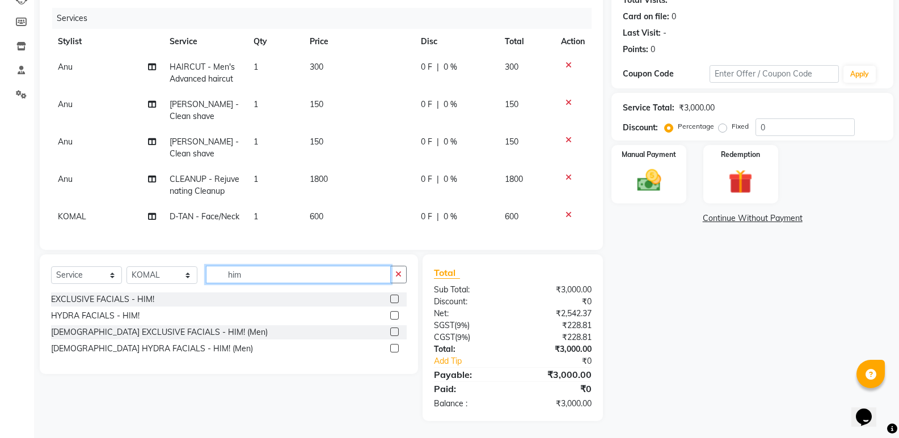
scroll to position [153, 0]
type input "him"
click at [393, 312] on label at bounding box center [394, 315] width 9 height 9
click at [393, 313] on input "checkbox" at bounding box center [393, 316] width 7 height 7
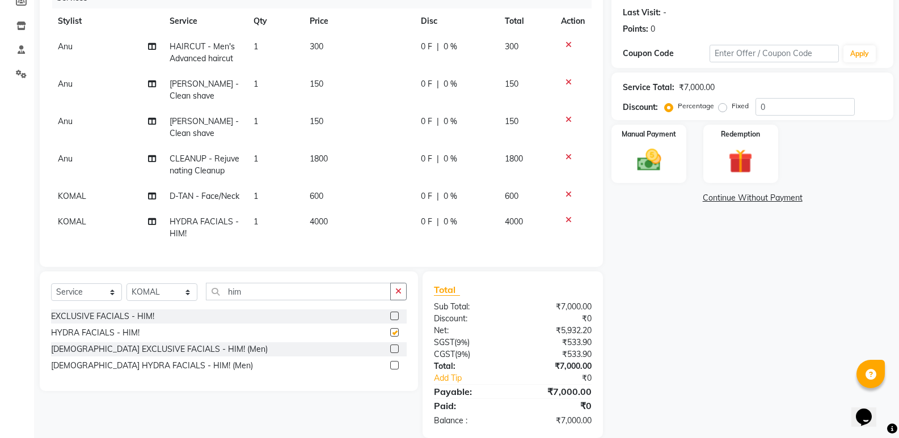
scroll to position [5, 0]
checkbox input "false"
drag, startPoint x: 403, startPoint y: 301, endPoint x: 395, endPoint y: 299, distance: 7.6
click at [402, 301] on button "button" at bounding box center [398, 292] width 16 height 18
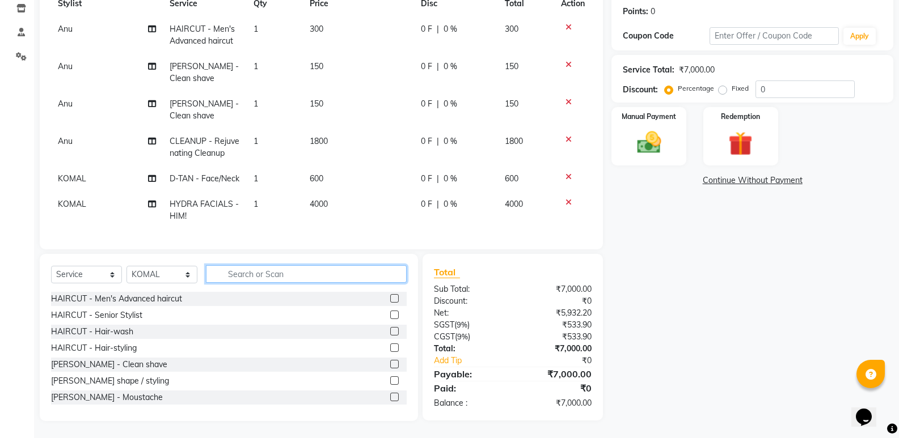
scroll to position [0, 0]
click at [265, 277] on input "text" at bounding box center [306, 274] width 201 height 18
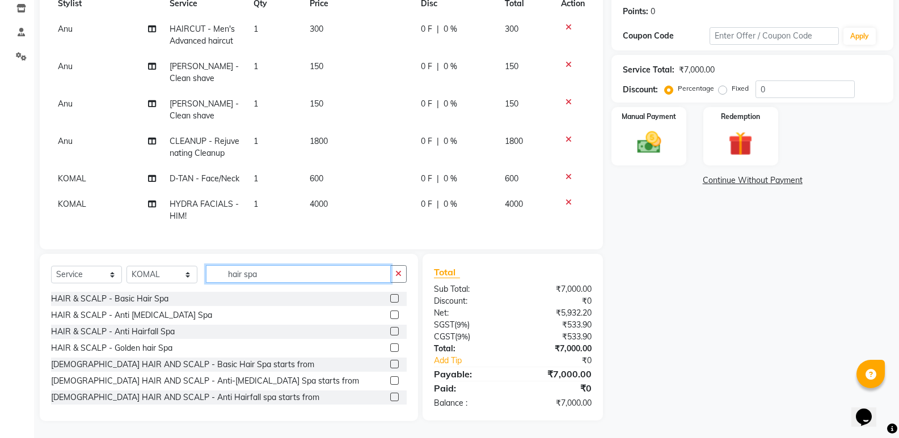
type input "hair spa"
click at [390, 298] on label at bounding box center [394, 298] width 9 height 9
click at [390, 298] on input "checkbox" at bounding box center [393, 299] width 7 height 7
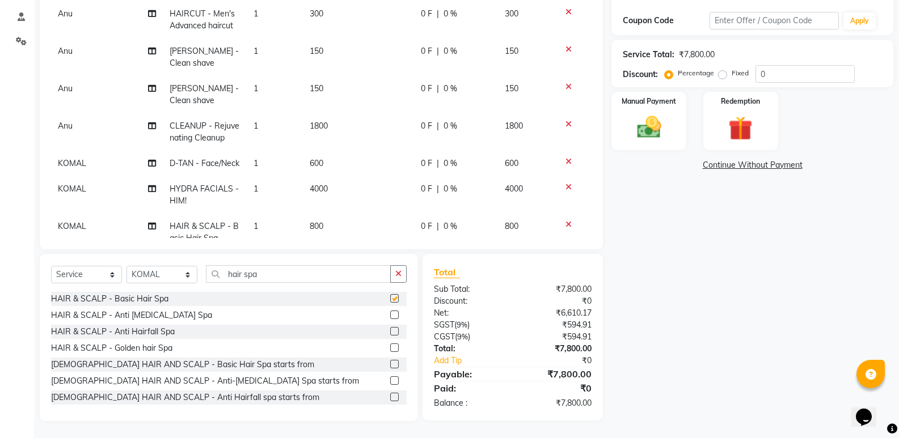
checkbox input "false"
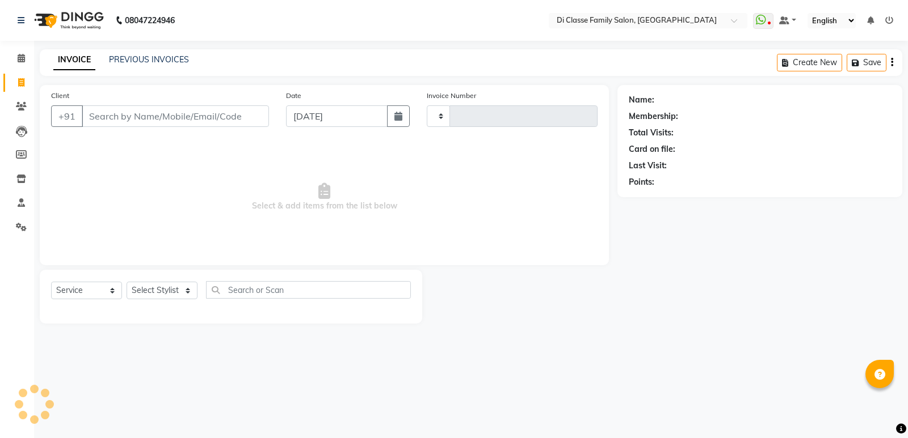
select select "service"
type input "2774"
select select "6346"
click at [154, 119] on input "Client" at bounding box center [175, 117] width 187 height 22
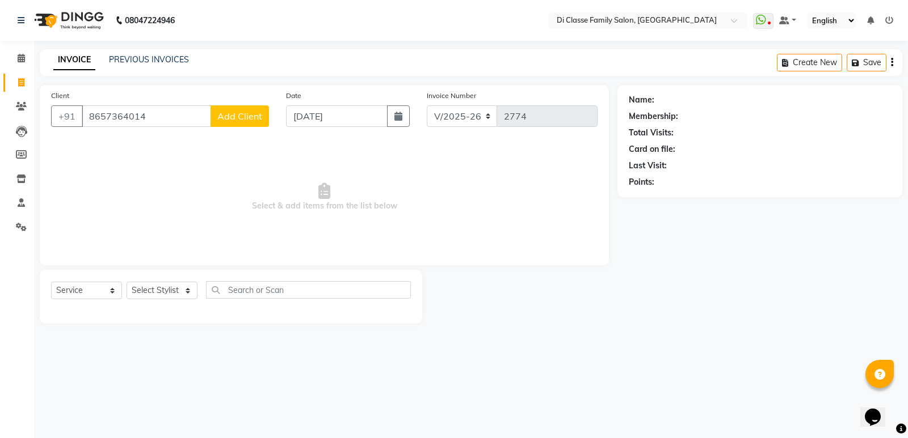
type input "8657364014"
click at [247, 122] on button "Add Client" at bounding box center [239, 117] width 58 height 22
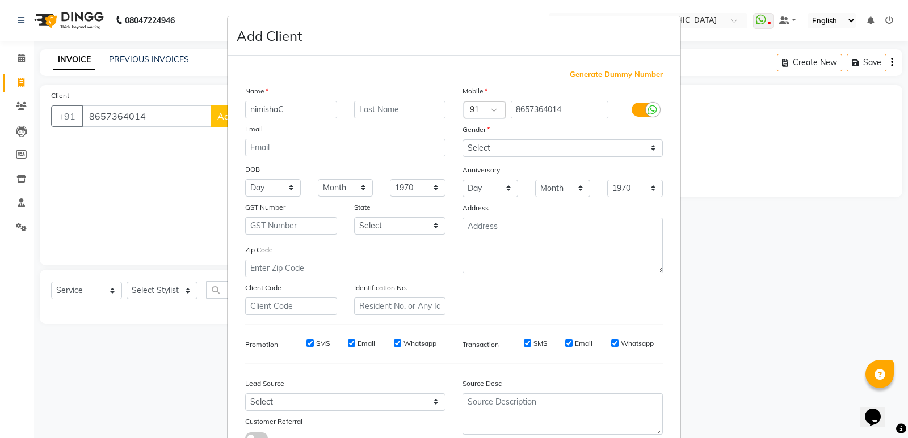
click at [275, 107] on input "nimishaC" at bounding box center [291, 110] width 92 height 18
click at [250, 110] on input "[PERSON_NAME] C" at bounding box center [291, 110] width 92 height 18
type input "[PERSON_NAME] C"
click at [547, 154] on select "Select [DEMOGRAPHIC_DATA] [DEMOGRAPHIC_DATA] Other Prefer Not To Say" at bounding box center [562, 149] width 200 height 18
select select "[DEMOGRAPHIC_DATA]"
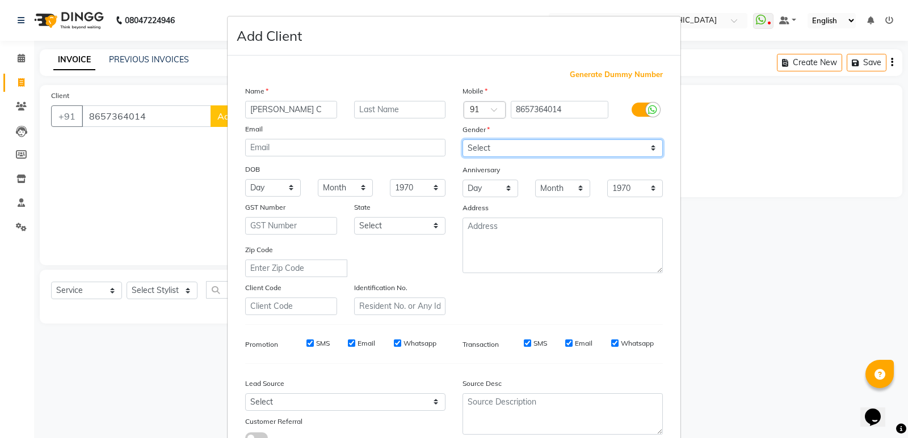
click at [462, 140] on select "Select [DEMOGRAPHIC_DATA] [DEMOGRAPHIC_DATA] Other Prefer Not To Say" at bounding box center [562, 149] width 200 height 18
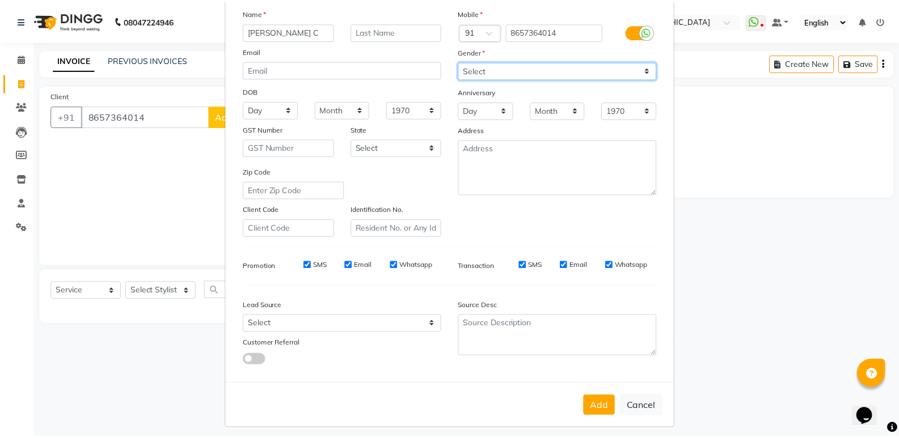
scroll to position [85, 0]
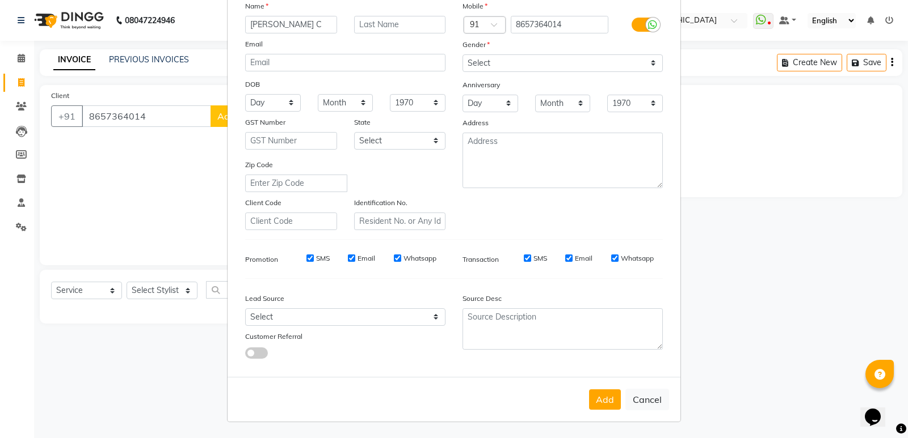
click at [591, 404] on button "Add" at bounding box center [605, 400] width 32 height 20
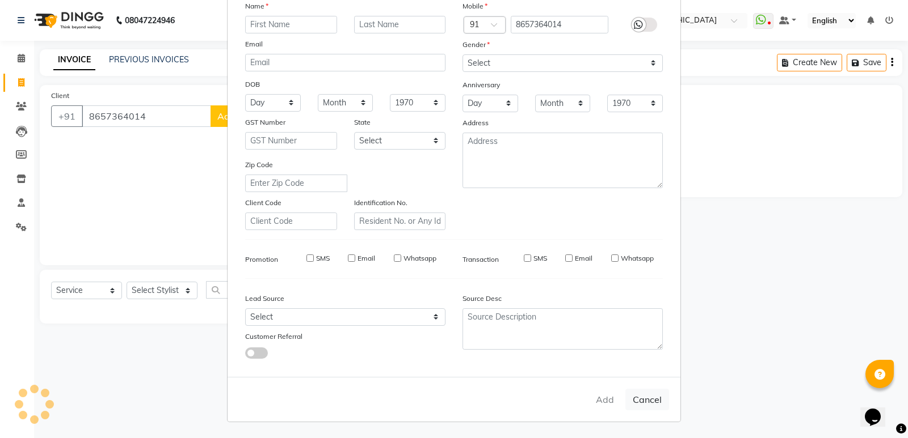
select select
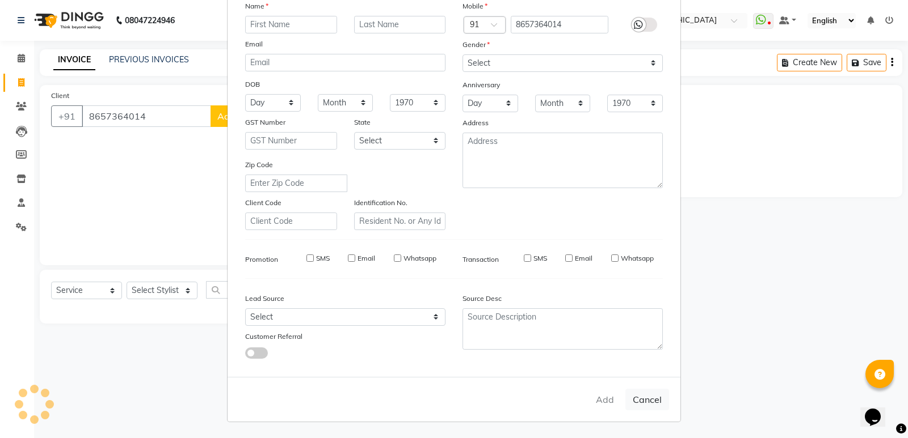
select select
checkbox input "false"
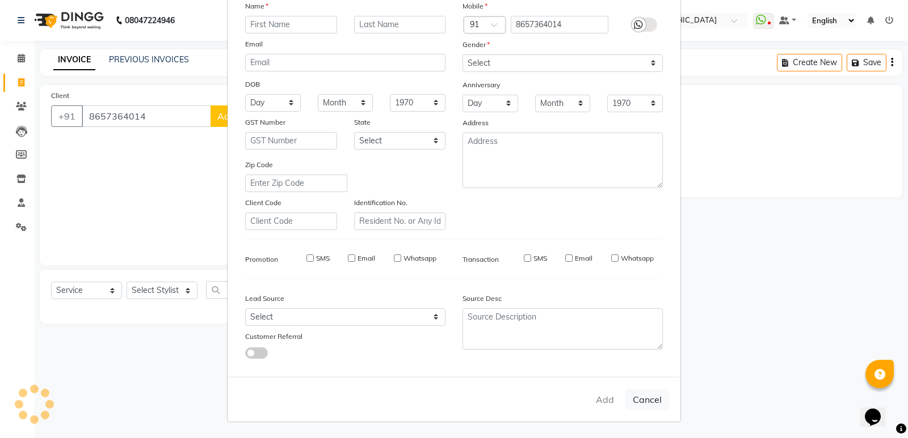
checkbox input "false"
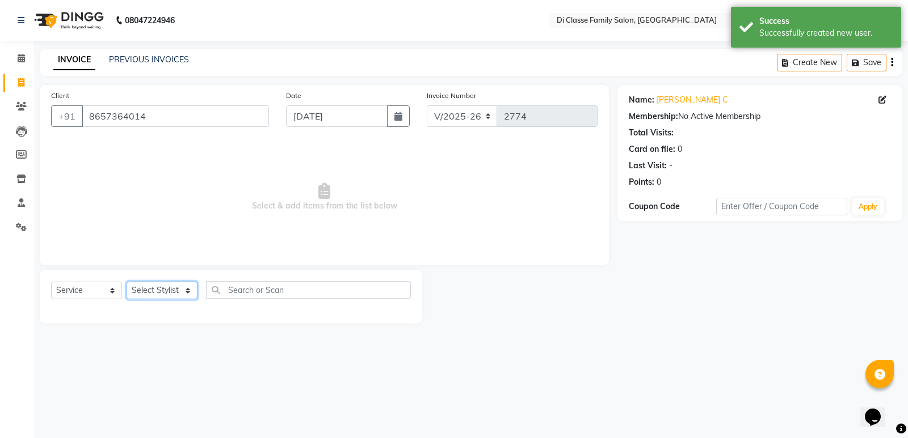
click at [161, 290] on select "Select Stylist ADMIN [PERSON_NAME] [PERSON_NAME] [PERSON_NAME] KAPIL [PERSON_NA…" at bounding box center [161, 291] width 71 height 18
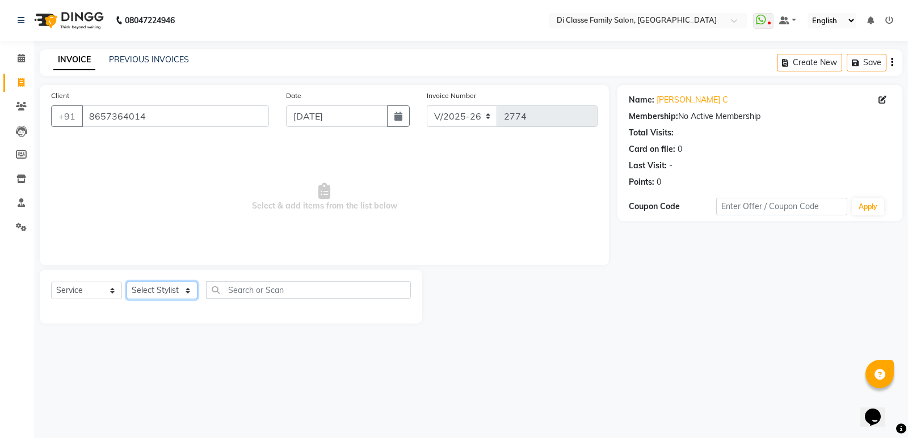
click at [144, 293] on select "Select Stylist ADMIN [PERSON_NAME] [PERSON_NAME] [PERSON_NAME] KAPIL [PERSON_NA…" at bounding box center [161, 291] width 71 height 18
select select "50727"
click at [126, 282] on select "Select Stylist ADMIN [PERSON_NAME] [PERSON_NAME] [PERSON_NAME] KAPIL [PERSON_NA…" at bounding box center [161, 291] width 71 height 18
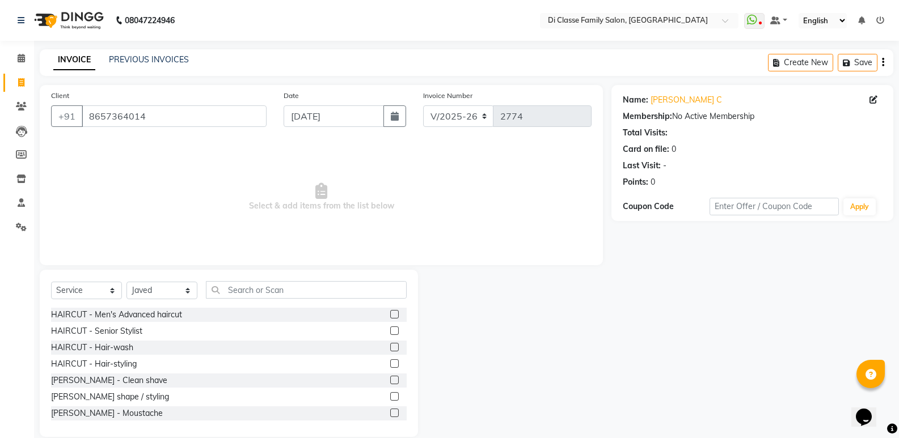
click at [264, 299] on div "Select Service Product Membership Package Voucher Prepaid Gift Card Select Styl…" at bounding box center [229, 294] width 356 height 27
drag, startPoint x: 268, startPoint y: 292, endPoint x: 268, endPoint y: 277, distance: 14.2
click at [267, 286] on input "text" at bounding box center [306, 290] width 201 height 18
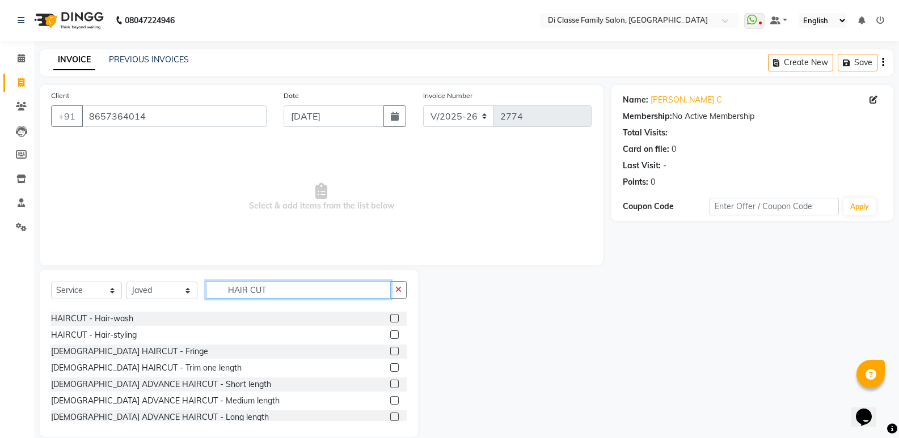
scroll to position [57, 0]
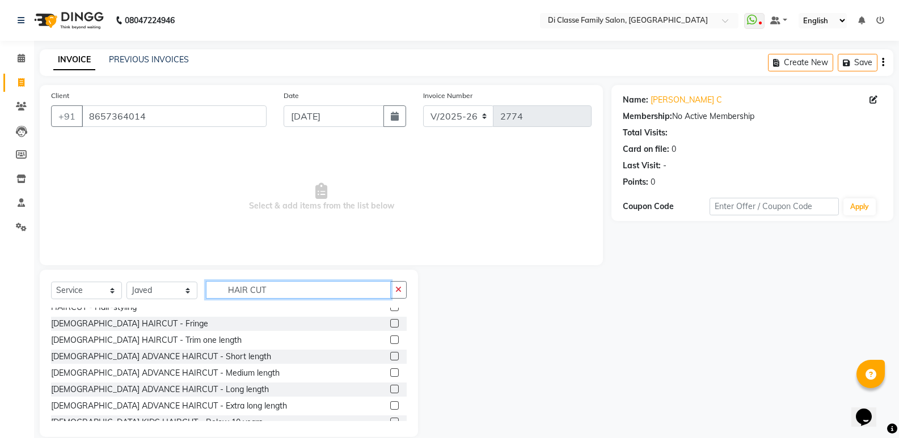
type input "HAIR CUT"
click at [390, 358] on label at bounding box center [394, 356] width 9 height 9
click at [390, 358] on input "checkbox" at bounding box center [393, 356] width 7 height 7
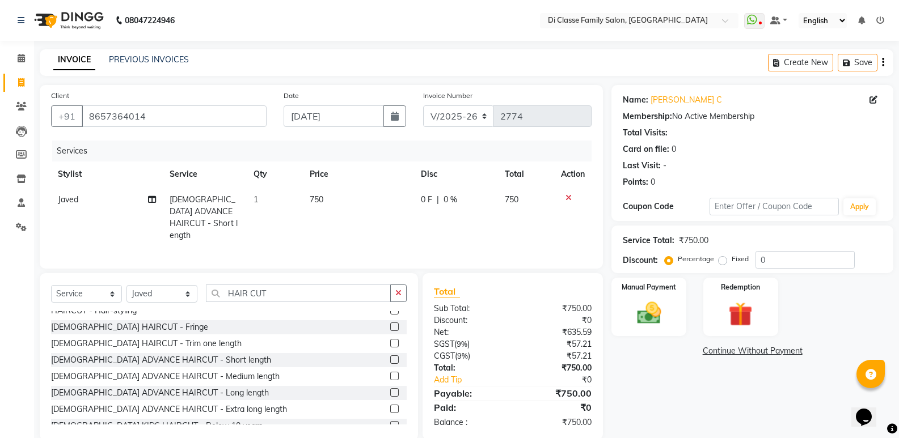
checkbox input "false"
click at [390, 372] on label at bounding box center [394, 376] width 9 height 9
click at [390, 373] on input "checkbox" at bounding box center [393, 376] width 7 height 7
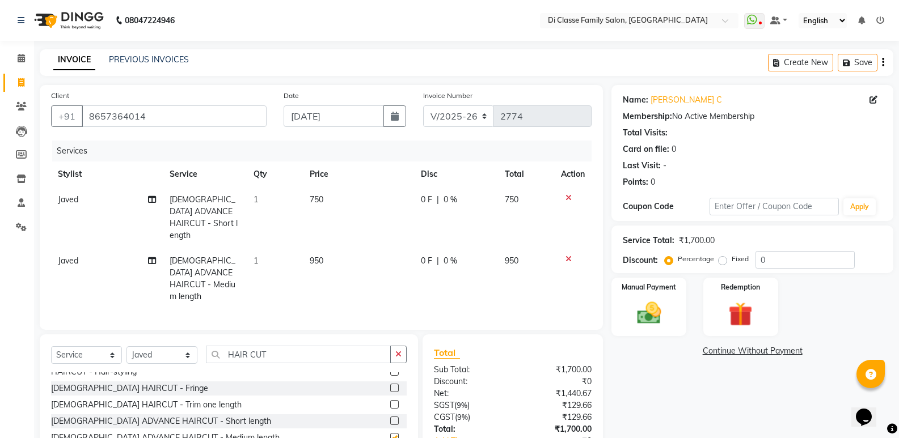
checkbox input "false"
click at [567, 197] on icon at bounding box center [569, 198] width 6 height 8
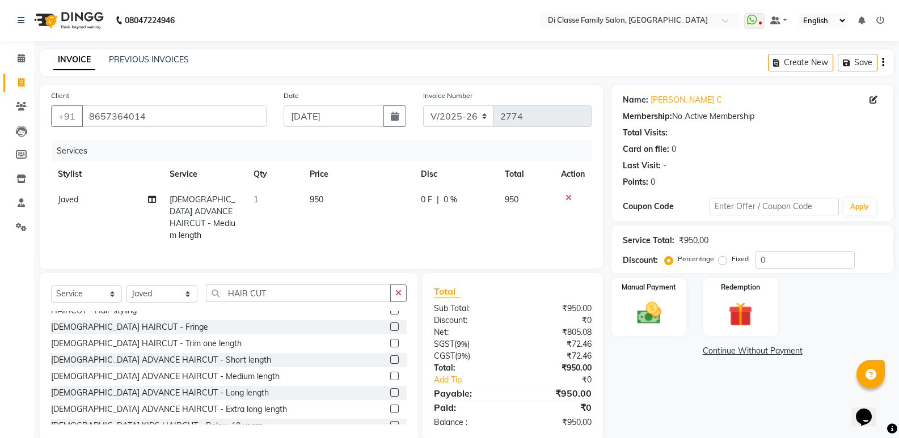
click at [355, 210] on td "950" at bounding box center [359, 217] width 112 height 61
select select "50727"
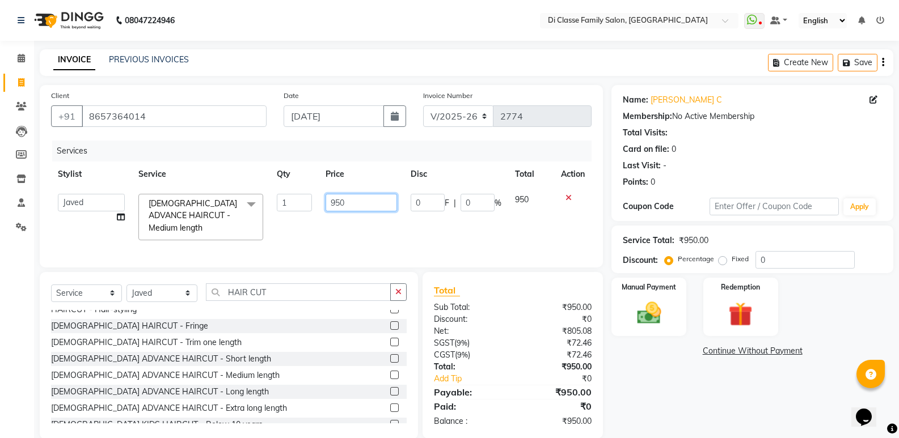
click at [355, 206] on input "950" at bounding box center [361, 203] width 71 height 18
type input "9"
type input "6"
type input "600"
click at [10, 282] on div "Calendar Invoice Clients Leads Members Inventory Staff Settings Completed InPro…" at bounding box center [76, 235] width 153 height 407
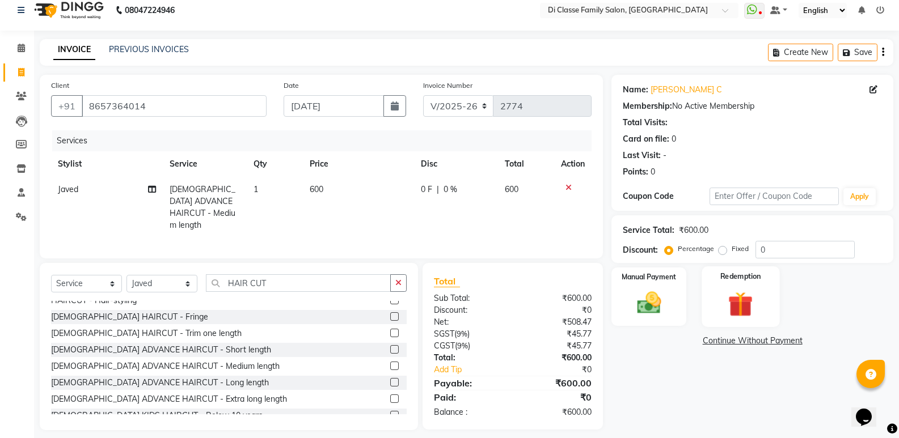
scroll to position [16, 0]
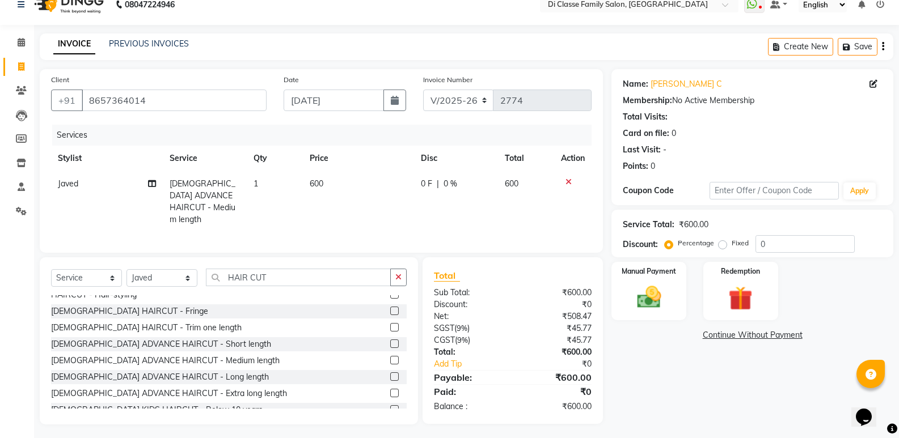
click at [490, 198] on td "0 F | 0 %" at bounding box center [456, 201] width 84 height 61
select select "50727"
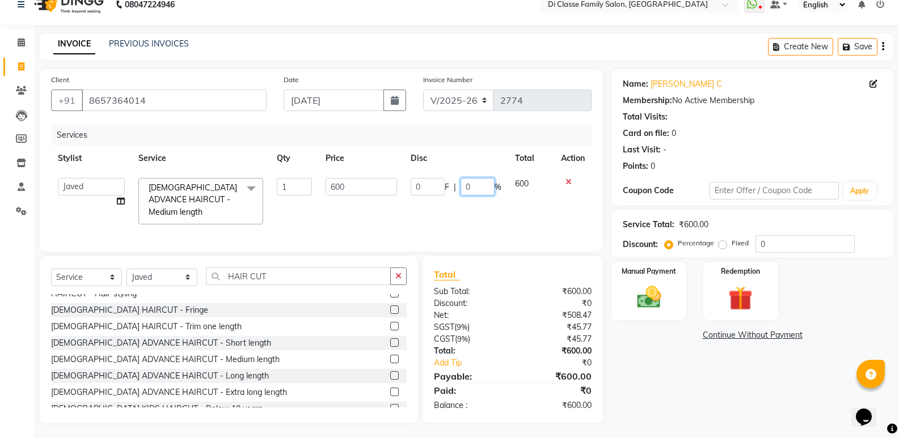
click at [488, 192] on input "0" at bounding box center [478, 187] width 34 height 18
type input "0600"
click at [635, 381] on div "Name: [PERSON_NAME] C Membership: No Active Membership Total Visits: Card on fi…" at bounding box center [756, 246] width 290 height 355
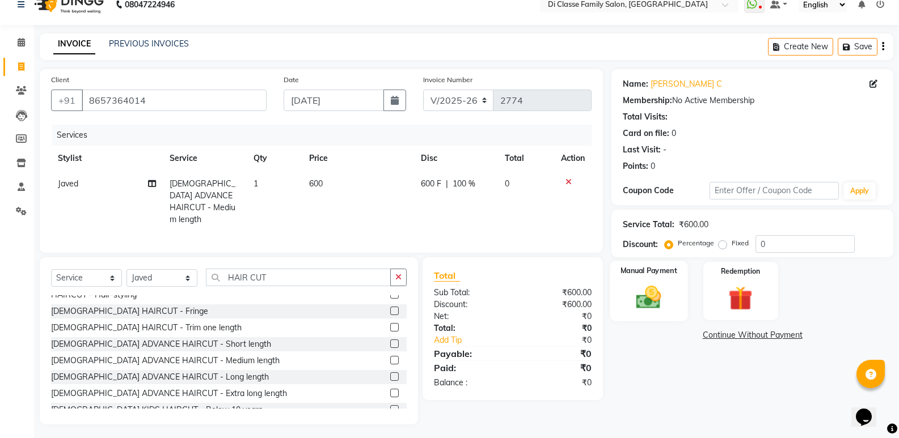
drag, startPoint x: 645, startPoint y: 297, endPoint x: 668, endPoint y: 312, distance: 27.5
click at [644, 297] on img at bounding box center [649, 297] width 40 height 29
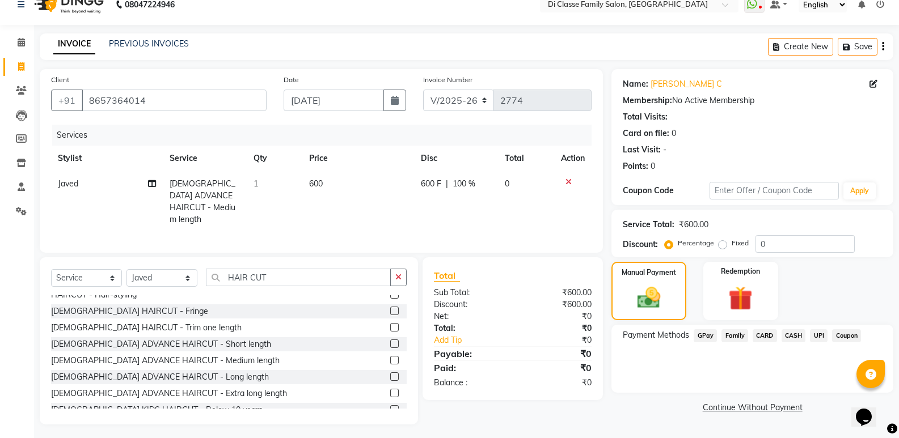
click at [706, 338] on span "GPay" at bounding box center [705, 336] width 23 height 13
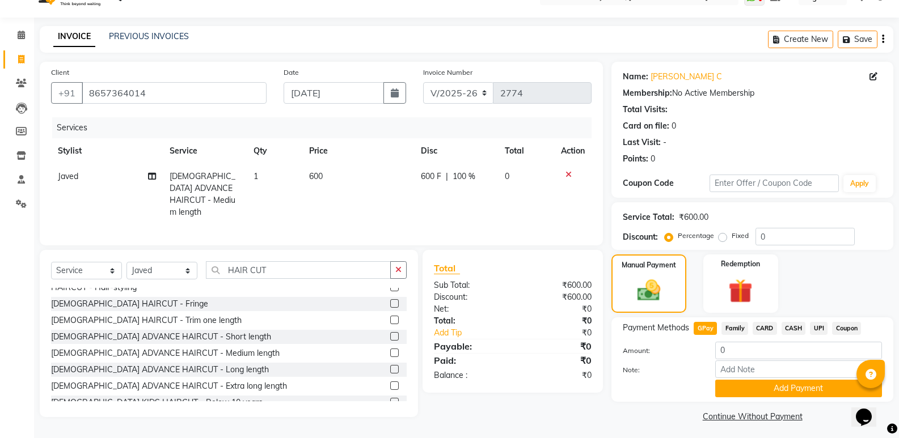
scroll to position [27, 0]
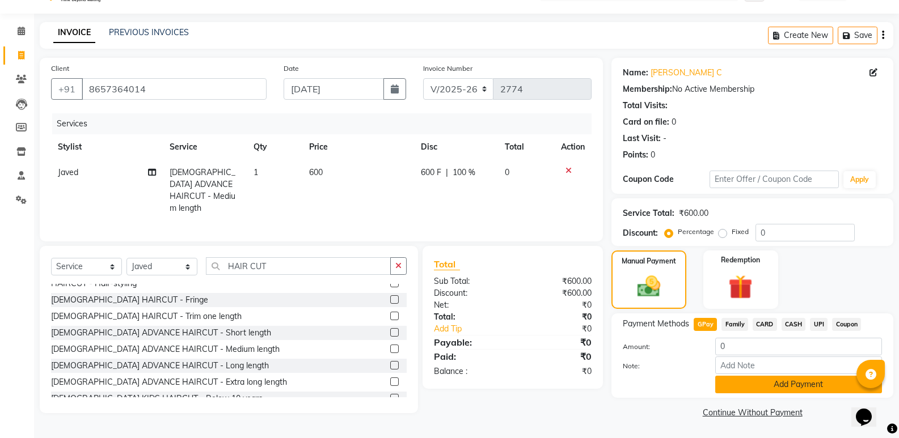
click at [749, 381] on button "Add Payment" at bounding box center [798, 385] width 167 height 18
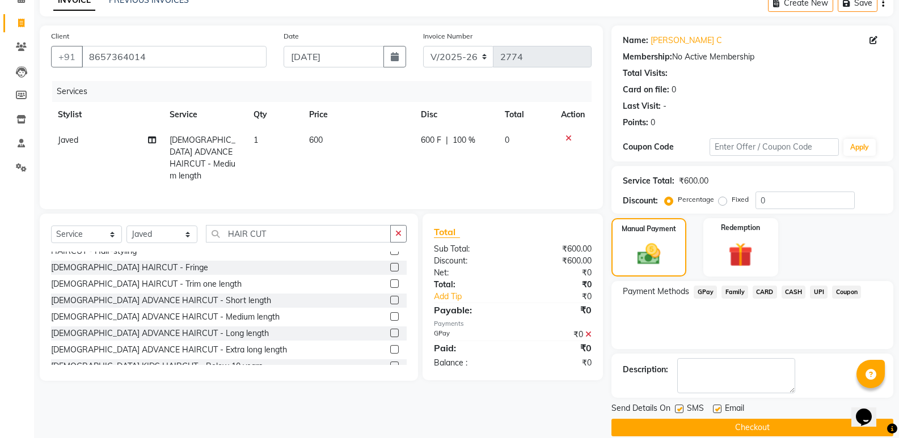
scroll to position [75, 0]
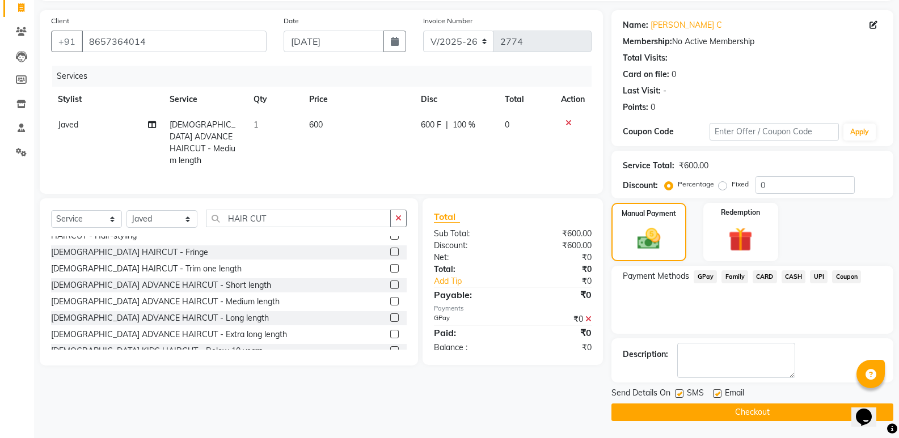
click at [770, 411] on button "Checkout" at bounding box center [752, 413] width 282 height 18
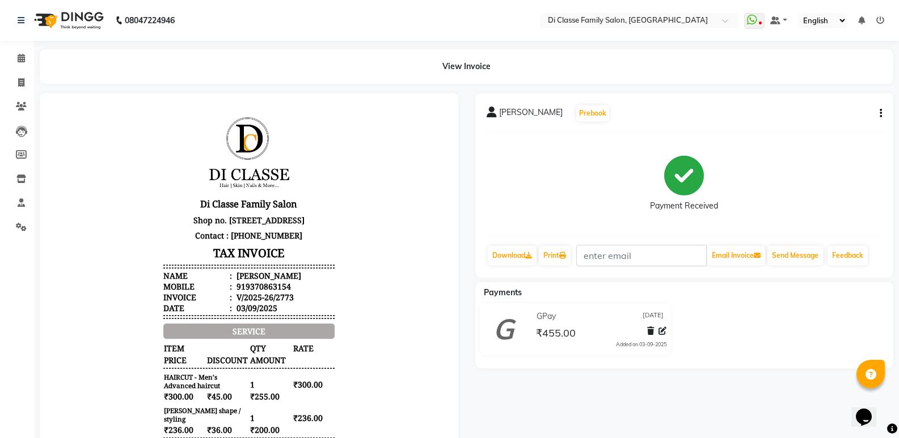
click at [879, 113] on button "button" at bounding box center [878, 114] width 7 height 12
click at [830, 107] on div "Edit Item Staff" at bounding box center [825, 106] width 78 height 14
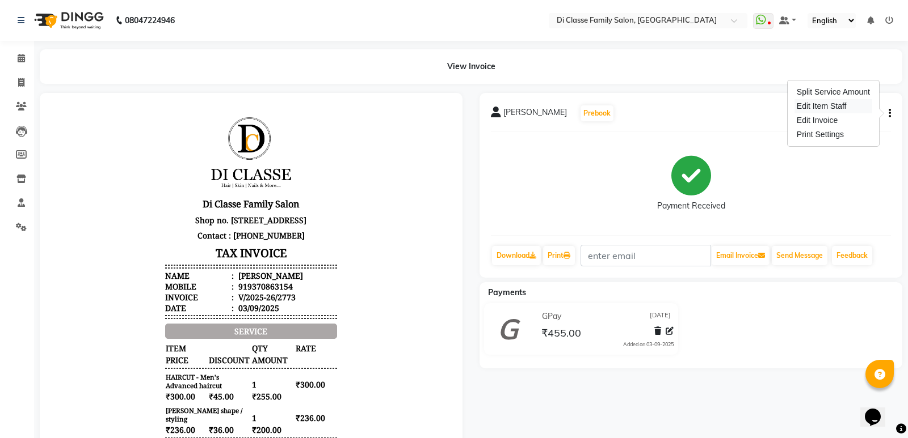
select select "50058"
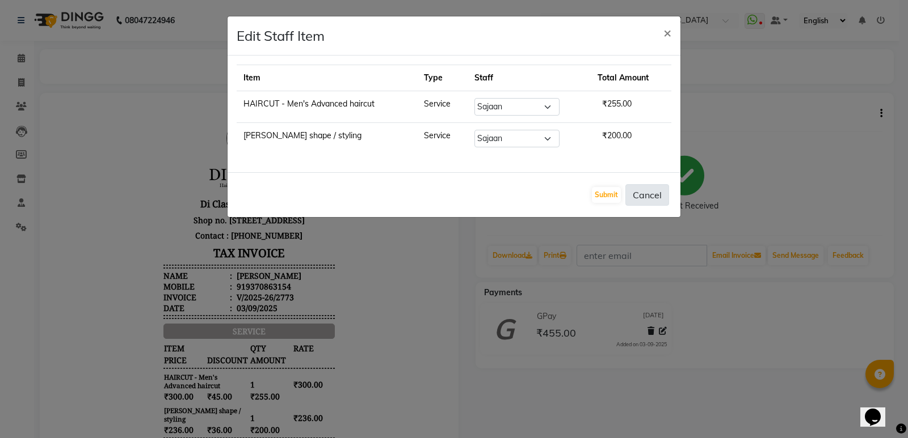
click at [664, 201] on button "Cancel" at bounding box center [647, 195] width 44 height 22
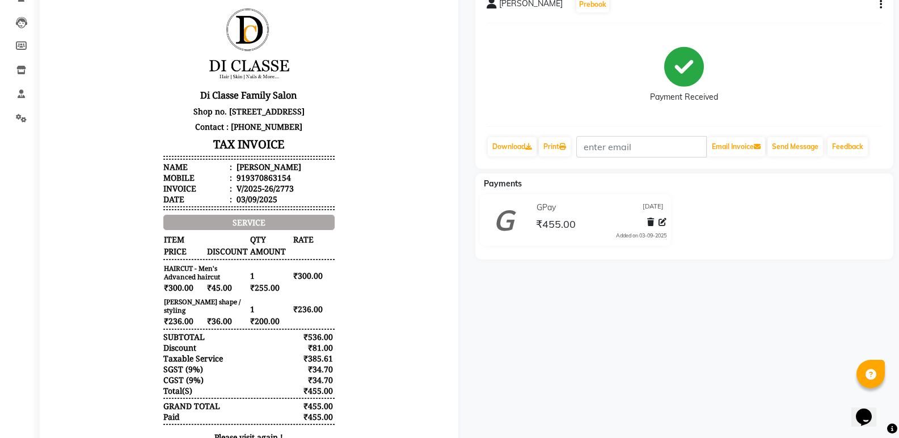
scroll to position [113, 0]
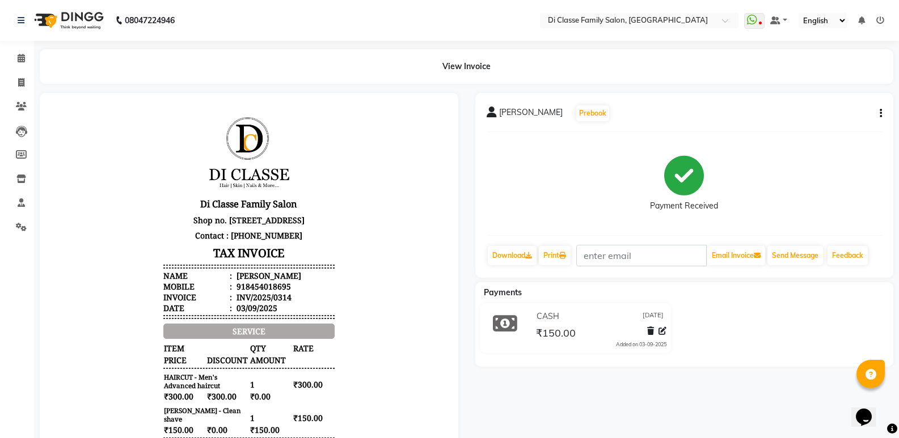
click at [879, 116] on button "button" at bounding box center [878, 114] width 7 height 12
click at [836, 107] on div "Edit Item Staff" at bounding box center [825, 106] width 78 height 14
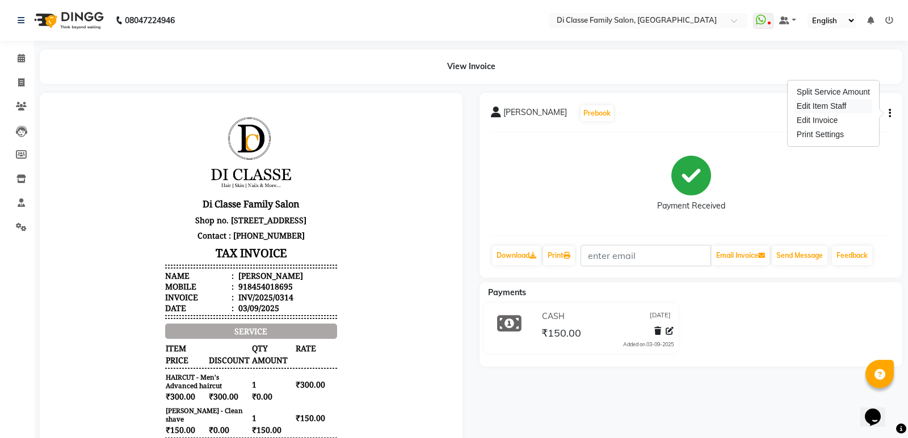
select select "47551"
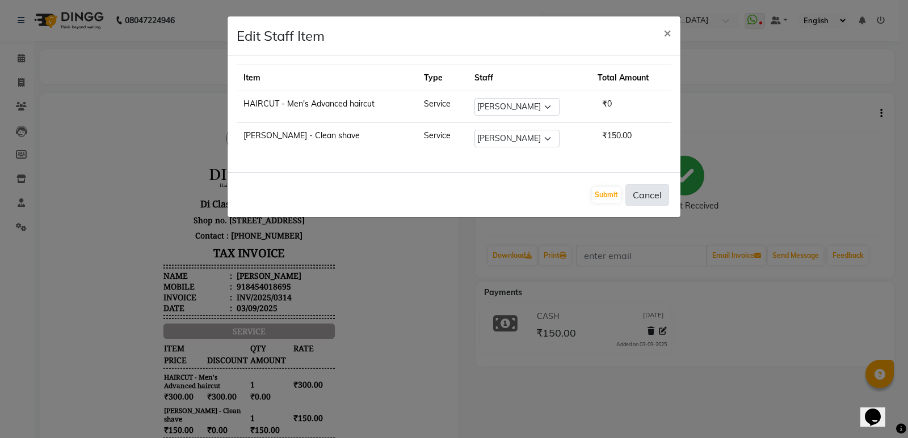
click at [638, 201] on button "Cancel" at bounding box center [647, 195] width 44 height 22
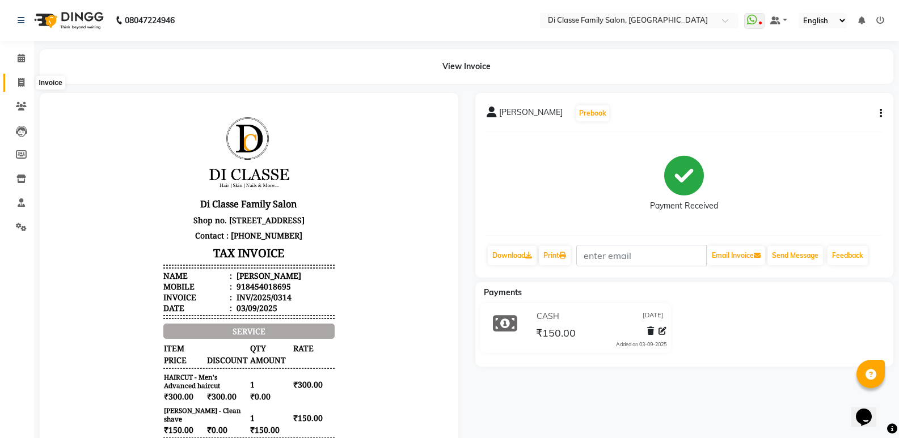
click at [23, 77] on span at bounding box center [21, 83] width 20 height 13
select select "6346"
select select "service"
